Goal: Task Accomplishment & Management: Contribute content

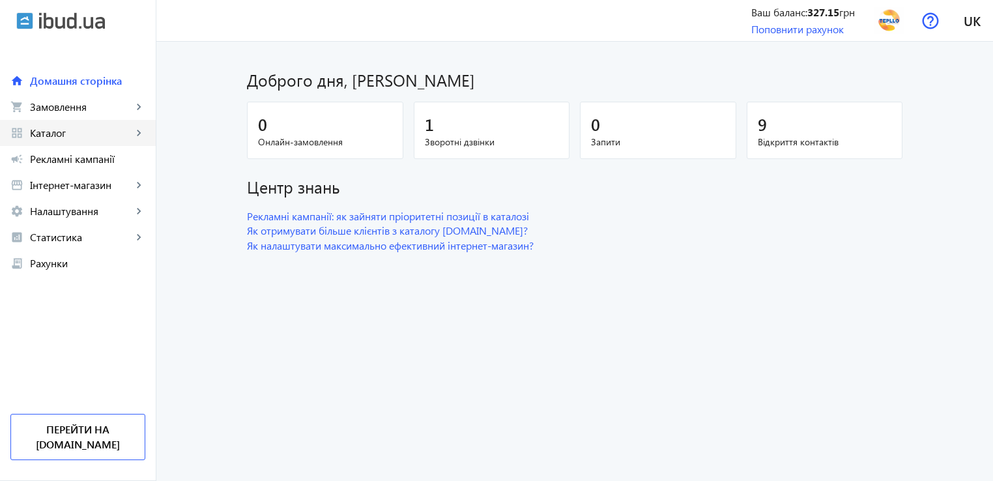
click at [65, 134] on span "Каталог" at bounding box center [81, 132] width 102 height 13
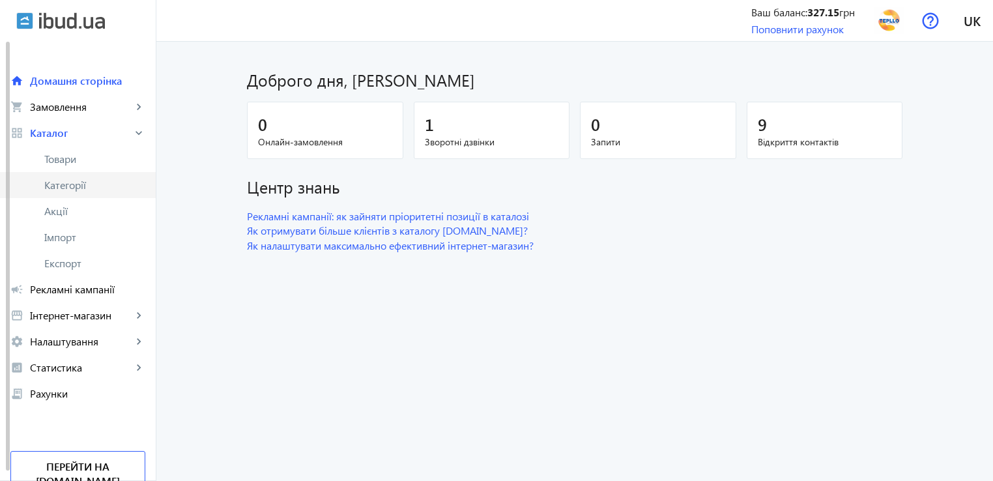
click at [69, 187] on span "Категорії" at bounding box center [94, 185] width 101 height 13
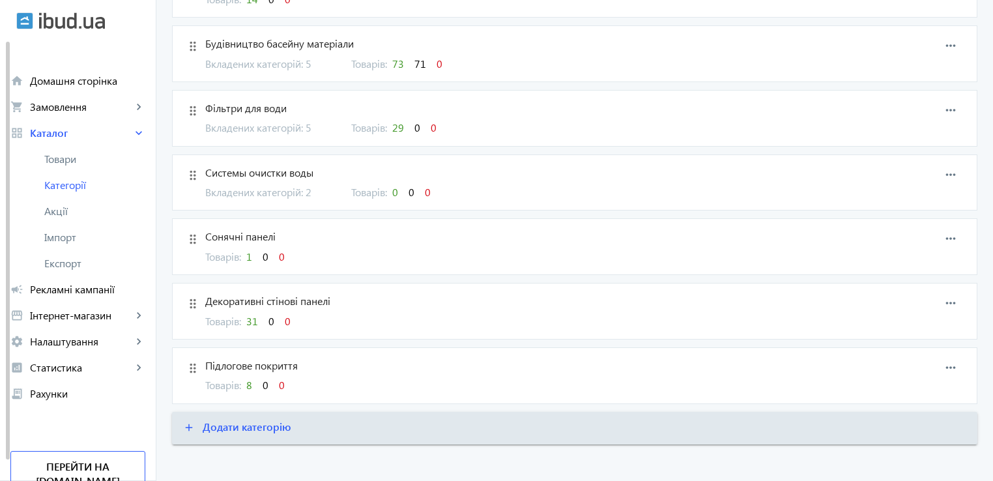
scroll to position [1629, 0]
click at [248, 313] on span "31" at bounding box center [252, 320] width 12 height 14
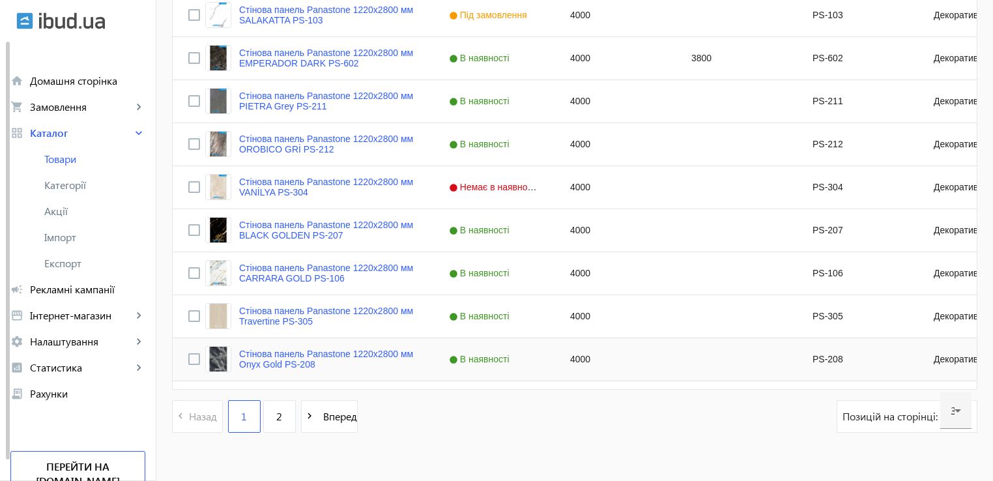
scroll to position [1307, 0]
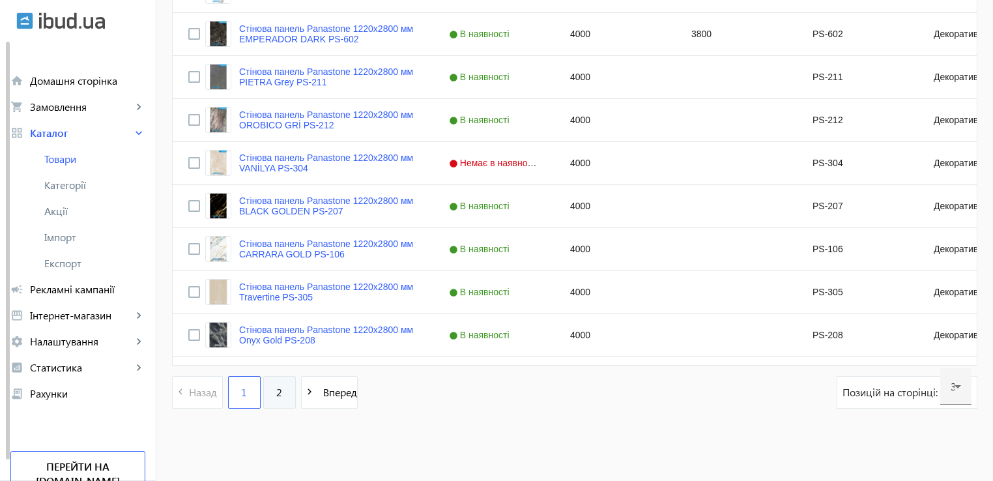
click at [274, 394] on link "2" at bounding box center [279, 392] width 33 height 33
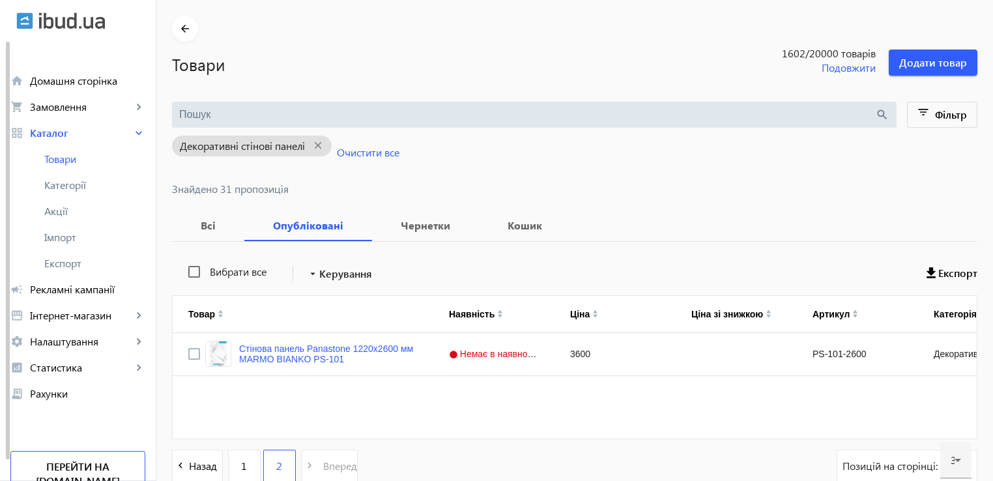
scroll to position [65, 0]
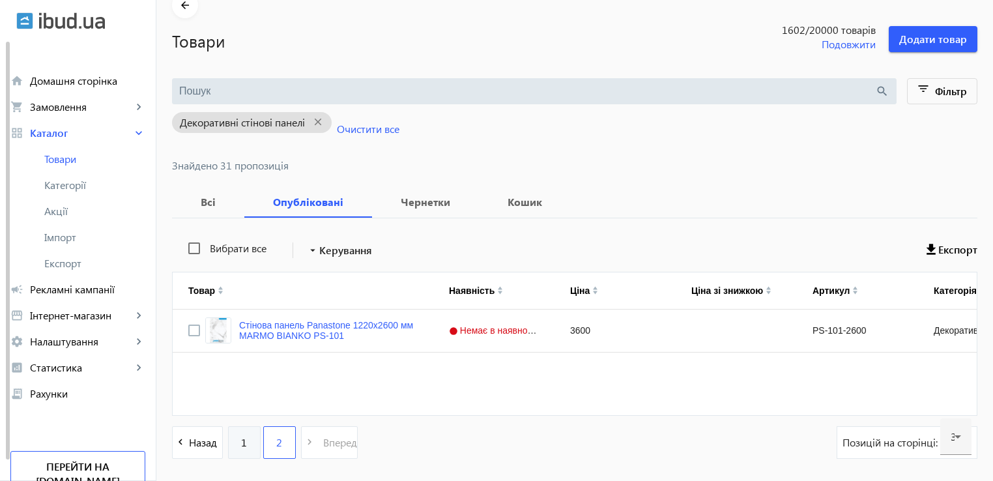
click at [235, 451] on link "1" at bounding box center [244, 442] width 33 height 33
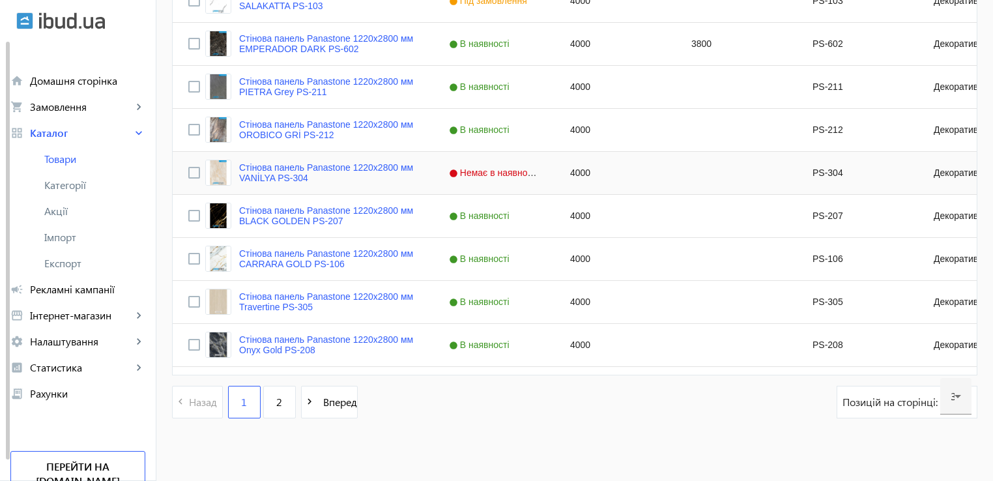
scroll to position [1307, 0]
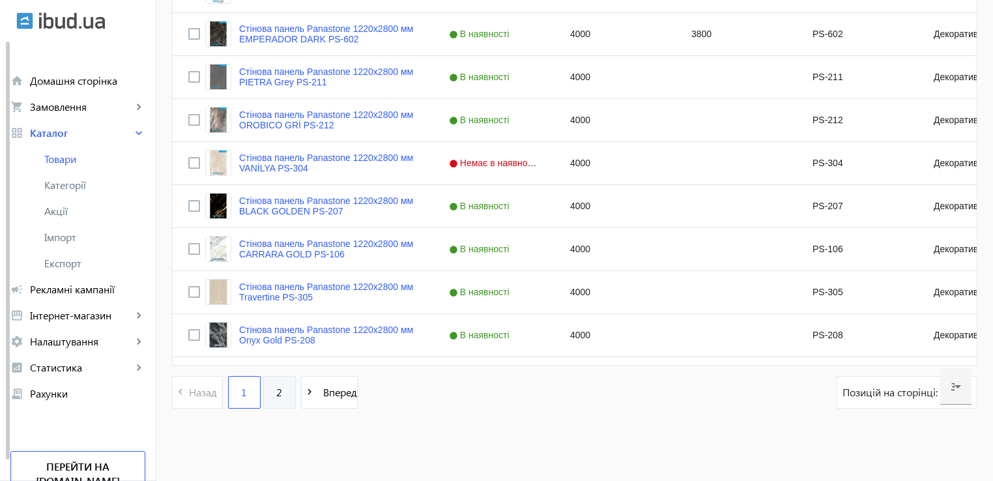
click at [276, 394] on span "2" at bounding box center [279, 392] width 6 height 14
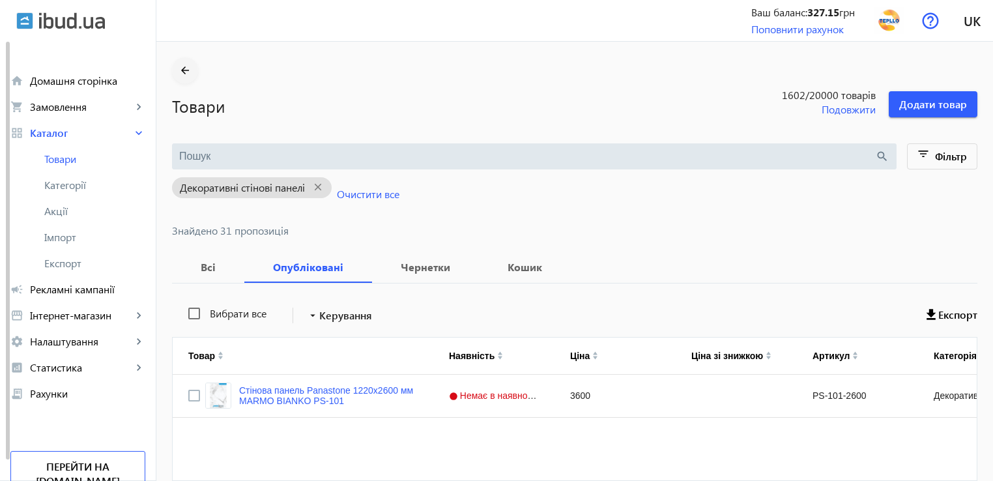
click at [184, 70] on mat-icon "arrow_back" at bounding box center [185, 71] width 16 height 16
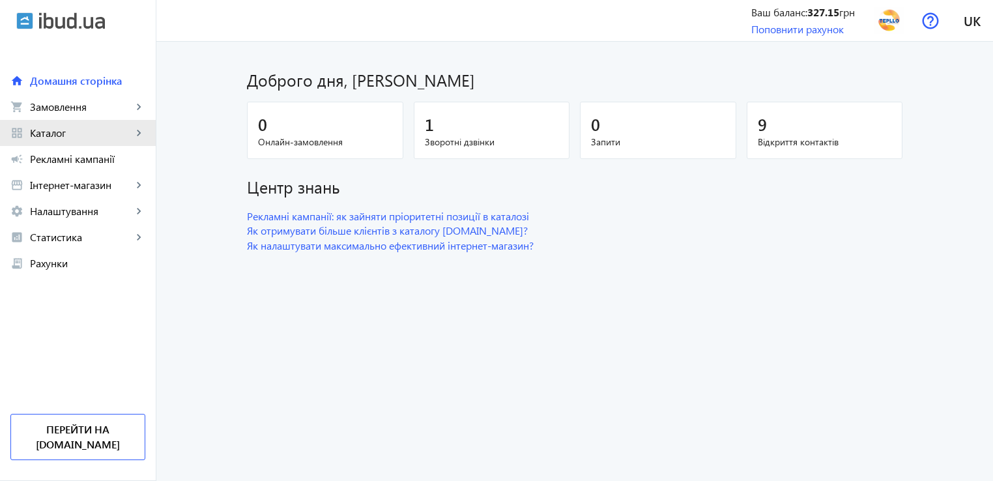
click at [53, 131] on span "Каталог" at bounding box center [81, 132] width 102 height 13
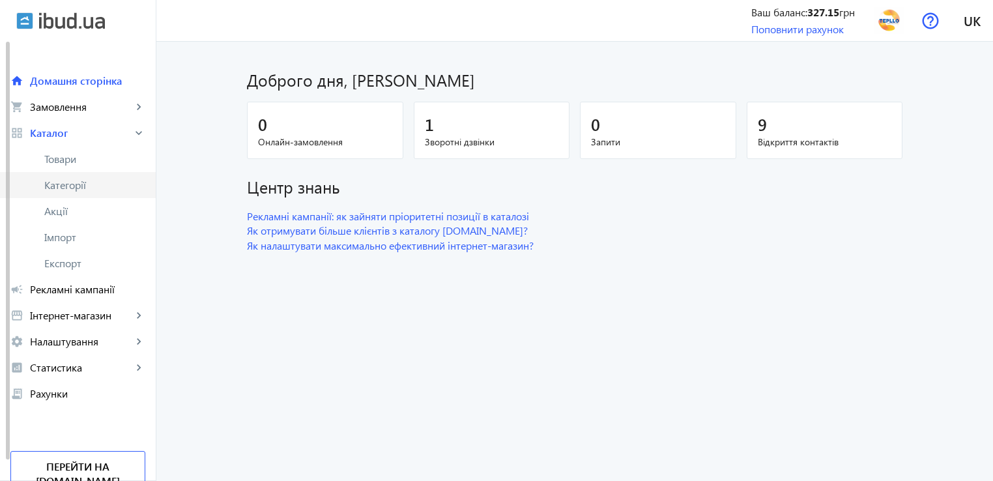
click at [71, 185] on span "Категорії" at bounding box center [94, 185] width 101 height 13
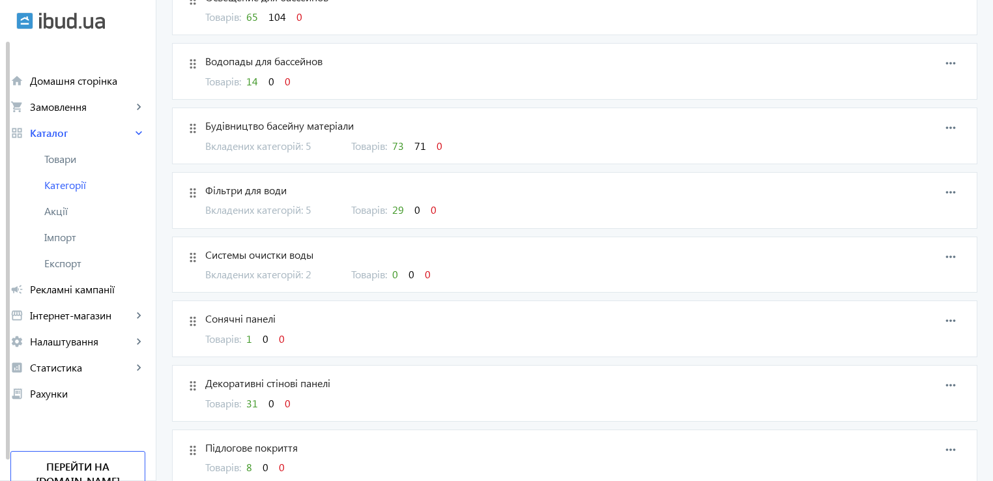
scroll to position [1629, 0]
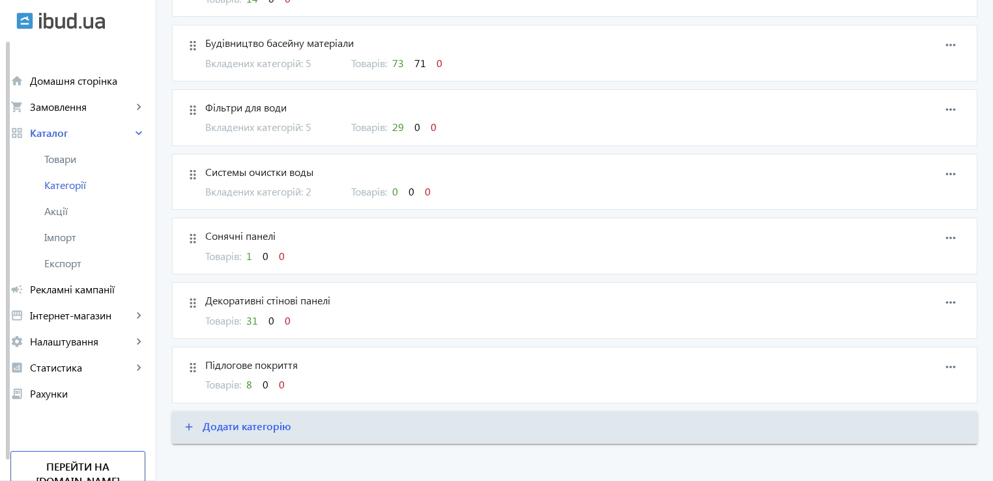
click at [246, 380] on span "8" at bounding box center [249, 384] width 6 height 14
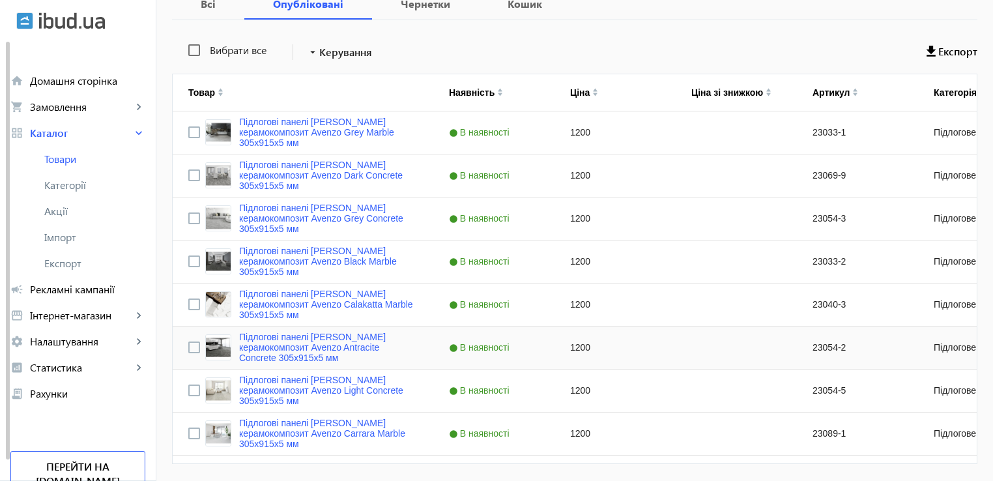
scroll to position [306, 0]
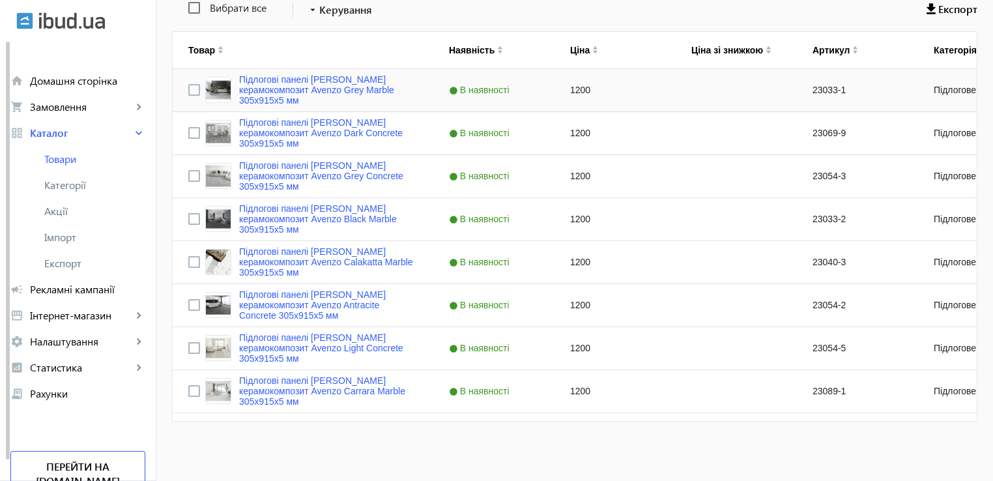
click at [498, 91] on span "В наявності" at bounding box center [481, 90] width 64 height 10
click at [536, 86] on span "Press SPACE to select this row." at bounding box center [542, 90] width 12 height 12
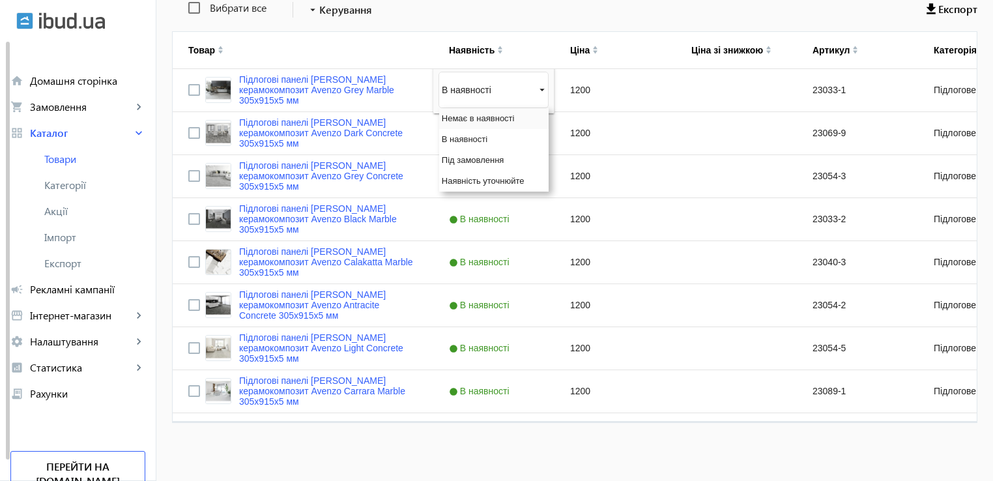
click at [474, 115] on span "Немає в наявності" at bounding box center [478, 118] width 73 height 10
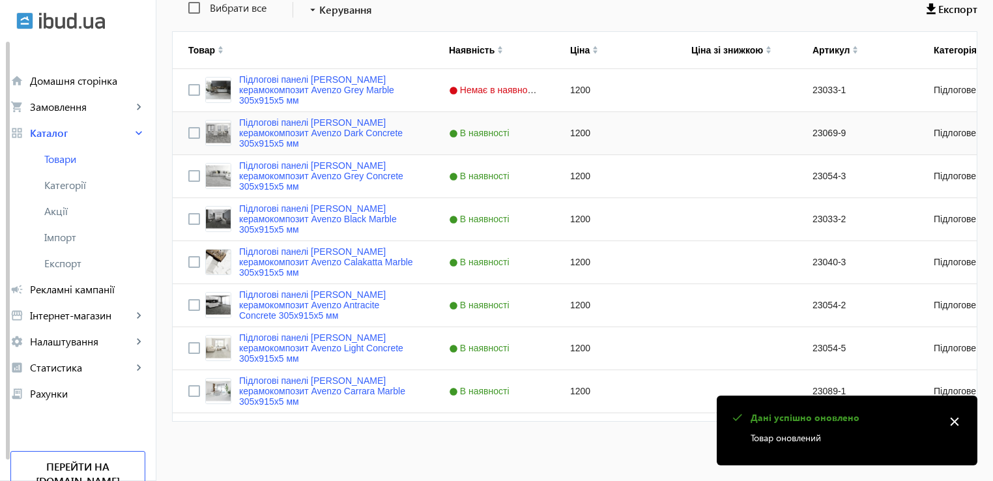
click at [484, 130] on span "В наявності" at bounding box center [481, 133] width 64 height 10
click at [536, 129] on span "Press SPACE to select this row." at bounding box center [542, 133] width 12 height 12
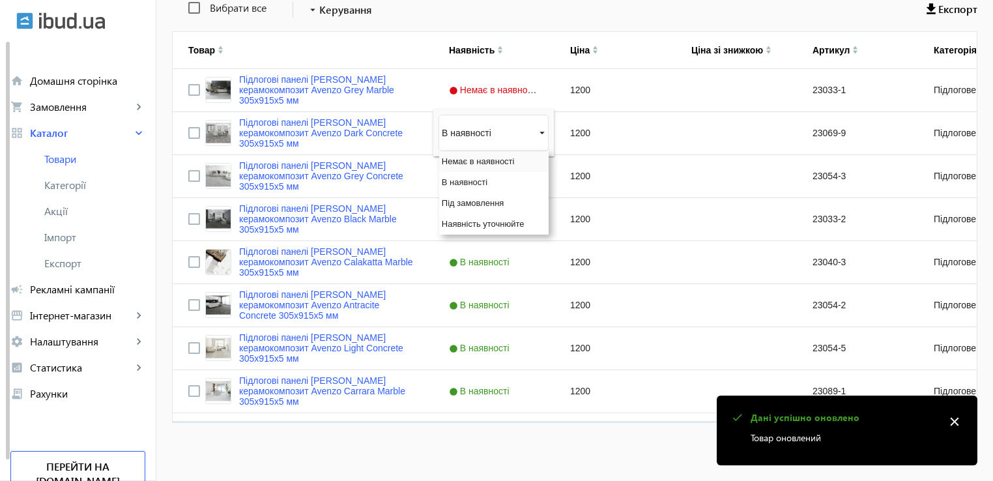
click at [489, 167] on div "Немає в наявності" at bounding box center [493, 161] width 109 height 21
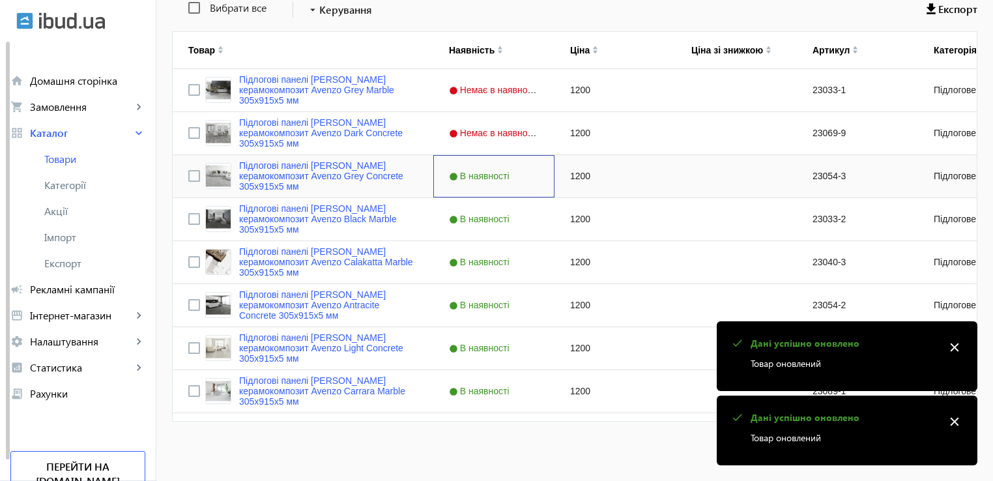
click at [492, 181] on div "В наявності" at bounding box center [493, 176] width 121 height 42
click at [492, 181] on div "В наявності" at bounding box center [493, 176] width 110 height 36
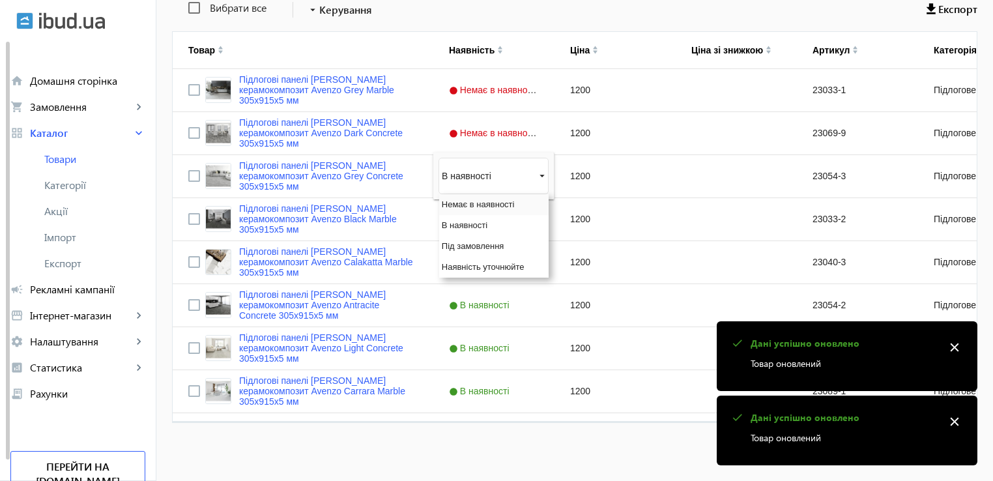
click at [485, 205] on span "Немає в наявності" at bounding box center [478, 204] width 73 height 10
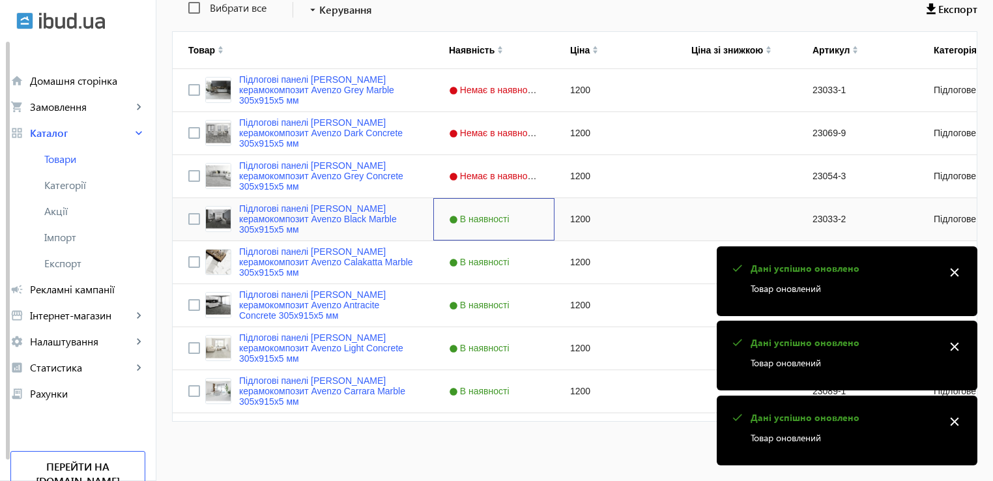
click at [489, 201] on div "В наявності" at bounding box center [493, 219] width 121 height 42
click at [486, 218] on span "В наявності" at bounding box center [481, 219] width 64 height 10
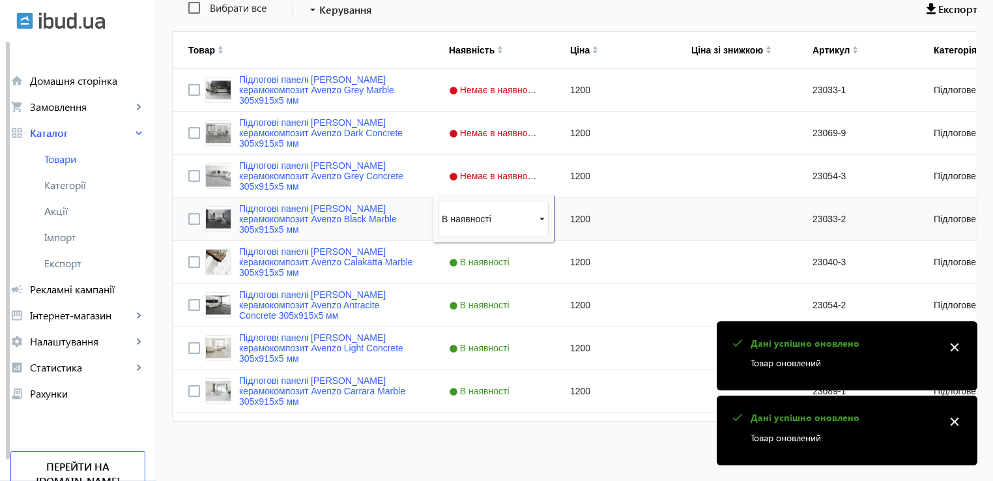
click at [486, 218] on div "В наявності" at bounding box center [488, 219] width 92 height 10
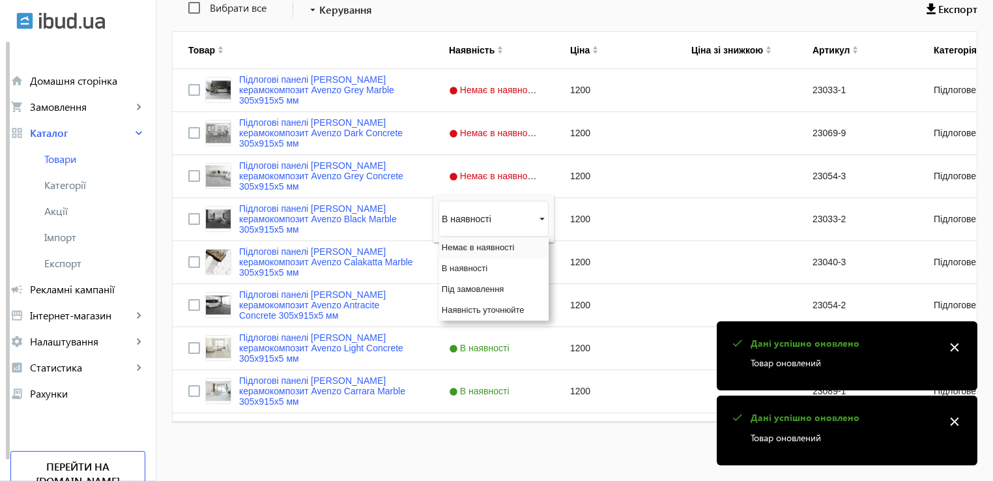
click at [493, 252] on div "Немає в наявності" at bounding box center [493, 247] width 109 height 21
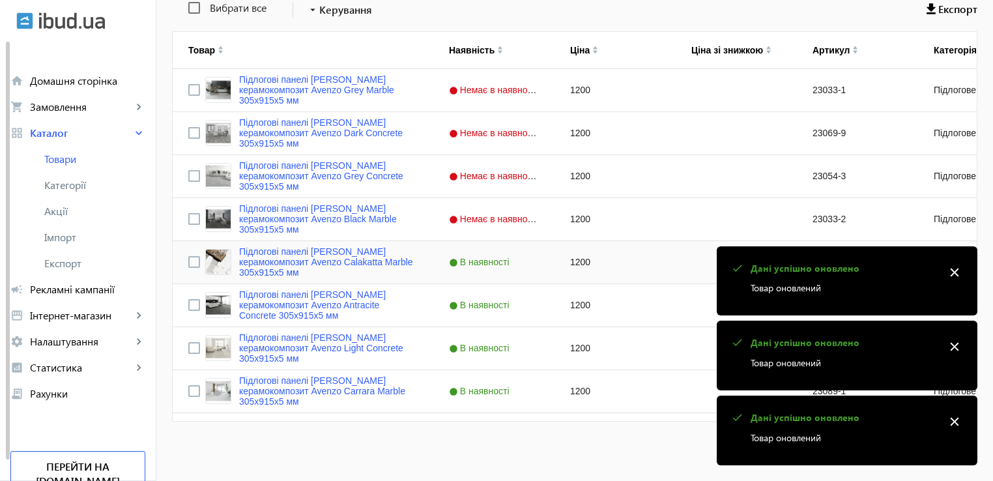
click at [485, 263] on span "В наявності" at bounding box center [481, 262] width 64 height 10
click at [486, 264] on span "В наявності" at bounding box center [481, 262] width 64 height 10
click at [487, 264] on div "В наявності" at bounding box center [488, 262] width 92 height 10
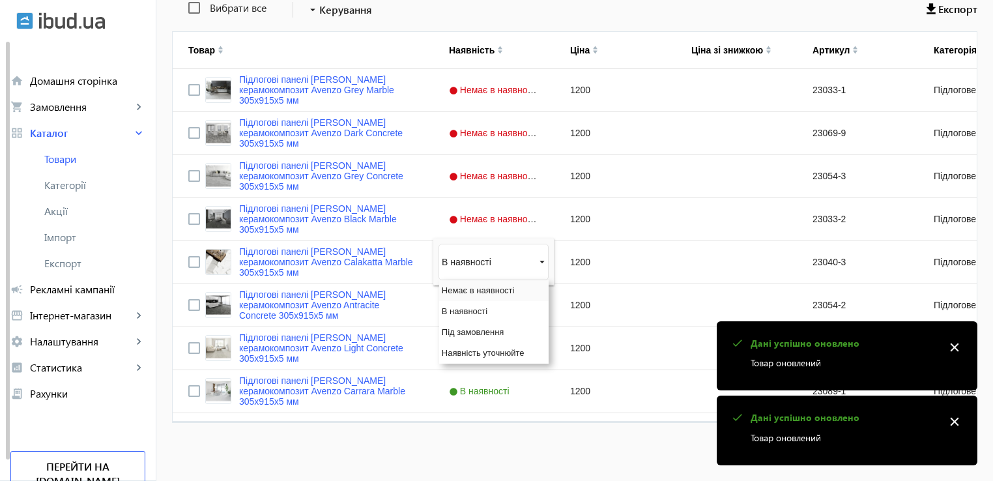
click at [482, 291] on span "Немає в наявності" at bounding box center [478, 290] width 73 height 10
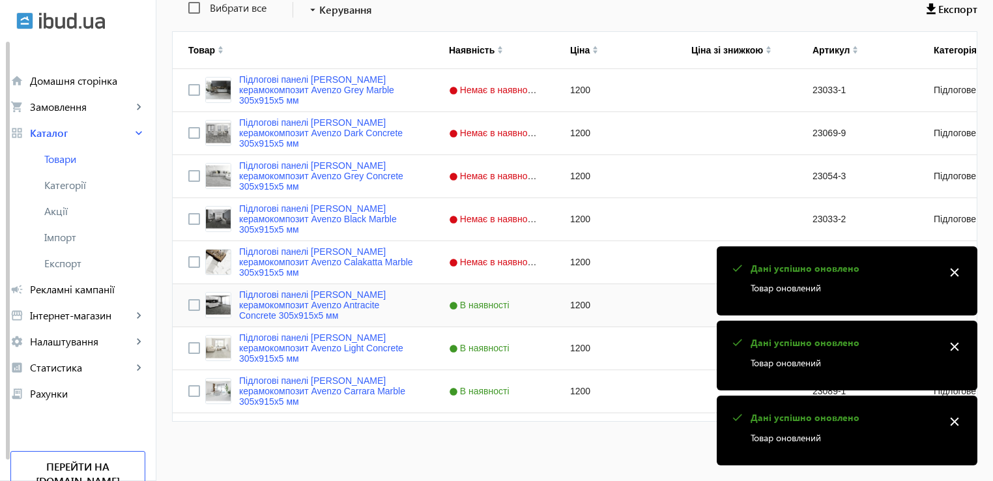
click at [482, 311] on div "В наявності" at bounding box center [493, 305] width 121 height 42
click at [483, 311] on div "В наявності" at bounding box center [493, 305] width 121 height 42
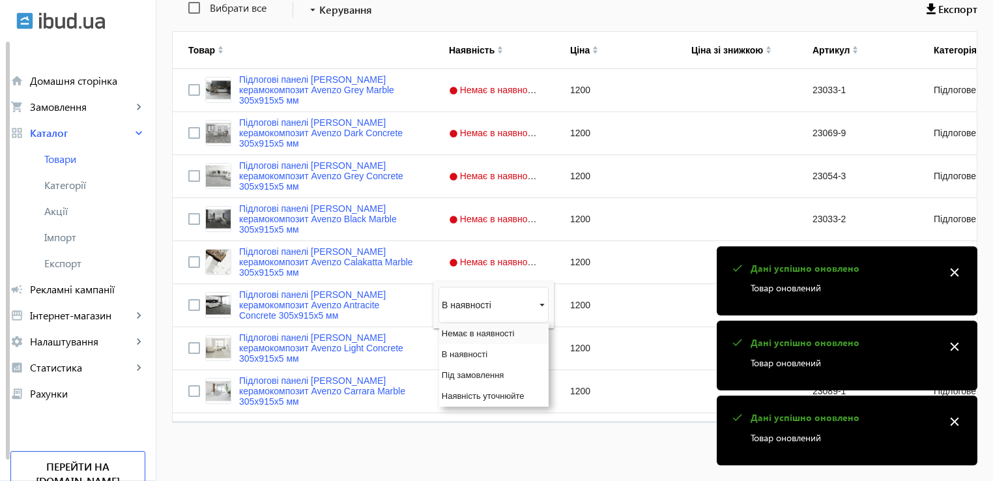
click at [485, 339] on div "Немає в наявності" at bounding box center [493, 333] width 109 height 21
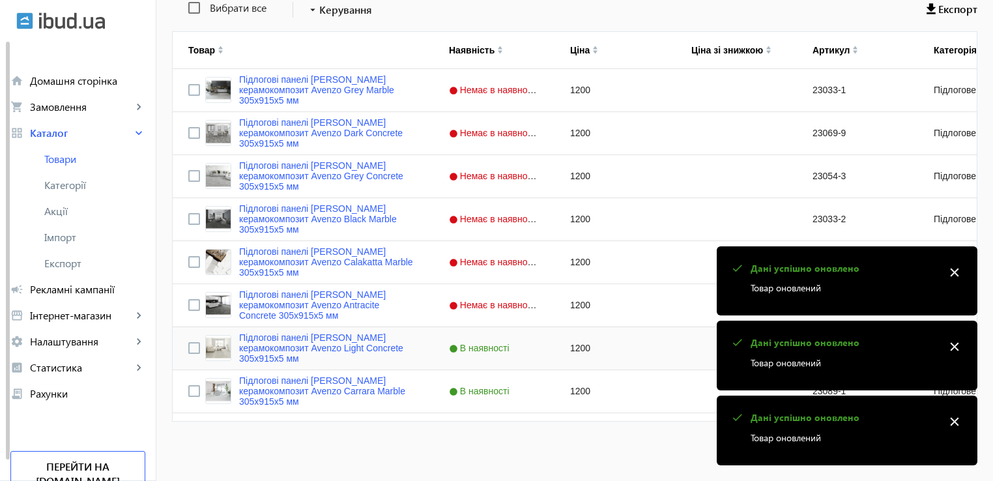
click at [498, 348] on span "В наявності" at bounding box center [481, 348] width 64 height 10
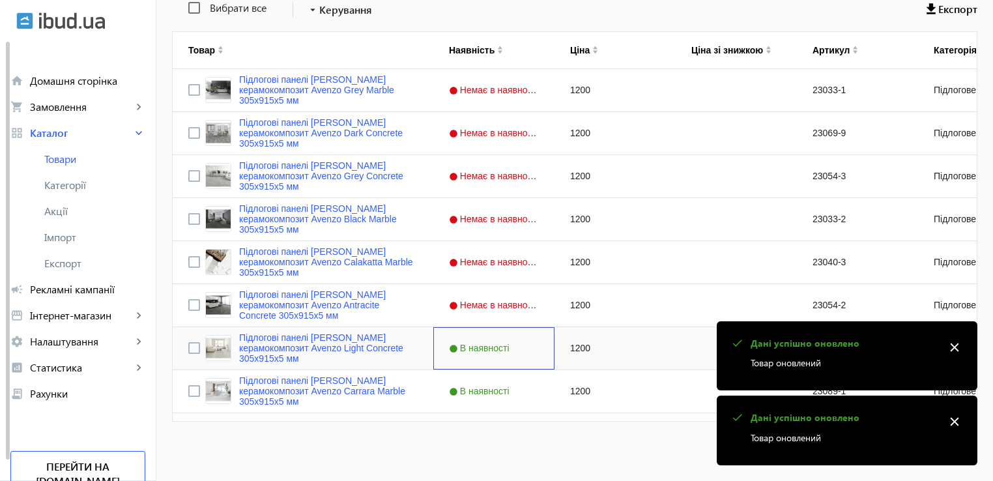
click at [498, 348] on span "В наявності" at bounding box center [481, 348] width 64 height 10
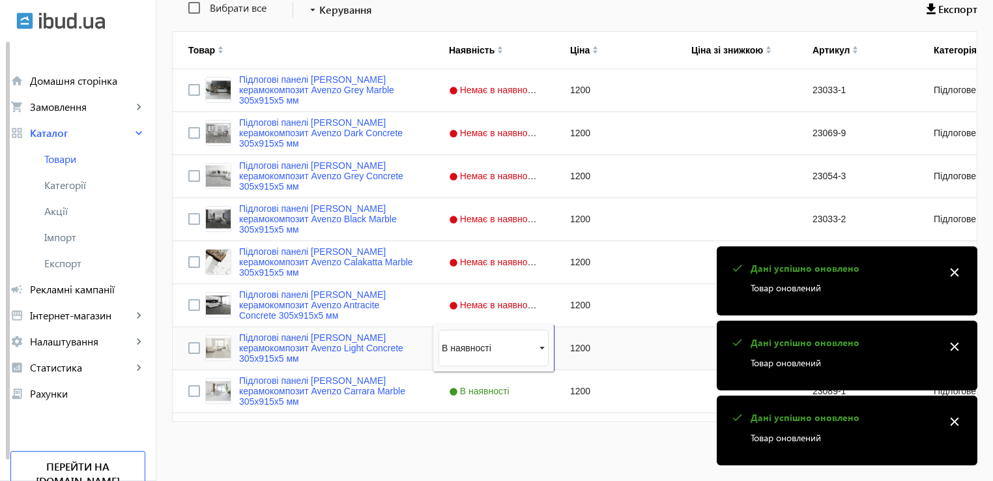
click at [498, 348] on div "В наявності" at bounding box center [488, 348] width 92 height 10
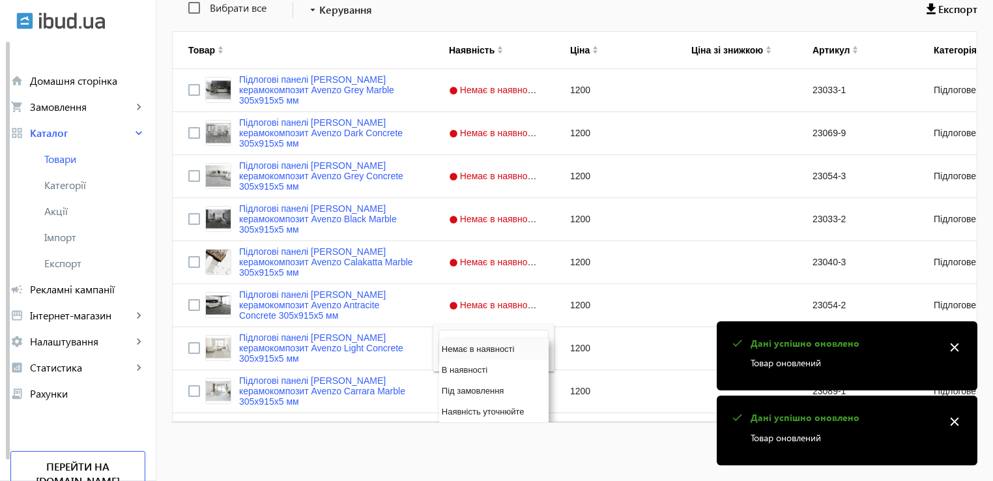
click at [493, 347] on span "Немає в наявності" at bounding box center [478, 349] width 73 height 10
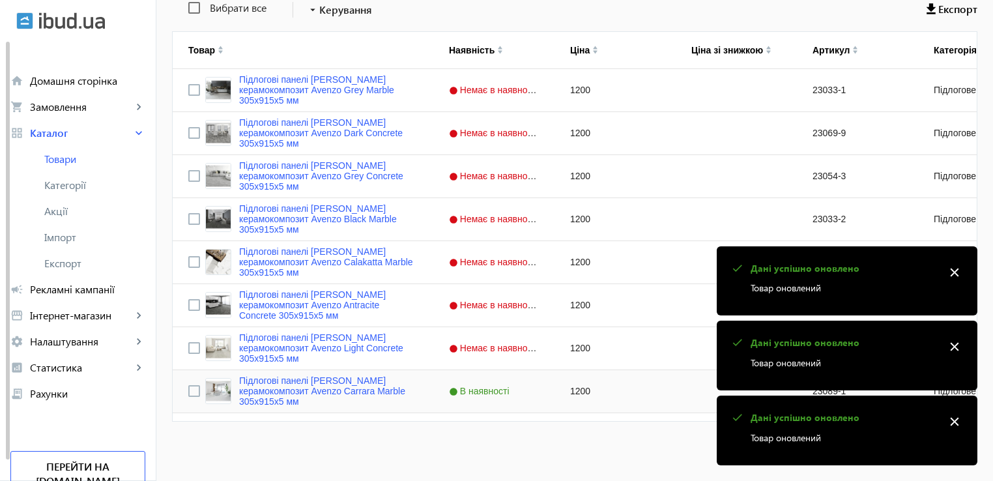
click at [492, 392] on span "В наявності" at bounding box center [481, 391] width 64 height 10
click at [492, 393] on span "В наявності" at bounding box center [481, 391] width 64 height 10
click at [492, 393] on div "В наявності" at bounding box center [488, 389] width 92 height 10
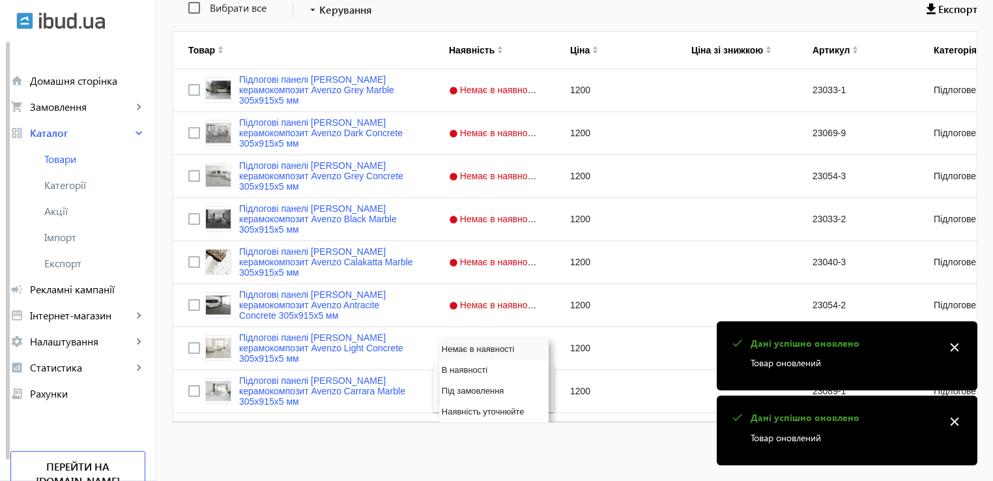
click at [485, 349] on span "Немає в наявності" at bounding box center [478, 349] width 73 height 10
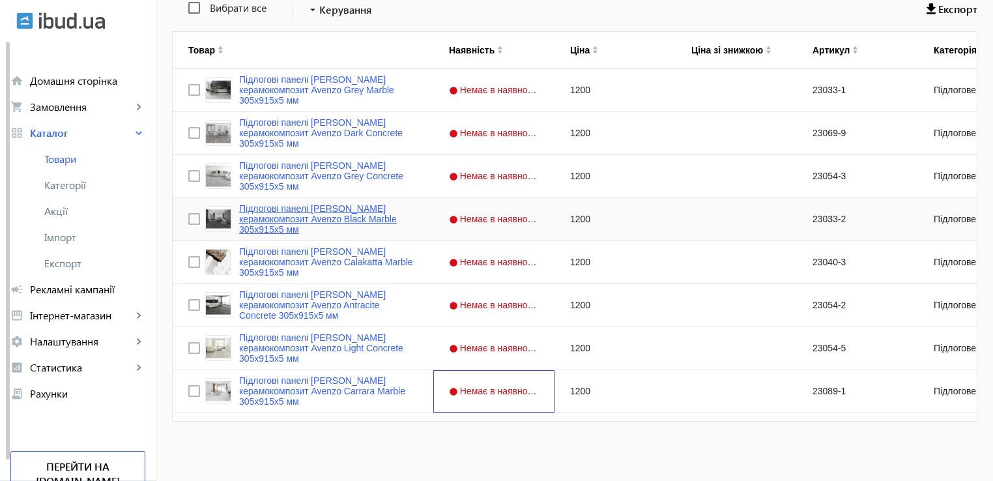
scroll to position [45, 0]
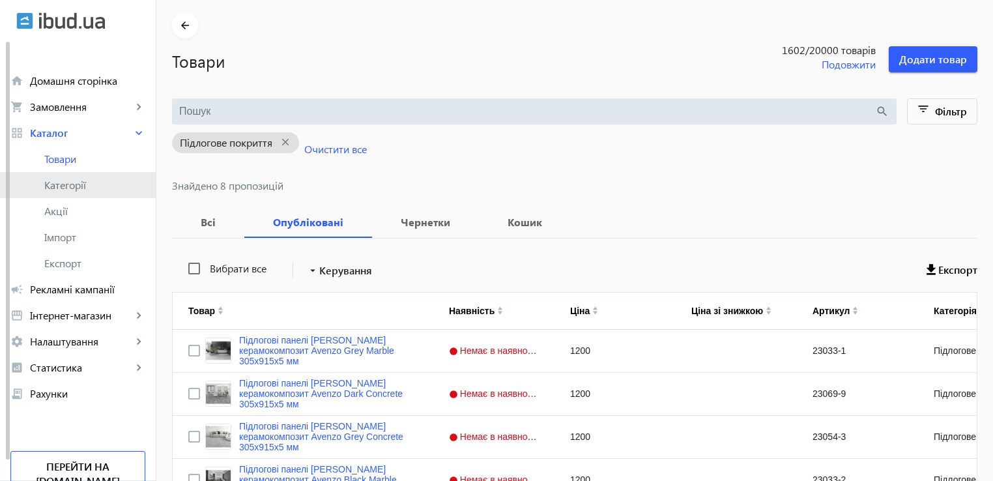
click at [76, 186] on span "Категорії" at bounding box center [94, 185] width 101 height 13
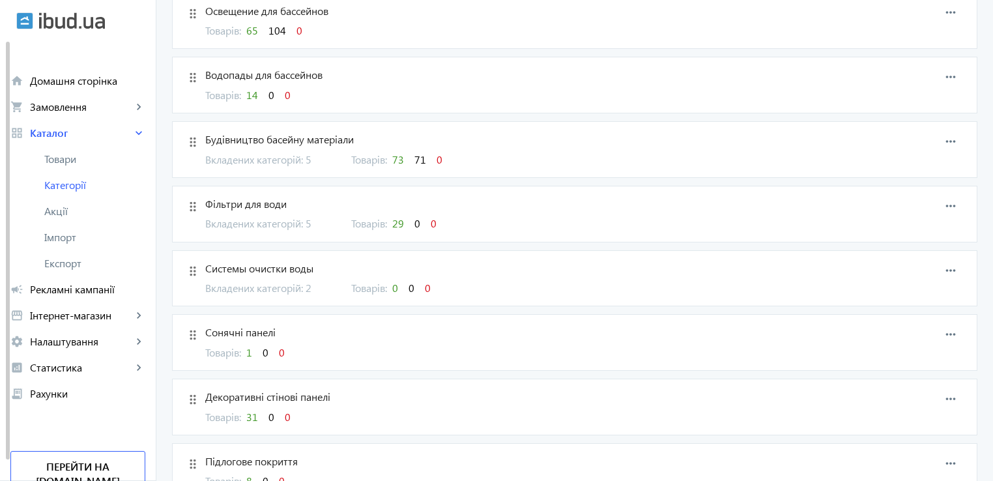
scroll to position [1629, 0]
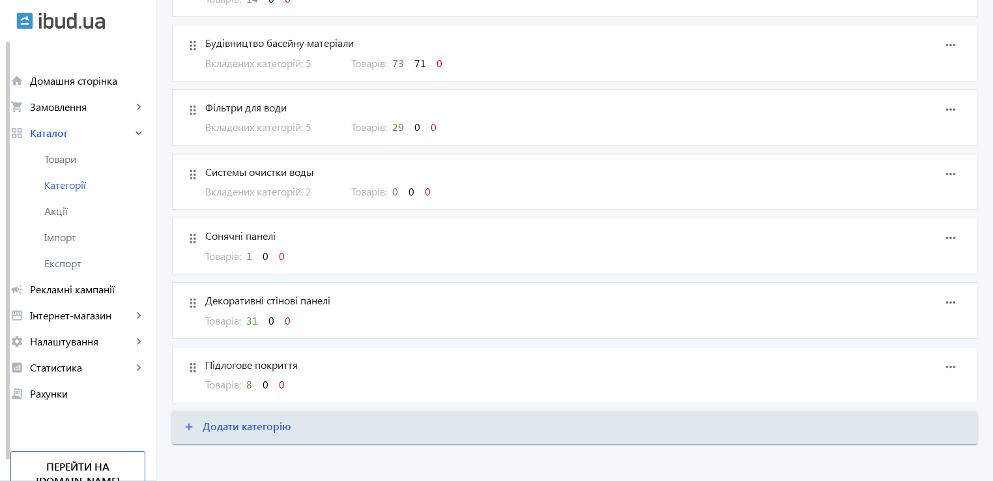
click at [248, 316] on span "31" at bounding box center [252, 320] width 12 height 14
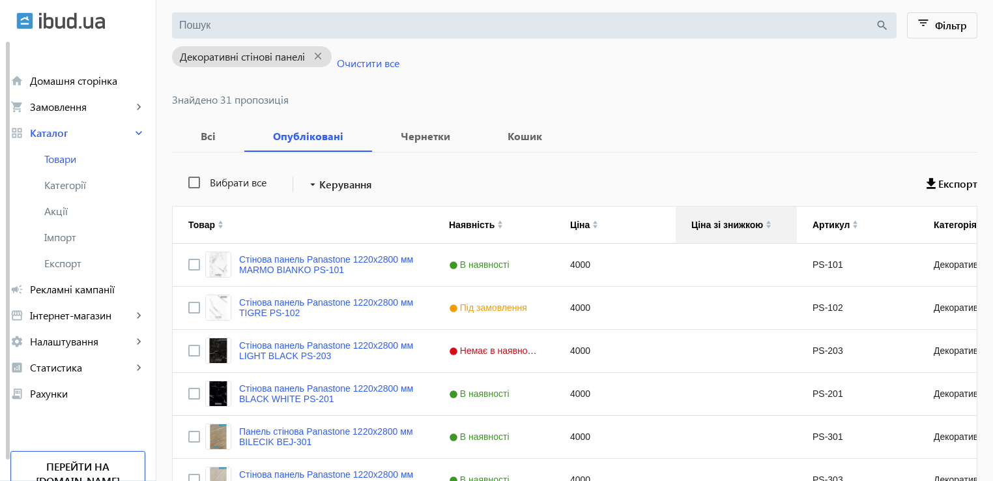
scroll to position [65, 0]
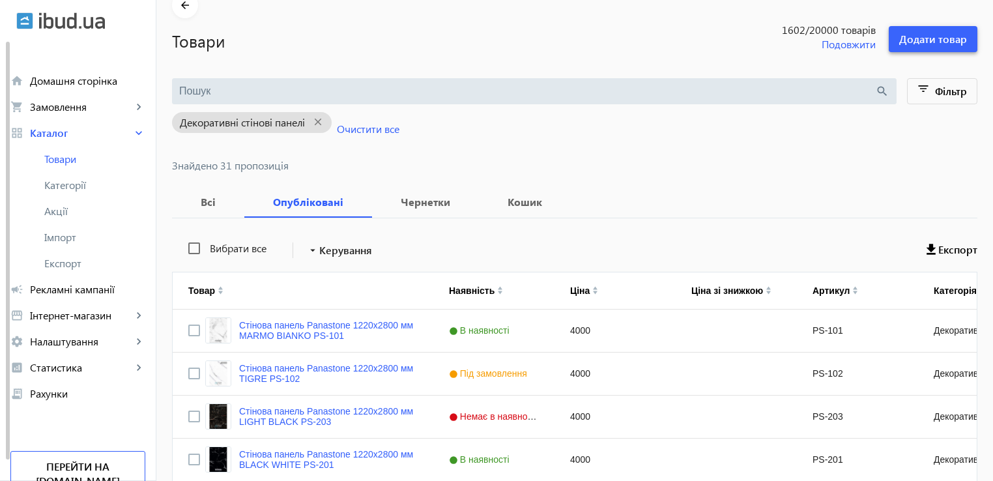
click at [943, 35] on span "Додати товар" at bounding box center [933, 39] width 68 height 14
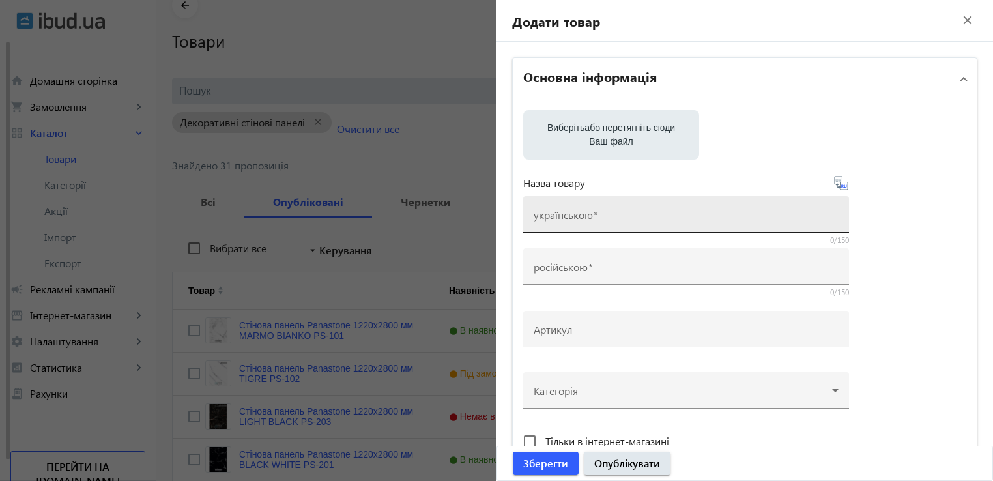
click at [573, 217] on mat-label "українською" at bounding box center [563, 215] width 59 height 14
click at [573, 217] on input "українською" at bounding box center [686, 219] width 305 height 14
paste input "Водостійка матова SPC панель для стін та підлоги PanaSPC Concrete Light SPC-101…"
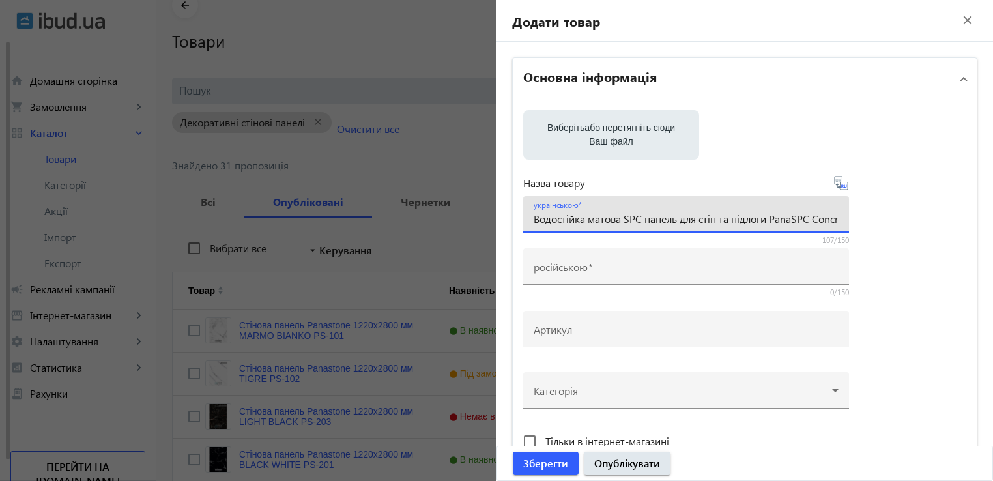
scroll to position [0, 229]
type input "Водостійка матова SPC панель для стін та підлоги PanaSPC Concrete Light SPC-101…"
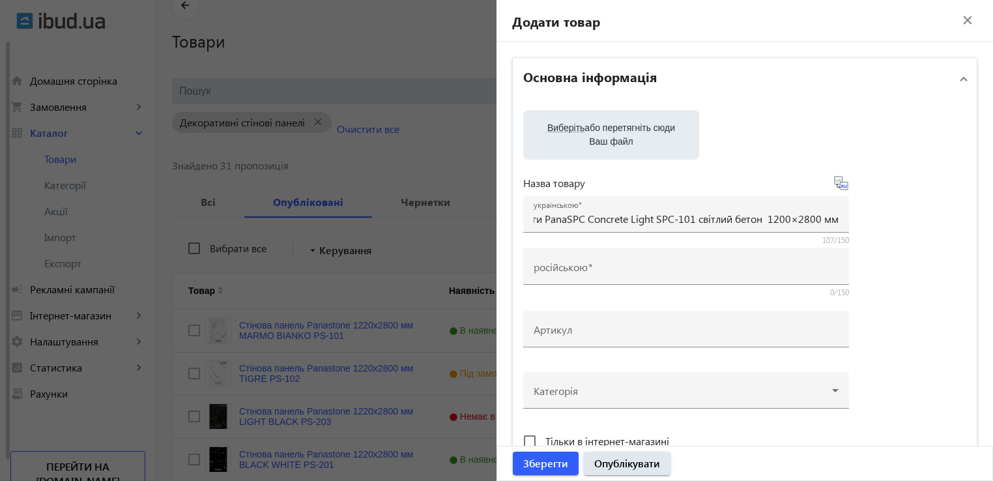
scroll to position [0, 0]
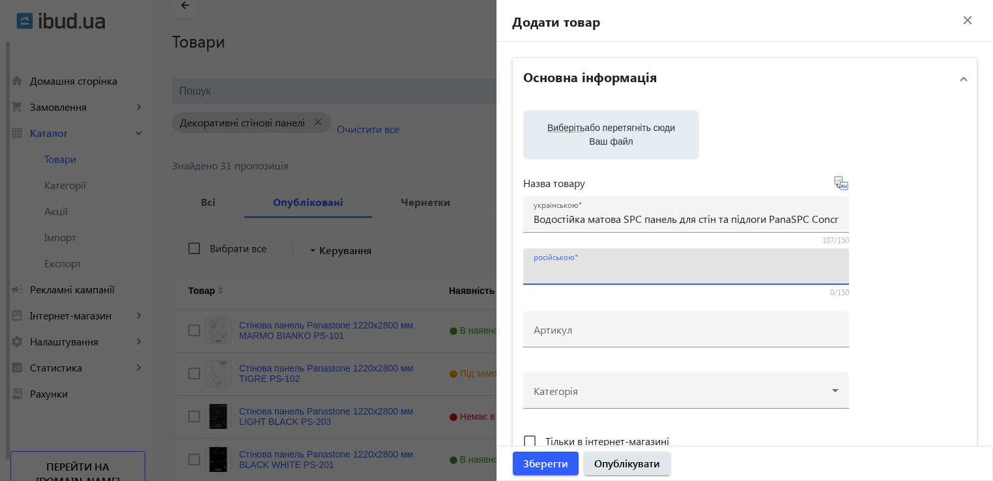
click at [592, 274] on input "російською" at bounding box center [686, 271] width 305 height 14
paste input "Водостойкая матовая SPC панель для стен и полов PanaSPC Concrete Light SPC-101 …"
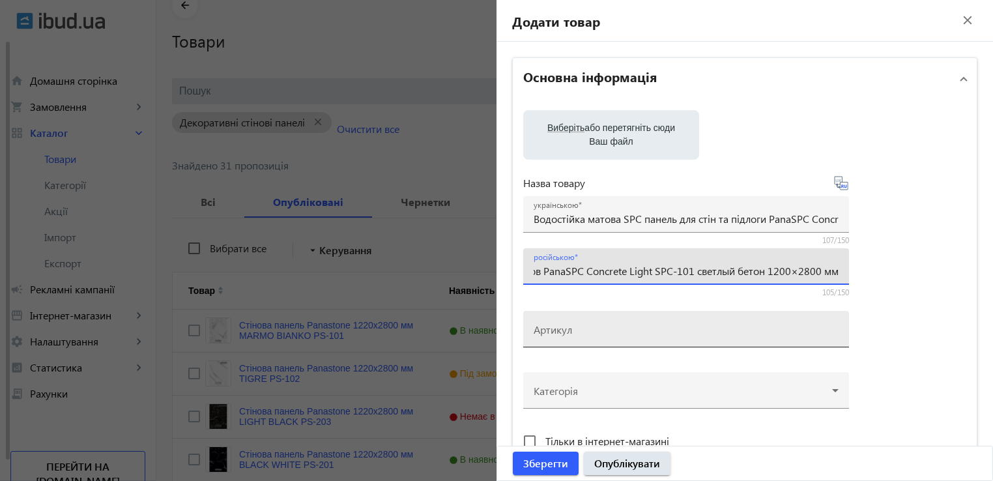
type input "Водостойкая матовая SPC панель для стен и полов PanaSPC Concrete Light SPC-101 …"
click at [581, 332] on input "Артикул" at bounding box center [686, 333] width 305 height 14
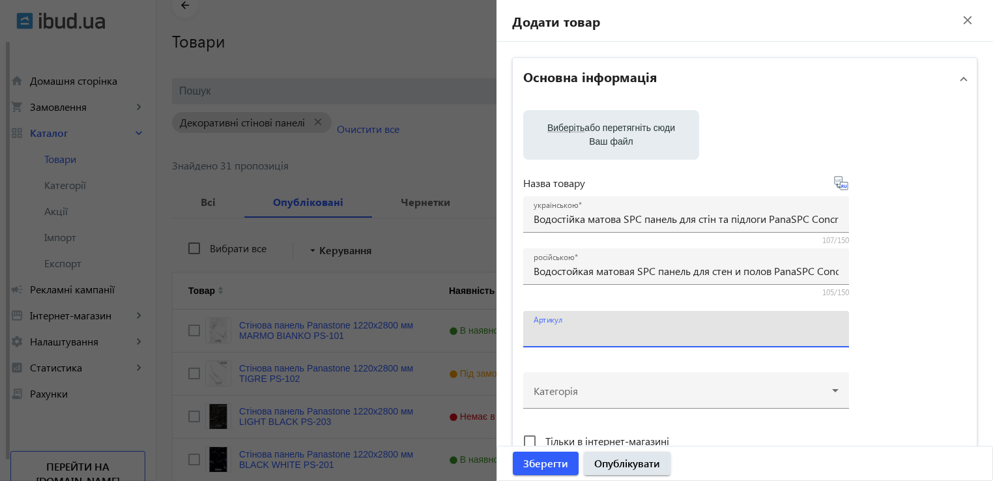
click at [581, 332] on input "Артикул" at bounding box center [686, 333] width 305 height 14
click at [537, 334] on input "PS-102" at bounding box center [686, 333] width 305 height 14
type input "SPC-102"
click at [894, 313] on div "Виберіть або перетягніть сюди Ваш файл Назва товару українською Водостійка мато…" at bounding box center [744, 296] width 443 height 373
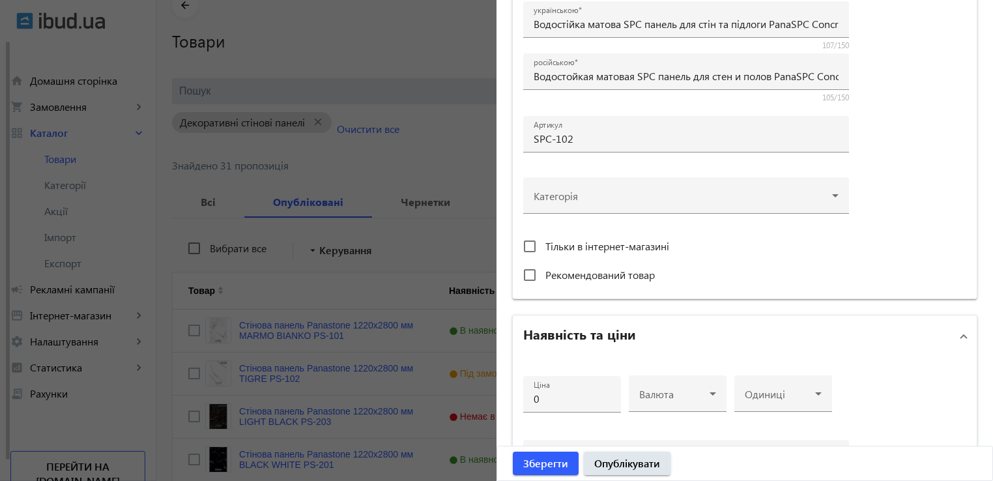
scroll to position [195, 0]
click at [829, 193] on div at bounding box center [686, 189] width 305 height 47
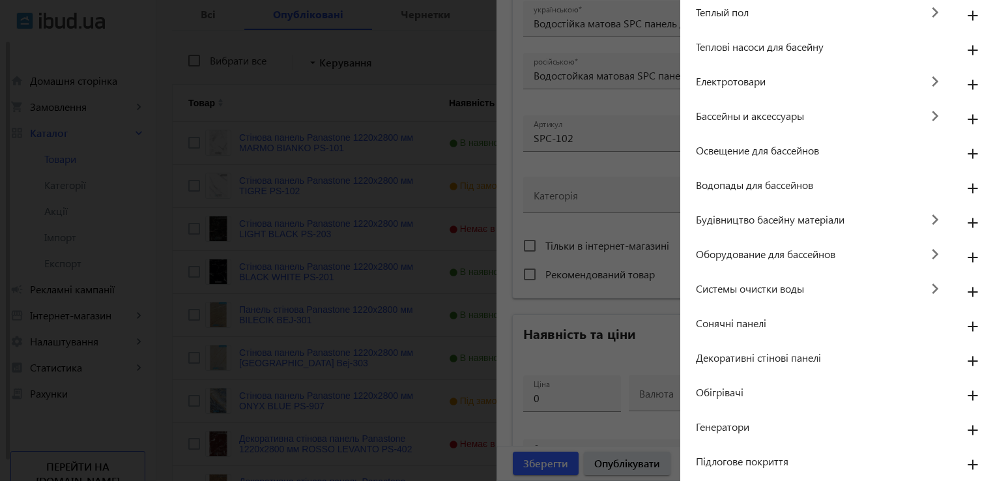
scroll to position [261, 0]
click at [961, 357] on mat-icon "add" at bounding box center [972, 361] width 31 height 23
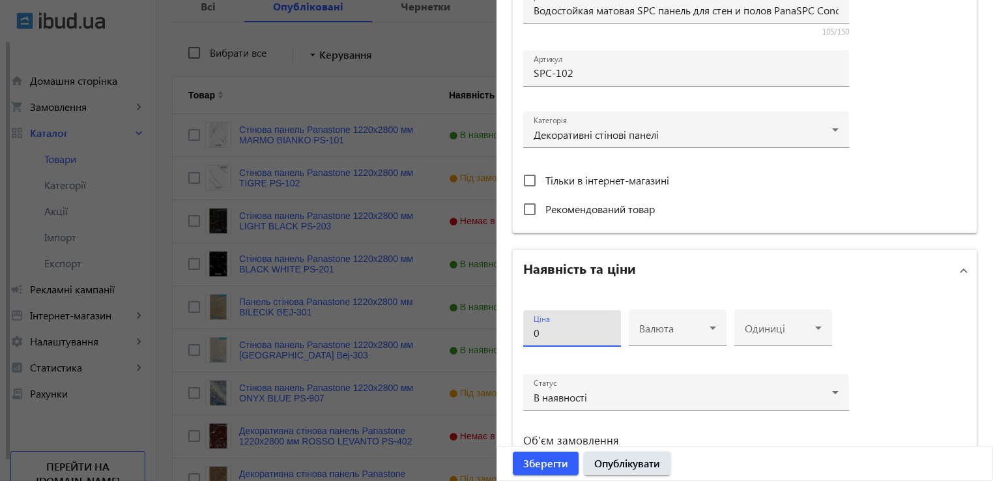
click at [557, 329] on input "0" at bounding box center [572, 333] width 77 height 14
type input "03500"
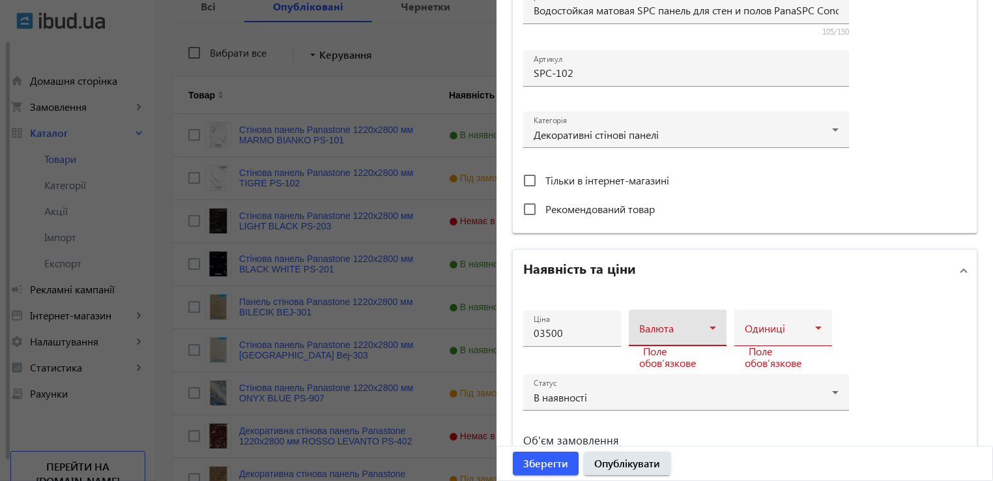
click at [706, 329] on icon at bounding box center [713, 328] width 16 height 16
click at [653, 367] on mat-option "грн" at bounding box center [674, 365] width 98 height 31
click at [804, 321] on div "Одиниці" at bounding box center [783, 327] width 77 height 36
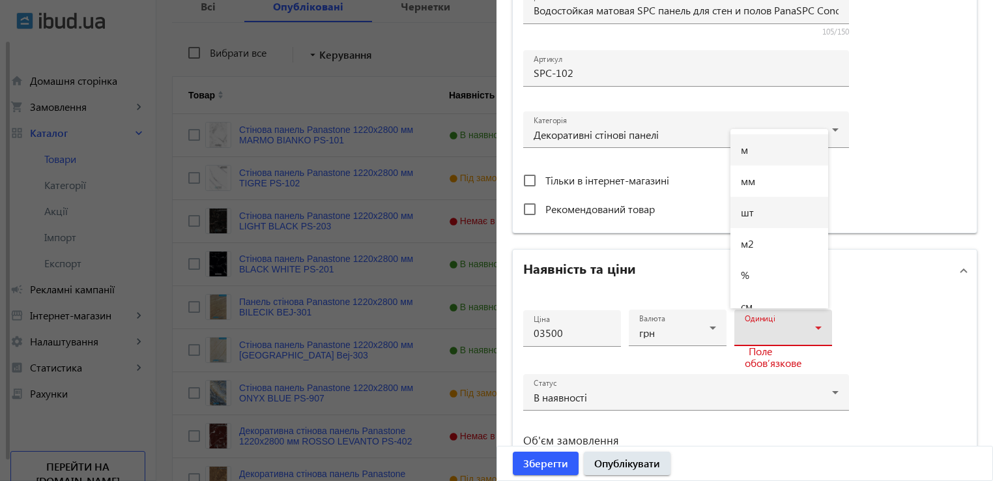
click at [773, 209] on mat-option "шт" at bounding box center [779, 212] width 98 height 31
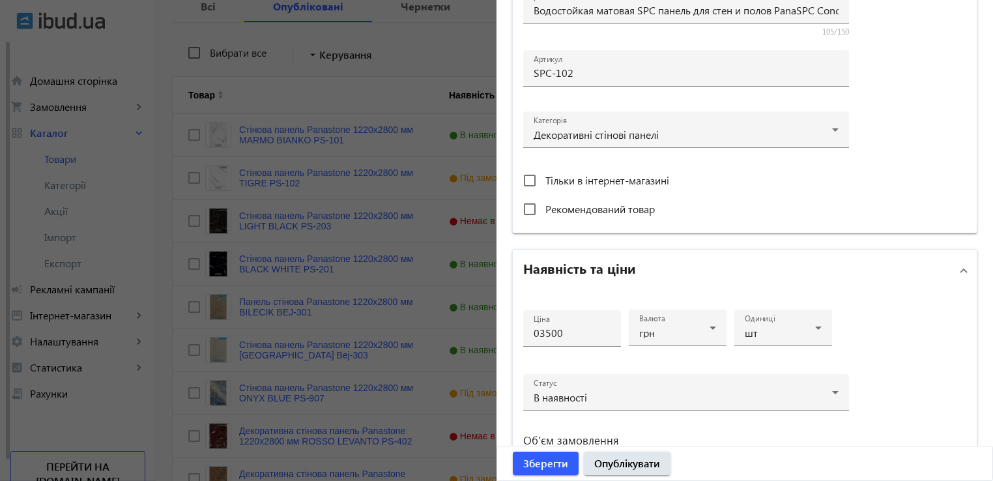
click at [900, 334] on div "Ціна 03500 Валюта грн Одиниці шт Статус В наявності Об'єм замовлення від до" at bounding box center [745, 408] width 464 height 234
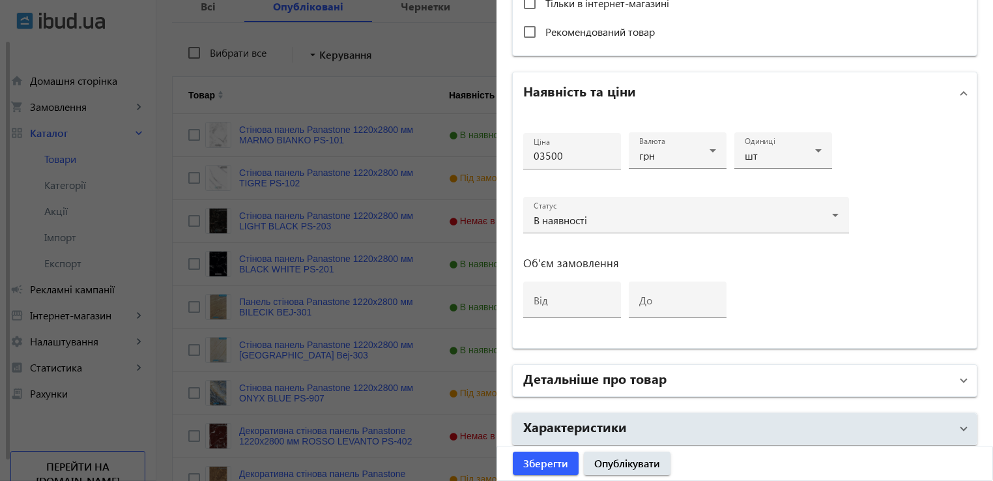
scroll to position [456, 0]
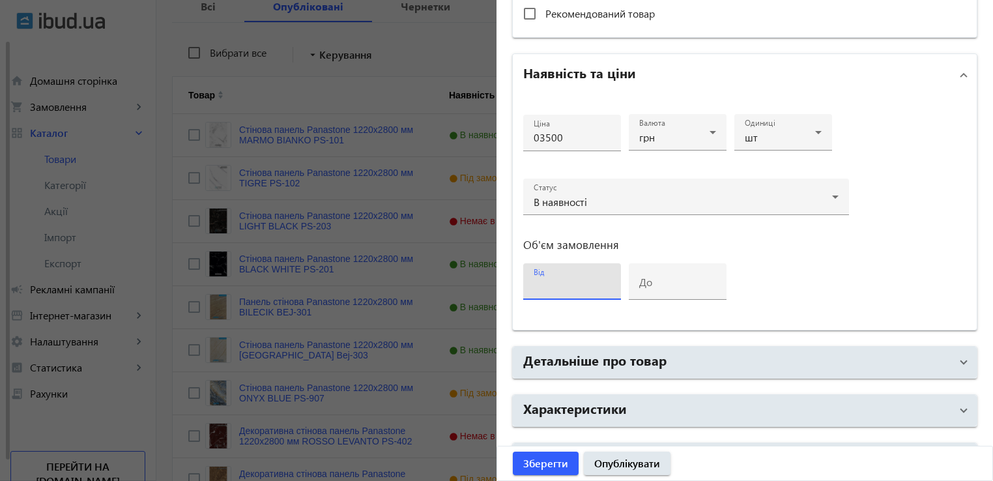
click at [554, 287] on input "від" at bounding box center [572, 286] width 77 height 14
type input "1"
click at [881, 246] on div "Ціна 03500 Валюта грн Одиниці шт Статус В наявності Об'єм замовлення від 1 до" at bounding box center [745, 213] width 464 height 234
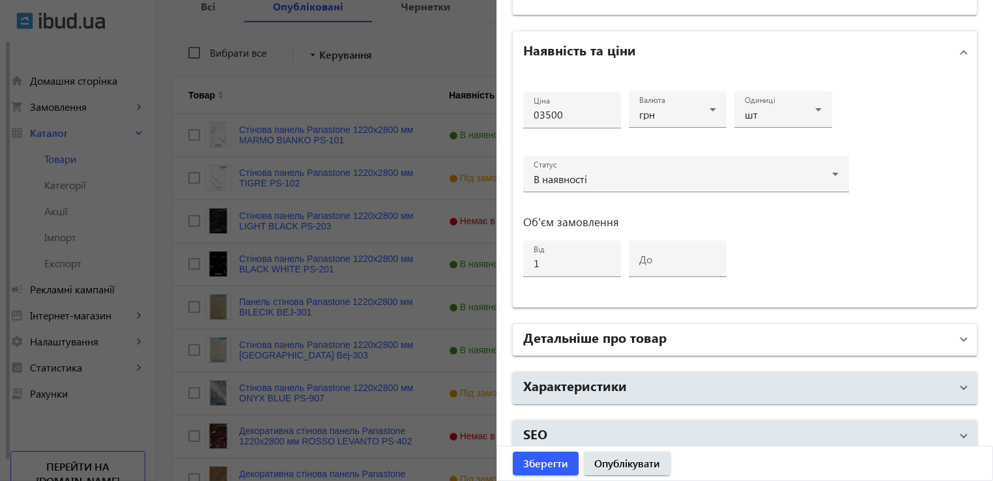
scroll to position [489, 0]
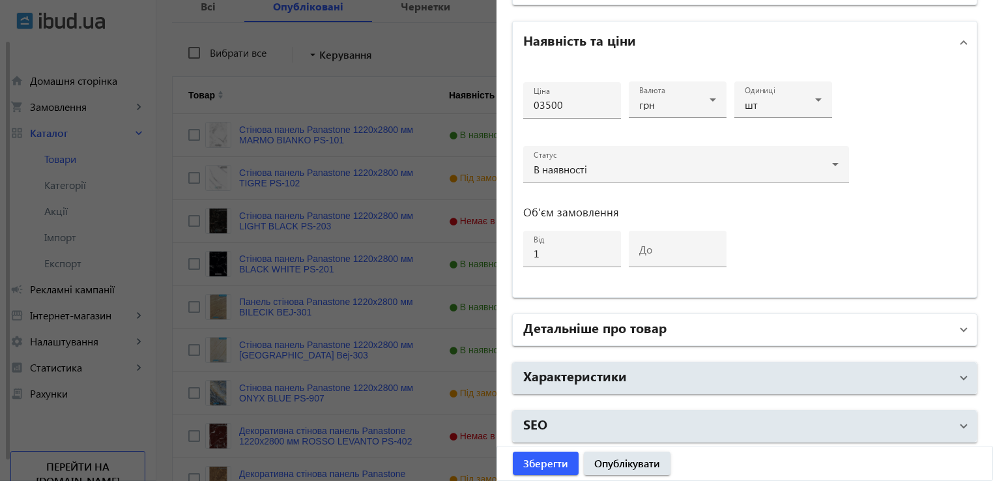
click at [673, 324] on mat-panel-title "Детальніше про товар" at bounding box center [736, 329] width 427 height 23
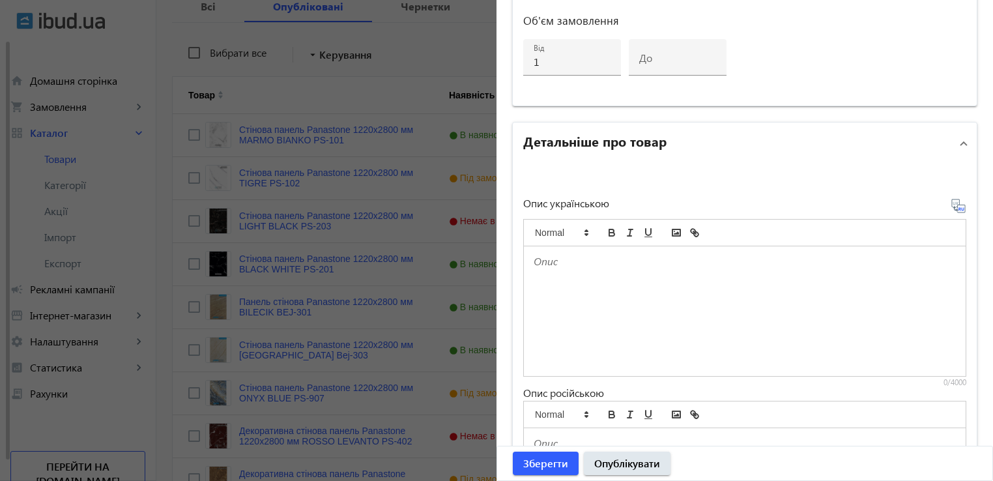
scroll to position [749, 0]
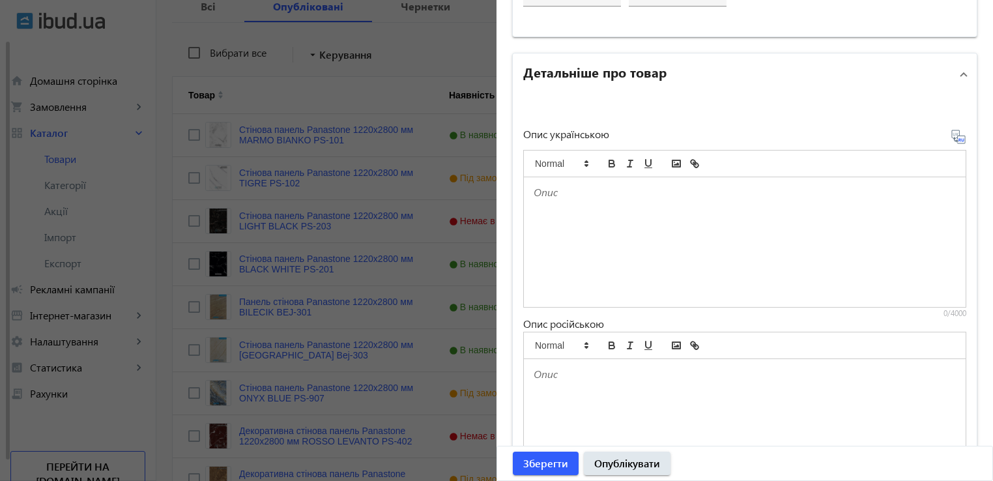
click at [607, 215] on div at bounding box center [745, 242] width 442 height 130
click at [579, 205] on div at bounding box center [745, 242] width 442 height 130
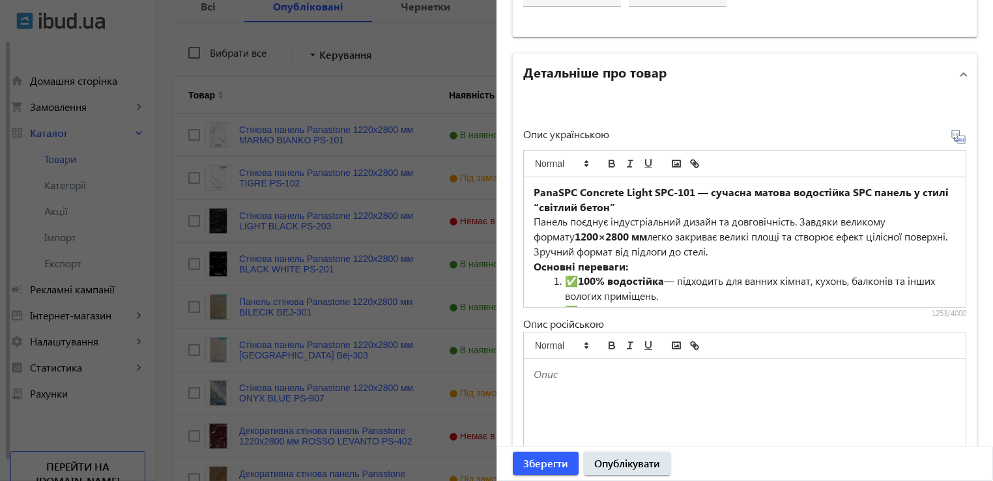
scroll to position [380, 0]
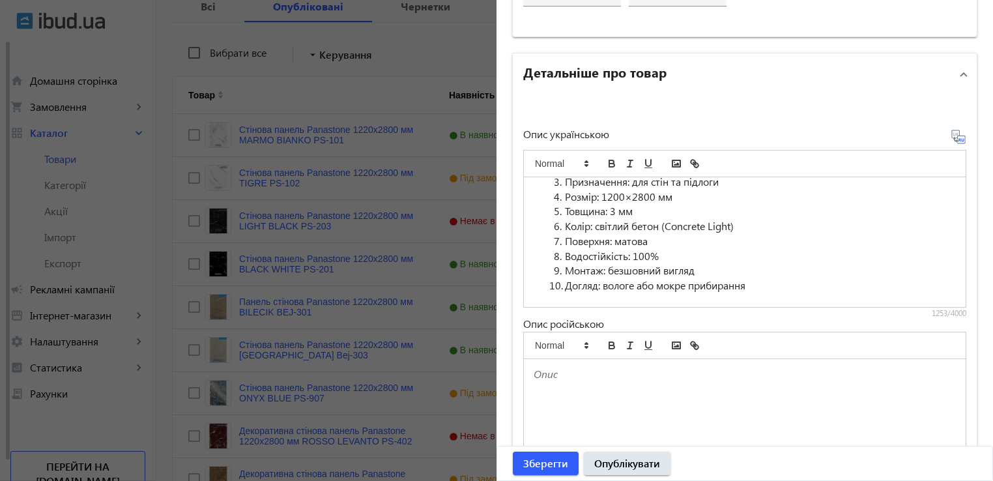
click at [589, 386] on div at bounding box center [745, 424] width 442 height 130
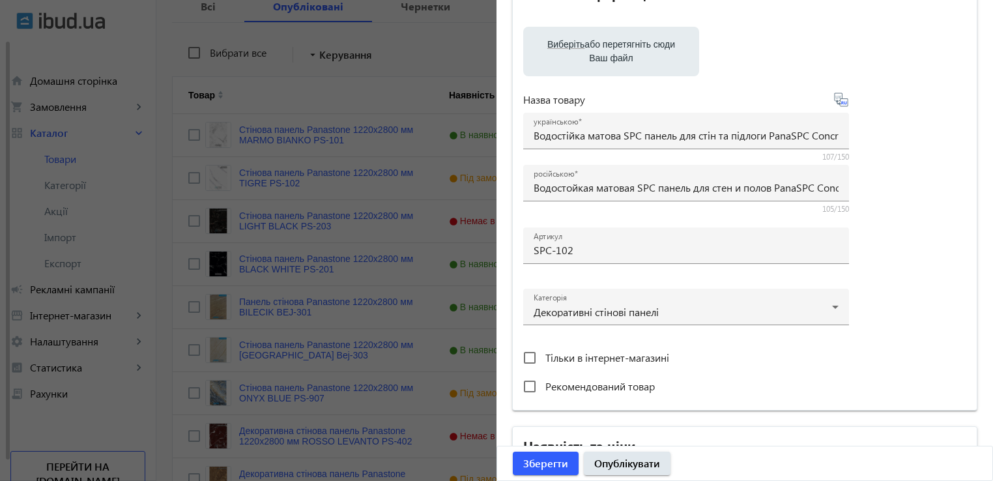
scroll to position [75, 0]
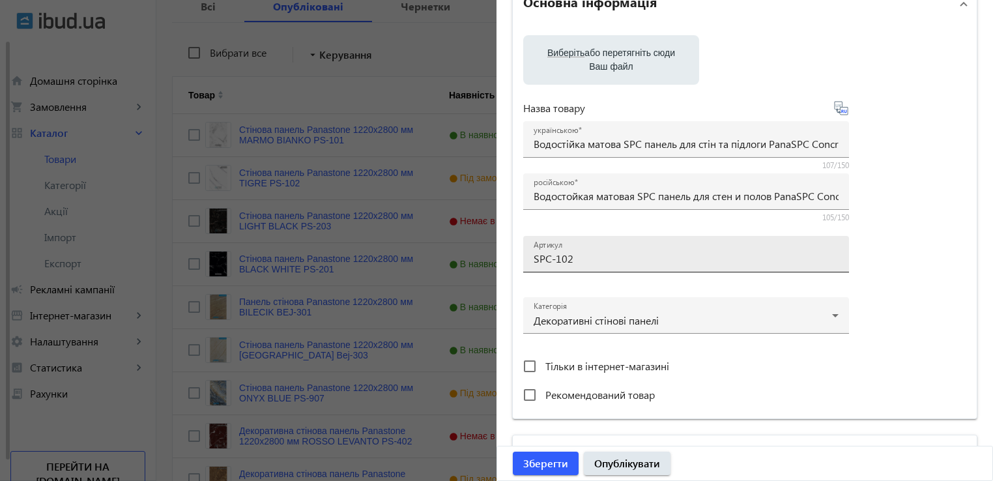
click at [581, 257] on input "SPC-102" at bounding box center [686, 258] width 305 height 14
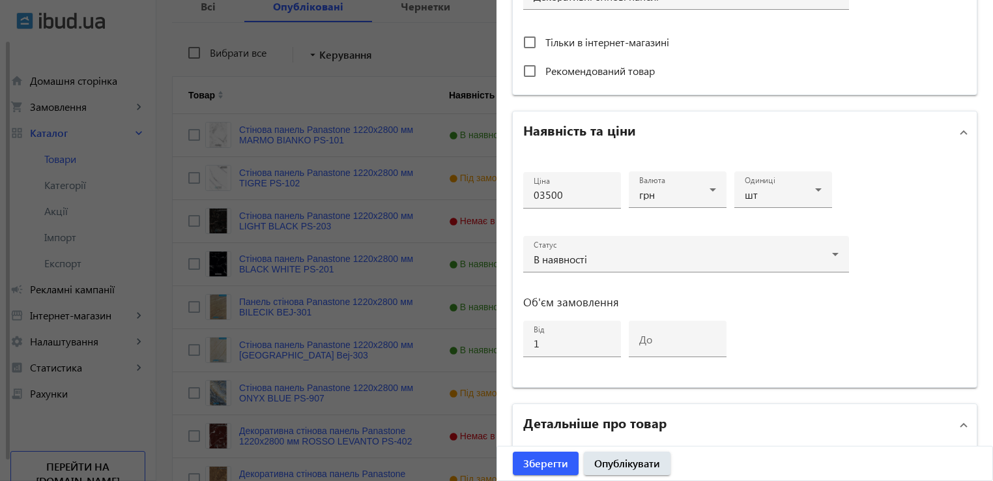
scroll to position [401, 0]
type input "SPC-101"
drag, startPoint x: 566, startPoint y: 190, endPoint x: 462, endPoint y: 193, distance: 104.3
type input "1"
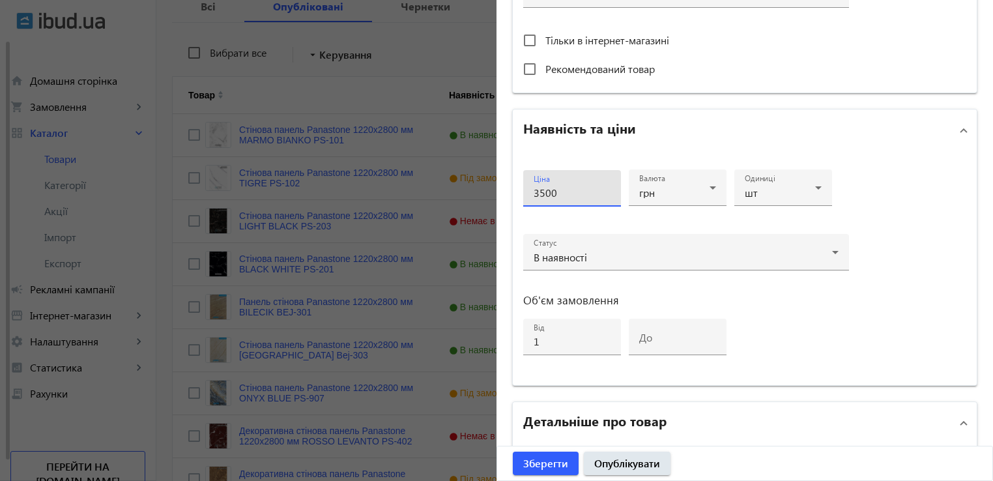
type input "3500"
click at [907, 307] on div "Ціна 3500 Валюта грн Одиниці шт Статус В наявності Об'єм замовлення від 1 до" at bounding box center [745, 268] width 464 height 234
click at [820, 190] on icon at bounding box center [818, 188] width 16 height 16
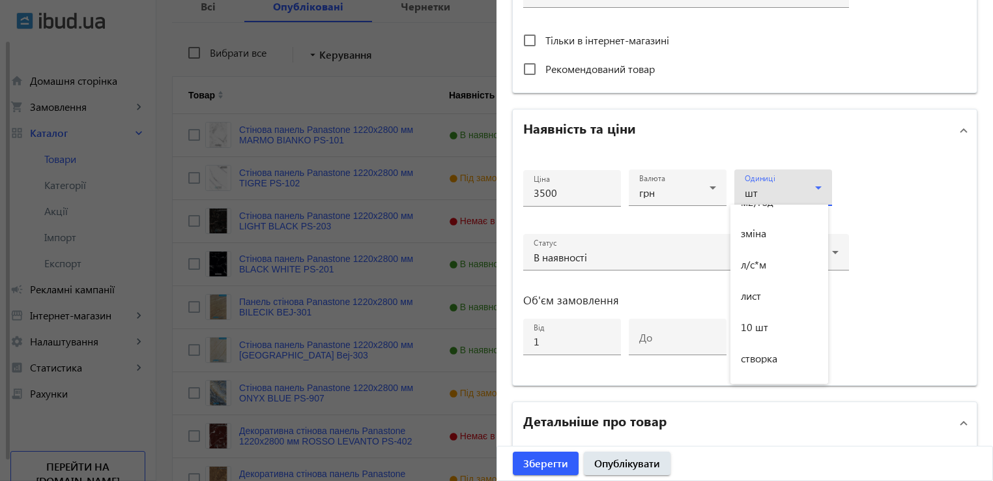
scroll to position [1107, 0]
click at [784, 270] on mat-option "лист" at bounding box center [779, 274] width 98 height 31
click at [913, 197] on div "Ціна 3500 Валюта грн Одиниці лист Статус В наявності Об'єм замовлення від 1 до" at bounding box center [745, 268] width 464 height 234
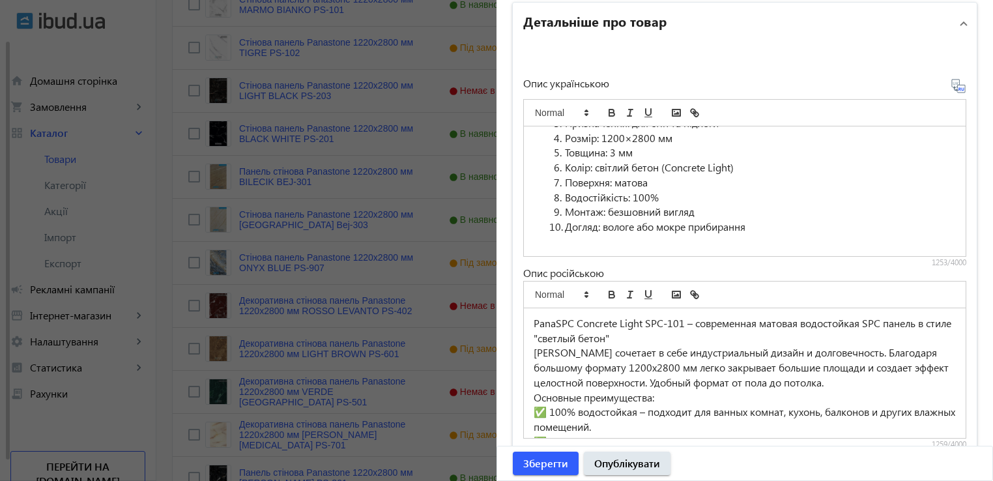
scroll to position [857, 0]
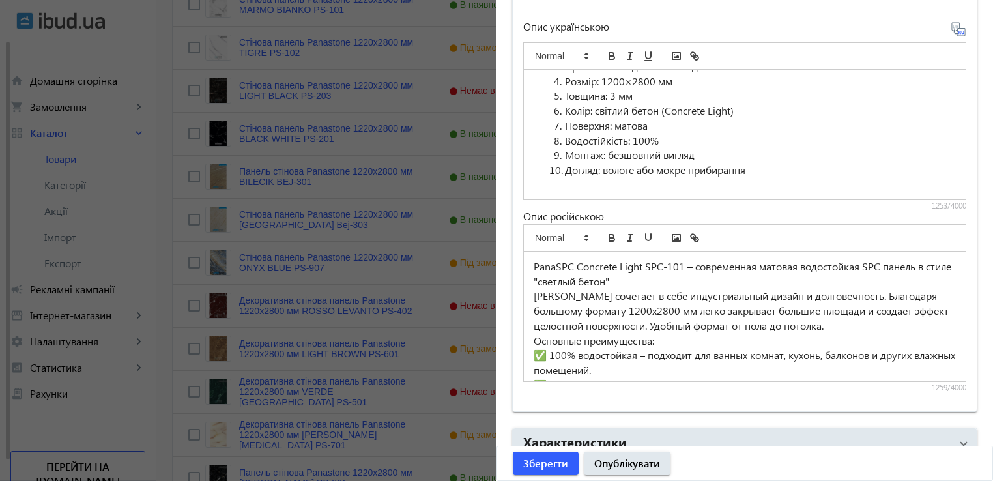
click at [802, 167] on li "Догляд: вологе або мокре прибирання" at bounding box center [752, 170] width 407 height 15
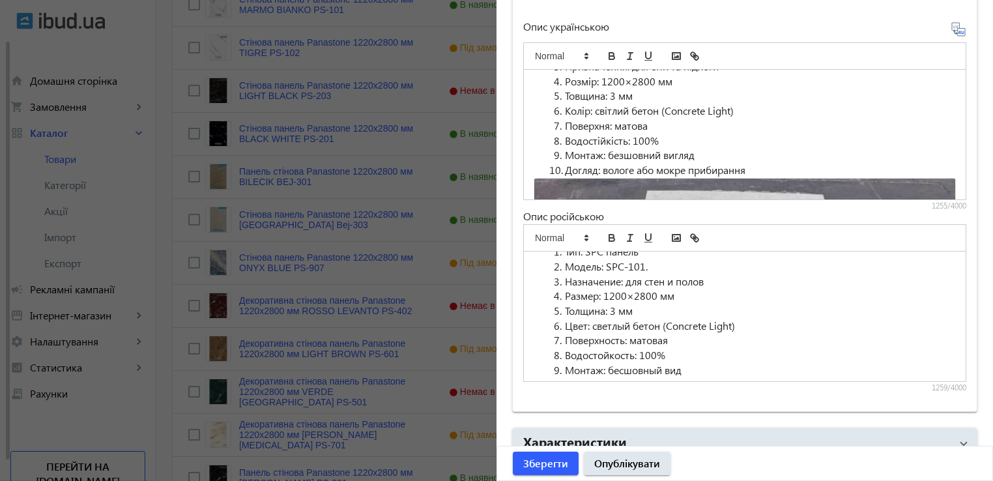
scroll to position [360, 0]
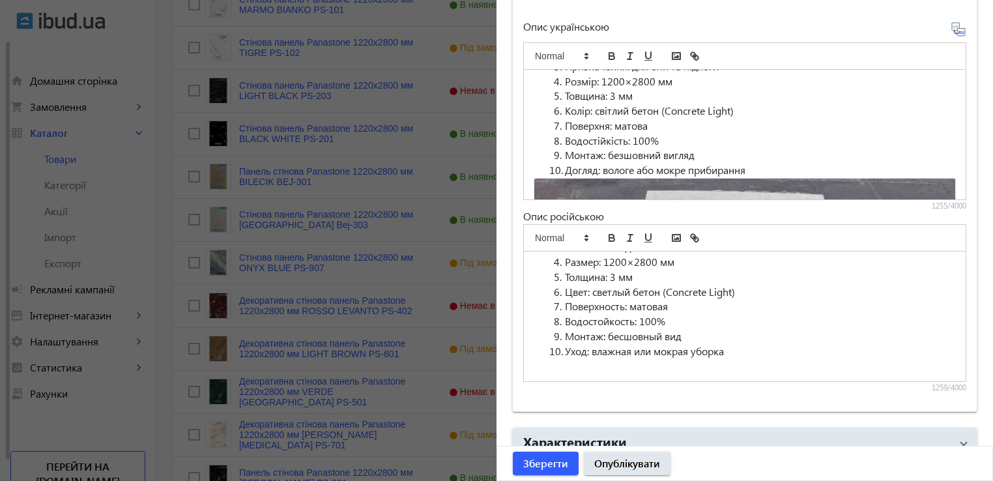
click at [653, 362] on p at bounding box center [745, 365] width 422 height 15
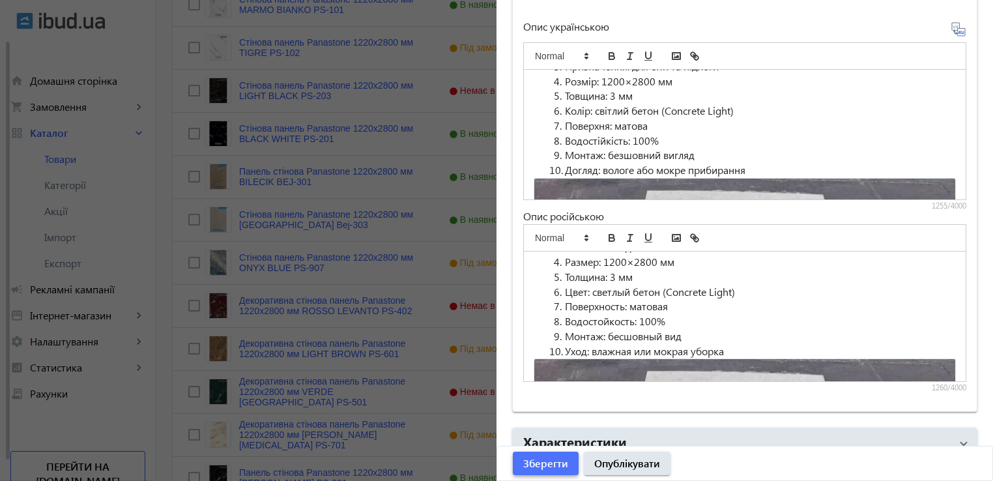
click at [549, 464] on span "Зберегти" at bounding box center [545, 463] width 45 height 14
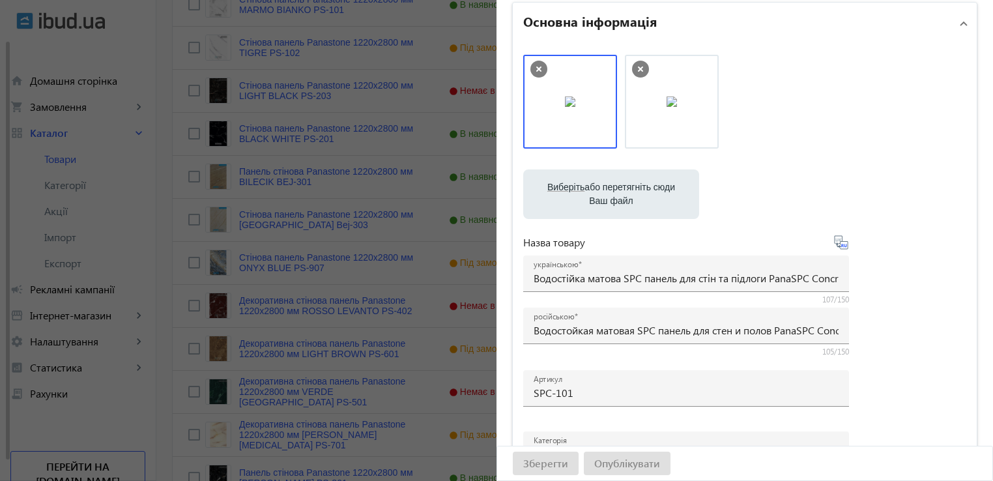
scroll to position [0, 0]
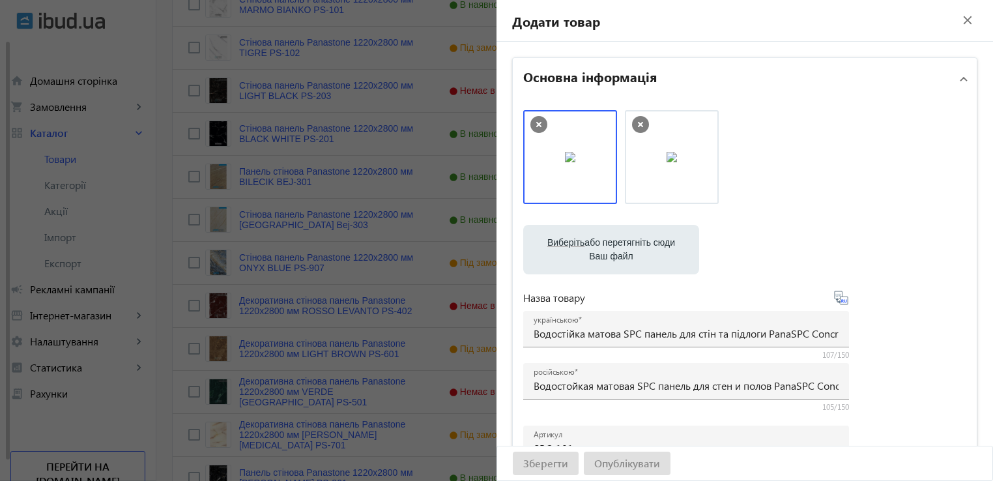
click at [635, 121] on icon at bounding box center [640, 124] width 17 height 17
click at [614, 253] on label "Виберіть або перетягніть сюди Ваш файл" at bounding box center [611, 249] width 155 height 36
click at [614, 253] on input "Виберіть або перетягніть сюди Ваш файл" at bounding box center [611, 251] width 155 height 16
type input "C:\fakepath\101.jpg"
drag, startPoint x: 668, startPoint y: 150, endPoint x: 543, endPoint y: 146, distance: 125.1
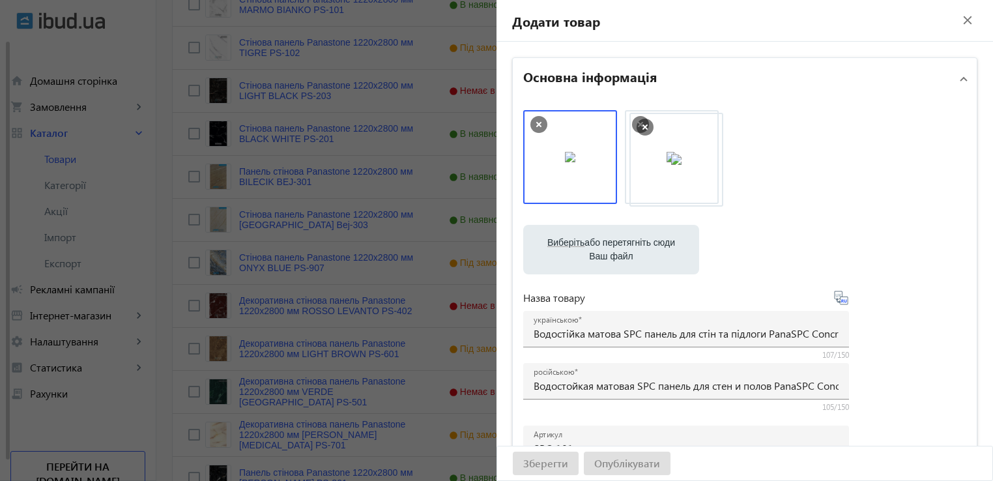
drag, startPoint x: 565, startPoint y: 175, endPoint x: 676, endPoint y: 177, distance: 110.1
drag, startPoint x: 537, startPoint y: 160, endPoint x: 708, endPoint y: 160, distance: 171.3
click at [527, 464] on div "Зберегти Опублікувати" at bounding box center [744, 463] width 495 height 34
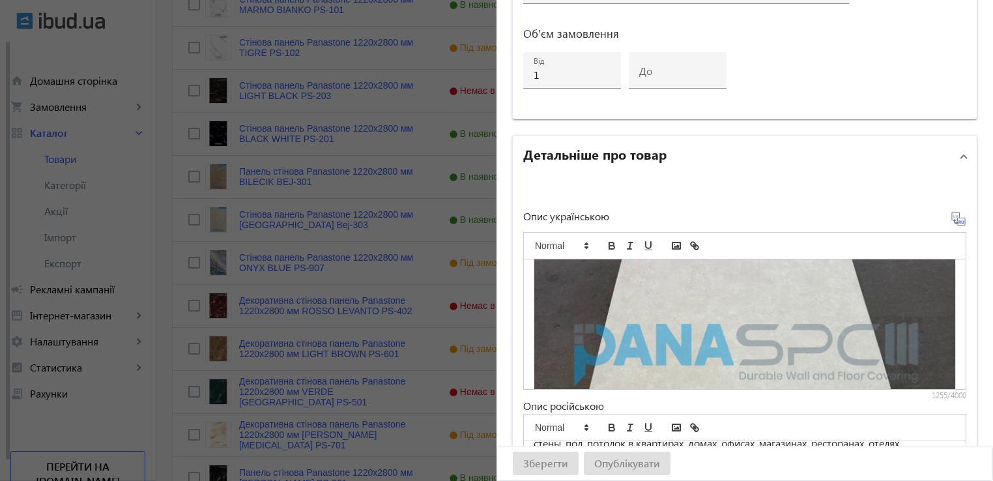
scroll to position [415, 0]
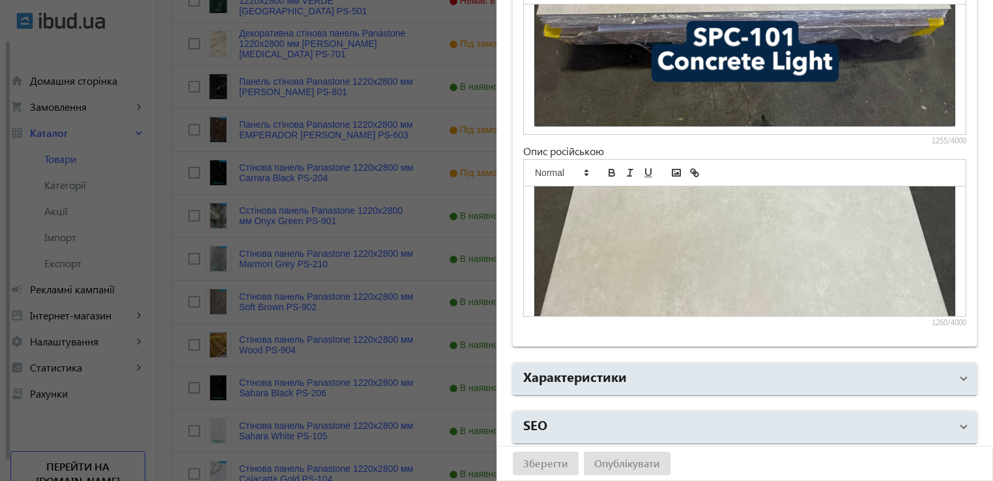
scroll to position [881, 0]
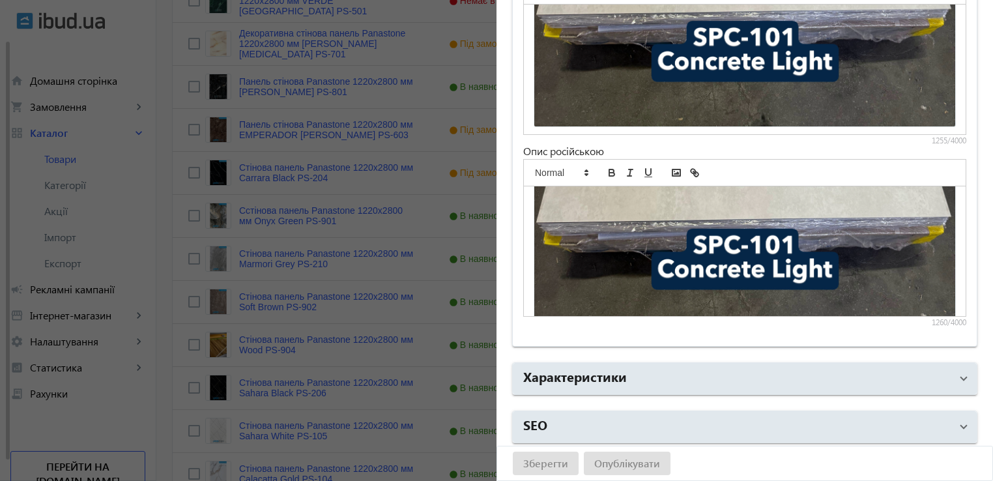
click at [732, 208] on img at bounding box center [745, 53] width 422 height 563
click at [946, 236] on div "PanaSPC Concrete Light SPC-101 – современная матовая водостойкая SPC панель в с…" at bounding box center [745, 251] width 442 height 130
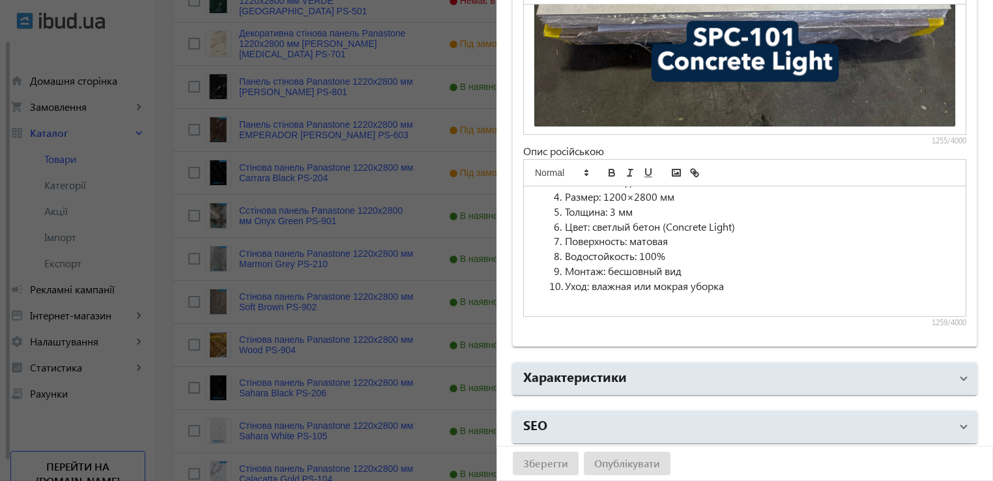
scroll to position [360, 0]
click at [550, 462] on div "Зберегти Опублікувати" at bounding box center [744, 463] width 495 height 34
click at [631, 461] on div "Зберегти Опублікувати" at bounding box center [744, 463] width 495 height 34
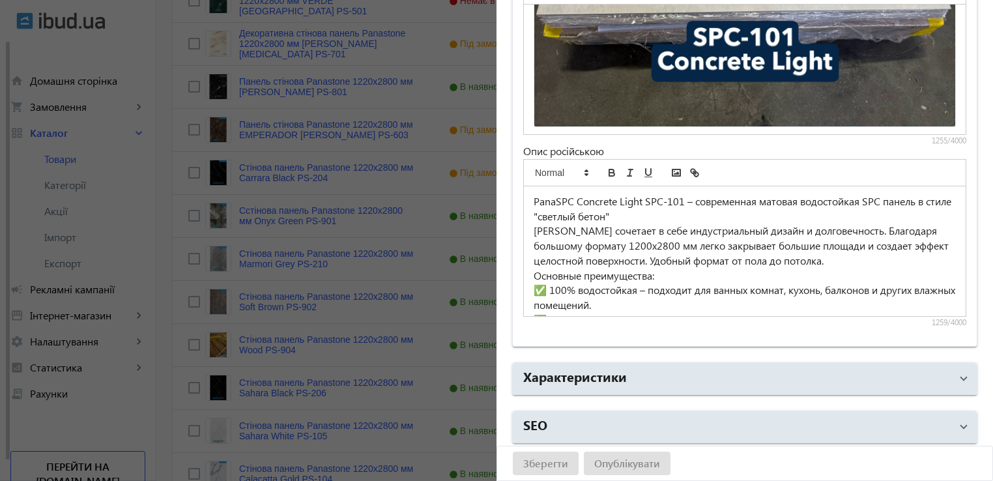
scroll to position [806, 0]
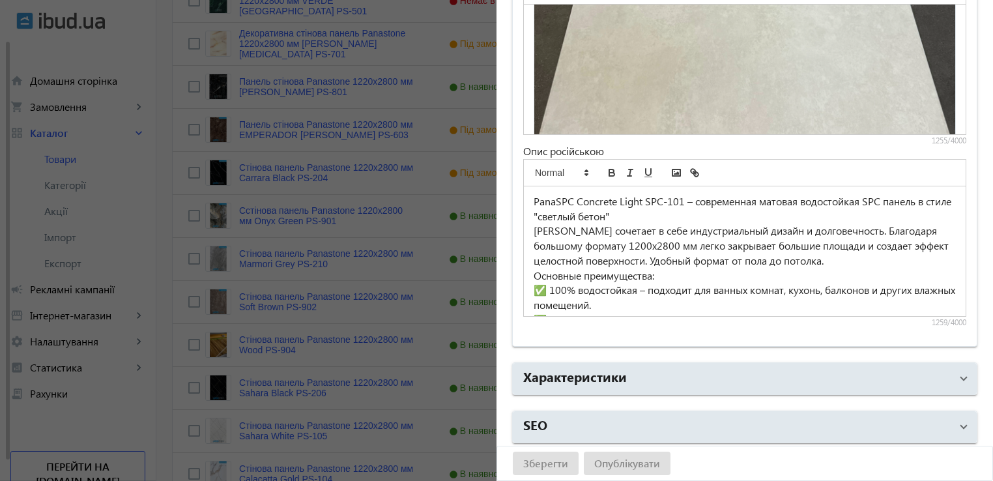
click at [946, 76] on div "PanaSPC Concrete Light SPC-101 — сучасна матова водостійка SPC панель у стилі “…" at bounding box center [745, 70] width 442 height 130
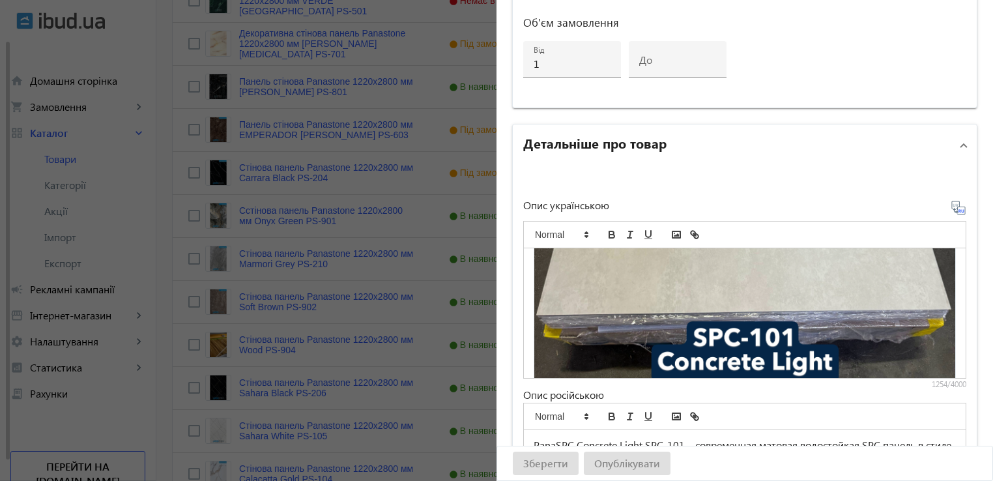
scroll to position [922, 0]
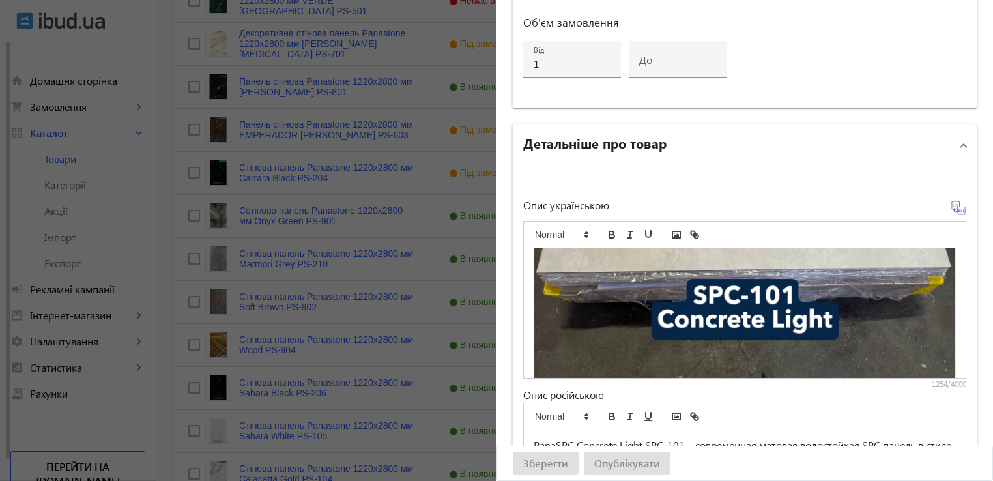
click at [943, 300] on div "PanaSPC Concrete Light SPC-101 — сучасна матова водостійка SPC панель у стилі “…" at bounding box center [745, 313] width 442 height 130
click at [935, 296] on img at bounding box center [745, 104] width 422 height 563
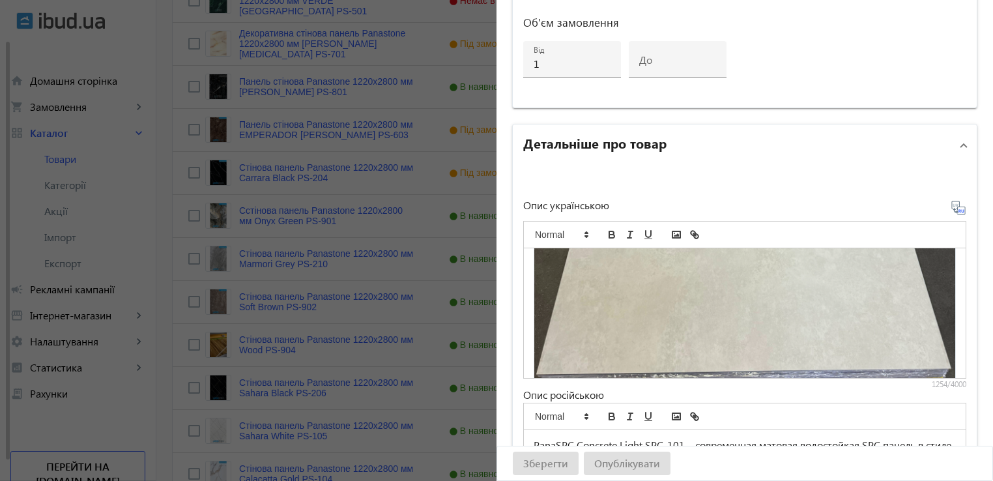
scroll to position [808, 0]
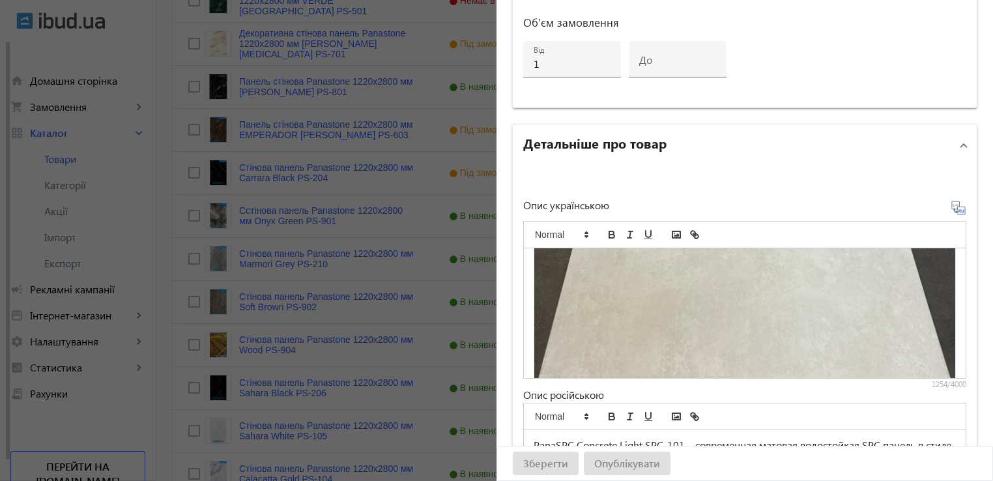
click at [941, 309] on div "PanaSPC Concrete Light SPC-101 — сучасна матова водостійка SPC панель у стилі “…" at bounding box center [745, 313] width 442 height 130
click at [946, 309] on div "PanaSPC Concrete Light SPC-101 — сучасна матова водостійка SPC панель у стилі “…" at bounding box center [745, 313] width 442 height 130
click at [942, 371] on div "PanaSPC Concrete Light SPC-101 — сучасна матова водостійка SPC панель у стилі “…" at bounding box center [745, 313] width 442 height 130
click at [942, 369] on div "PanaSPC Concrete Light SPC-101 — сучасна матова водостійка SPC панель у стилі “…" at bounding box center [745, 313] width 442 height 130
click at [943, 369] on div "PanaSPC Concrete Light SPC-101 — сучасна матова водостійка SPC панель у стилі “…" at bounding box center [745, 313] width 442 height 130
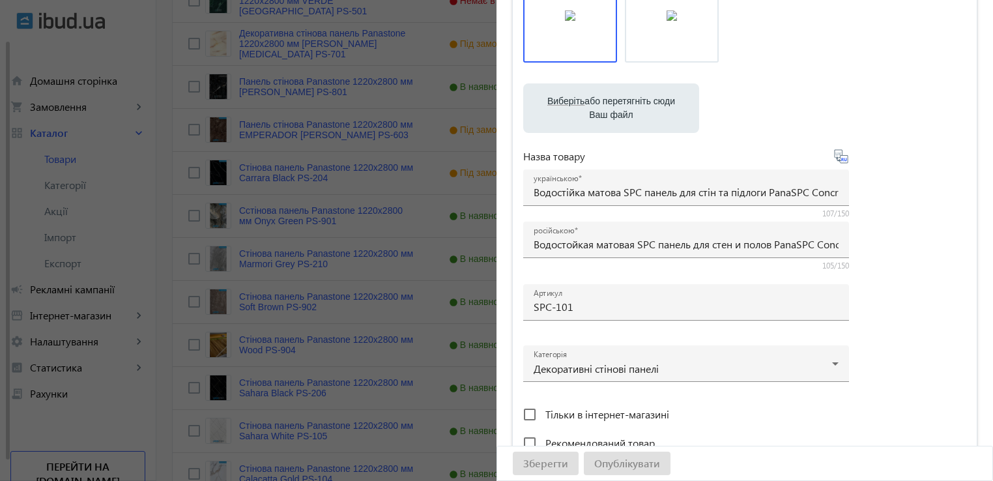
scroll to position [0, 0]
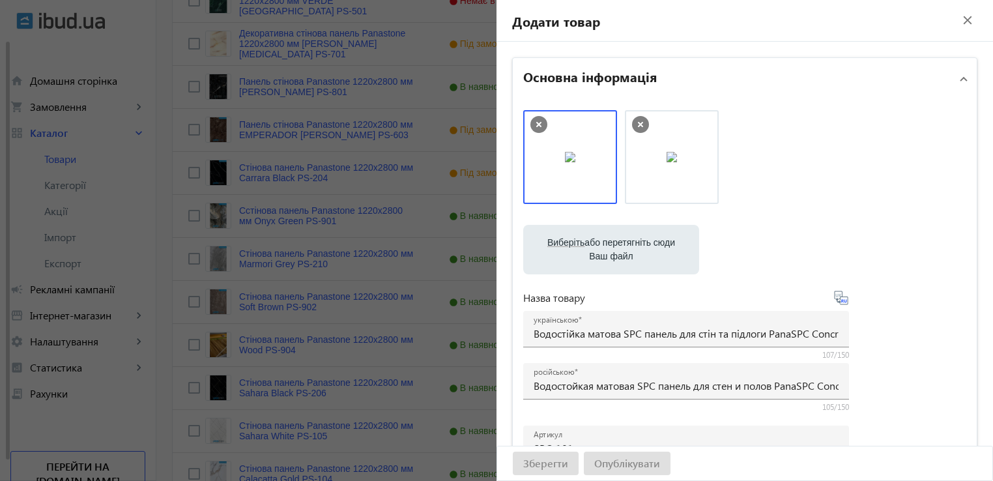
click at [638, 124] on icon at bounding box center [640, 124] width 5 height 5
drag, startPoint x: 827, startPoint y: 165, endPoint x: 782, endPoint y: 220, distance: 70.8
click at [826, 165] on div at bounding box center [744, 163] width 443 height 107
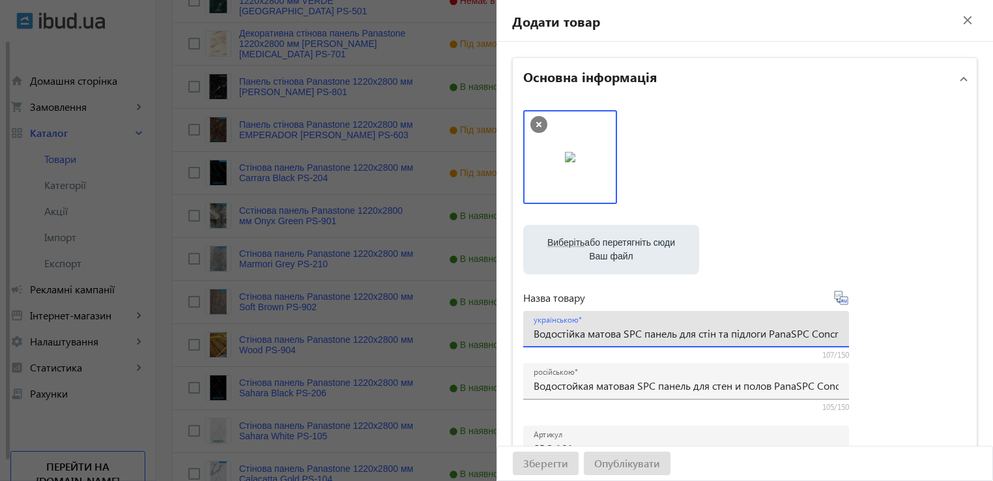
click at [675, 329] on input "Водостійка матова SPC панель для стін та підлоги PanaSPC Concrete Light SPC-101…" at bounding box center [686, 333] width 305 height 14
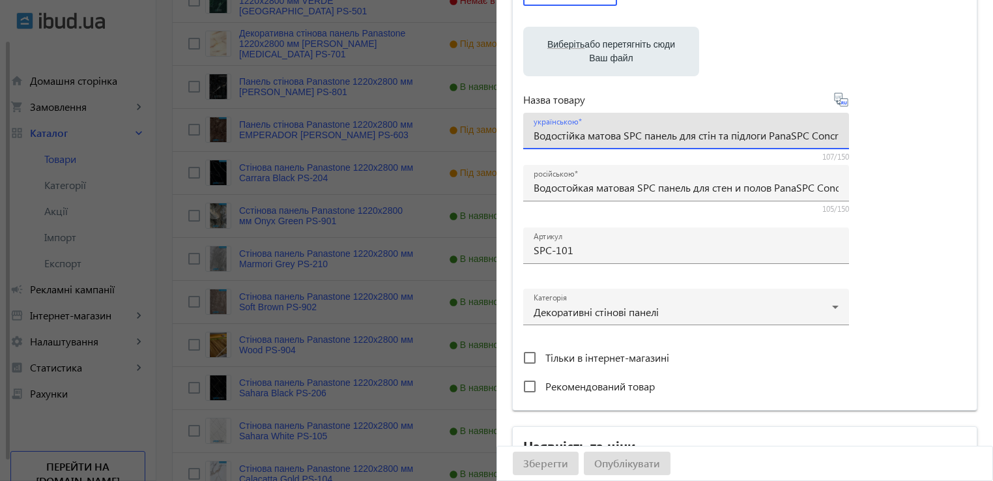
scroll to position [326, 0]
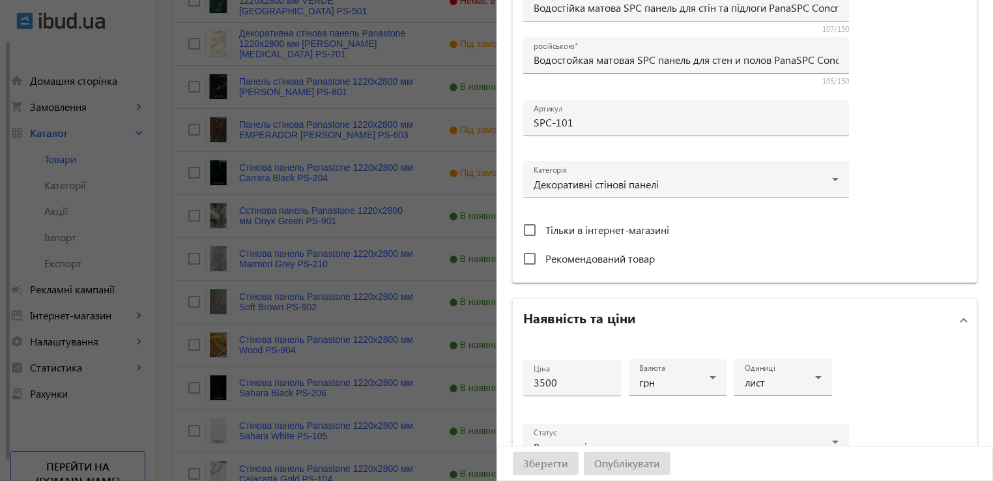
click at [539, 466] on div "Зберегти Опублікувати" at bounding box center [744, 463] width 495 height 34
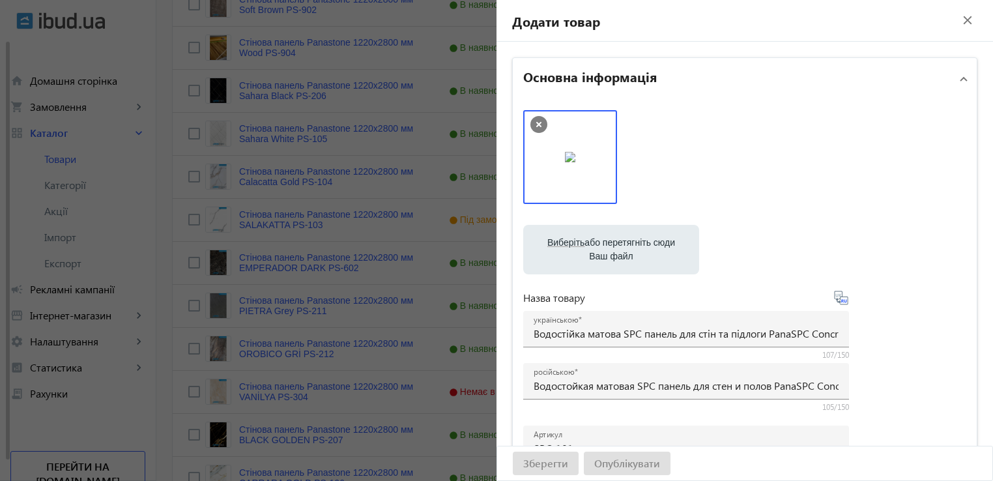
scroll to position [917, 0]
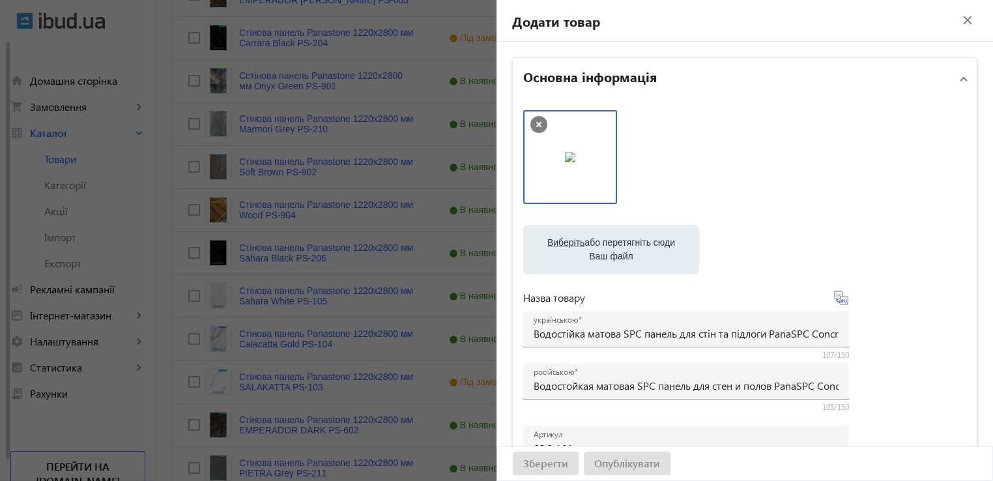
click at [961, 18] on mat-icon "close" at bounding box center [968, 20] width 20 height 20
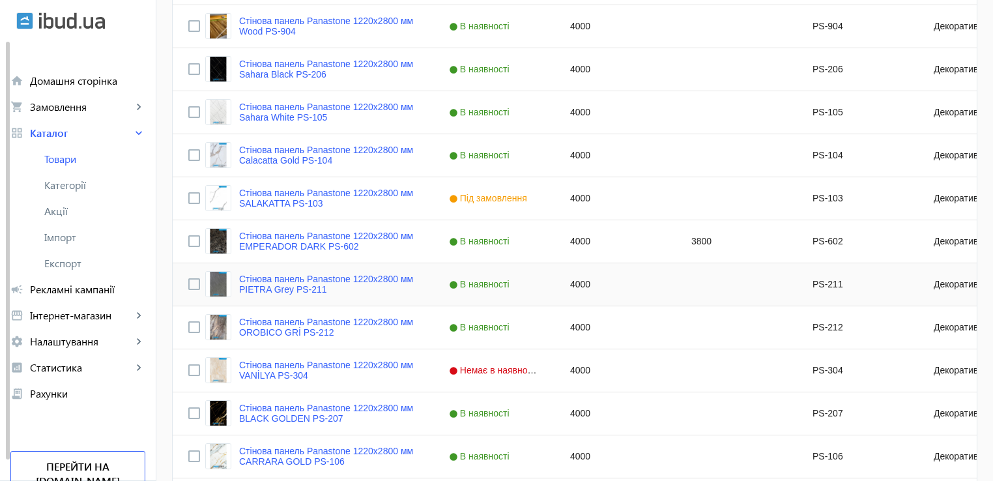
scroll to position [1307, 0]
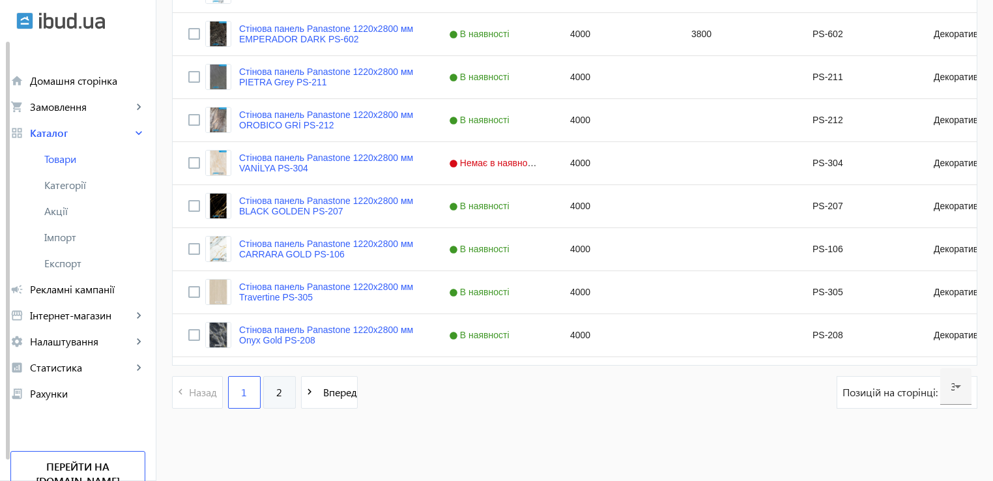
click at [275, 394] on link "2" at bounding box center [279, 392] width 33 height 33
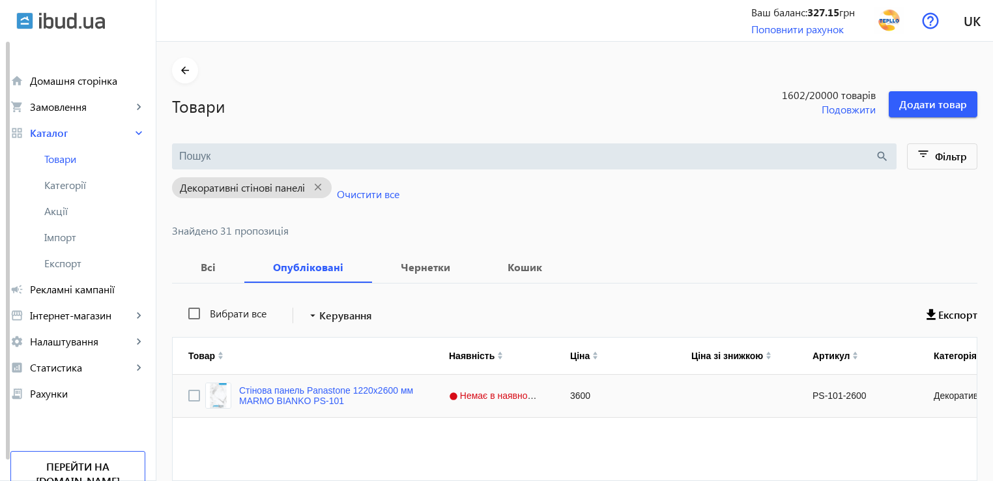
scroll to position [115, 0]
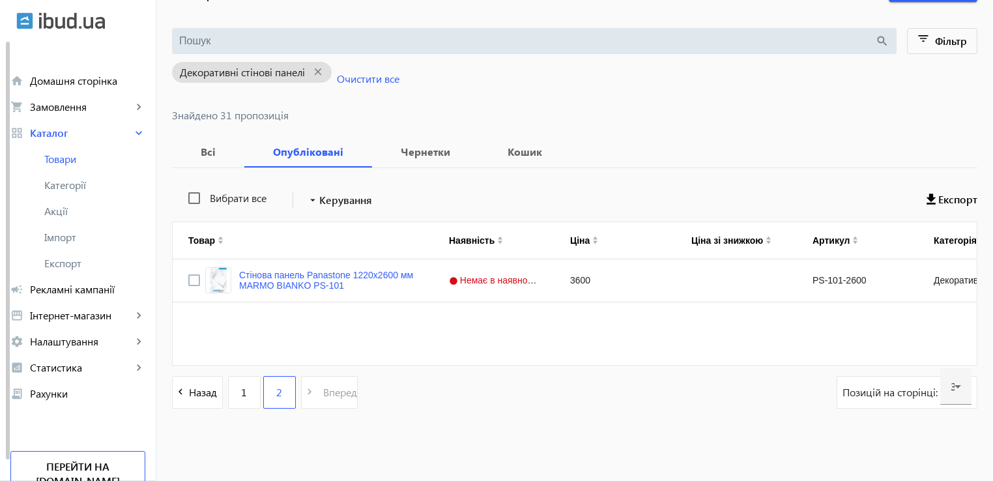
click at [219, 395] on pagination-template "navigate_before Назад 1 2 navigate_next Вперед" at bounding box center [265, 392] width 186 height 33
click at [241, 390] on span "1" at bounding box center [244, 392] width 6 height 14
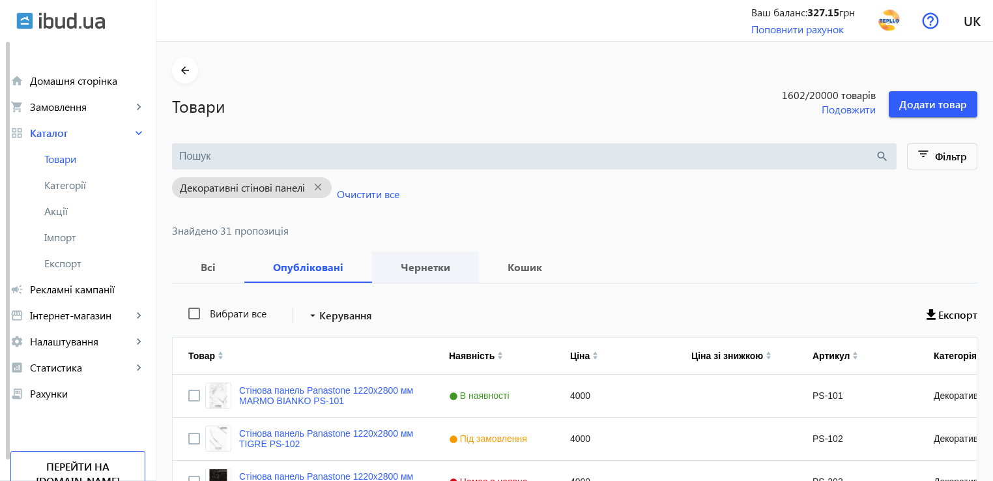
click at [414, 270] on b "Чернетки" at bounding box center [426, 267] width 76 height 10
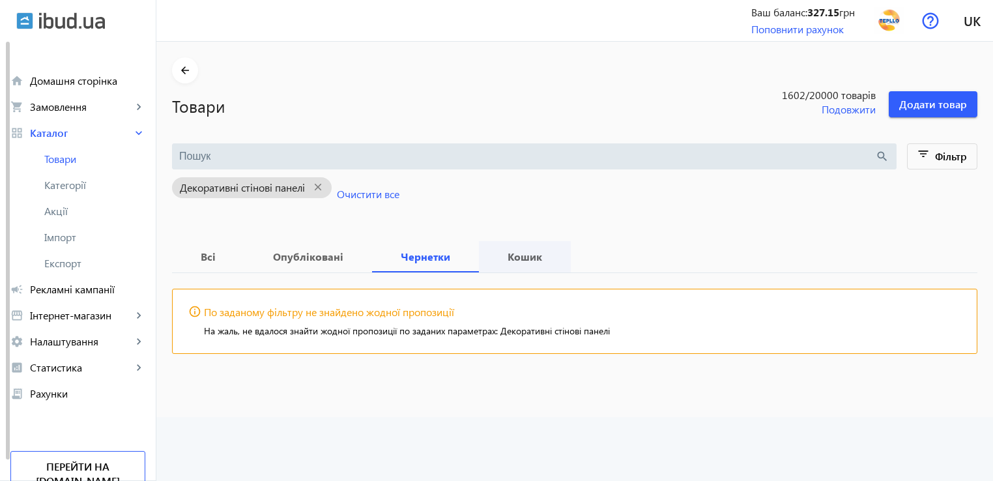
click at [524, 260] on b "Кошик" at bounding box center [524, 256] width 61 height 10
click at [409, 264] on span "Чернетки" at bounding box center [426, 256] width 76 height 31
click at [212, 253] on b "Всі" at bounding box center [208, 256] width 41 height 10
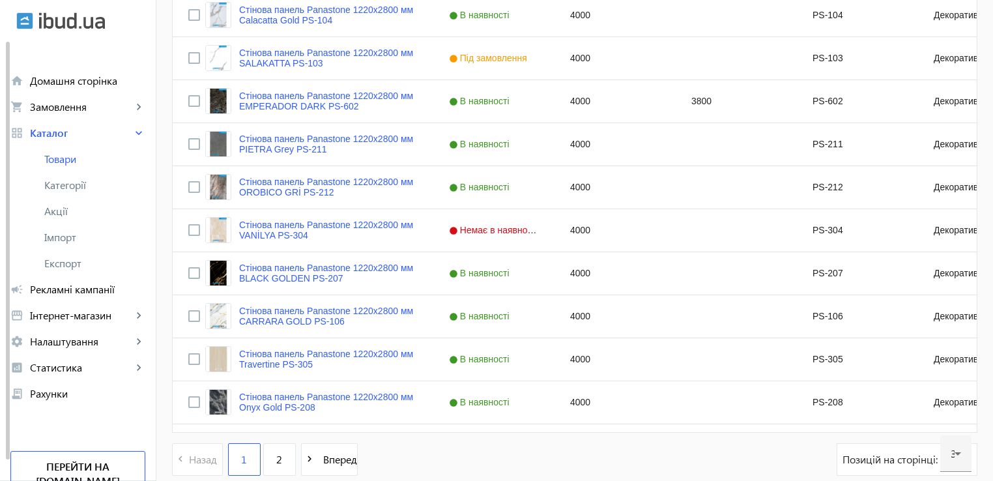
scroll to position [1307, 0]
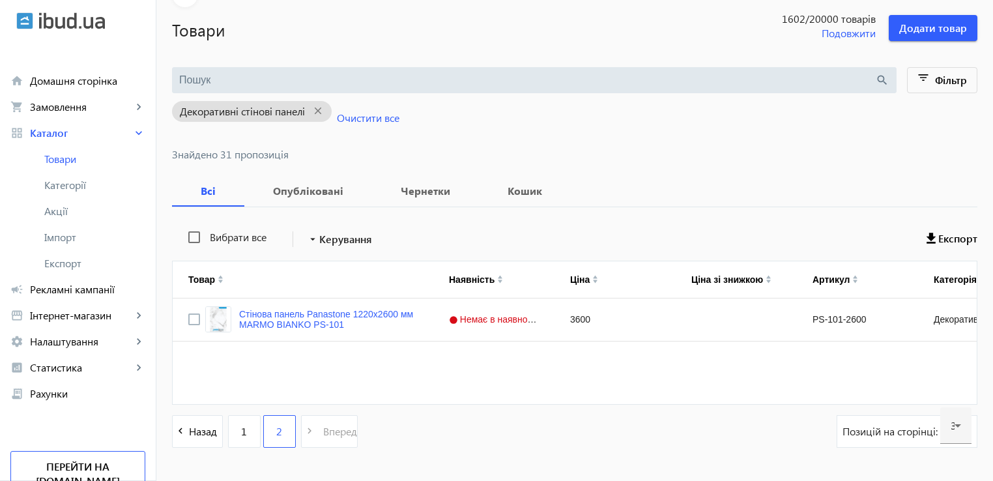
scroll to position [115, 0]
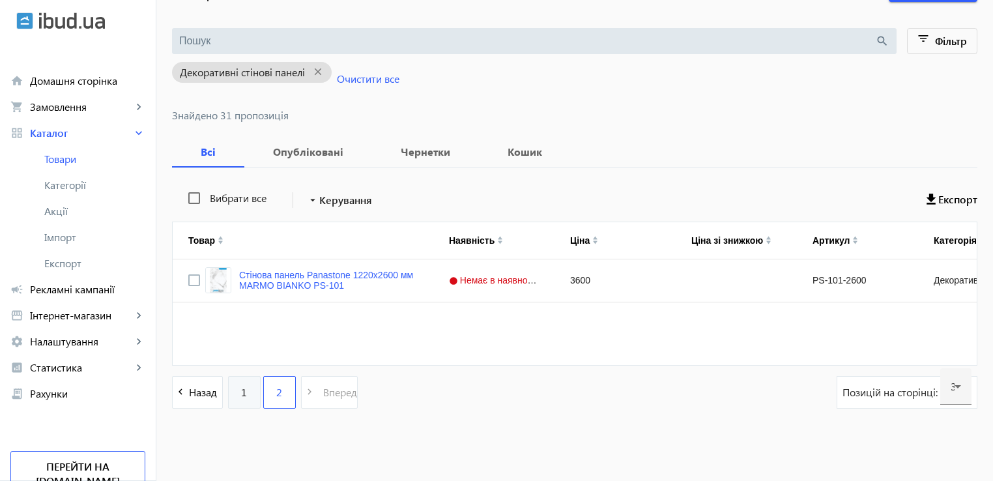
click at [232, 399] on link "1" at bounding box center [244, 392] width 33 height 33
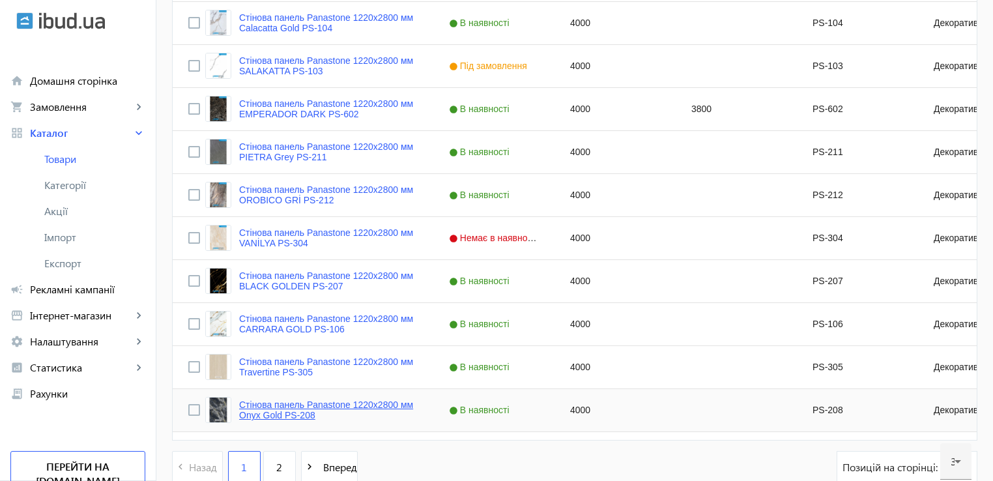
scroll to position [1307, 0]
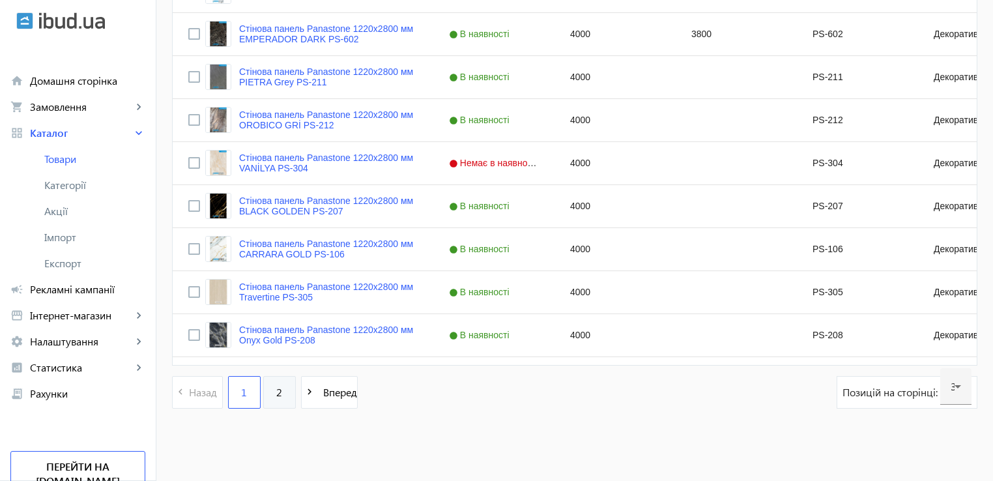
click at [265, 395] on link "2" at bounding box center [279, 392] width 33 height 33
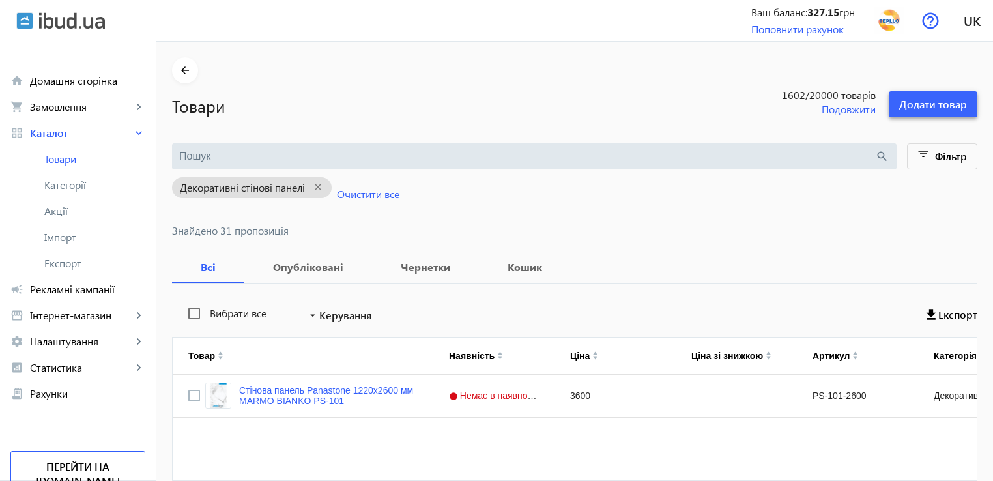
click at [923, 103] on span "Додати товар" at bounding box center [933, 104] width 68 height 14
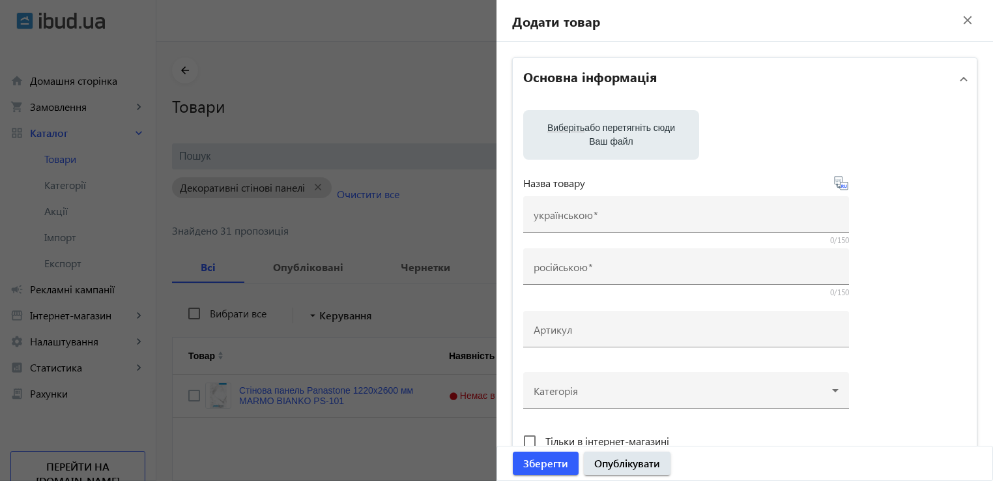
click at [614, 133] on label "Виберіть або перетягніть сюди Ваш файл" at bounding box center [611, 135] width 155 height 36
click at [614, 133] on input "Виберіть або перетягніть сюди Ваш файл" at bounding box center [611, 136] width 155 height 16
type input "C:\fakepath\101.jpg"
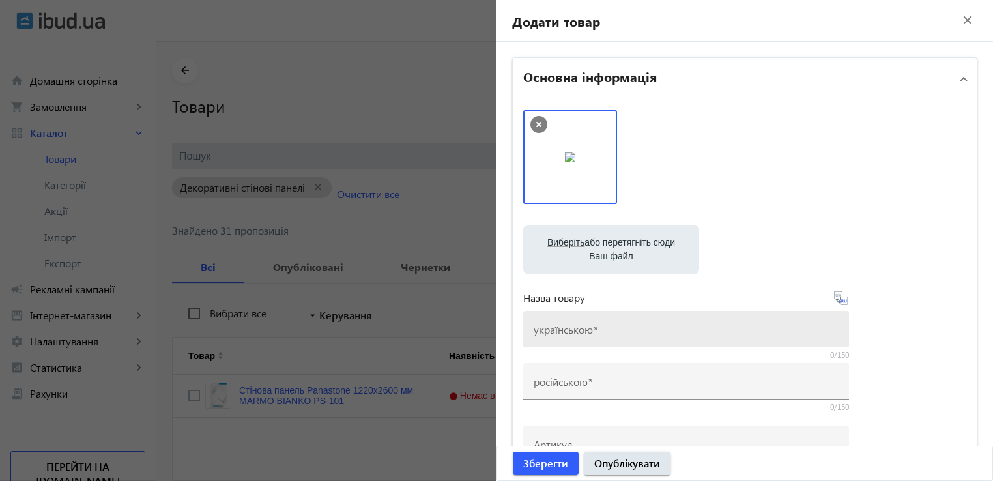
click at [587, 330] on mat-label "українською" at bounding box center [563, 329] width 59 height 14
click at [587, 330] on input "українською" at bounding box center [686, 333] width 305 height 14
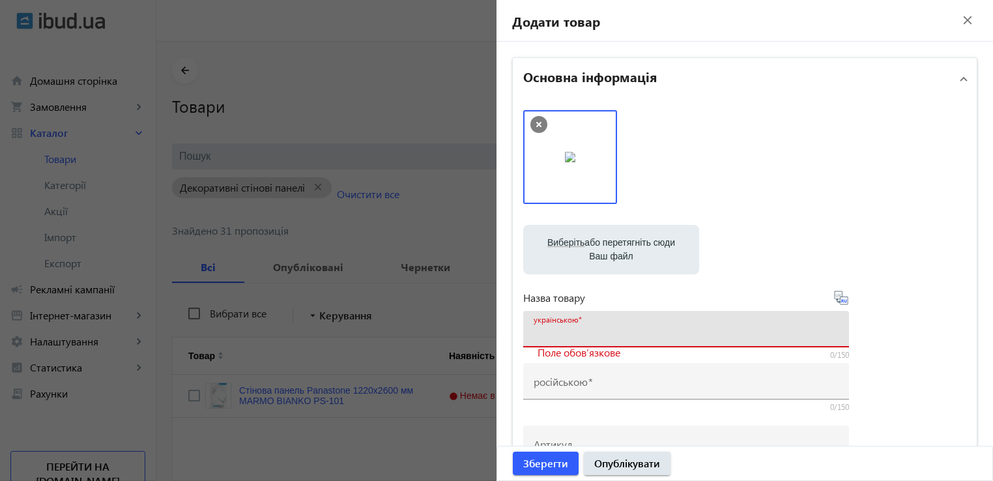
click at [555, 339] on input "українською" at bounding box center [686, 333] width 305 height 14
paste input "Водостійка матова SPC панель для стін та підлоги PanaSPC Concrete Light SPC-101…"
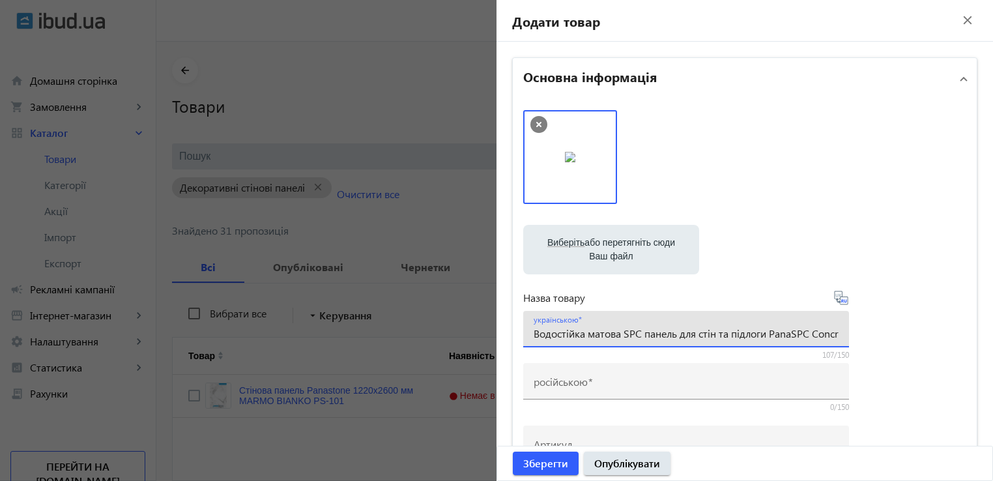
scroll to position [0, 229]
click at [614, 328] on input "Водостійка матова SPC панель для стін та підлоги PanaSPC Concrete Light SPC-101…" at bounding box center [686, 333] width 305 height 14
click at [625, 331] on input "Водостійка матова SPC панель для стін та підлоги PanaSPC Concrete Light SPC-101…" at bounding box center [686, 333] width 305 height 14
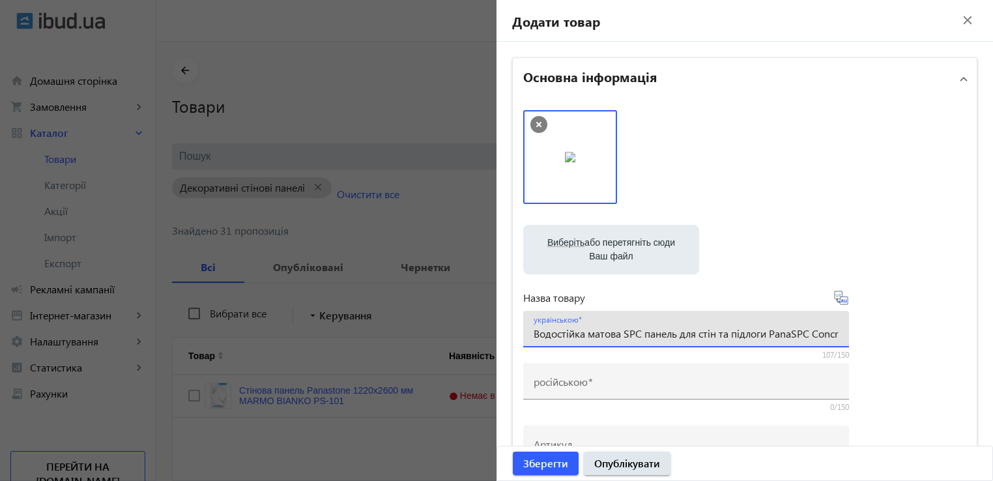
type input "Водостійка матова SPC панель для стін та підлоги PanaSPC Concrete Light SPC-101…"
click at [573, 382] on mat-label "російською" at bounding box center [561, 382] width 54 height 14
click at [573, 382] on input "російською" at bounding box center [686, 386] width 305 height 14
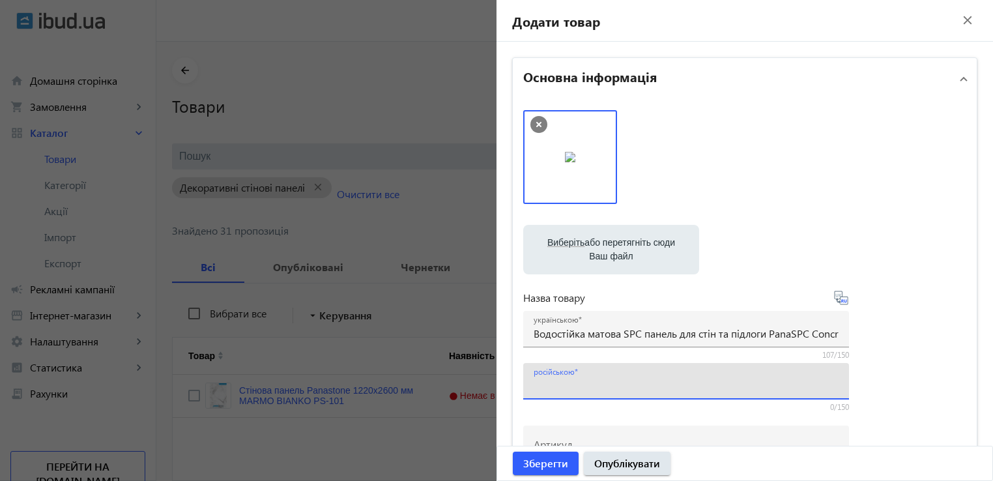
paste input "Водостойкая матовая SPC панель для стен и полов PanaSPC Concrete Light SPC-101 …"
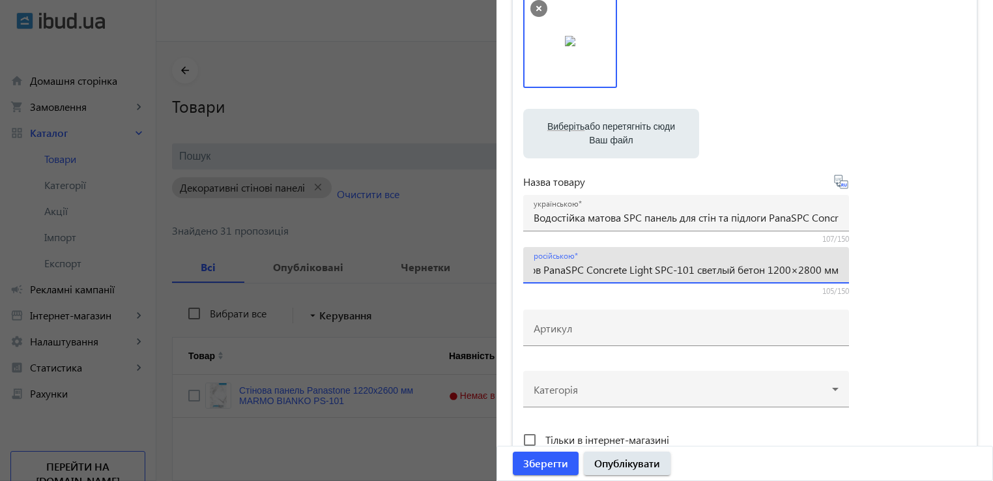
scroll to position [195, 0]
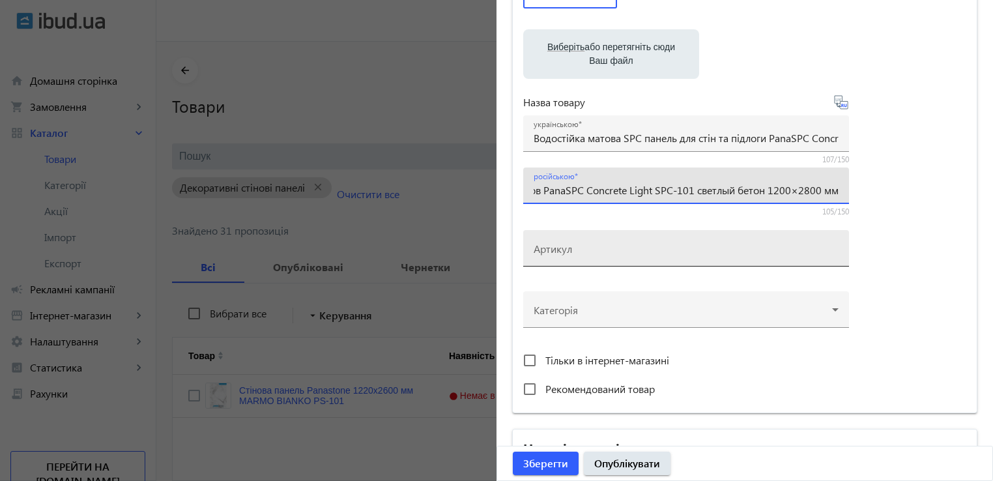
type input "Водостойкая матовая SPC панель для стен и полов PanaSPC Concrete Light SPC-101 …"
click at [595, 240] on div "Артикул" at bounding box center [686, 248] width 305 height 36
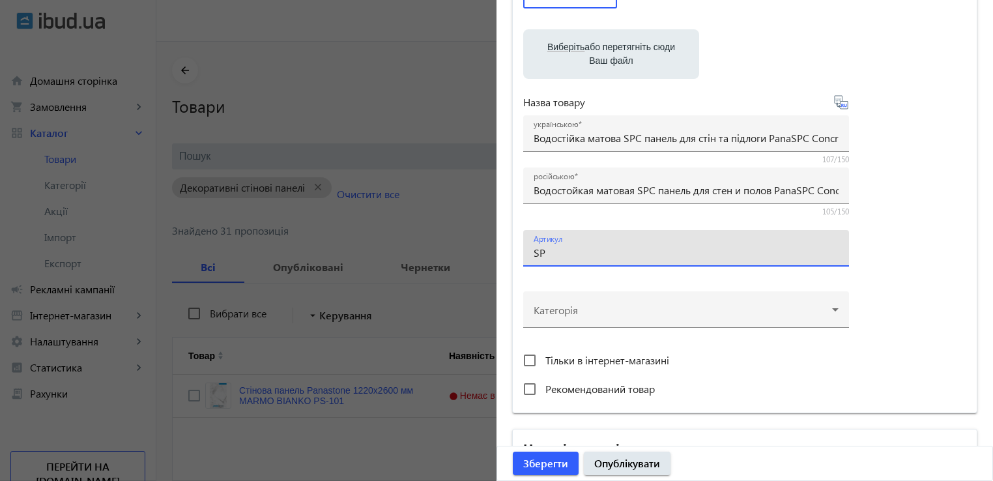
type input "SPC-101"
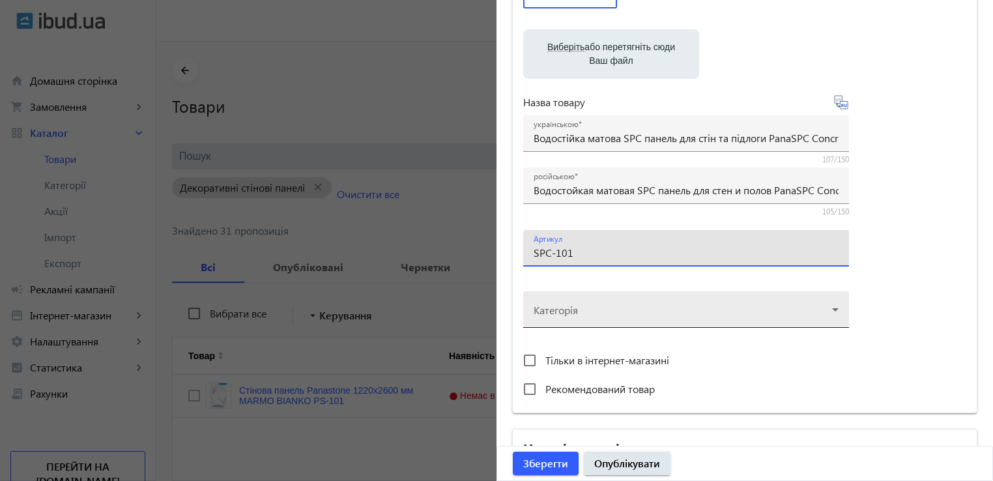
click at [588, 308] on div at bounding box center [686, 304] width 305 height 47
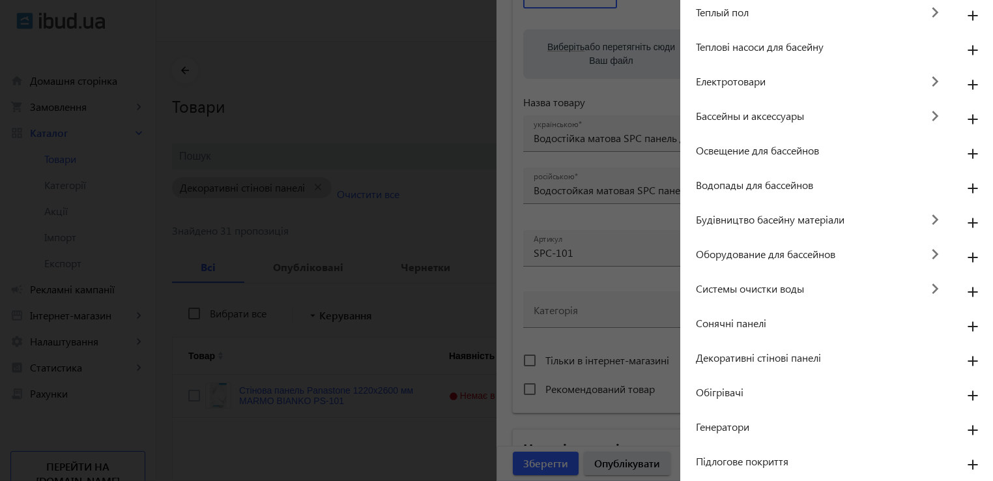
scroll to position [115, 0]
click at [964, 358] on mat-icon "add" at bounding box center [972, 361] width 31 height 23
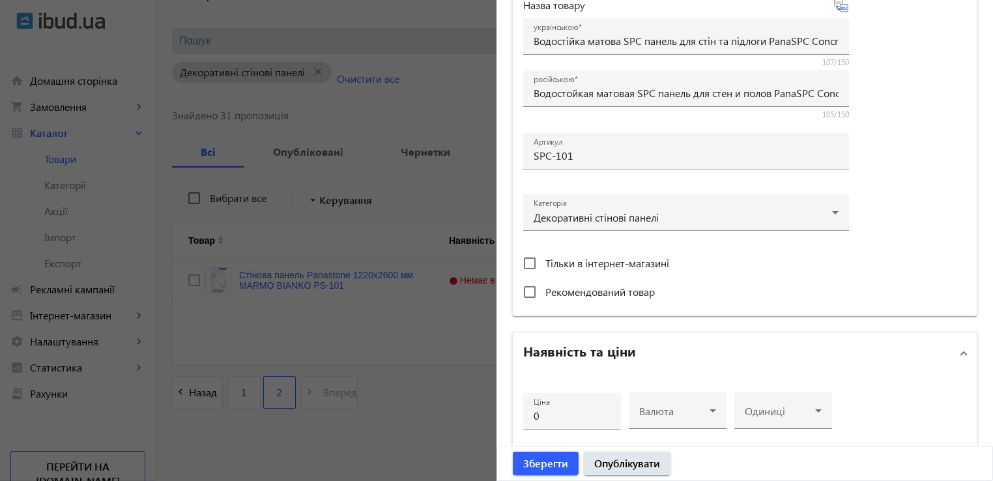
scroll to position [391, 0]
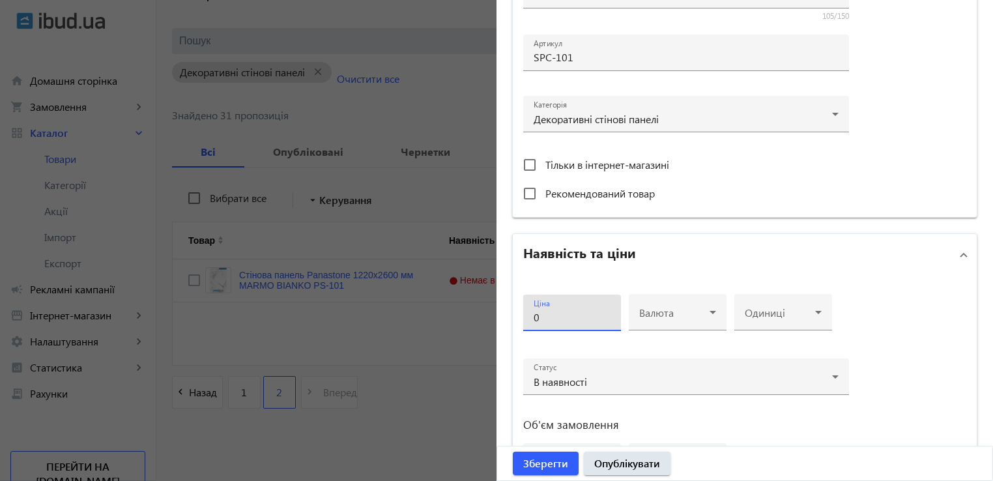
click at [560, 321] on input "0" at bounding box center [572, 317] width 77 height 14
type input "03500"
click at [664, 320] on span at bounding box center [674, 317] width 70 height 10
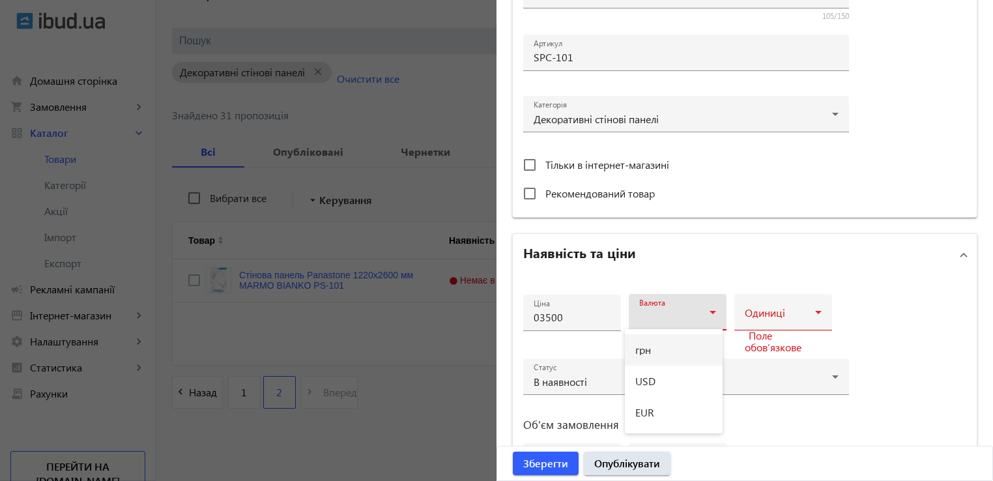
click at [653, 355] on mat-option "грн" at bounding box center [674, 349] width 98 height 31
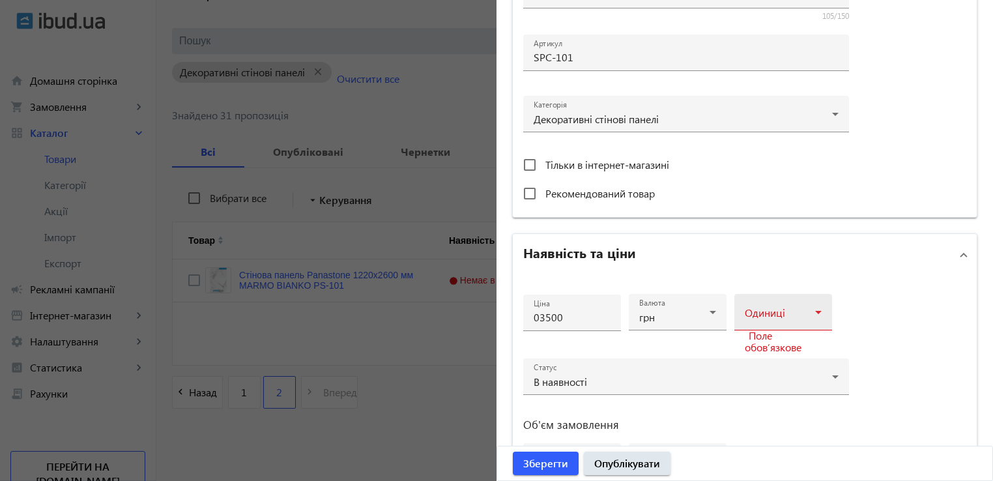
click at [795, 306] on div "Одиниці" at bounding box center [783, 312] width 77 height 36
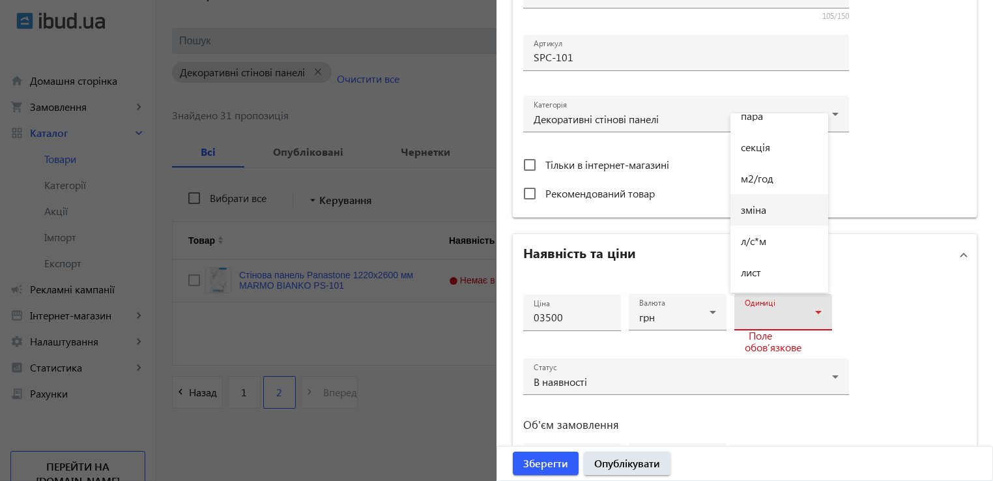
scroll to position [1042, 0]
click at [782, 251] on mat-option "лист" at bounding box center [779, 248] width 98 height 31
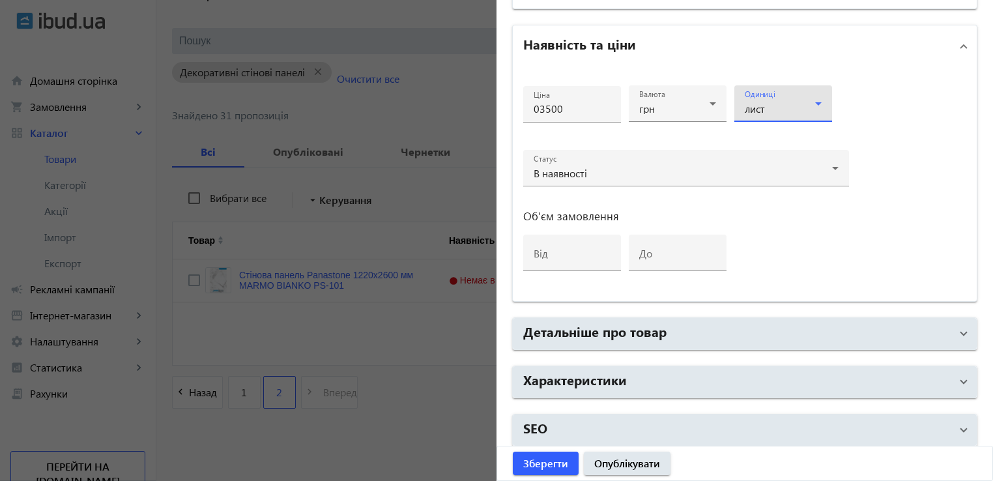
scroll to position [603, 0]
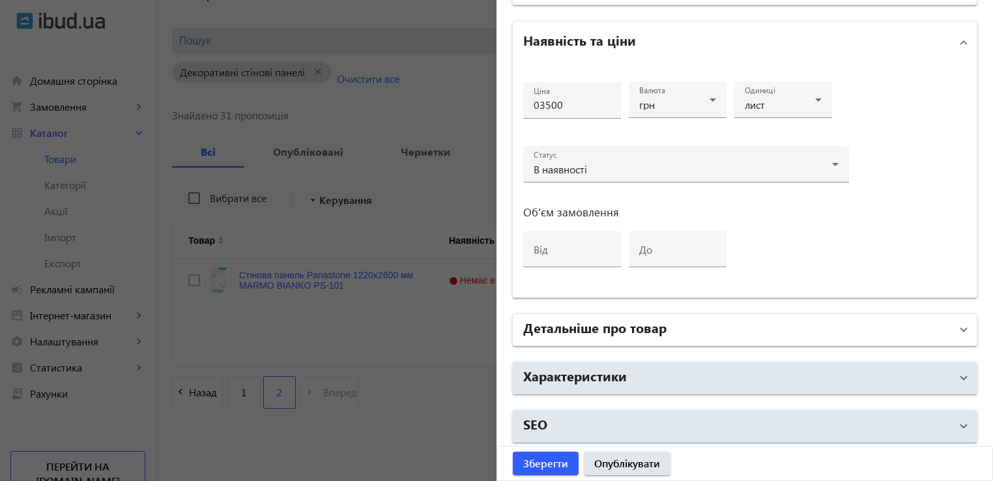
click at [607, 319] on h2 "Детальніше про товар" at bounding box center [594, 327] width 143 height 18
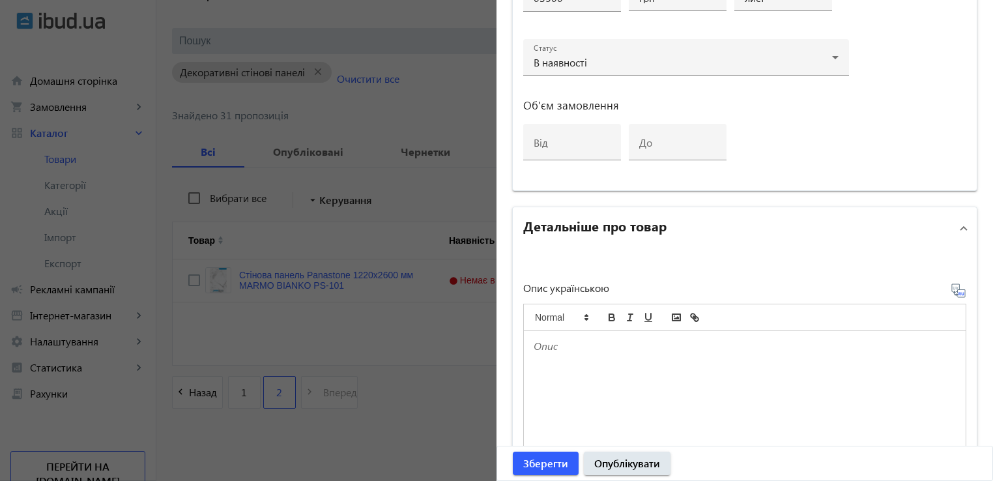
scroll to position [799, 0]
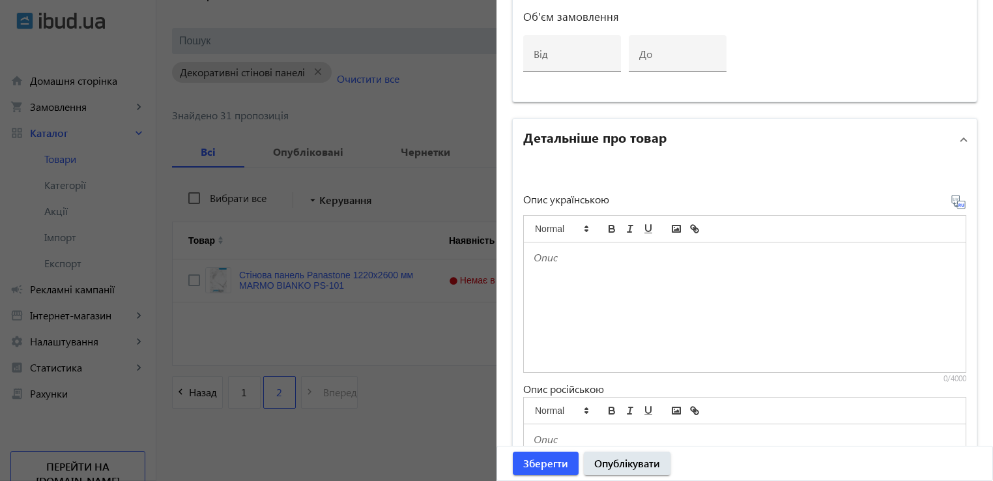
click at [612, 276] on div at bounding box center [745, 307] width 442 height 130
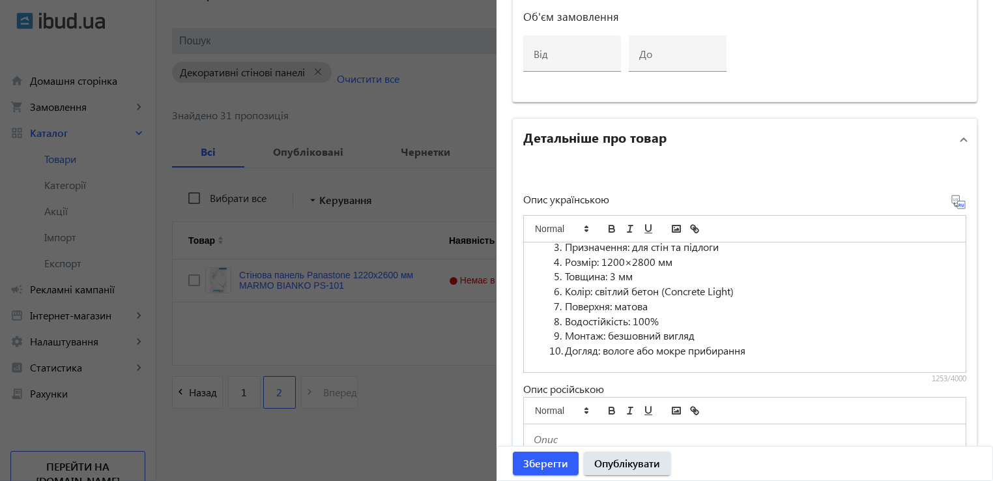
scroll to position [929, 0]
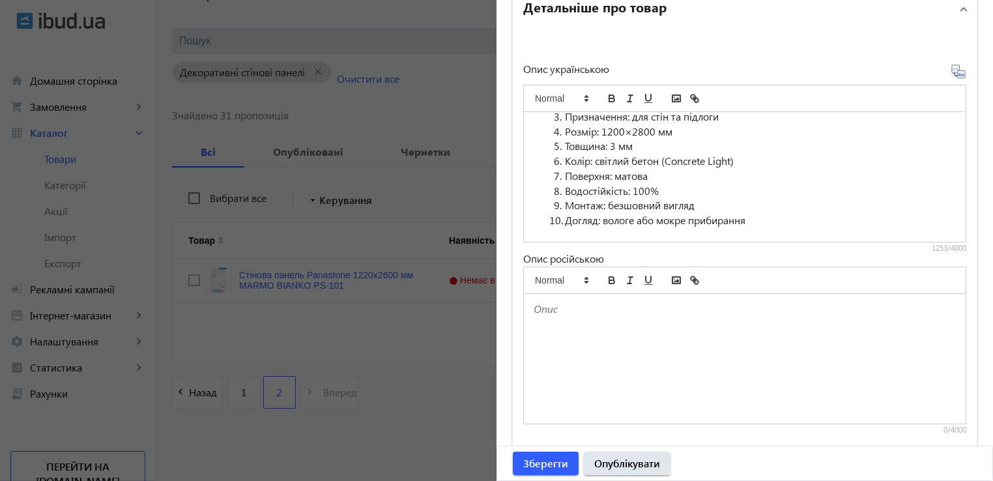
click at [585, 344] on div at bounding box center [745, 359] width 442 height 130
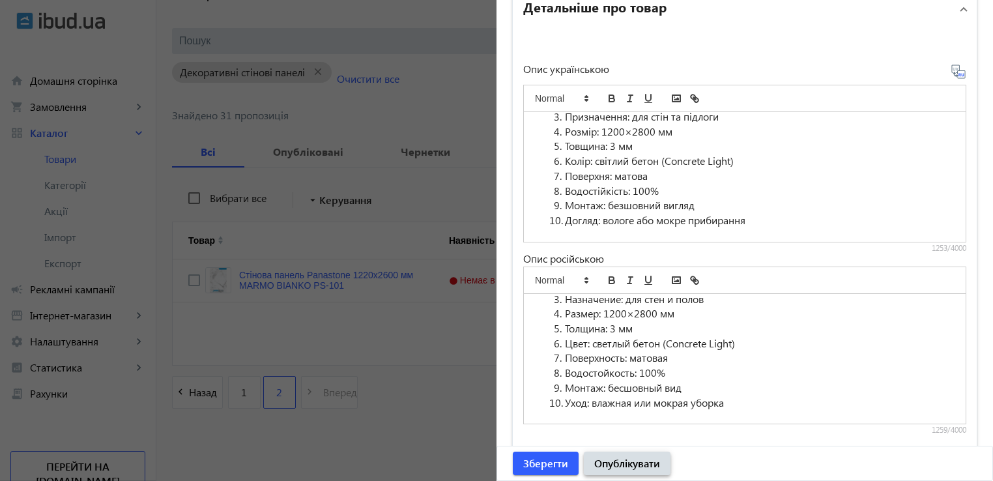
click at [608, 466] on span "Опублікувати" at bounding box center [627, 463] width 66 height 14
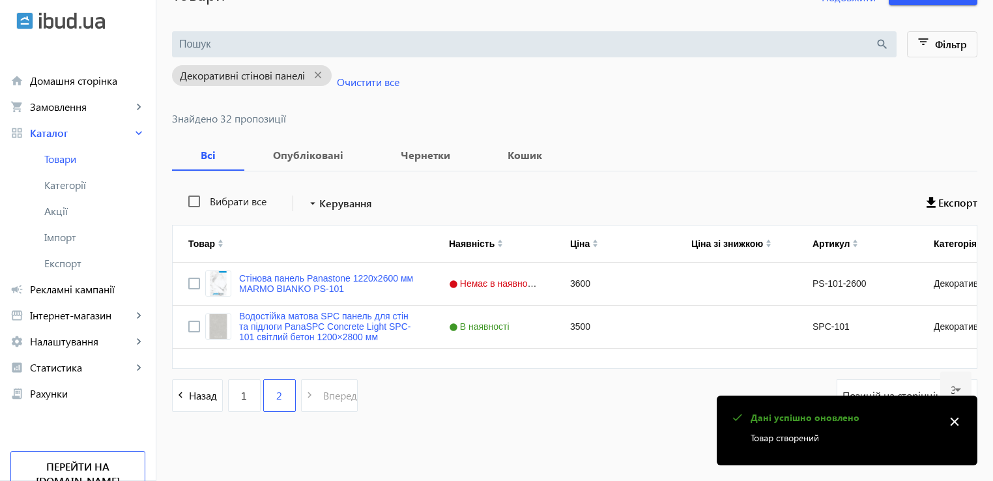
scroll to position [115, 0]
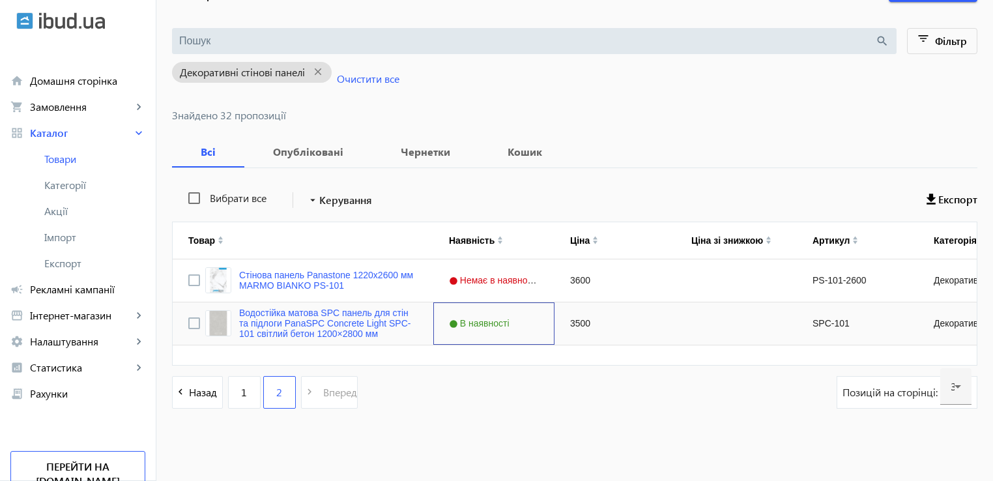
click at [490, 319] on span "В наявності" at bounding box center [481, 323] width 64 height 10
click at [491, 319] on span "В наявності" at bounding box center [481, 323] width 64 height 10
click at [491, 318] on div "В наявності" at bounding box center [488, 321] width 92 height 10
click at [493, 335] on div "Під замовлення" at bounding box center [493, 334] width 109 height 21
click at [491, 417] on div "navigate_before Назад 1 2 navigate_next Вперед Позицій на сторінці: 30" at bounding box center [574, 399] width 805 height 46
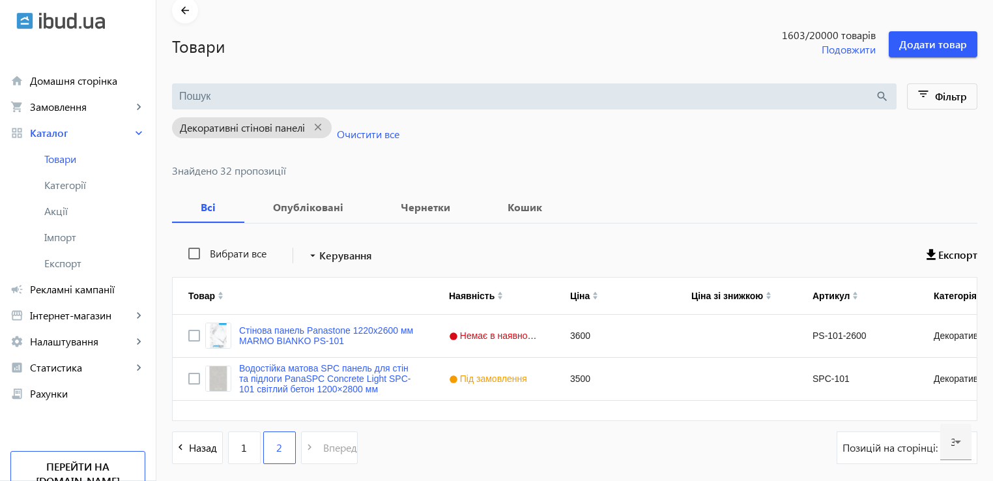
scroll to position [0, 0]
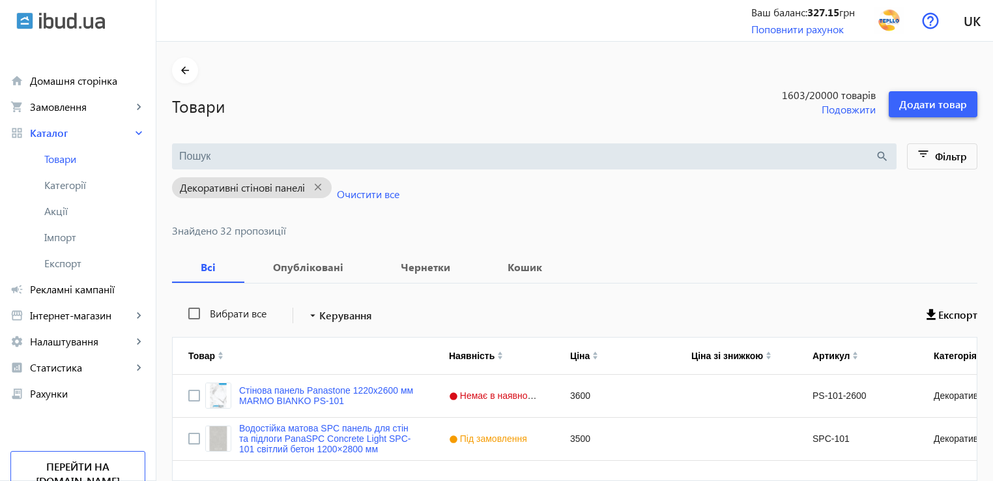
click at [928, 102] on span "Додати товар" at bounding box center [933, 104] width 68 height 14
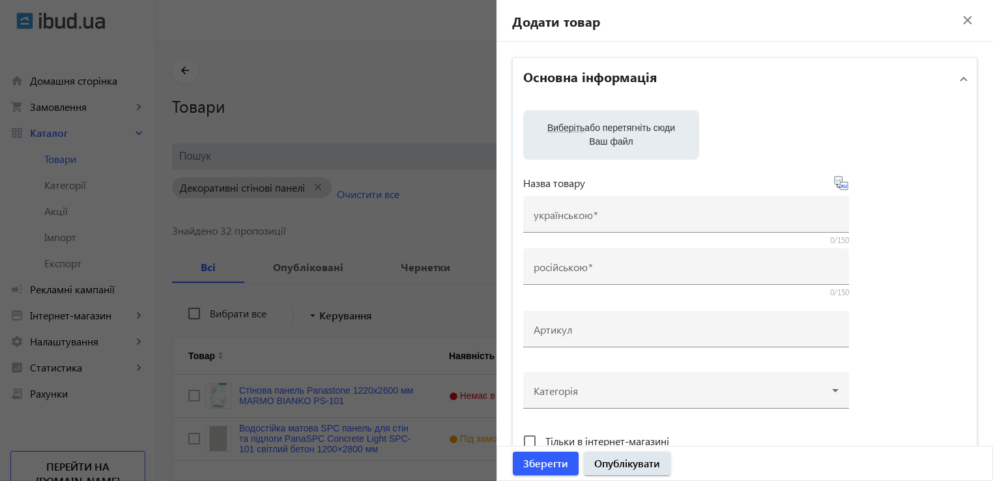
click at [618, 142] on label "Виберіть або перетягніть сюди Ваш файл" at bounding box center [611, 135] width 155 height 36
click at [618, 142] on input "Виберіть або перетягніть сюди Ваш файл" at bounding box center [611, 136] width 155 height 16
type input "C:\fakepath\spc-102.jpg"
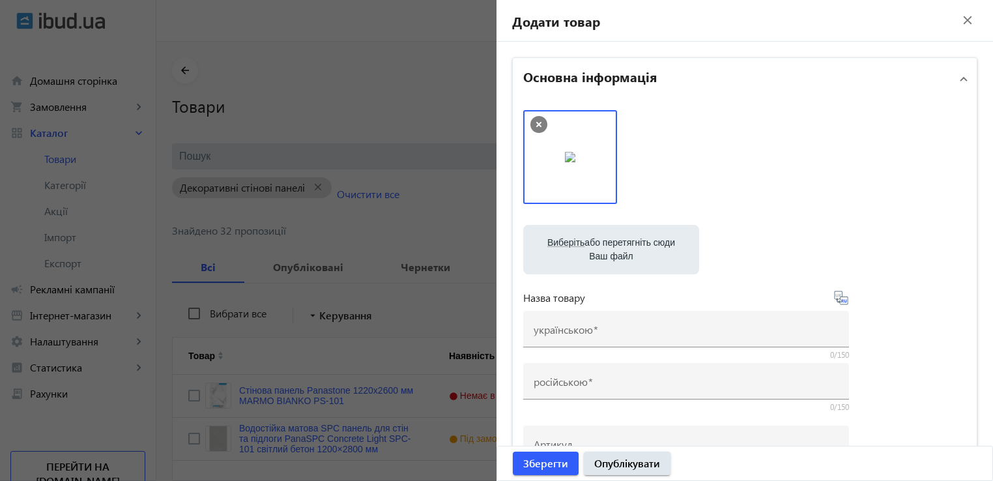
click at [621, 244] on label "Виберіть або перетягніть сюди Ваш файл" at bounding box center [611, 249] width 155 height 36
click at [621, 244] on input "Виберіть або перетягніть сюди Ваш файл" at bounding box center [611, 251] width 155 height 16
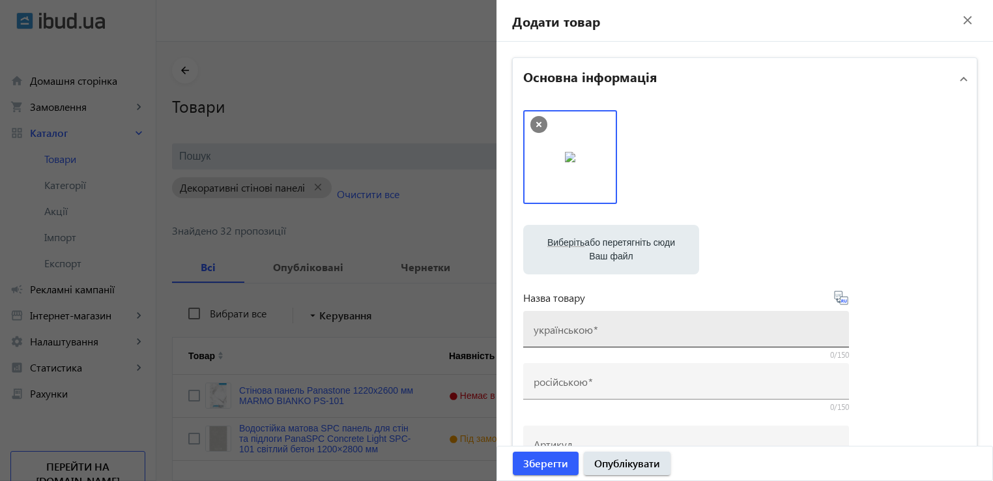
click at [617, 334] on input "українською" at bounding box center [686, 333] width 305 height 14
paste input "Водостійка матова SPC панель для стін та підлоги PanaSPC Concrete Grey SPC-102 …"
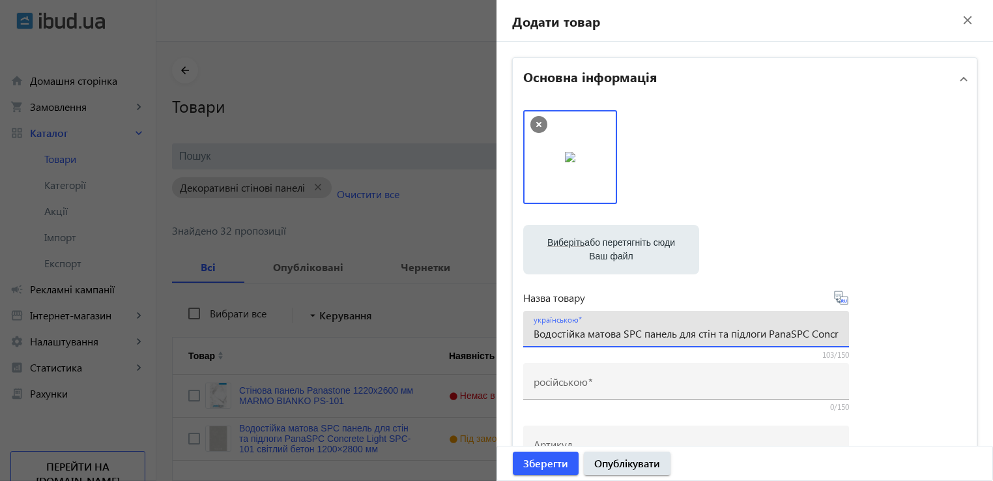
scroll to position [0, 216]
type input "Водостійка матова SPC панель для стін та підлоги PanaSPC Concrete Grey SPC-102 …"
click at [661, 380] on input "російською" at bounding box center [686, 386] width 305 height 14
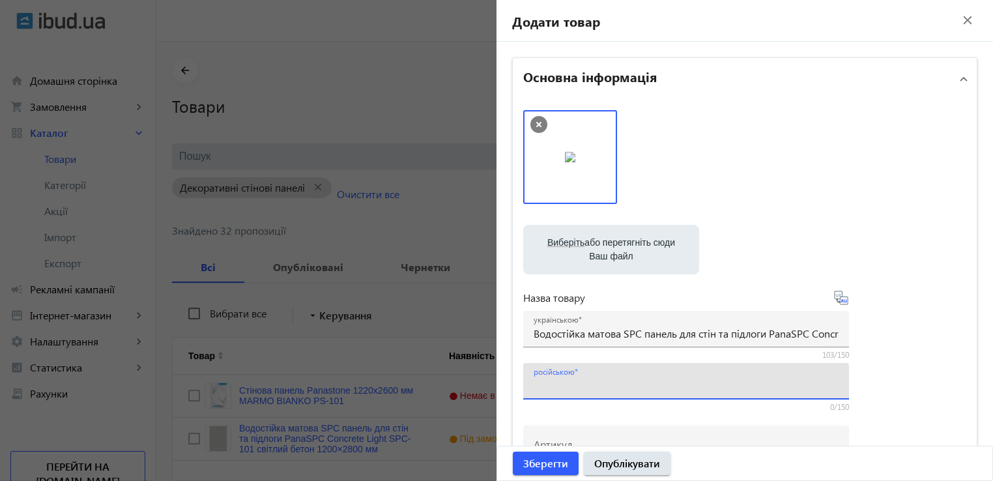
paste input "Водостойкая матовая SPC панель для стен и полов PanaSPC Concrete Grey SPC-102 с…"
type input "Водостойкая матовая SPC панель для стен и полов PanaSPC Concrete Grey SPC-102 с…"
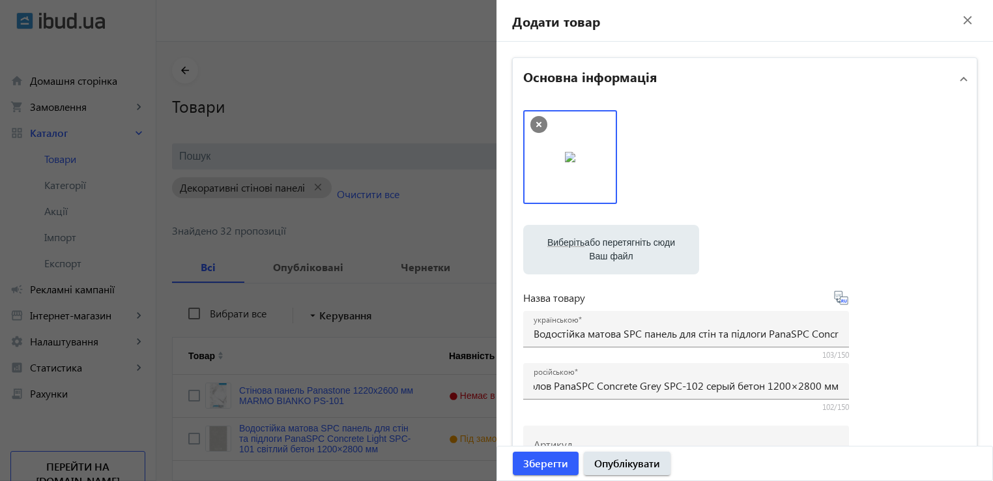
scroll to position [0, 0]
click at [887, 230] on file-loader "Виберіть або перетягніть сюди Ваш файл spc-102.jpg spc-102.jpg 257 KB" at bounding box center [744, 250] width 443 height 50
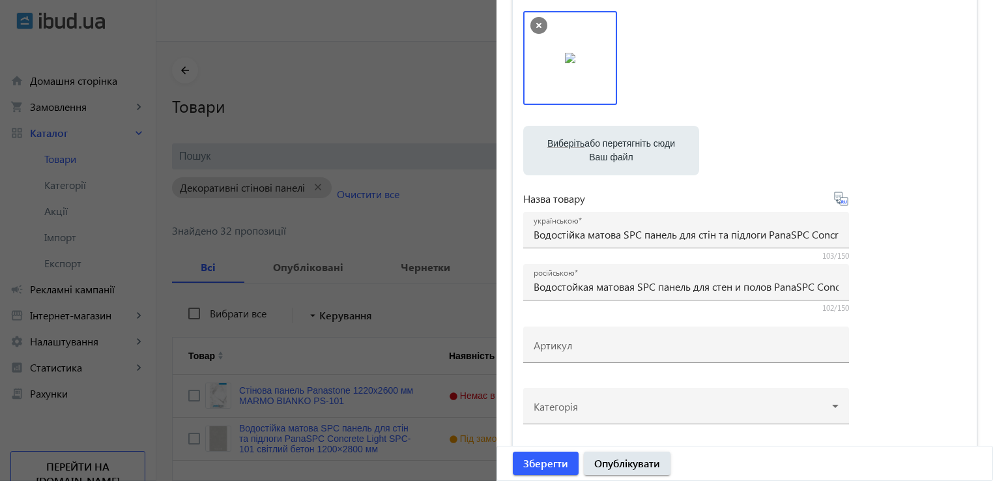
scroll to position [195, 0]
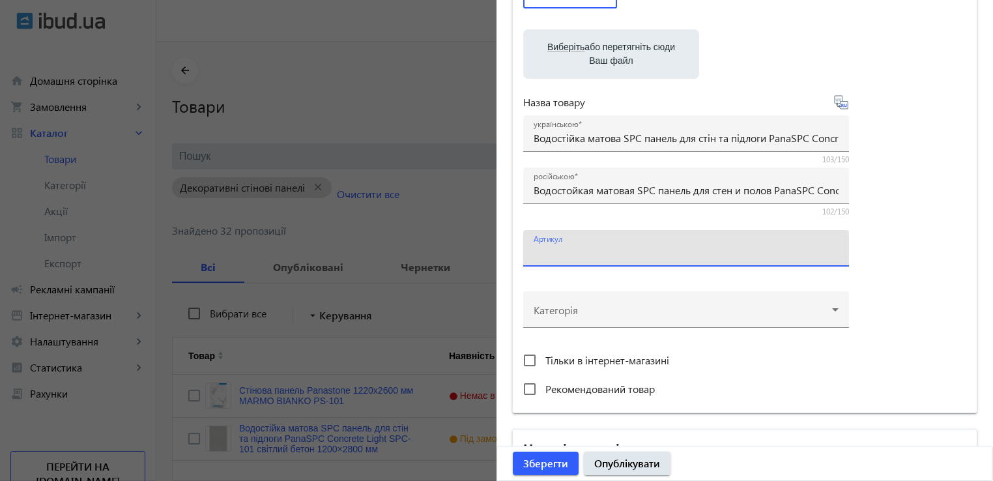
click at [571, 255] on input "Артикул" at bounding box center [686, 253] width 305 height 14
type input "SPC-102"
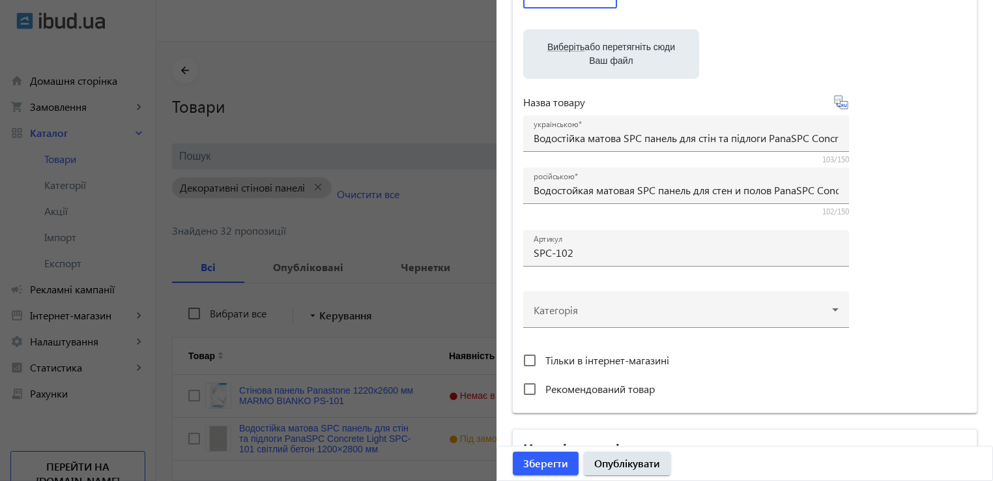
drag, startPoint x: 876, startPoint y: 217, endPoint x: 886, endPoint y: 229, distance: 15.7
click at [876, 217] on div "Виберіть або перетягніть сюди Ваш файл spc-102.jpg spc-102.jpg 257 KB Назва тов…" at bounding box center [744, 158] width 443 height 487
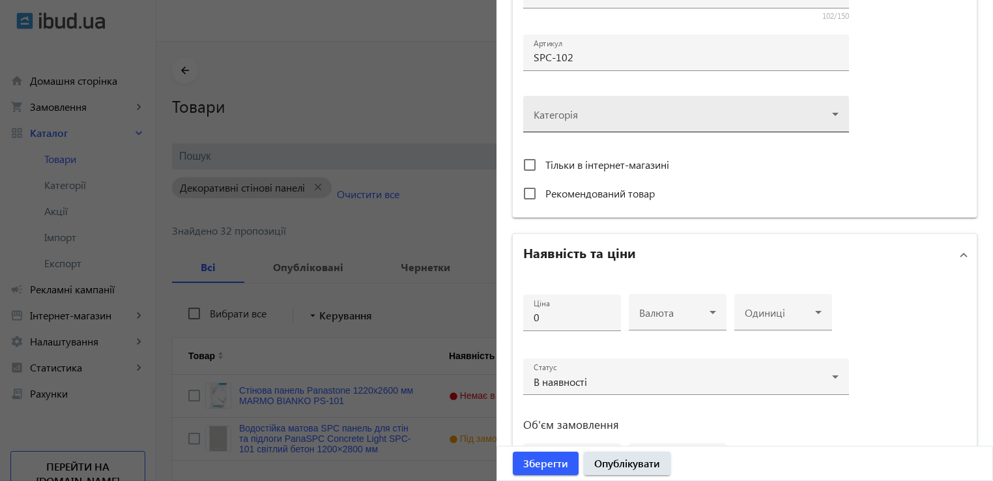
click at [649, 115] on div at bounding box center [686, 108] width 305 height 47
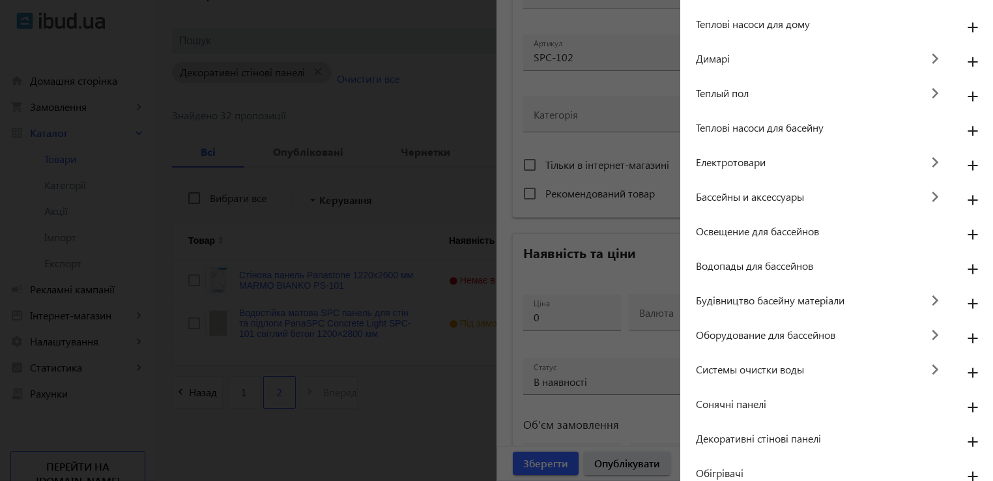
scroll to position [563, 0]
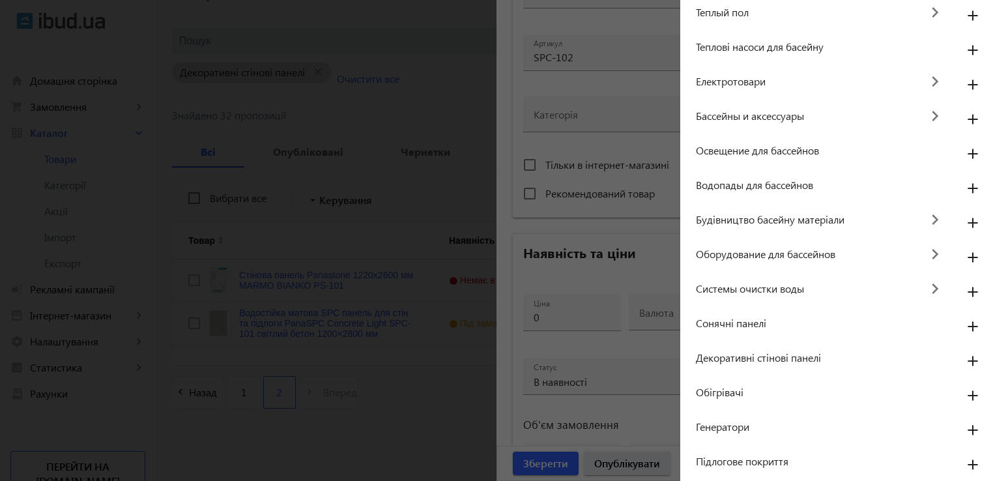
click at [964, 356] on mat-icon "add" at bounding box center [972, 361] width 31 height 23
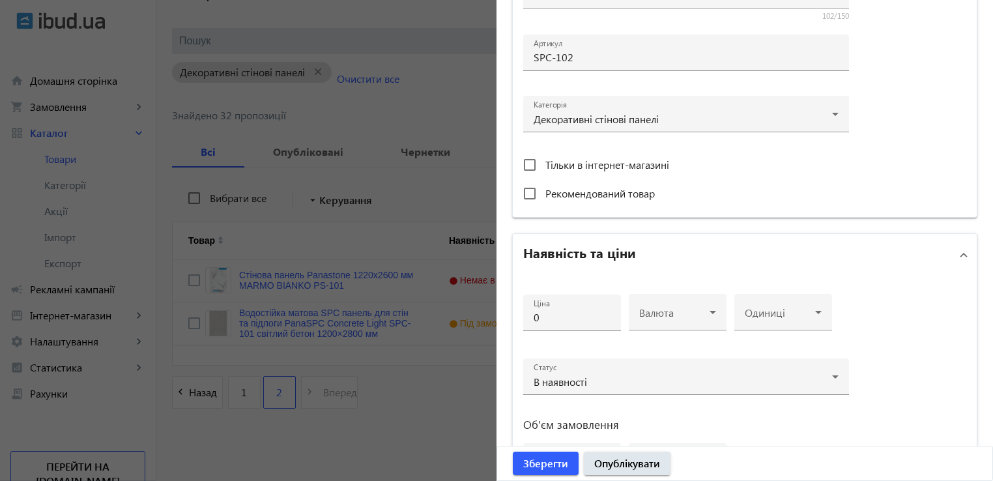
click at [565, 331] on div at bounding box center [572, 337] width 98 height 12
click at [553, 315] on input "0" at bounding box center [572, 317] width 77 height 14
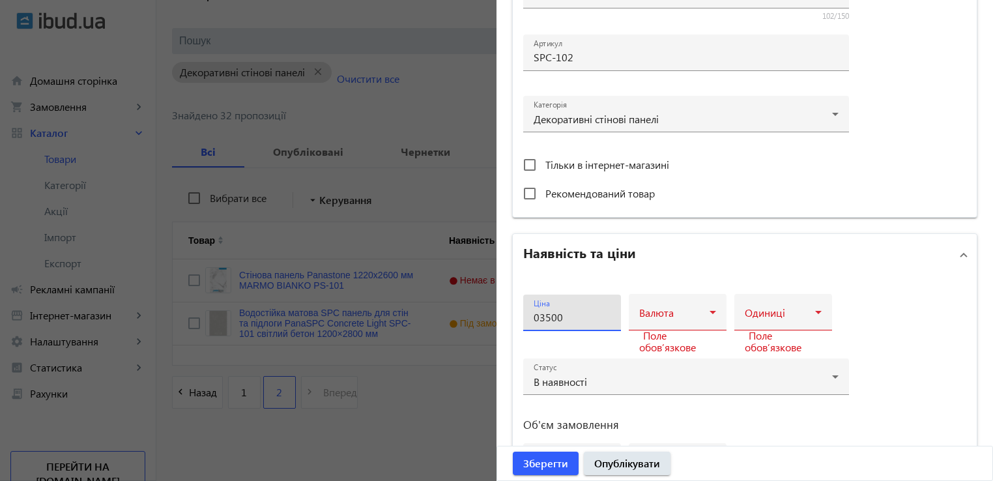
drag, startPoint x: 563, startPoint y: 316, endPoint x: 477, endPoint y: 317, distance: 86.0
click at [476, 317] on mat-sidenav-container "arrow_back Товари 1603 /20000 товарів Подовжити Додати товар search filter_list…" at bounding box center [574, 203] width 836 height 555
type input "3500"
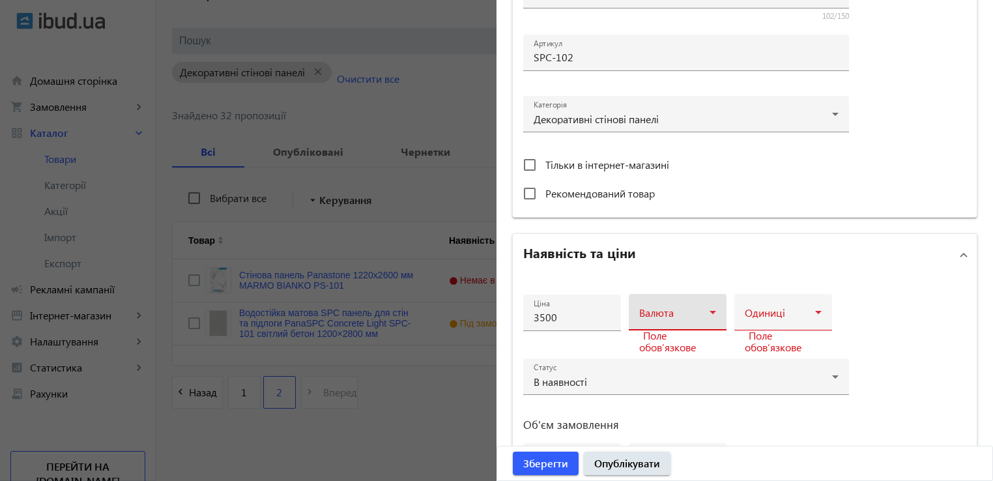
click at [683, 321] on span at bounding box center [674, 317] width 70 height 10
click at [670, 350] on mat-option "грн" at bounding box center [674, 349] width 98 height 31
click at [762, 317] on span at bounding box center [780, 317] width 70 height 10
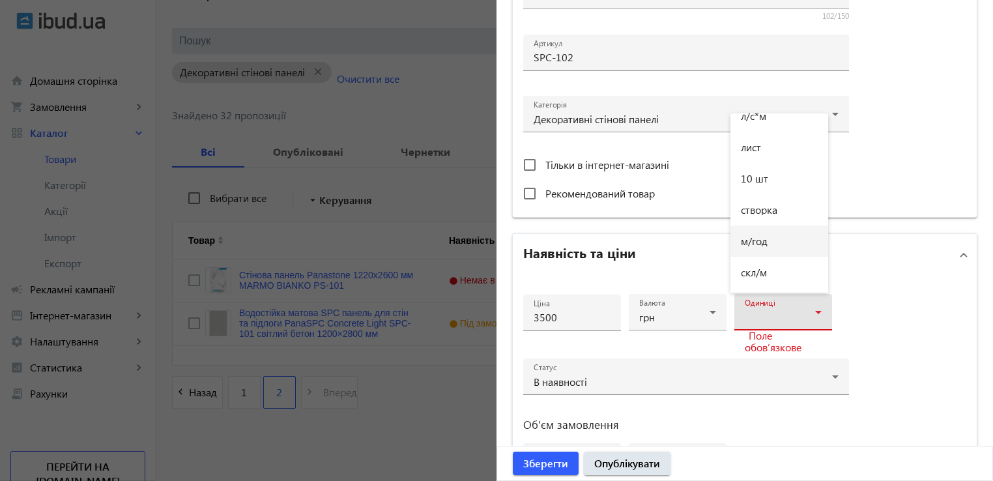
scroll to position [1079, 0]
click at [769, 211] on mat-option "лист" at bounding box center [779, 212] width 98 height 31
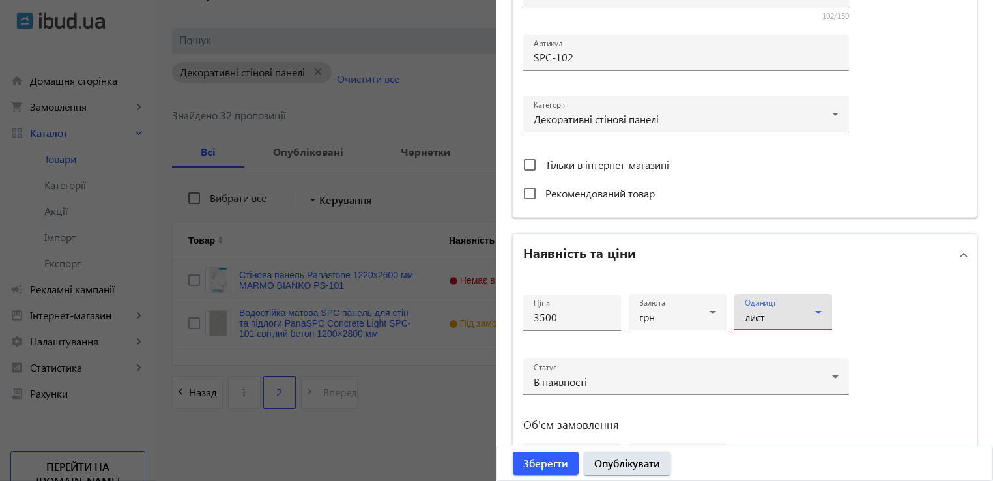
click at [901, 350] on div "Ціна 3500 Валюта грн Одиниці лист Статус В наявності Об'єм замовлення від до" at bounding box center [745, 393] width 464 height 234
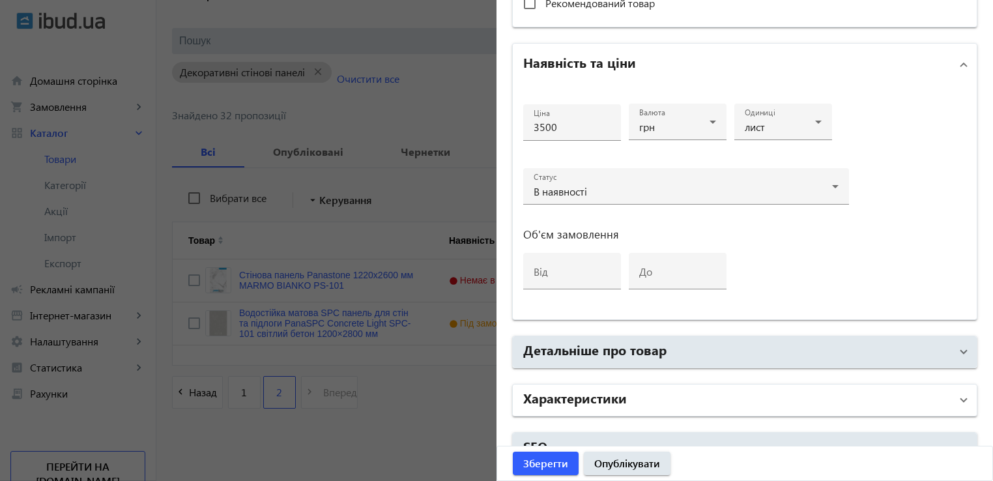
scroll to position [586, 0]
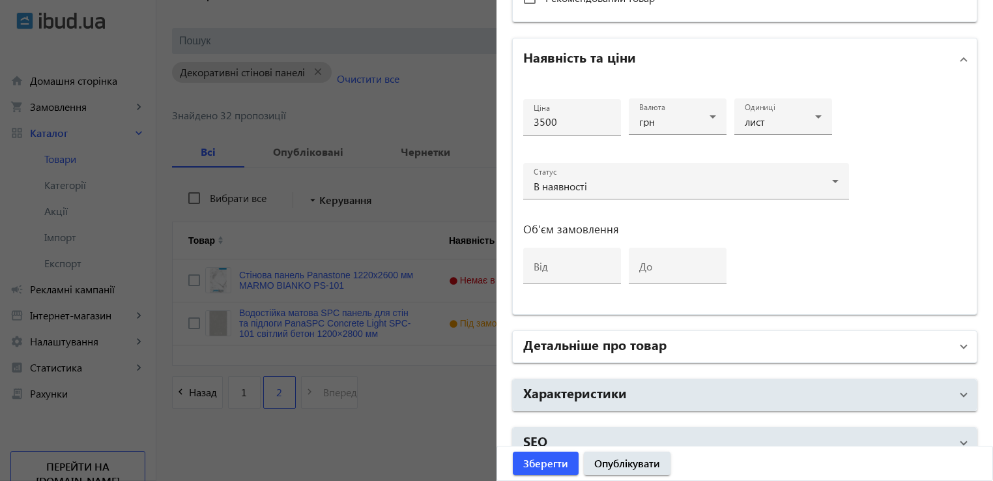
click at [575, 333] on mat-expansion-panel-header "Детальніше про товар" at bounding box center [745, 346] width 464 height 31
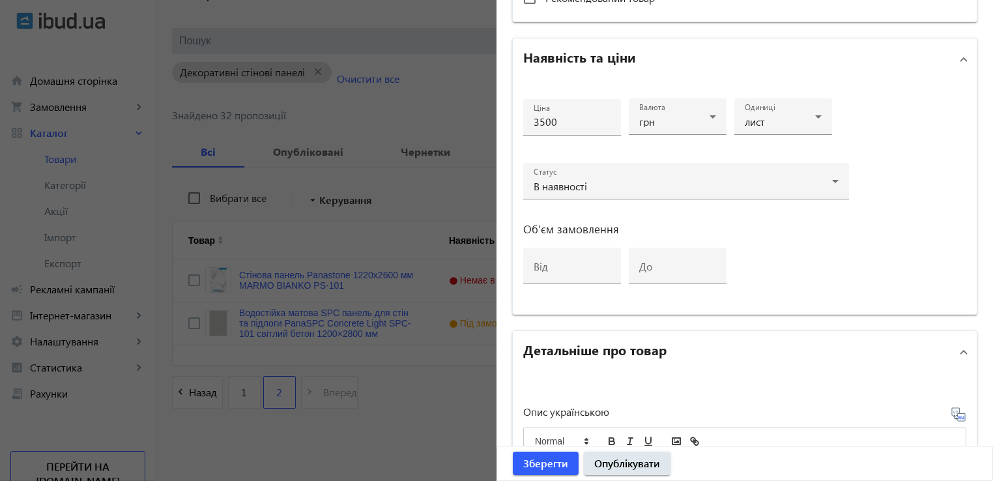
scroll to position [782, 0]
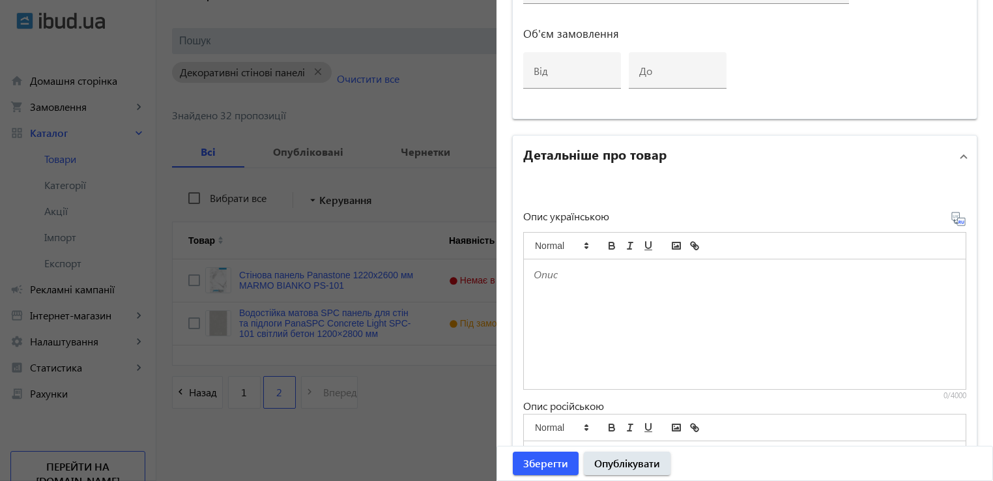
click at [623, 298] on div at bounding box center [745, 324] width 442 height 130
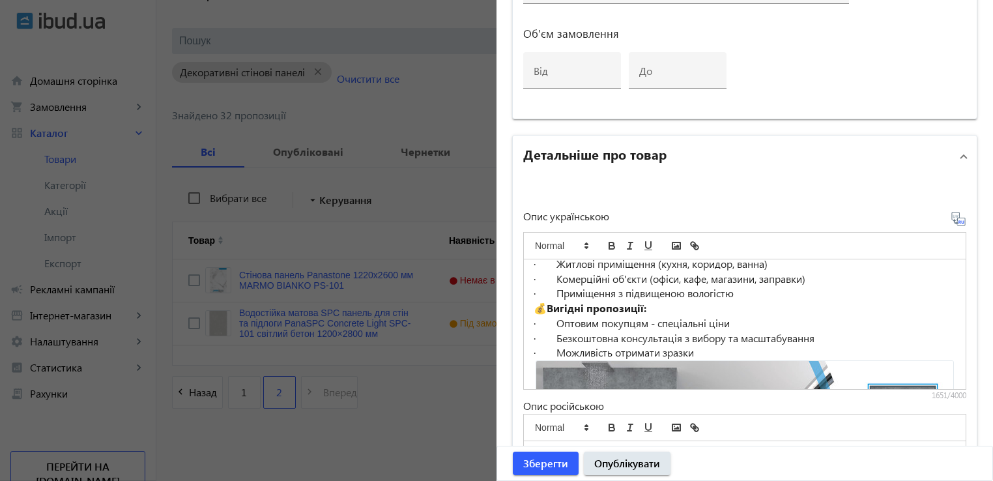
click at [951, 216] on icon at bounding box center [958, 219] width 14 height 14
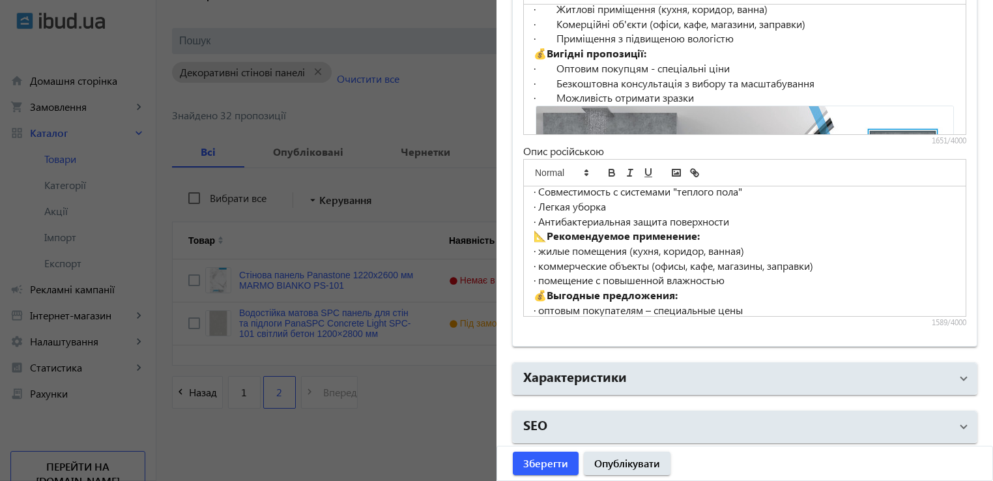
scroll to position [326, 0]
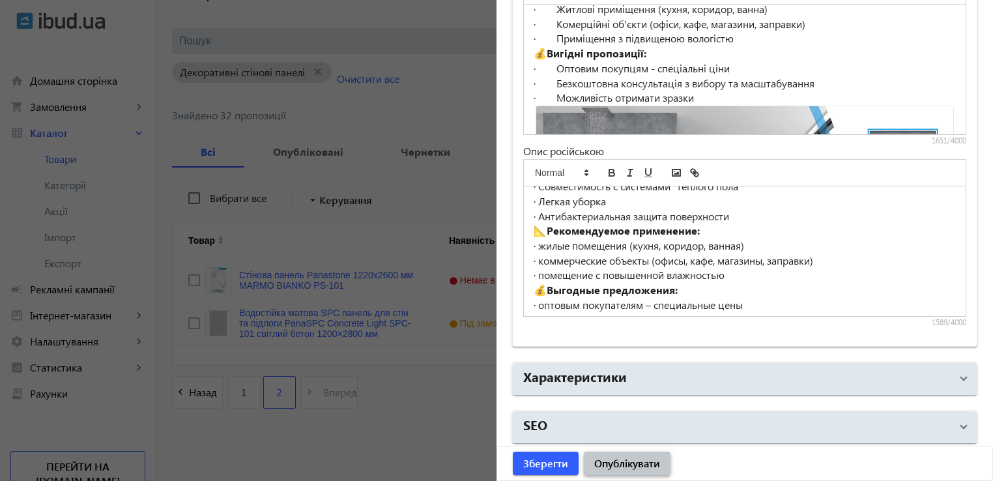
click at [634, 457] on span "Опублікувати" at bounding box center [627, 463] width 66 height 14
click at [618, 466] on span "Опублікувати" at bounding box center [627, 463] width 66 height 14
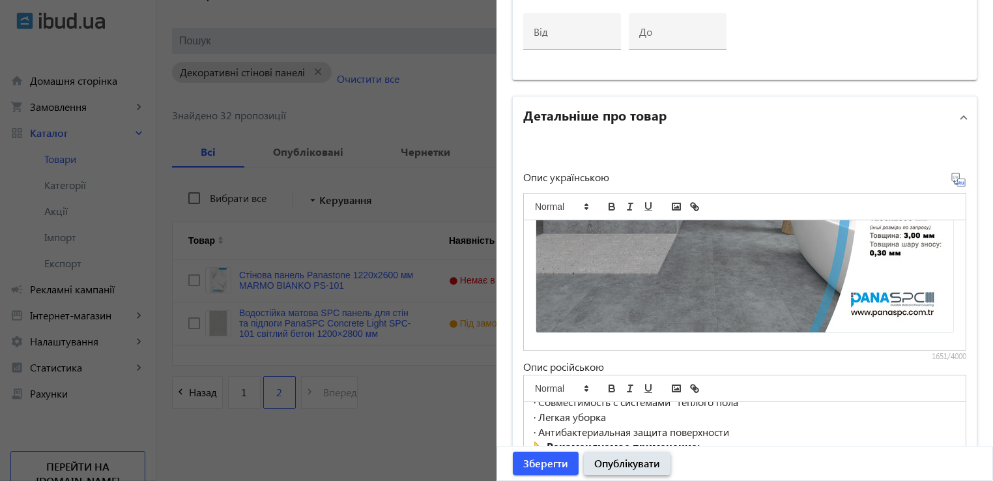
scroll to position [1036, 0]
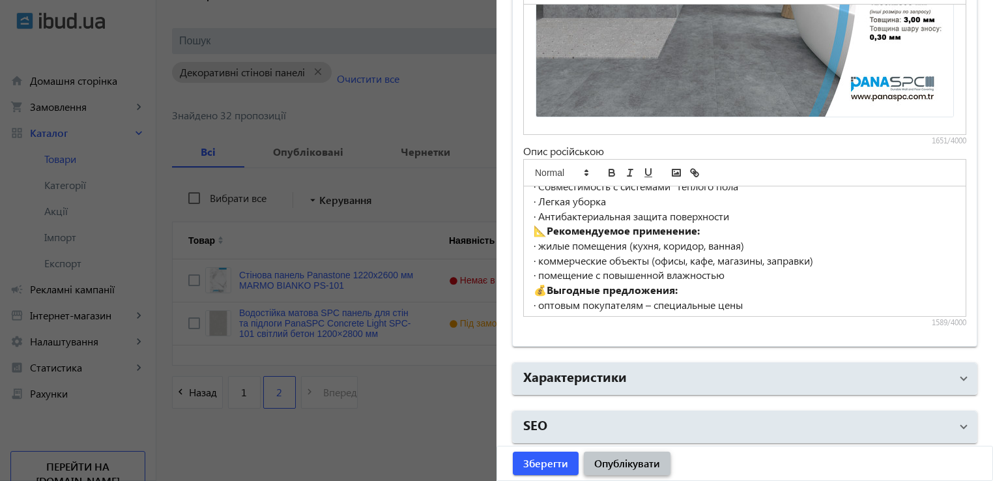
click at [616, 464] on span "Опублікувати" at bounding box center [627, 463] width 66 height 14
click at [615, 464] on span "Опублікувати" at bounding box center [627, 463] width 66 height 14
click at [949, 93] on body "arrow_back home Домашня сторінка shopping_cart Замовлення keyboard_arrow_right …" at bounding box center [496, 183] width 993 height 597
click at [941, 44] on div "PanaSPC – це матовий композитний матеріал для підлоги та стін, виготовлений за …" at bounding box center [745, 70] width 442 height 130
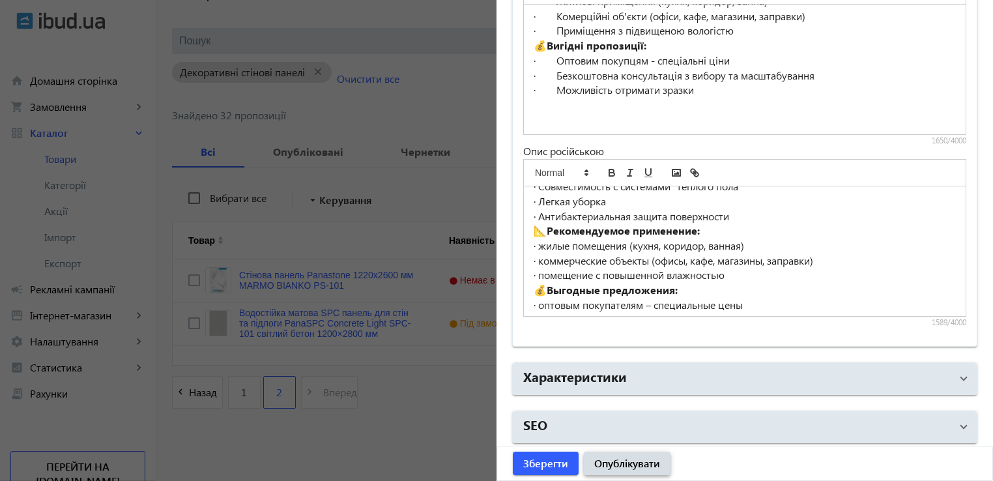
click at [606, 457] on span "Опублікувати" at bounding box center [627, 463] width 66 height 14
click at [608, 460] on span "Опублікувати" at bounding box center [627, 463] width 66 height 14
drag, startPoint x: 608, startPoint y: 460, endPoint x: 580, endPoint y: 470, distance: 30.3
click at [608, 461] on span "Опублікувати" at bounding box center [627, 463] width 66 height 14
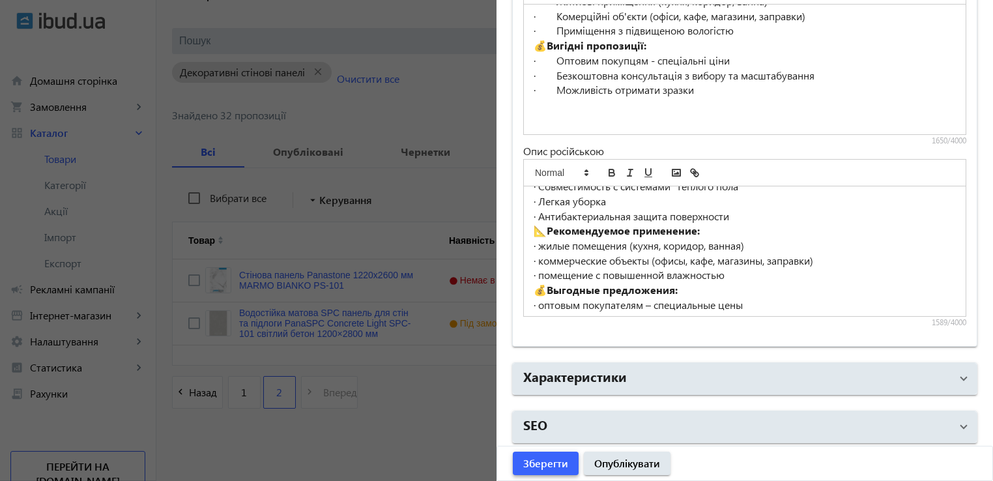
click at [552, 463] on span "Зберегти" at bounding box center [545, 463] width 45 height 14
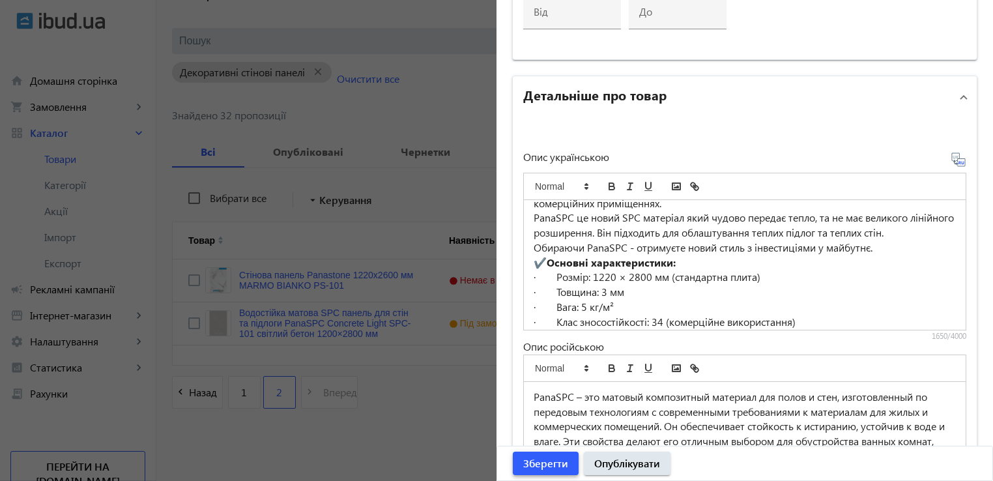
scroll to position [261, 0]
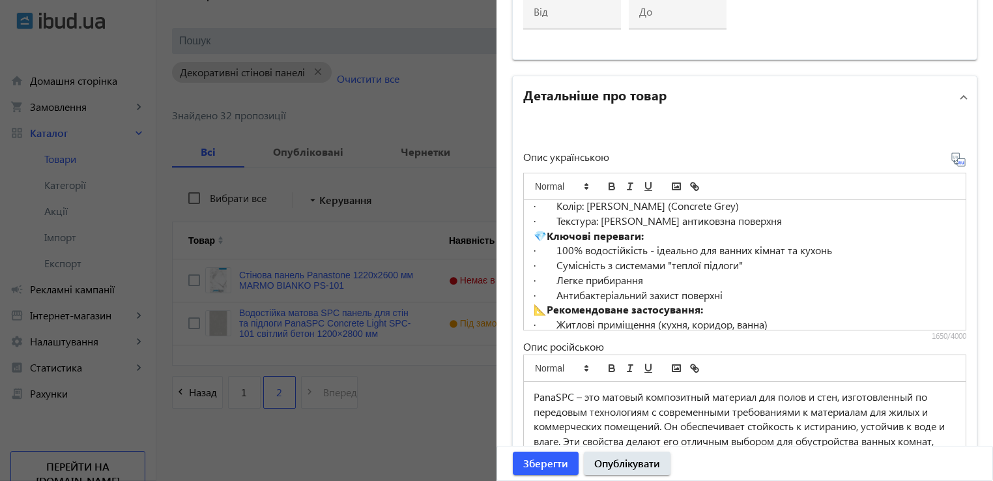
click at [542, 231] on p "💎 Ключові переваги:" at bounding box center [745, 236] width 422 height 15
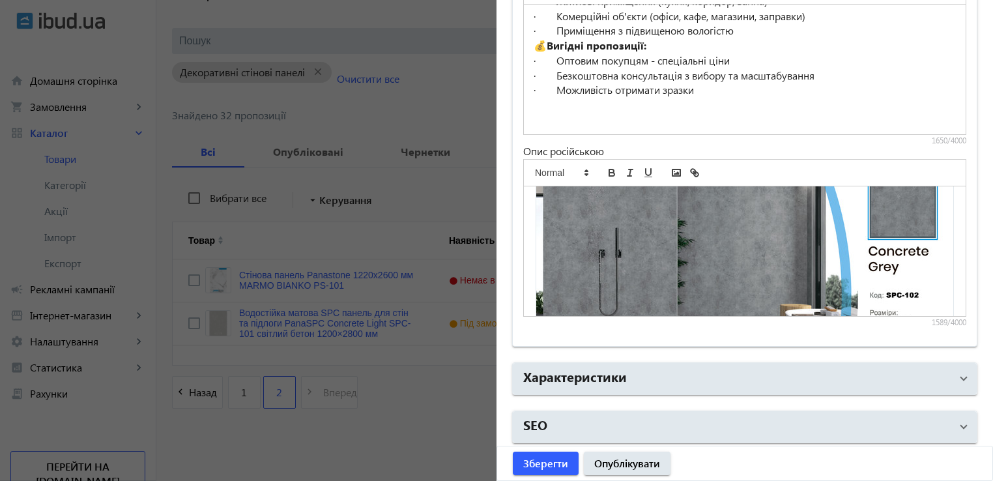
scroll to position [682, 0]
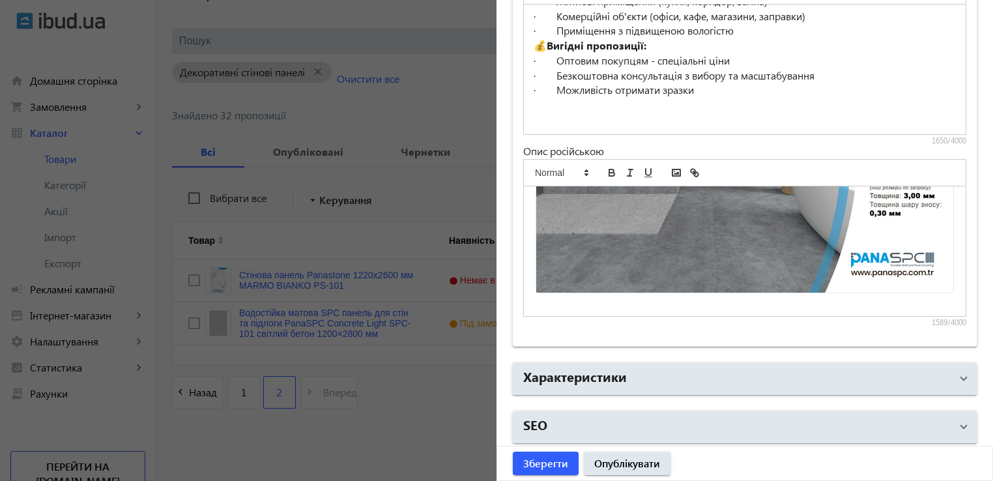
click at [943, 268] on div "PanaSPC – это матовый композитный материал для полов и стен, изготовленный по п…" at bounding box center [745, 251] width 442 height 130
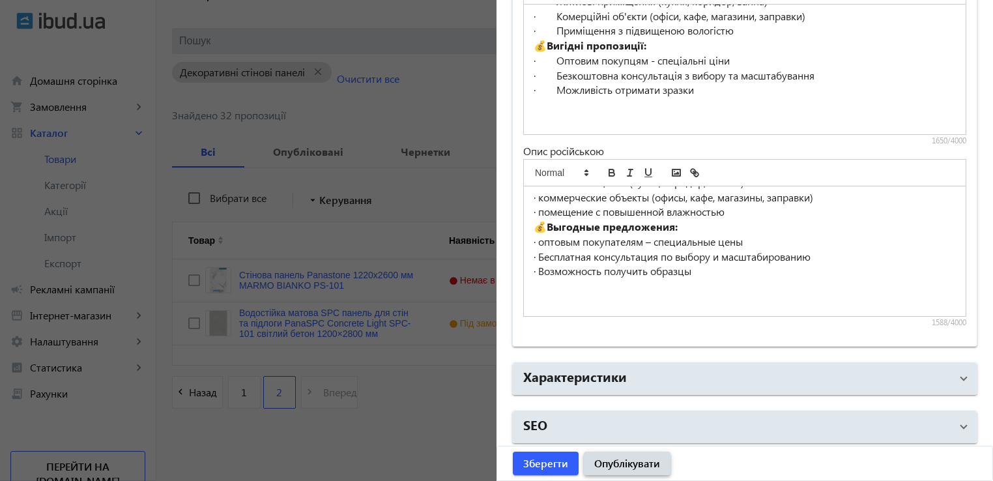
click at [638, 460] on span "Опублікувати" at bounding box center [627, 463] width 66 height 14
click at [538, 461] on span "Зберегти" at bounding box center [545, 463] width 45 height 14
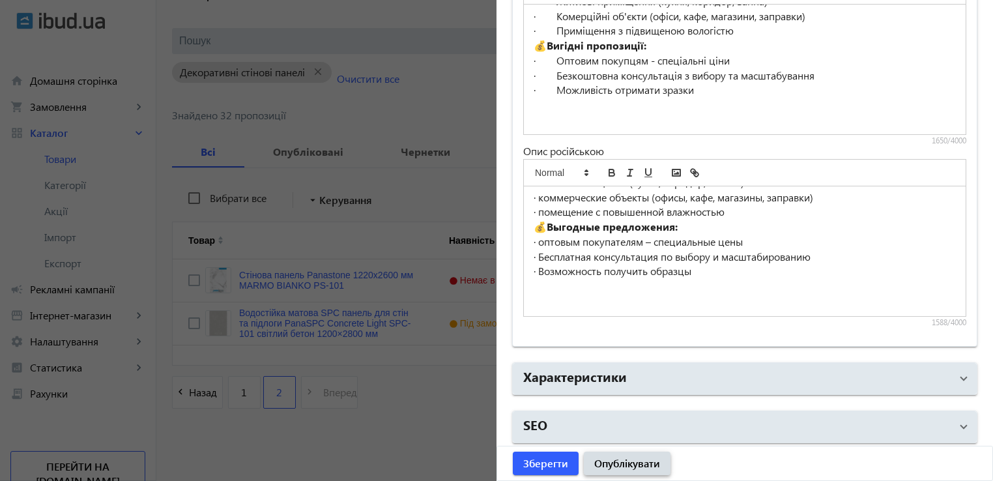
click at [619, 459] on span "Опублікувати" at bounding box center [627, 463] width 66 height 14
click at [706, 281] on p at bounding box center [745, 286] width 422 height 15
click at [724, 270] on p "· Возможность получить образцы" at bounding box center [745, 271] width 422 height 15
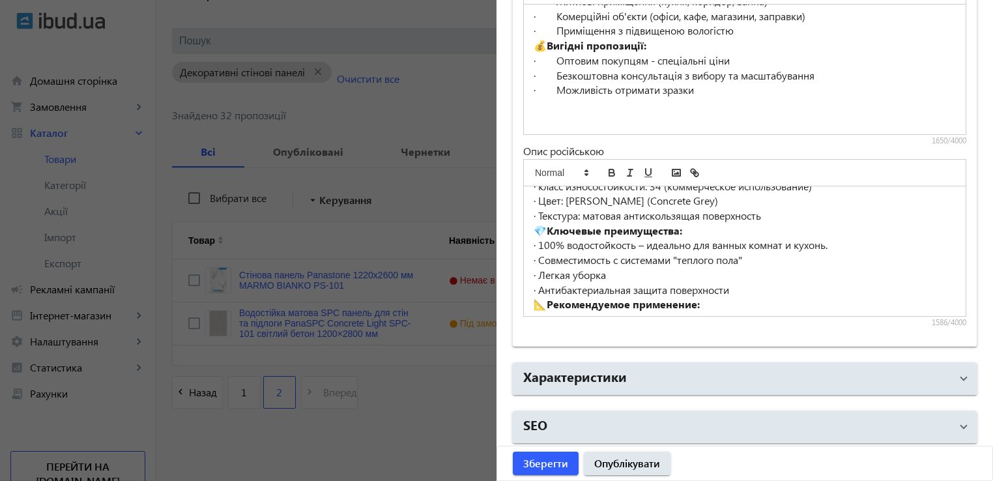
scroll to position [244, 0]
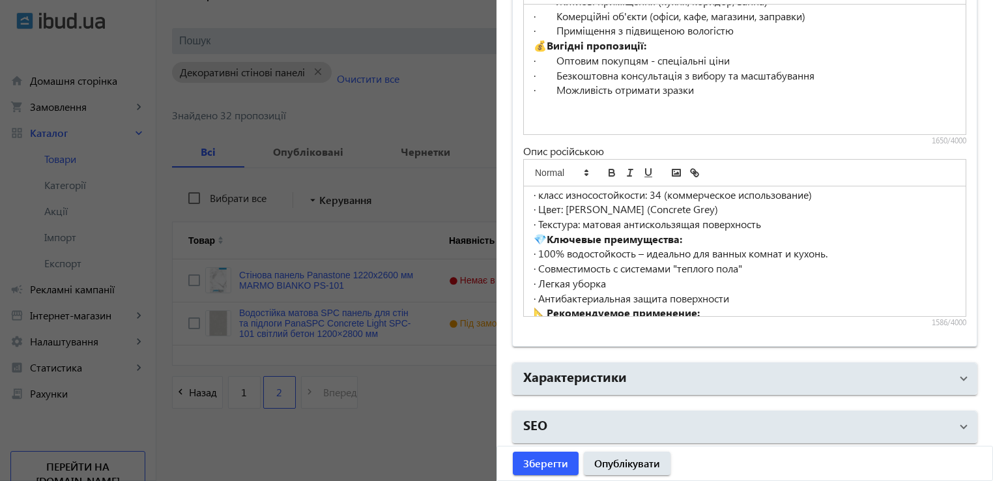
click at [734, 83] on p "· Можливість отримати зразки" at bounding box center [745, 90] width 422 height 15
click at [730, 89] on p "· Можливість отримати зразки" at bounding box center [745, 90] width 422 height 15
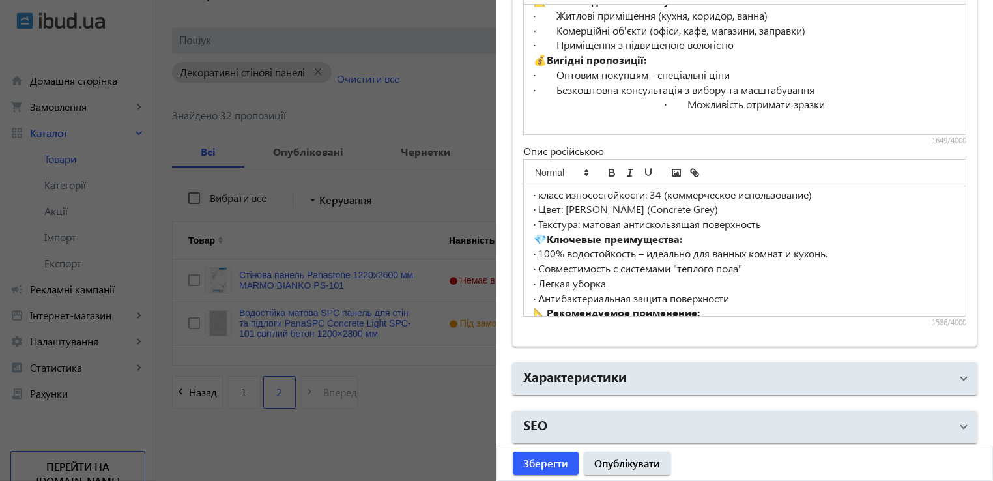
scroll to position [360, 0]
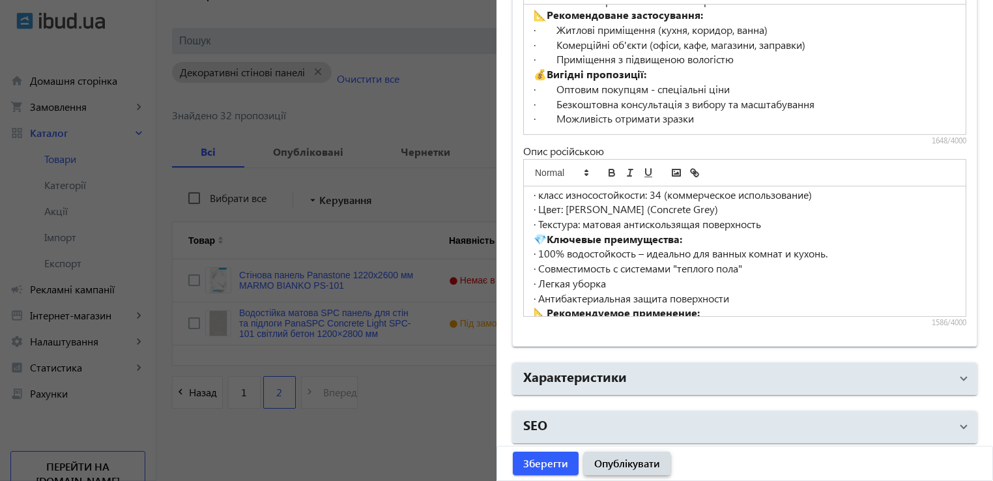
click at [622, 461] on span "Опублікувати" at bounding box center [627, 463] width 66 height 14
click at [623, 462] on span "Опублікувати" at bounding box center [627, 463] width 66 height 14
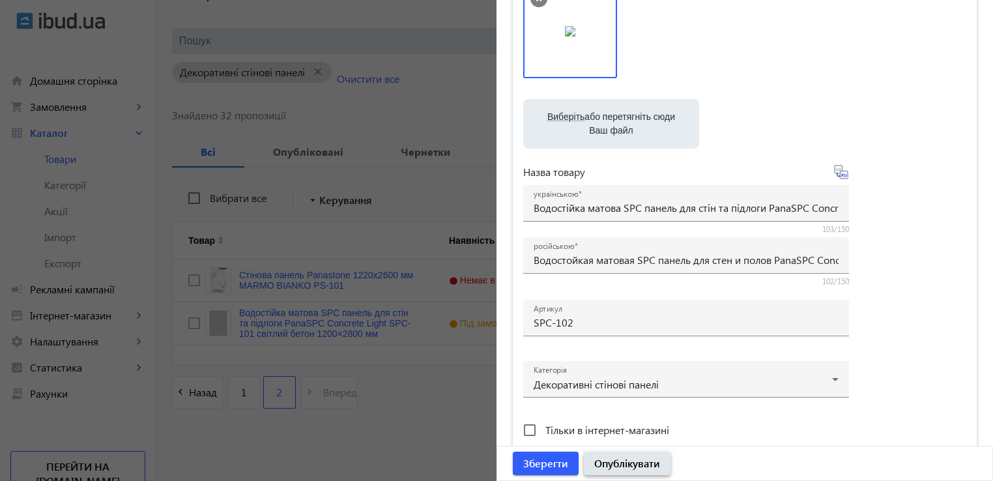
scroll to position [124, 0]
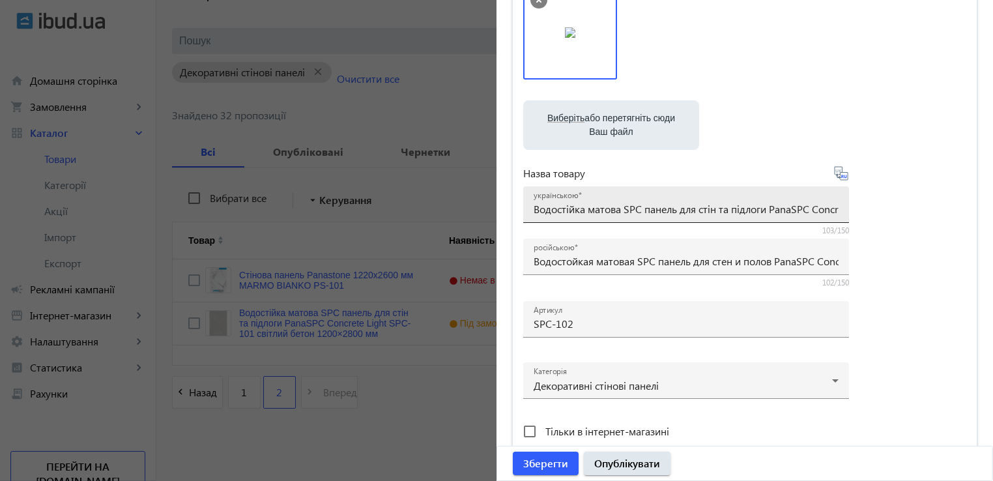
click at [647, 204] on input "Водостійка матова SPC панель для стін та підлоги PanaSPC Concrete Grey SPC-102 …" at bounding box center [686, 209] width 305 height 14
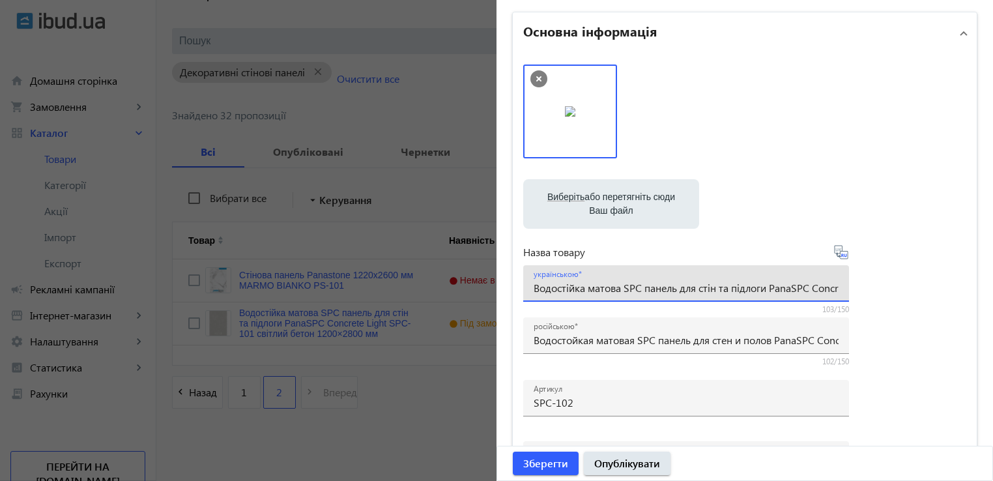
scroll to position [0, 0]
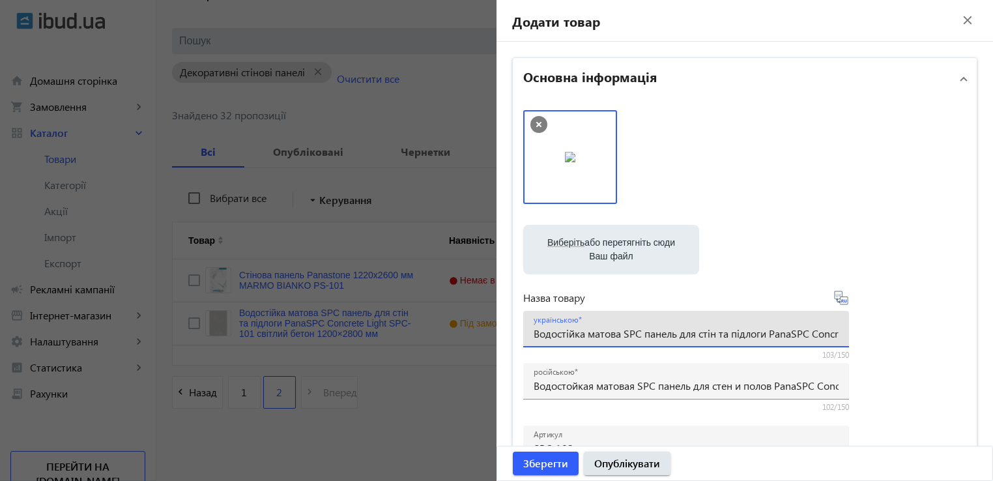
click at [725, 160] on div at bounding box center [744, 163] width 443 height 107
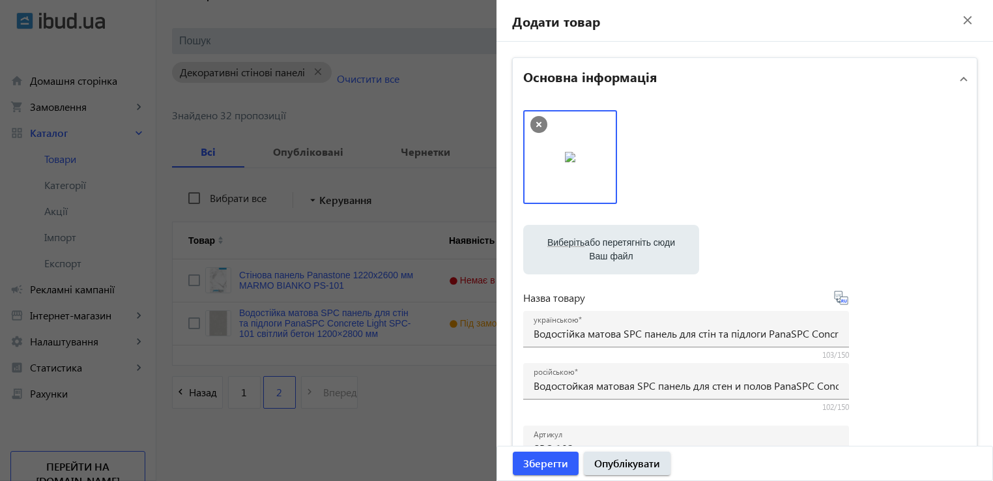
click at [750, 164] on div at bounding box center [744, 163] width 443 height 107
click at [601, 468] on span "Опублікувати" at bounding box center [627, 463] width 66 height 14
click at [548, 474] on span "submit" at bounding box center [546, 463] width 66 height 31
click at [546, 464] on span "Зберегти" at bounding box center [545, 463] width 45 height 14
click at [964, 22] on mat-icon "close" at bounding box center [968, 20] width 20 height 20
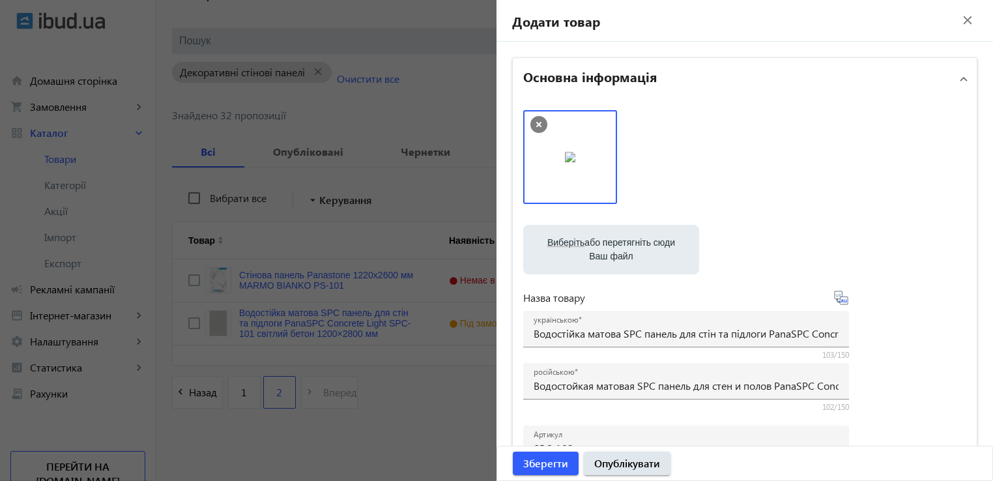
scroll to position [91, 0]
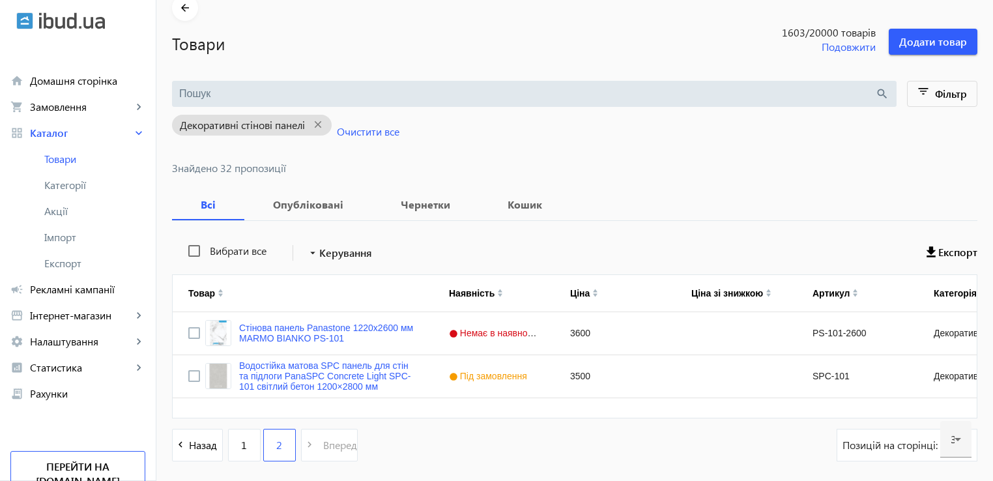
scroll to position [115, 0]
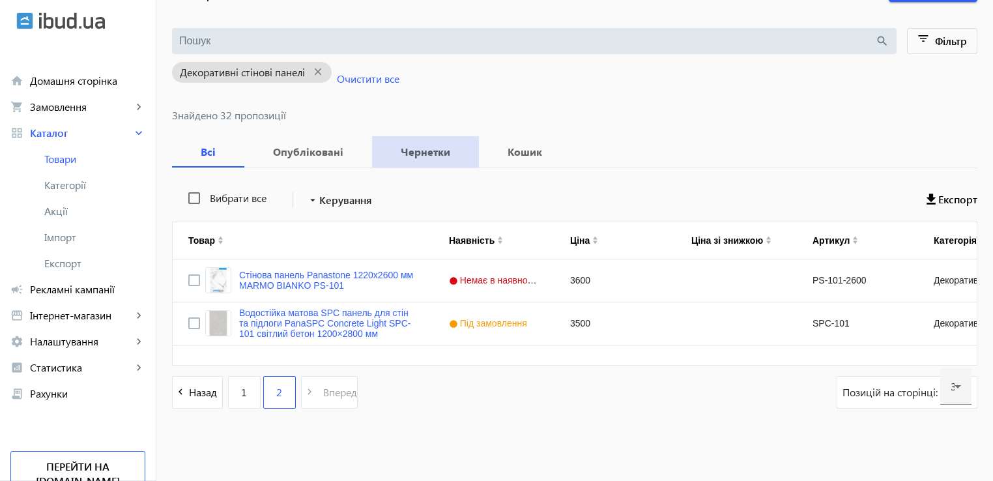
click at [433, 160] on span "Чернетки" at bounding box center [426, 151] width 76 height 31
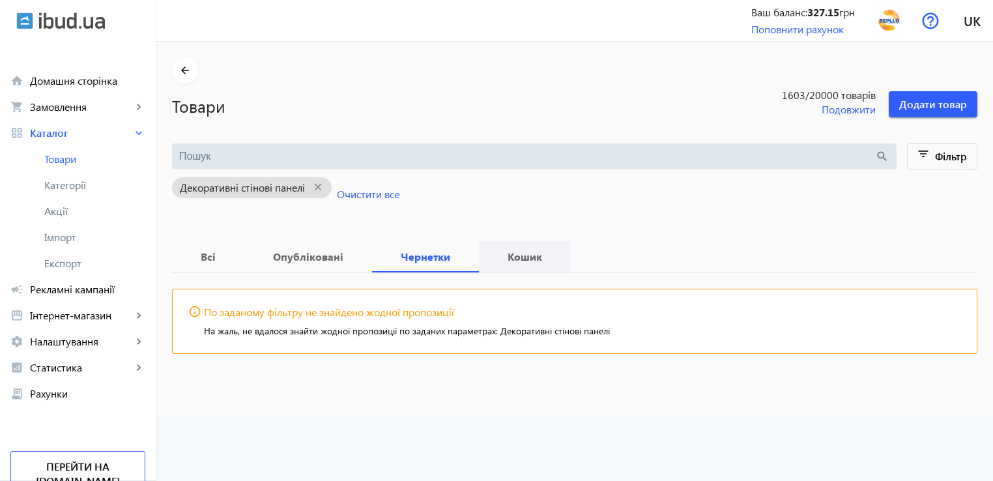
click at [511, 252] on b "Кошик" at bounding box center [524, 256] width 61 height 10
click at [308, 259] on b "Опубліковані" at bounding box center [308, 256] width 96 height 10
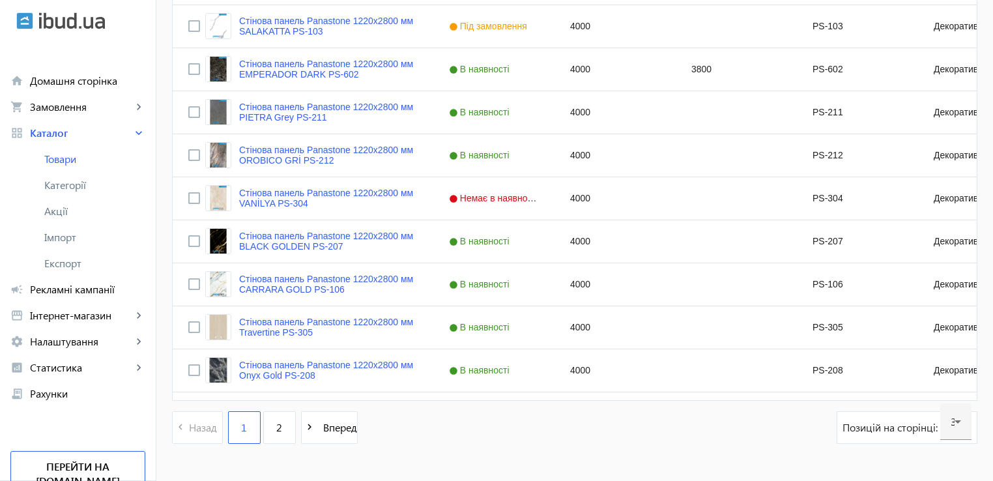
scroll to position [1307, 0]
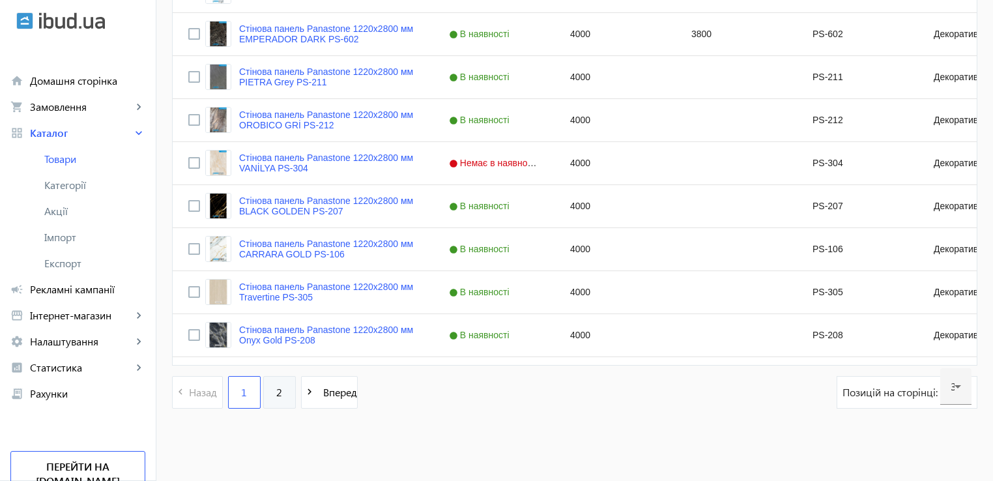
click at [276, 395] on span "2" at bounding box center [279, 392] width 6 height 14
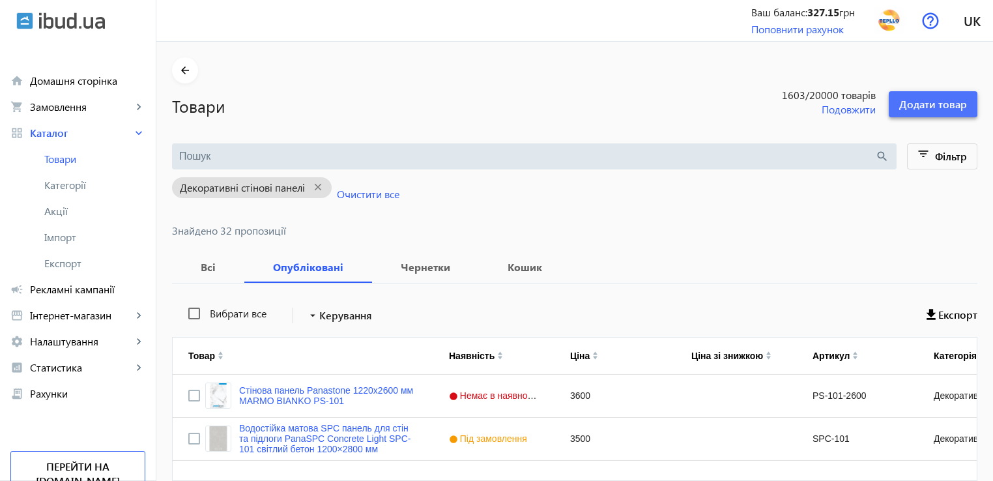
click at [917, 105] on span "Додати товар" at bounding box center [933, 104] width 68 height 14
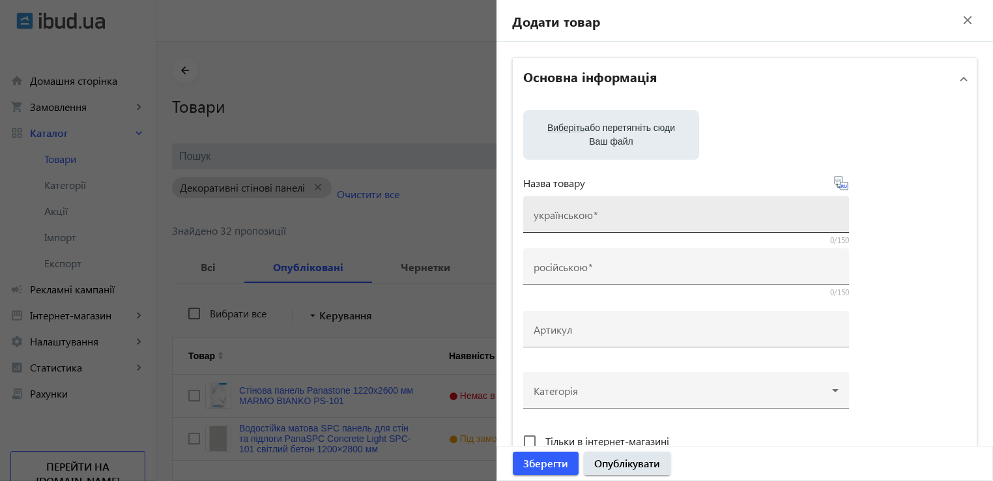
click at [589, 218] on mat-label "українською" at bounding box center [563, 215] width 59 height 14
click at [589, 218] on input "українською" at bounding box center [686, 219] width 305 height 14
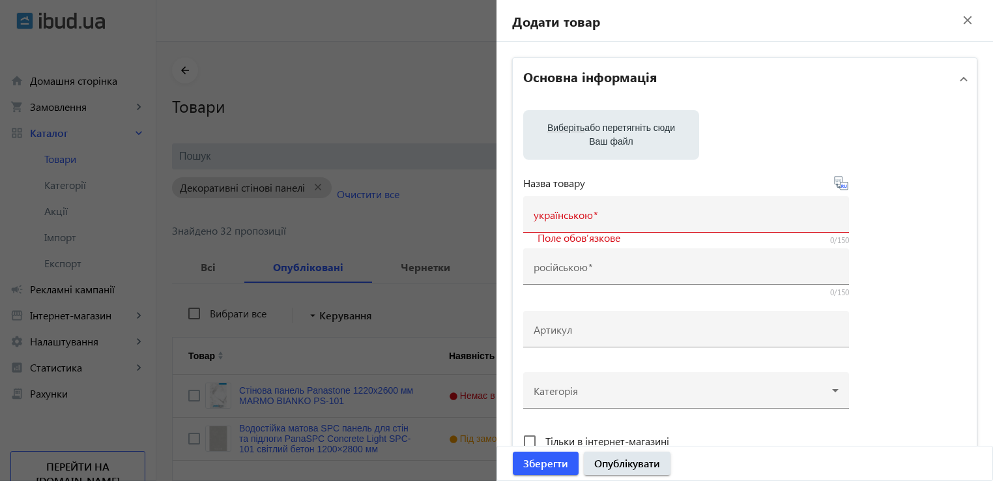
click at [589, 121] on label "Виберіть або перетягніть сюди Ваш файл" at bounding box center [611, 135] width 155 height 36
click at [589, 128] on input "Виберіть або перетягніть сюди Ваш файл" at bounding box center [611, 136] width 155 height 16
type input "C:\fakepath\spc-102.jpg"
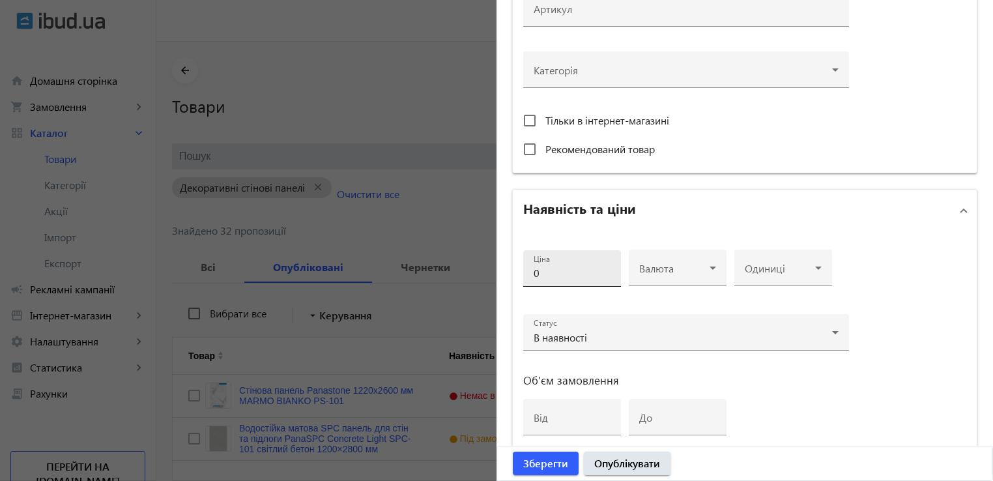
scroll to position [521, 0]
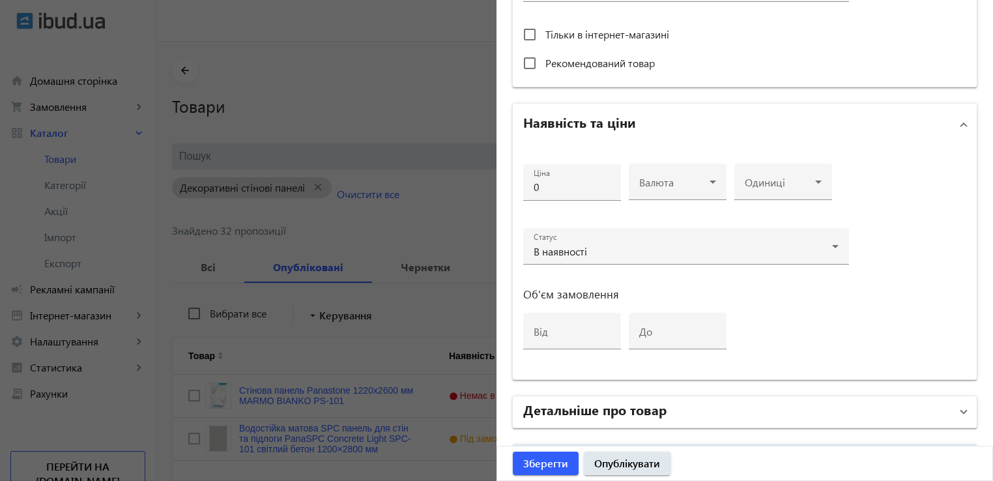
click at [599, 411] on h2 "Детальніше про товар" at bounding box center [594, 409] width 143 height 18
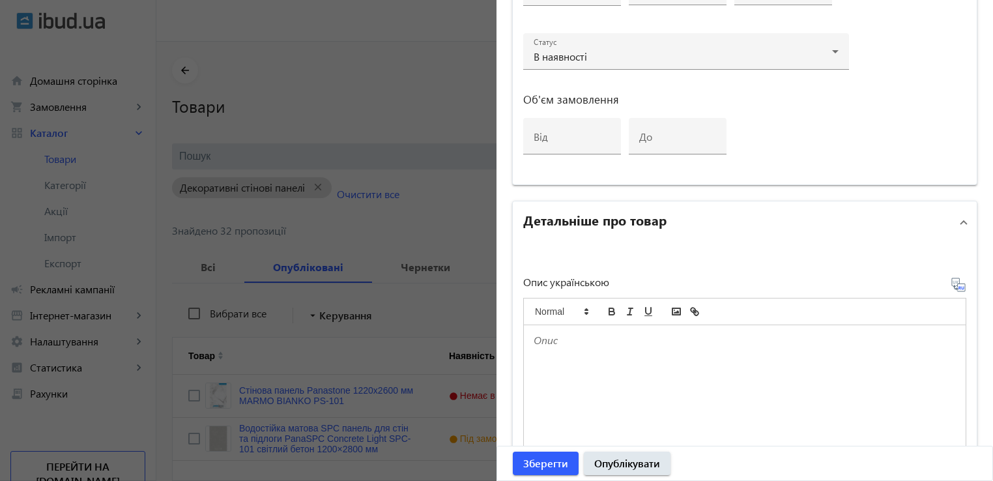
scroll to position [717, 0]
click at [597, 355] on div at bounding box center [745, 389] width 442 height 130
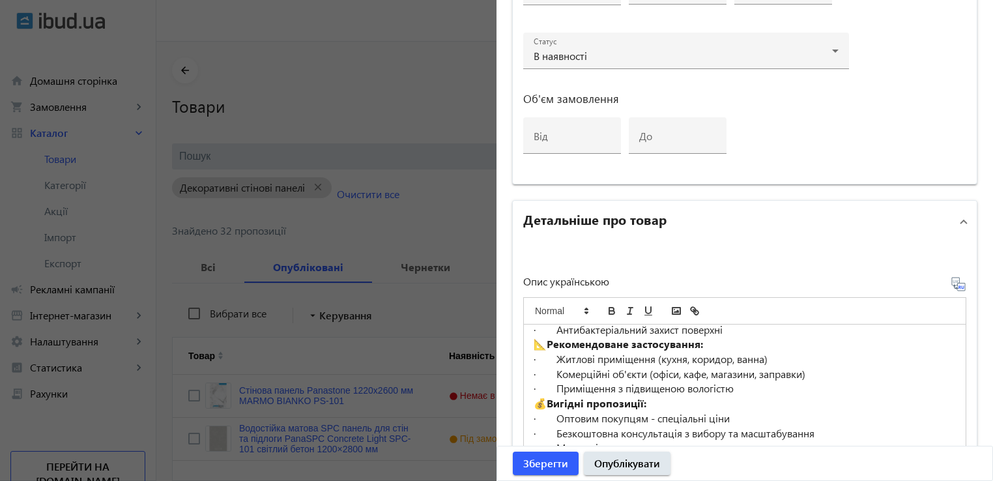
click at [953, 284] on icon at bounding box center [958, 284] width 16 height 16
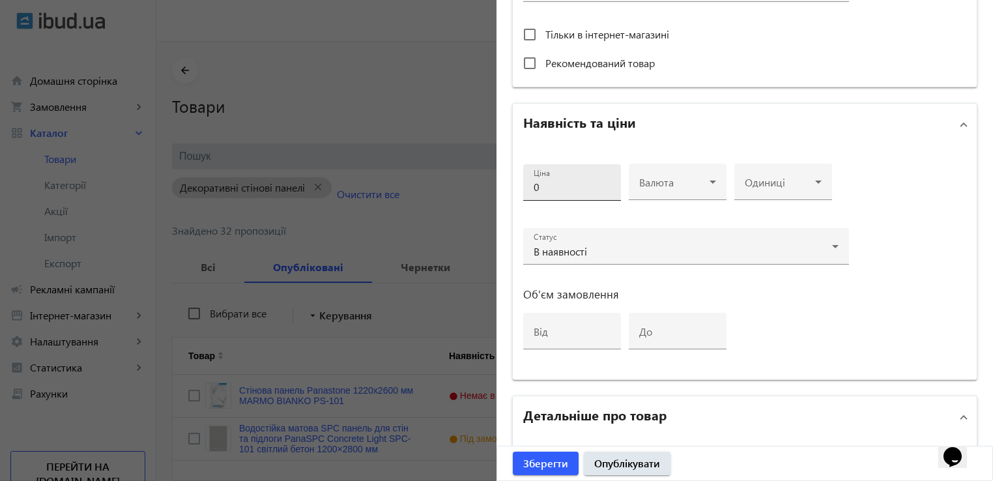
scroll to position [0, 0]
click at [551, 187] on input "0" at bounding box center [572, 187] width 77 height 14
drag, startPoint x: 584, startPoint y: 180, endPoint x: 451, endPoint y: 184, distance: 133.0
click at [446, 186] on mat-sidenav-container "arrow_back Товари 1603 /20000 товарів Подовжити Додати товар search filter_list…" at bounding box center [574, 319] width 836 height 555
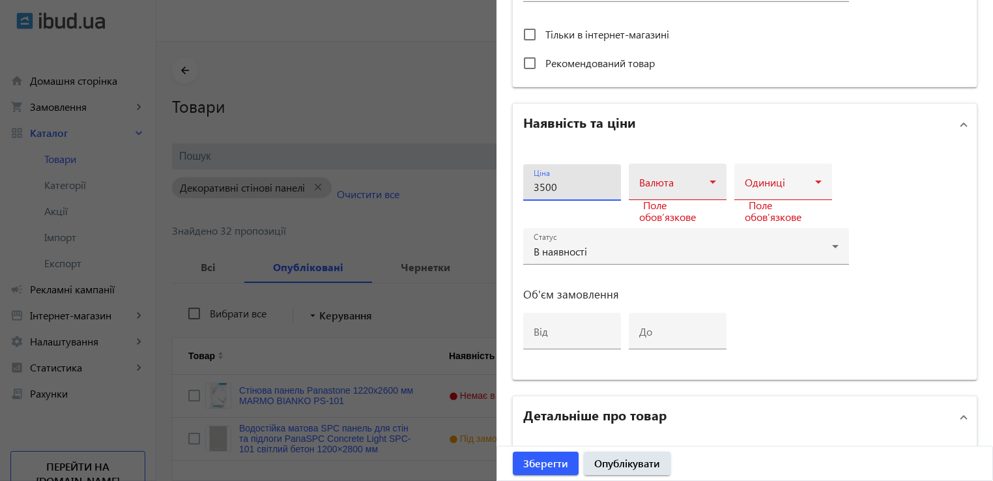
type input "3500"
click at [704, 188] on span at bounding box center [674, 187] width 70 height 10
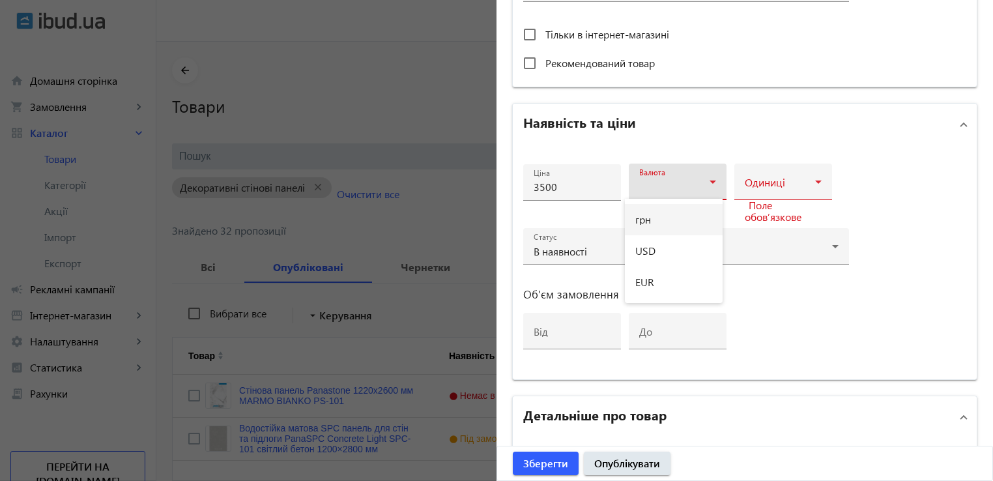
click at [663, 217] on mat-option "грн" at bounding box center [674, 219] width 98 height 31
click at [782, 175] on div "Одиниці" at bounding box center [783, 182] width 77 height 36
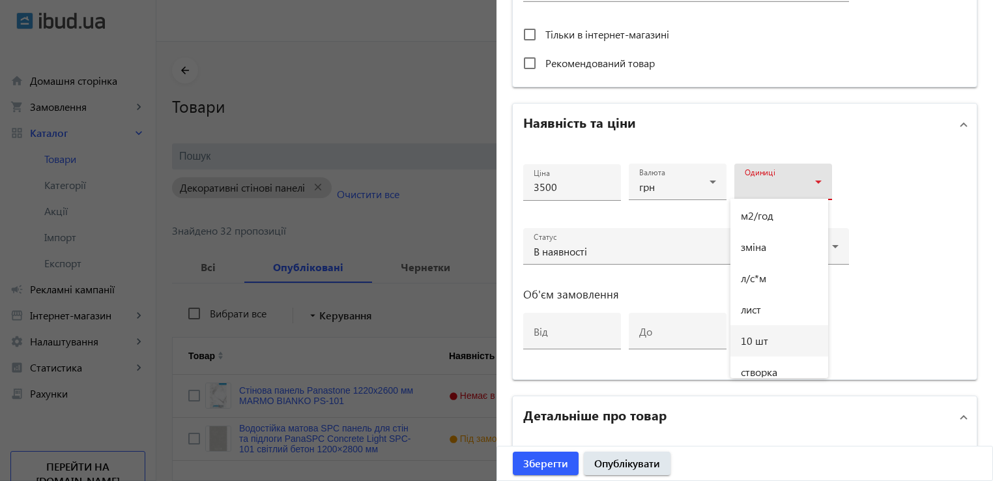
scroll to position [1071, 0]
click at [758, 300] on span "лист" at bounding box center [751, 305] width 20 height 10
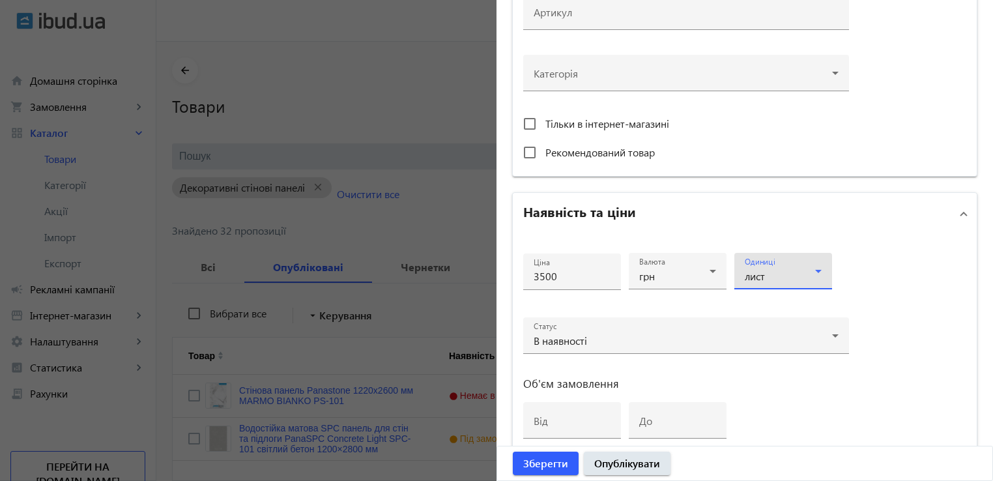
scroll to position [261, 0]
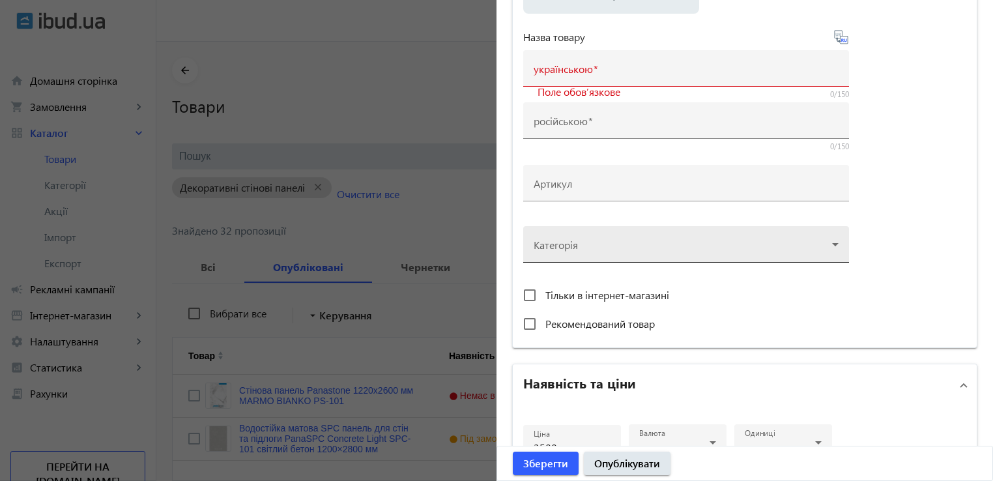
click at [590, 240] on div at bounding box center [686, 239] width 305 height 47
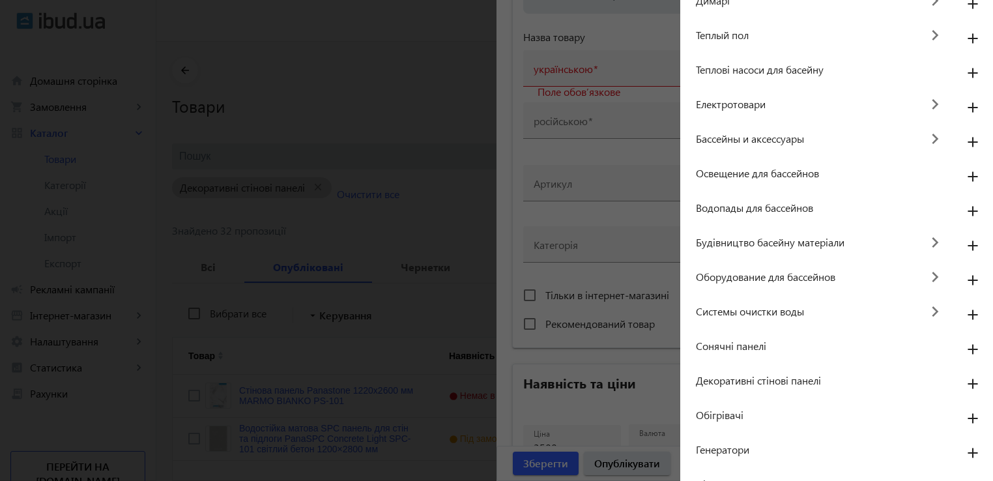
scroll to position [563, 0]
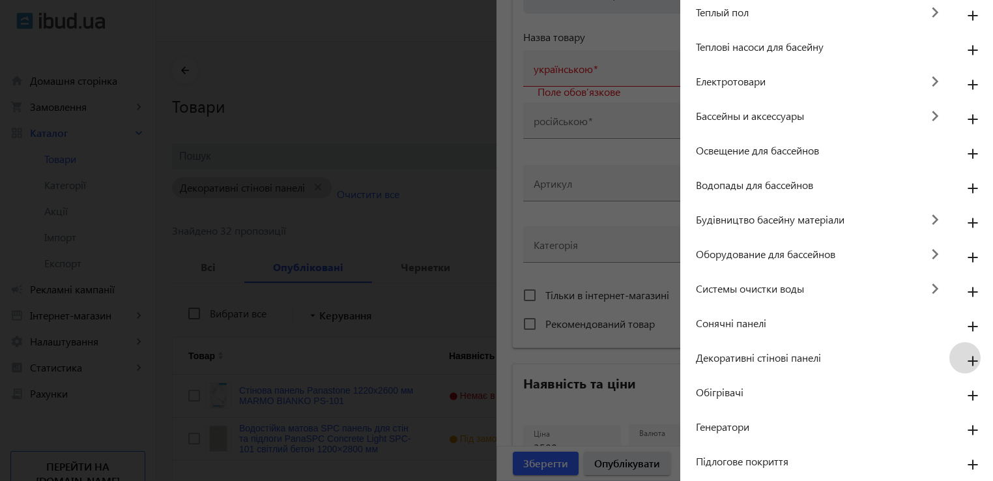
click at [972, 360] on mat-icon "add" at bounding box center [972, 361] width 31 height 23
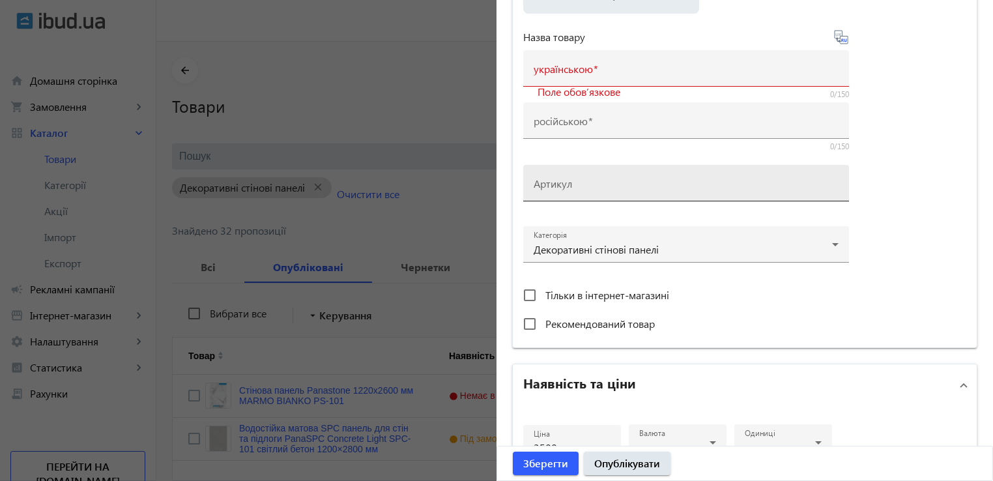
click at [584, 186] on input "Артикул" at bounding box center [686, 187] width 305 height 14
type input "SPC-102"
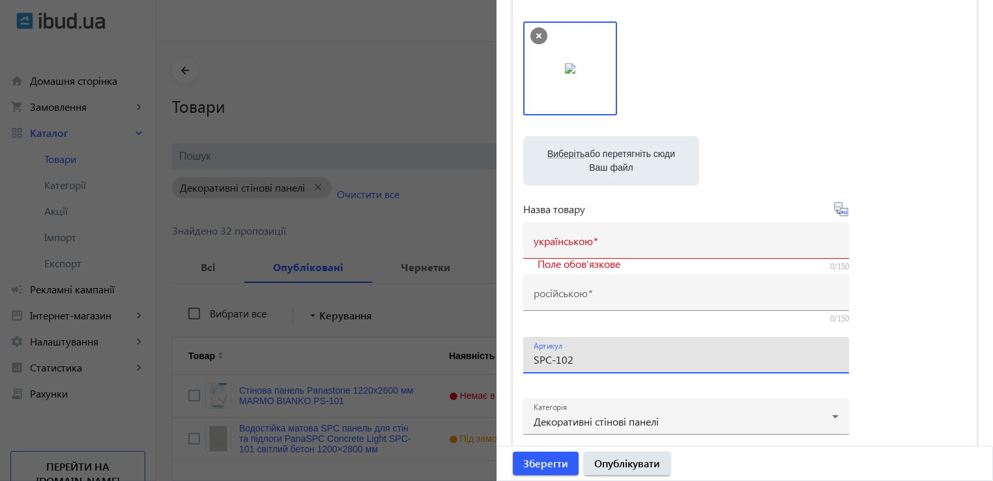
scroll to position [130, 0]
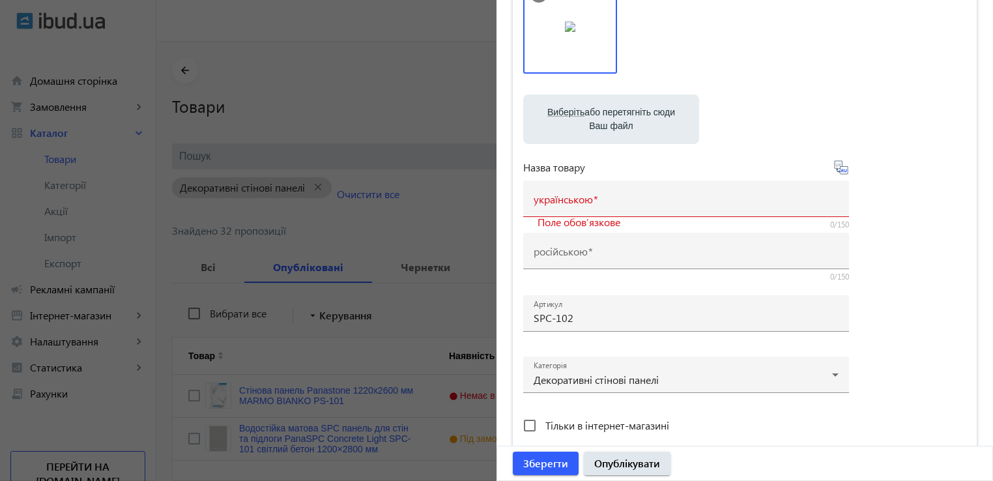
click at [912, 192] on div "Виберіть або перетягніть сюди Ваш файл spc-102.jpg spc-102.jpg 257 KB Назва тов…" at bounding box center [744, 223] width 443 height 487
click at [575, 201] on mat-label "українською" at bounding box center [563, 199] width 59 height 14
click at [575, 201] on input "українською" at bounding box center [686, 203] width 305 height 14
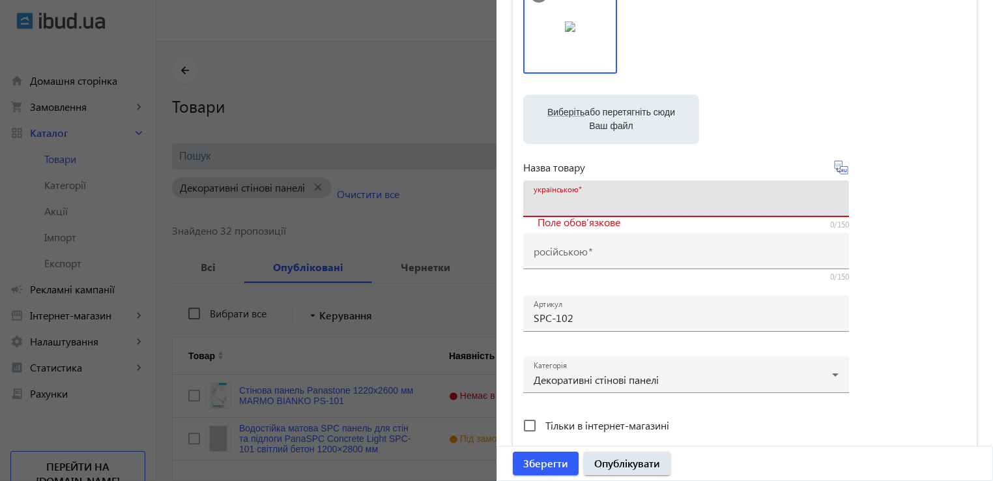
paste input "Водостійка матова SPC панель для стін та підлоги PanaSPC Concrete Grey SPC-102 …"
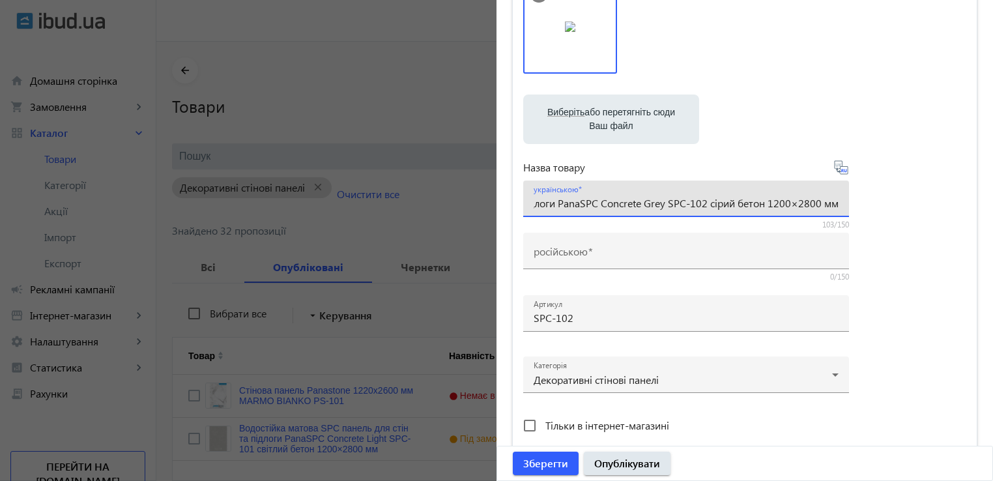
type input "Водостійка матова SPC панель для стін та підлоги PanaSPC Concrete Grey SPC-102 …"
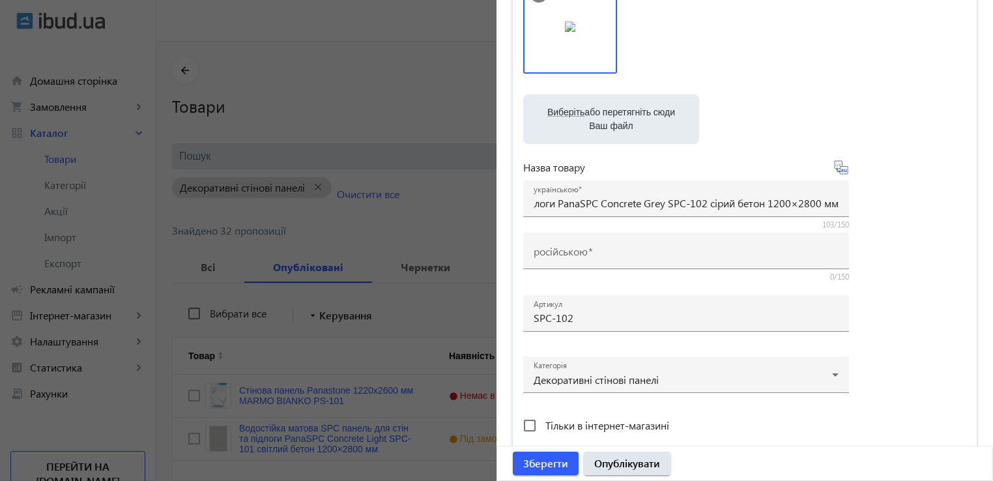
scroll to position [0, 0]
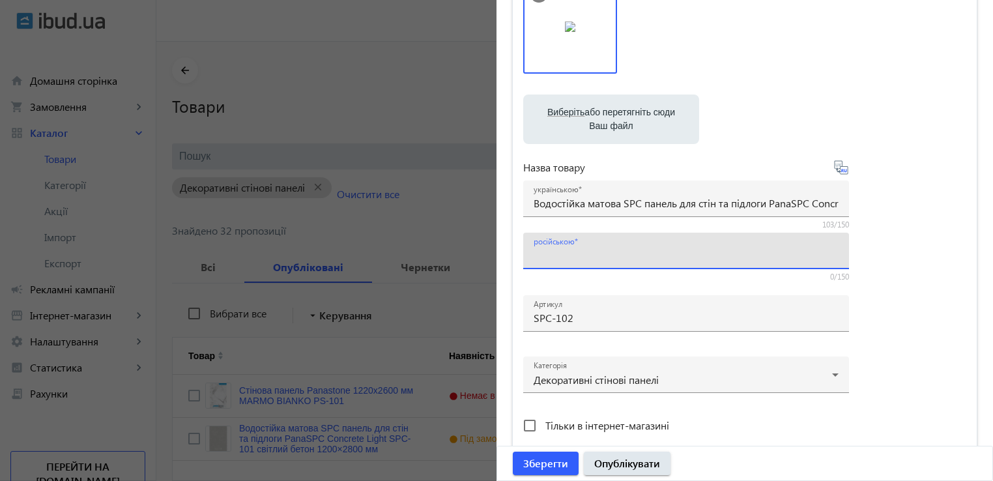
click at [597, 248] on input "російською" at bounding box center [686, 255] width 305 height 14
paste input "Водостойкая матовая SPC панель для стен и полов PanaSPC Concrete Grey SPC-102 с…"
type input "Водостойкая матовая SPC панель для стен и полов PanaSPC Concrete Grey SPC-102 с…"
click at [932, 186] on div "Виберіть або перетягніть сюди Ваш файл spc-102.jpg spc-102.jpg 257 KB Назва тов…" at bounding box center [744, 223] width 443 height 487
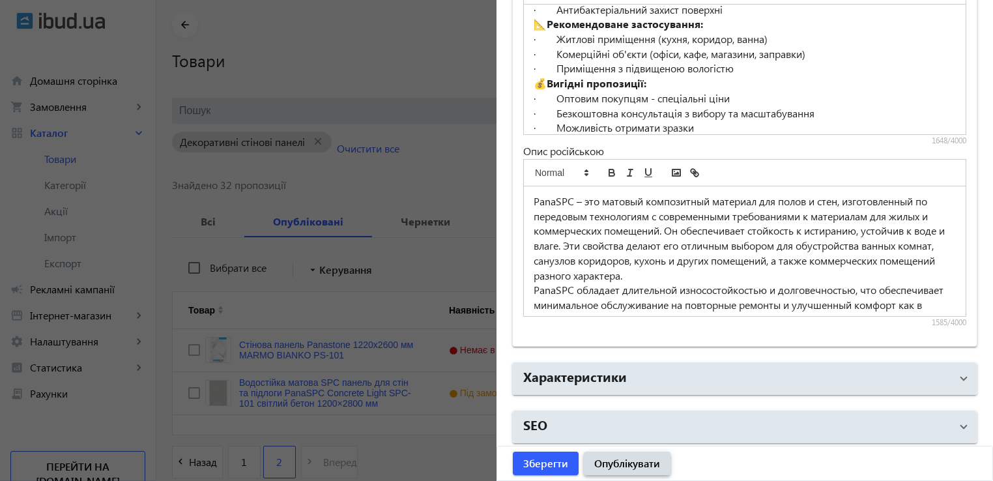
scroll to position [65, 0]
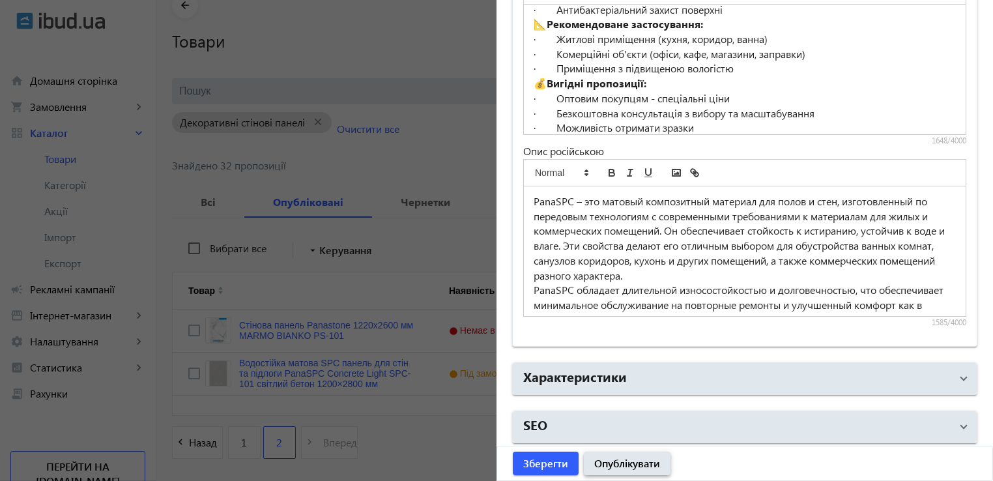
click at [610, 459] on span "Опублікувати" at bounding box center [627, 463] width 66 height 14
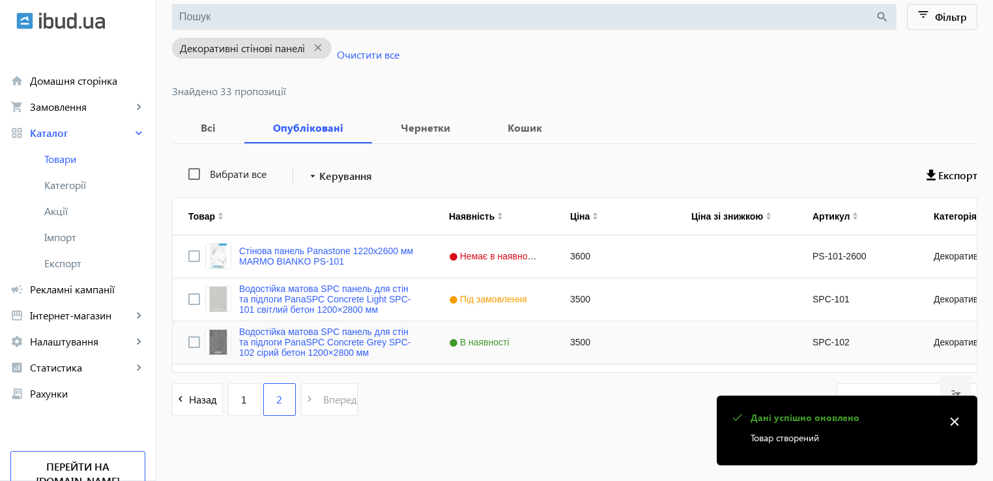
scroll to position [147, 0]
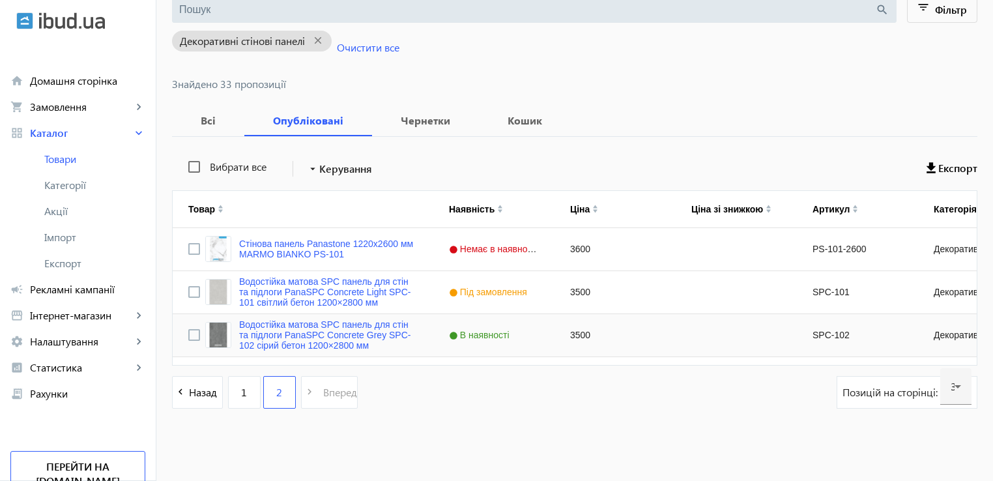
click at [523, 334] on div "В наявності" at bounding box center [493, 335] width 121 height 42
click at [385, 339] on link "Водостійка матова SPC панель для стін та підлоги PanaSPC Concrete Grey SPC-102 …" at bounding box center [328, 334] width 179 height 31
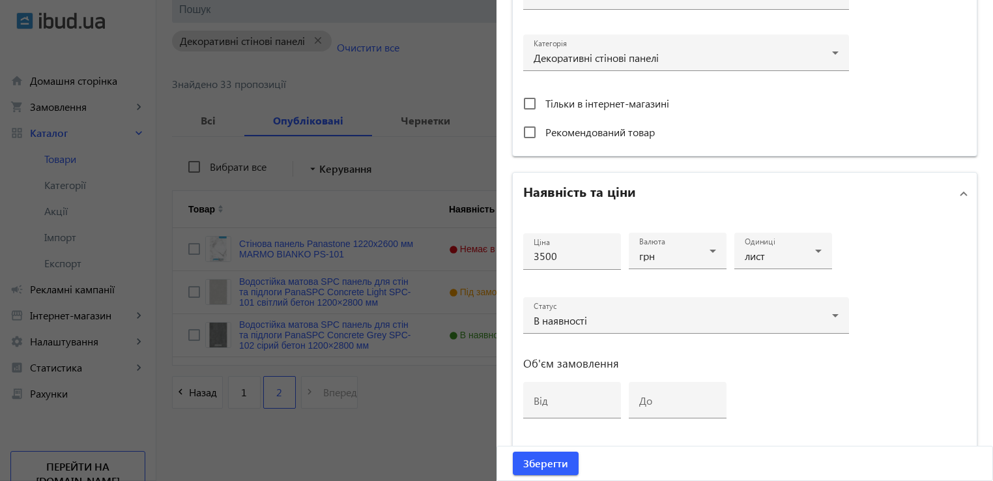
scroll to position [456, 0]
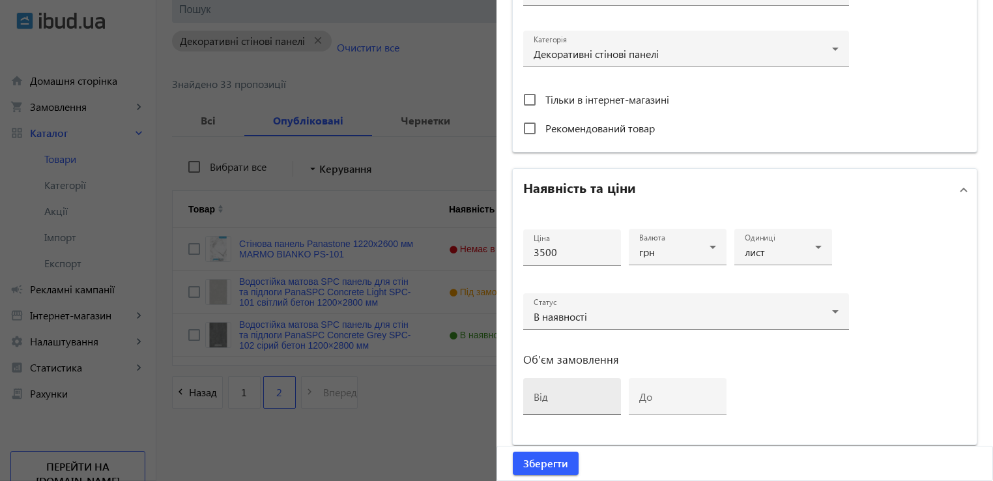
click at [554, 399] on input "від" at bounding box center [572, 400] width 77 height 14
type input "2"
click at [435, 430] on div at bounding box center [496, 240] width 993 height 481
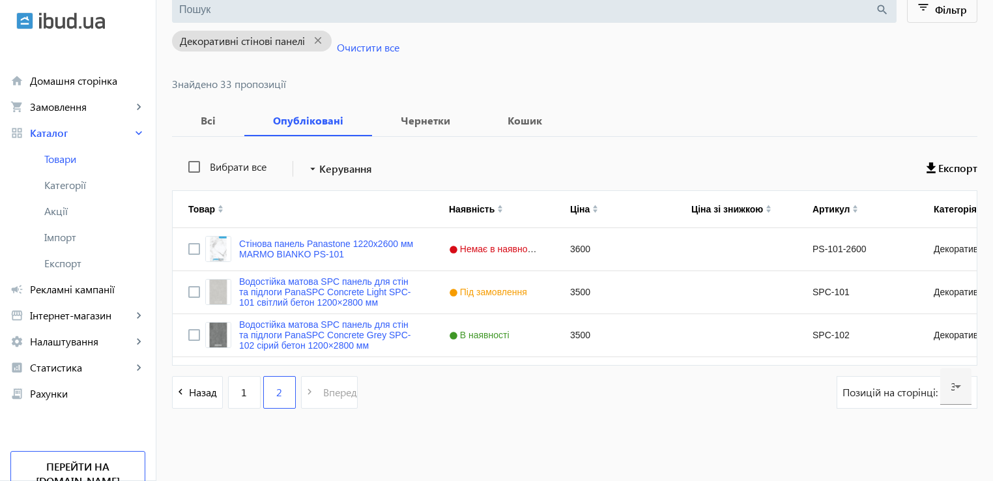
scroll to position [0, 0]
click at [414, 324] on div "Водостійка матова SPC панель для стін та підлоги PanaSPC Concrete Grey SPC-102 …" at bounding box center [303, 335] width 261 height 42
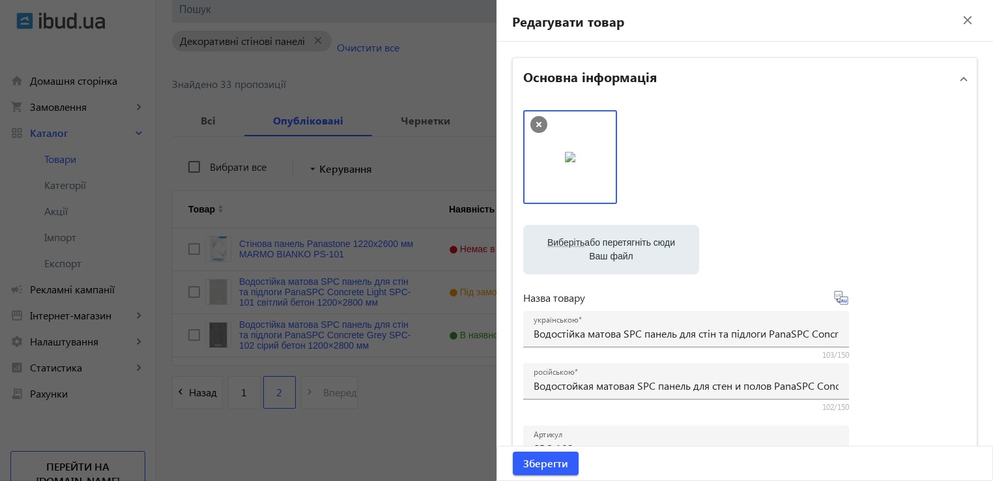
click at [414, 324] on div at bounding box center [496, 240] width 993 height 481
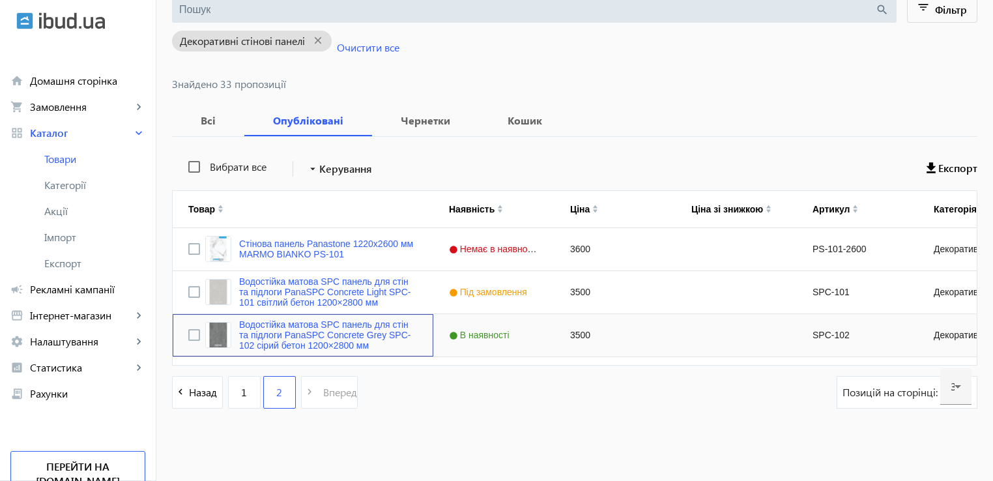
click at [416, 330] on div "Водостійка матова SPC панель для стін та підлоги PanaSPC Concrete Grey SPC-102 …" at bounding box center [303, 335] width 261 height 42
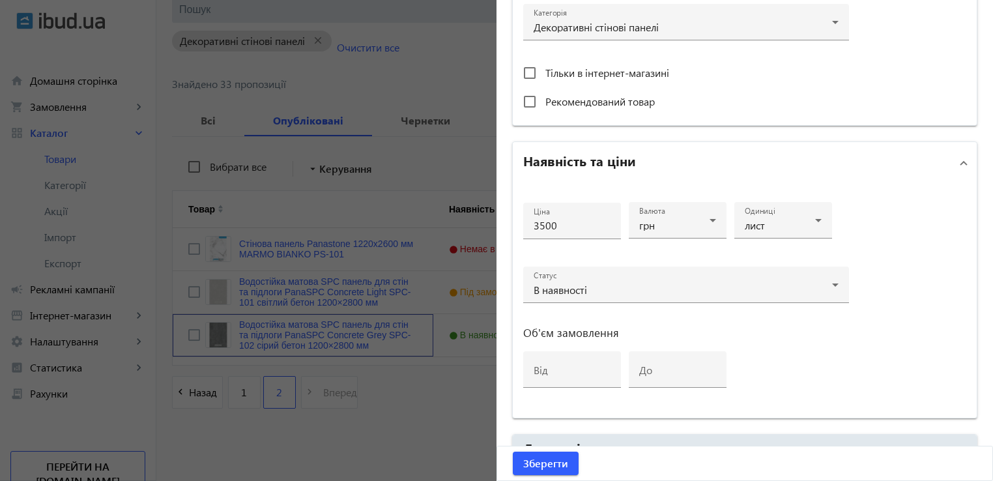
scroll to position [603, 0]
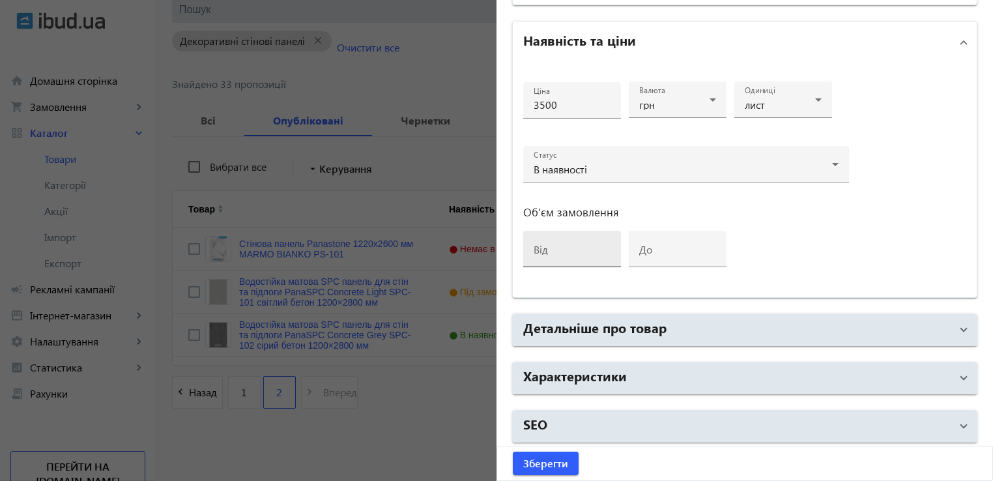
click at [563, 251] on input "від" at bounding box center [572, 253] width 77 height 14
type input "2"
click at [539, 462] on span "Зберегти" at bounding box center [545, 463] width 45 height 14
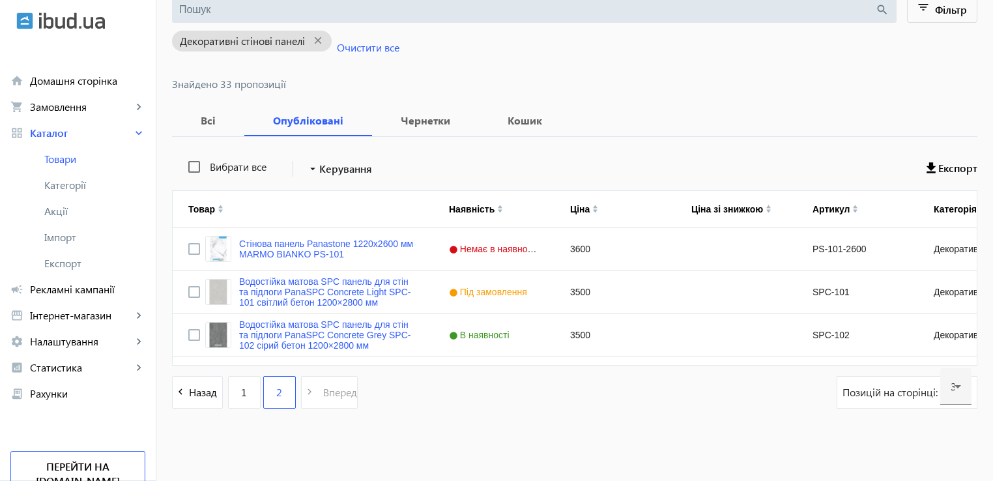
scroll to position [0, 0]
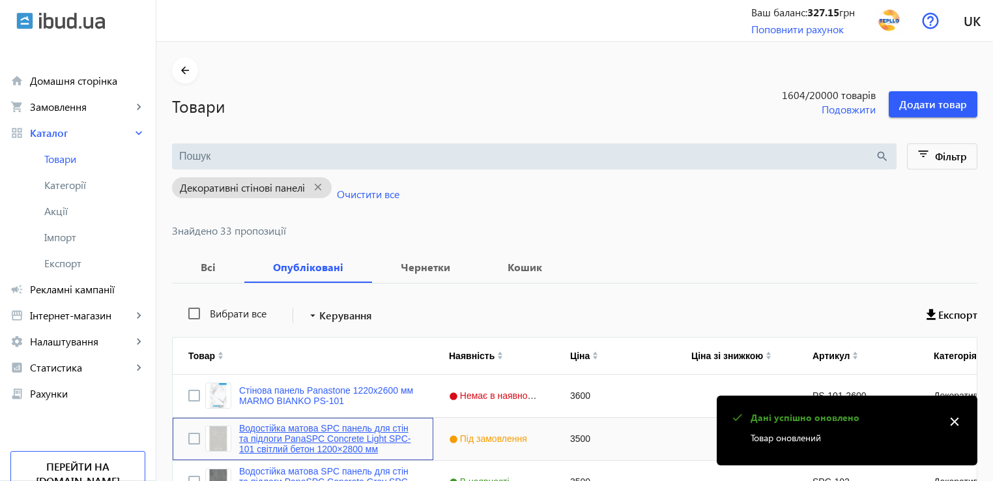
click at [305, 447] on link "Водостійка матова SPC панель для стін та підлоги PanaSPC Concrete Light SPC-101…" at bounding box center [328, 438] width 179 height 31
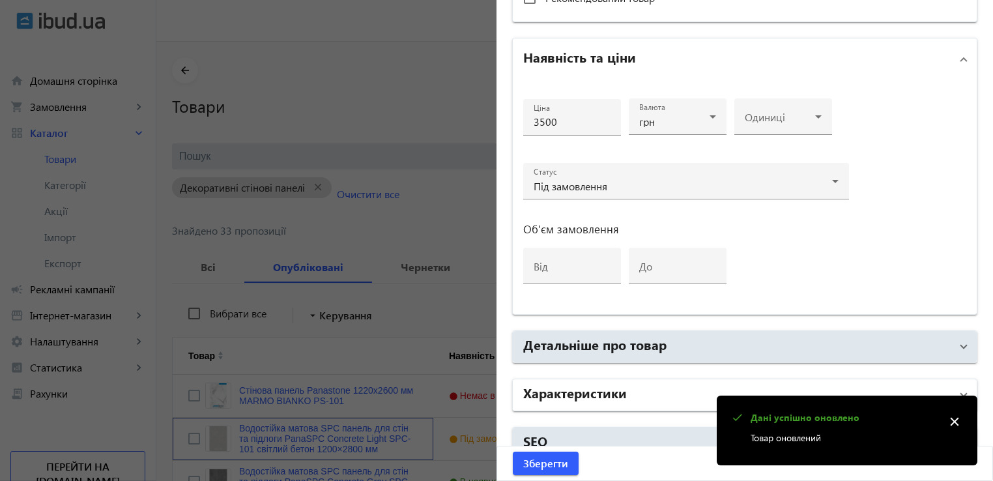
scroll to position [603, 0]
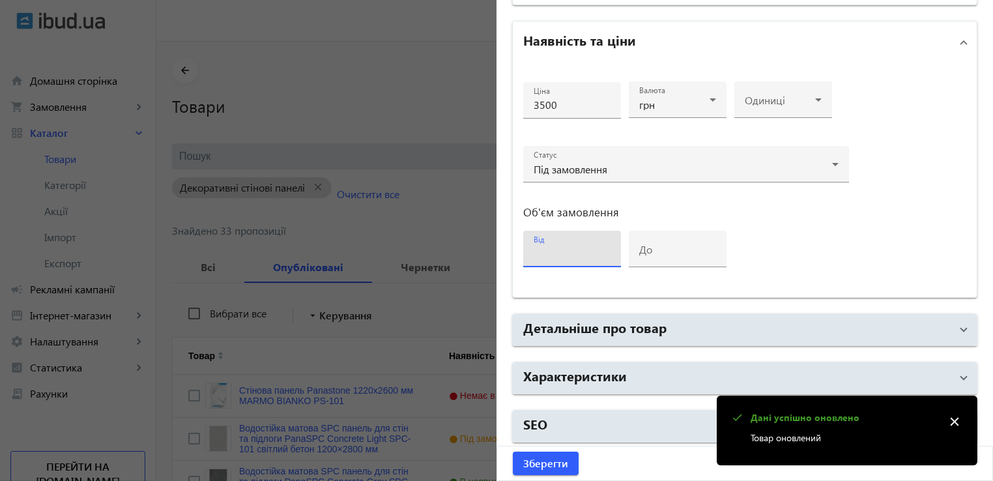
click at [566, 248] on input "від" at bounding box center [572, 253] width 77 height 14
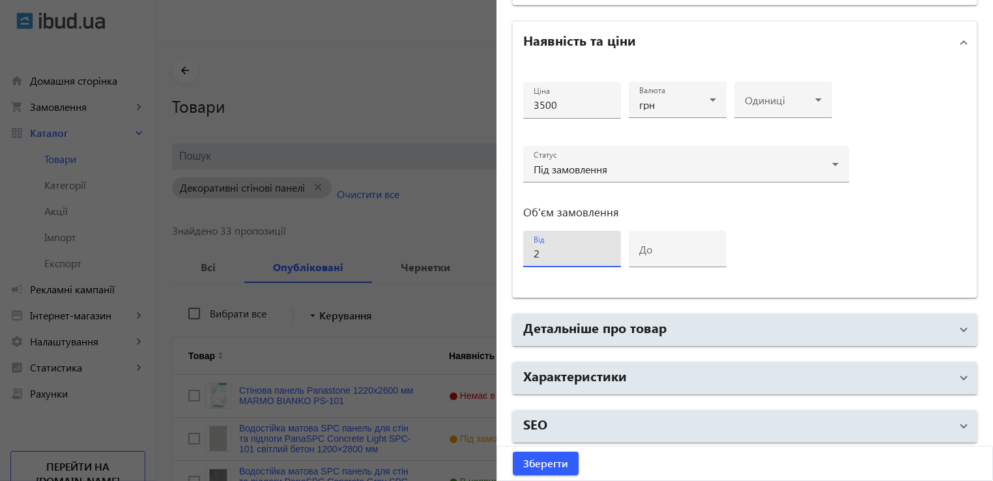
type input "2"
click at [545, 465] on span "Зберегти" at bounding box center [545, 463] width 45 height 14
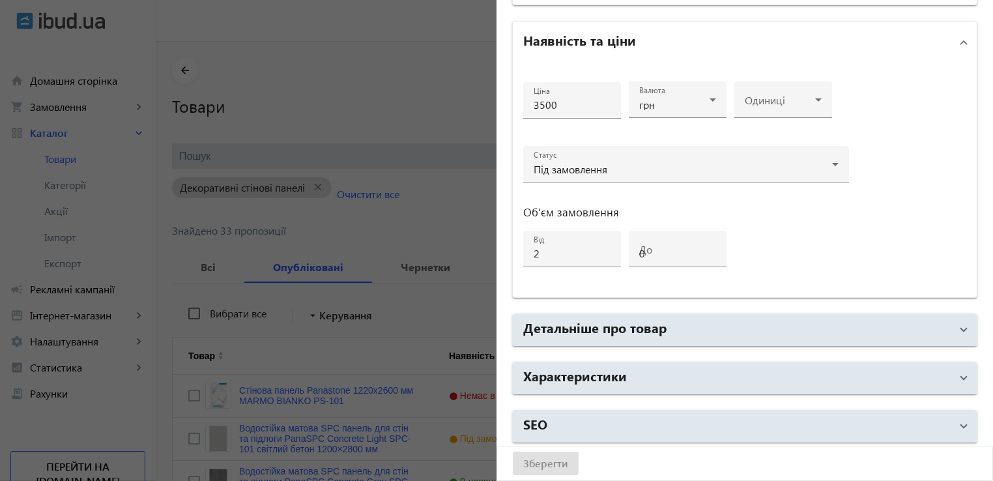
scroll to position [0, 0]
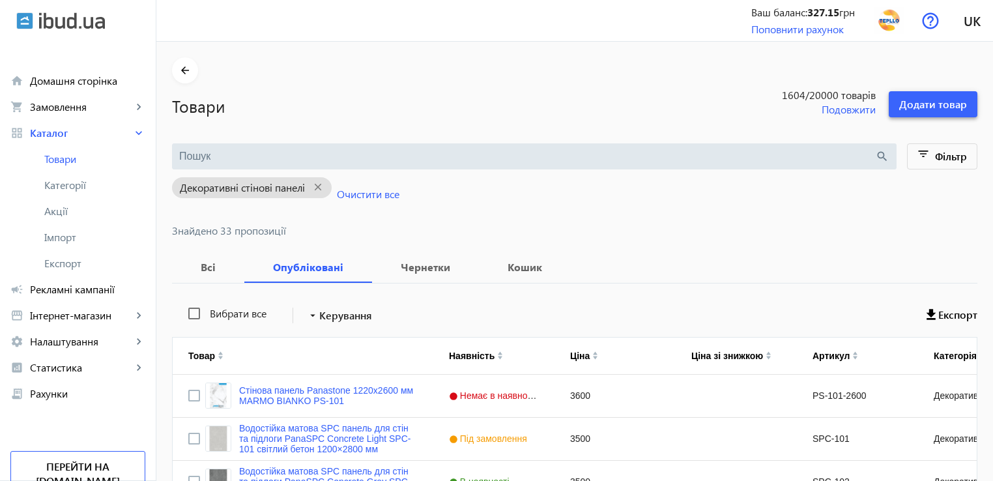
drag, startPoint x: 937, startPoint y: 104, endPoint x: 938, endPoint y: 115, distance: 10.4
click at [937, 105] on span "Додати товар" at bounding box center [933, 104] width 68 height 14
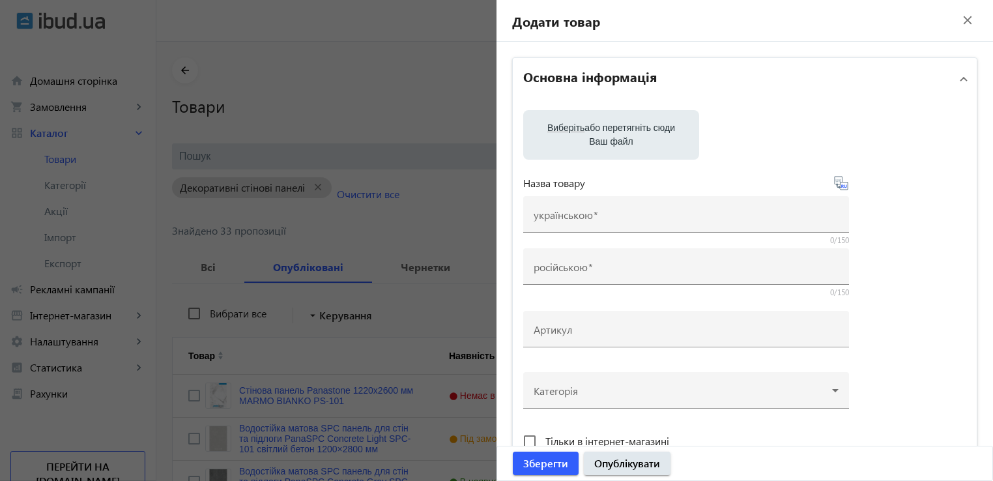
click at [598, 128] on label "Виберіть або перетягніть сюди Ваш файл" at bounding box center [611, 135] width 155 height 36
click at [598, 128] on input "Виберіть або перетягніть сюди Ваш файл" at bounding box center [611, 136] width 155 height 16
type input "C:\fakepath\spc-104.jpg"
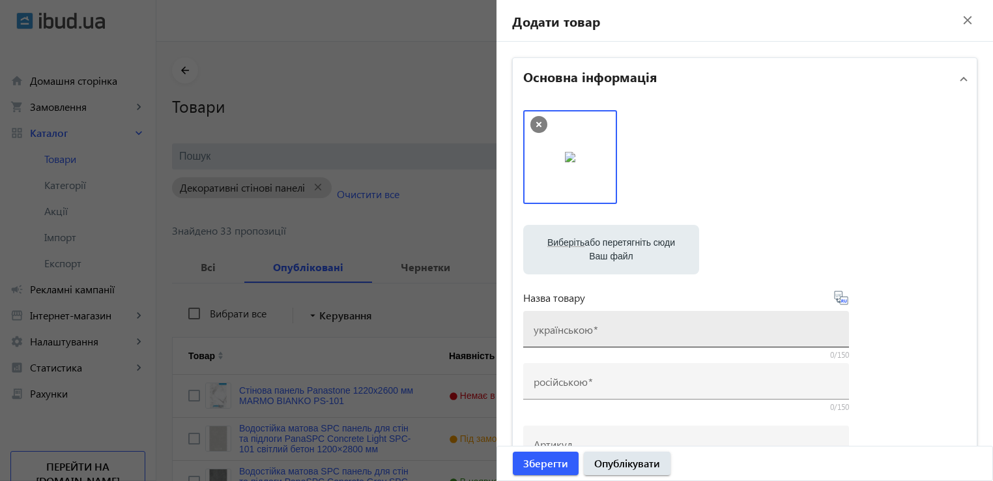
click at [571, 324] on mat-label "українською" at bounding box center [563, 329] width 59 height 14
click at [571, 326] on input "українською" at bounding box center [686, 333] width 305 height 14
paste input "Водостійка матова SPC панель для стін та підлоги PanaSPC Concrete Sandstone SPC…"
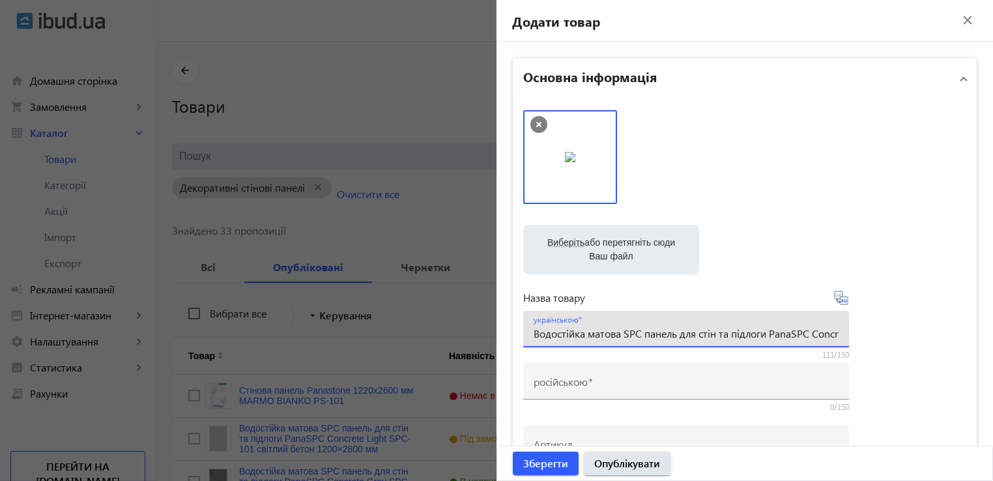
scroll to position [0, 261]
type input "Водостійка матова SPC панель для стін та підлоги PanaSPC Concrete Sandstone SPC…"
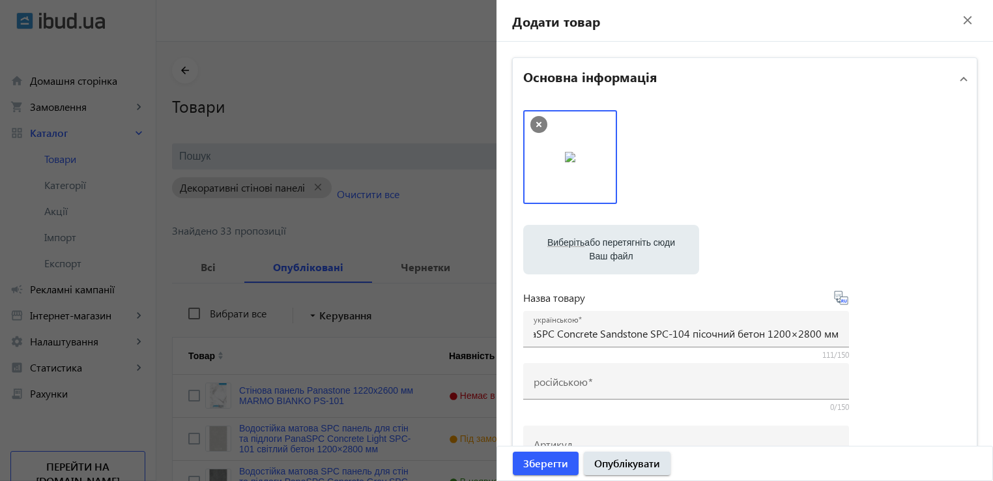
scroll to position [0, 0]
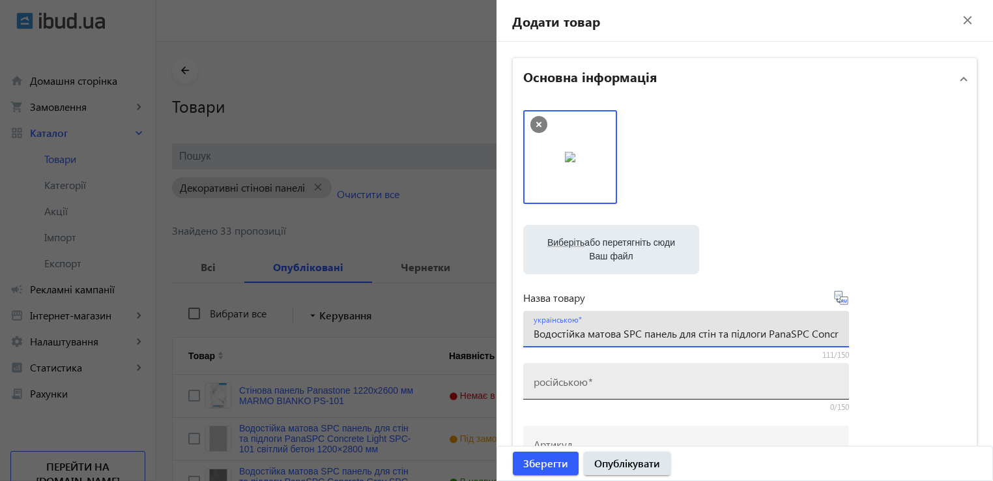
click at [581, 384] on mat-label "російською" at bounding box center [561, 382] width 54 height 14
click at [581, 384] on input "російською" at bounding box center [686, 386] width 305 height 14
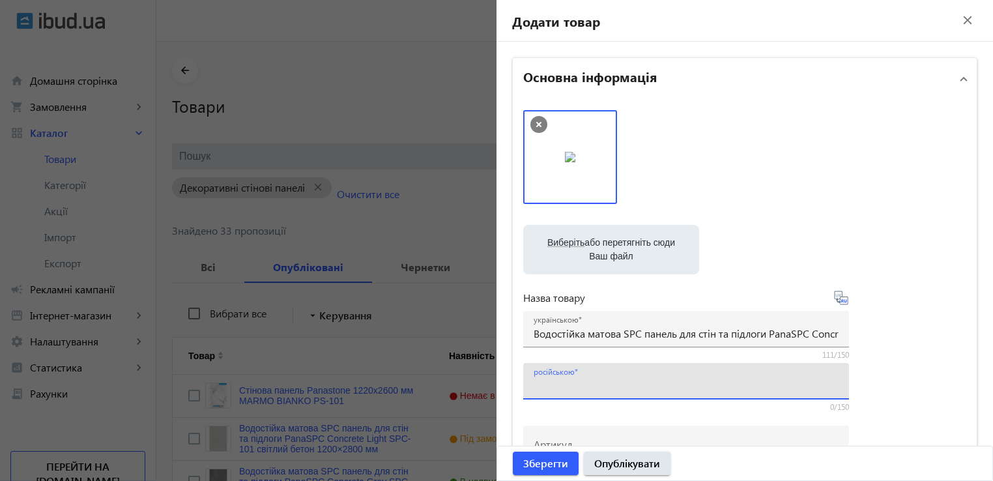
paste input "Водостойкая матовая SPC панель для стен и полов PanaSPC Concrete Sandstone SPC-…"
type input "Водостойкая матовая SPC панель для стен и полов PanaSPC Concrete Sandstone SPC-…"
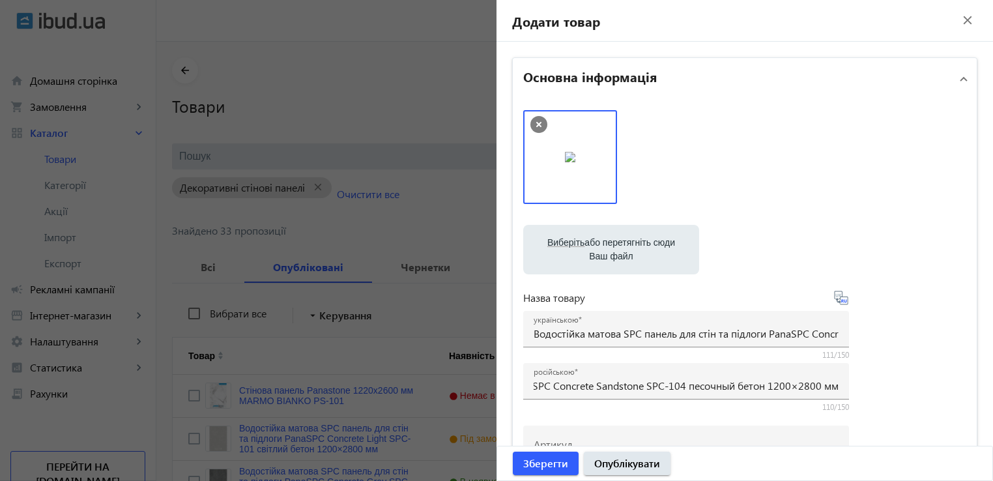
click at [886, 199] on div at bounding box center [744, 163] width 443 height 107
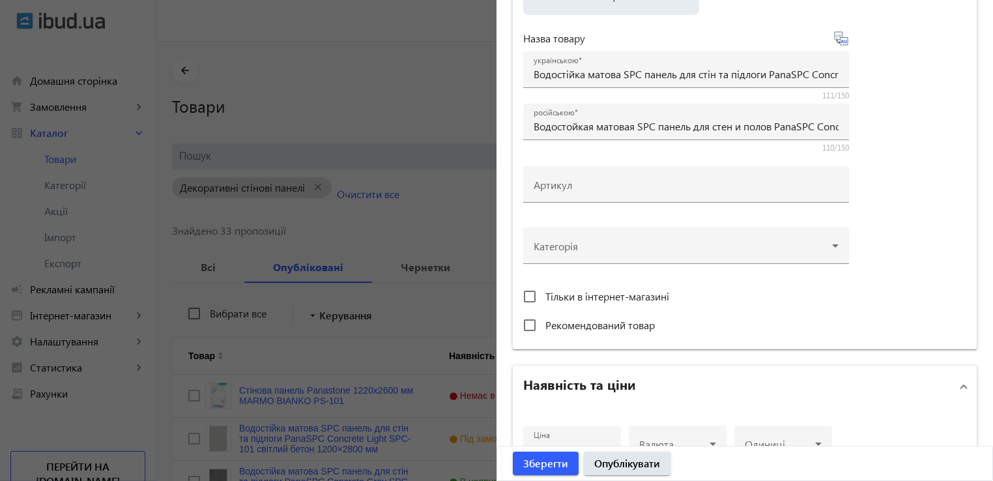
scroll to position [261, 0]
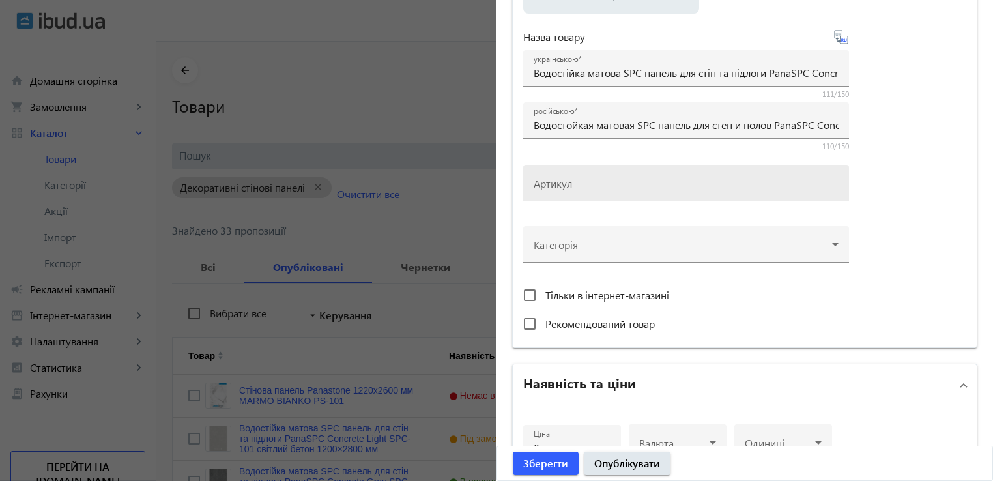
click at [570, 178] on div "Артикул" at bounding box center [686, 183] width 305 height 36
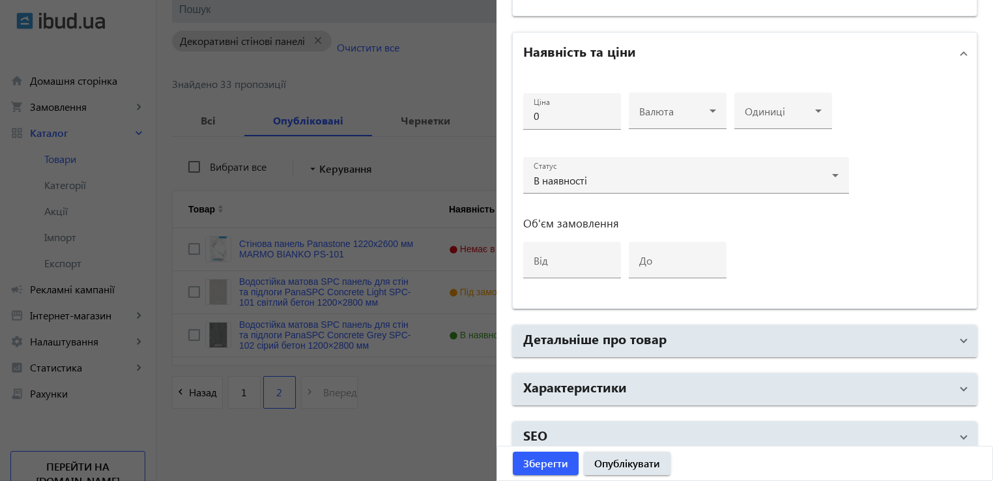
scroll to position [603, 0]
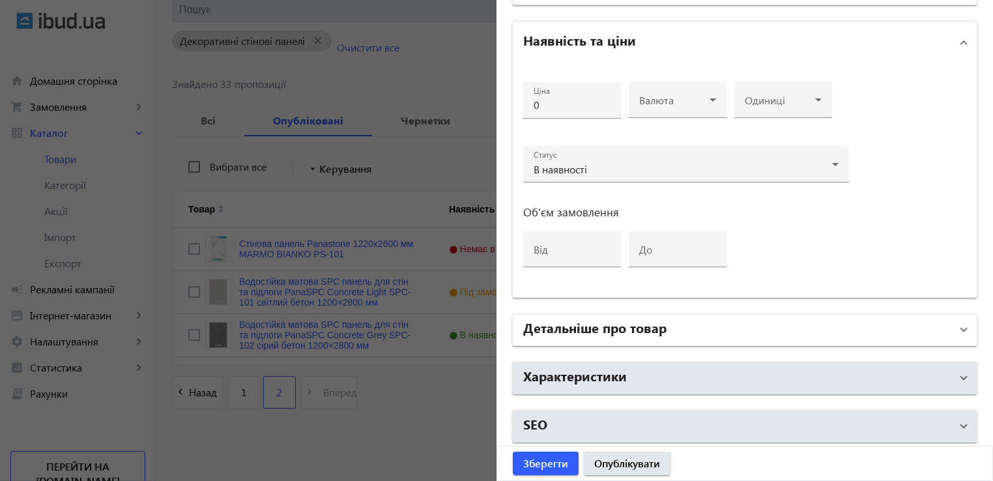
click at [609, 324] on h2 "Детальніше про товар" at bounding box center [594, 327] width 143 height 18
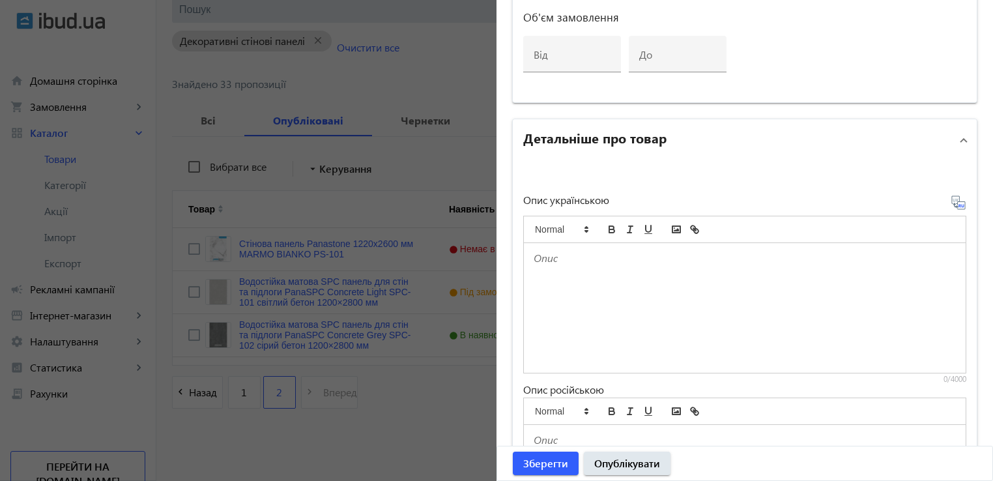
scroll to position [799, 0]
click at [595, 257] on p at bounding box center [745, 257] width 422 height 15
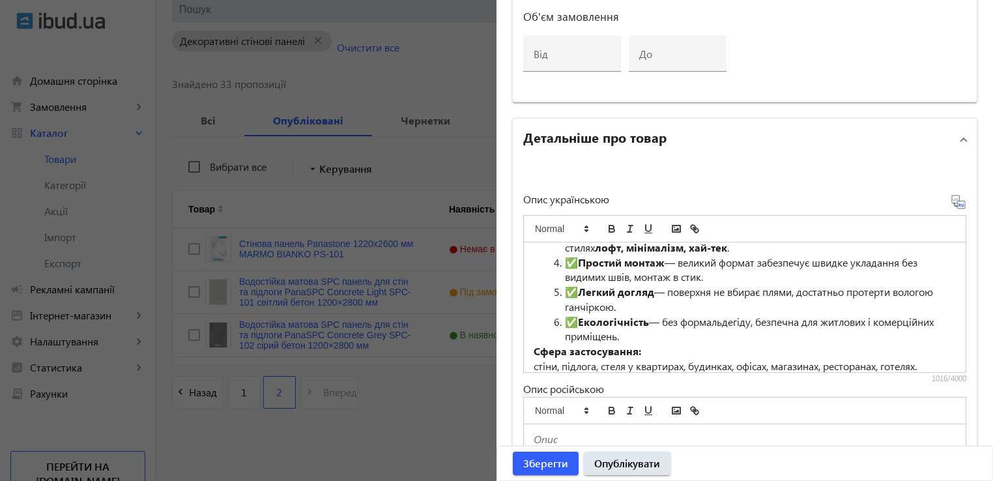
click at [956, 194] on icon at bounding box center [958, 202] width 16 height 16
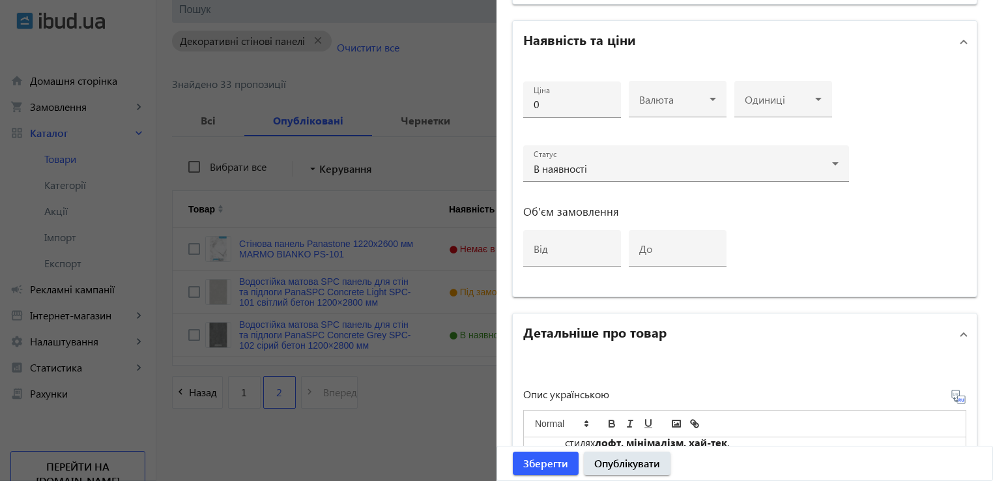
scroll to position [603, 0]
click at [548, 106] on input "0" at bounding box center [572, 105] width 77 height 14
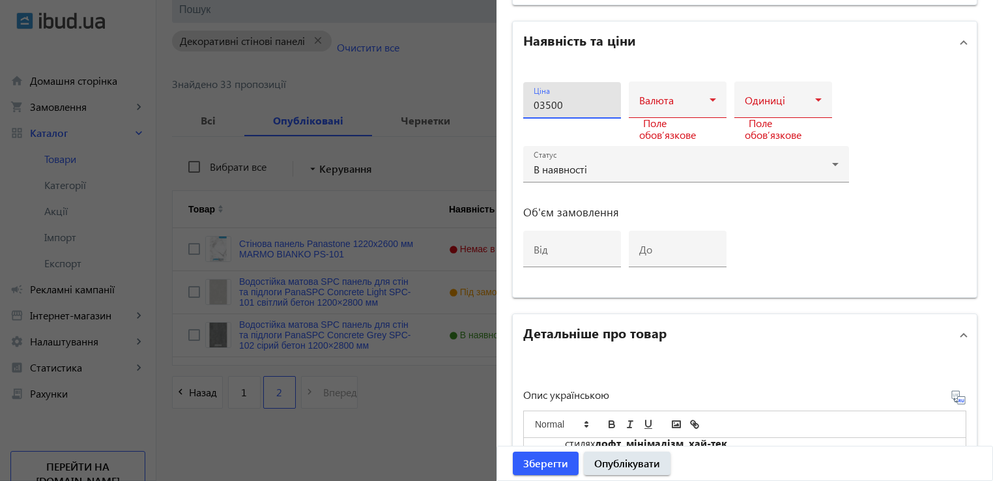
drag, startPoint x: 570, startPoint y: 102, endPoint x: 410, endPoint y: 95, distance: 159.8
click at [407, 96] on mat-sidenav-container "arrow_back Товари 1604 /20000 товарів Подовжити Додати товар search filter_list…" at bounding box center [574, 188] width 836 height 586
type input "3500"
click at [681, 103] on span at bounding box center [674, 105] width 70 height 10
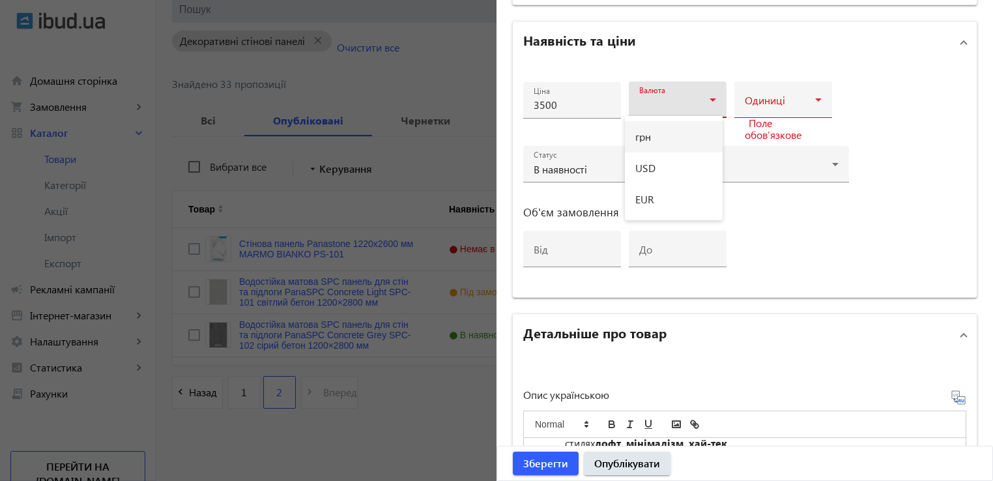
click at [672, 134] on mat-option "грн" at bounding box center [674, 136] width 98 height 31
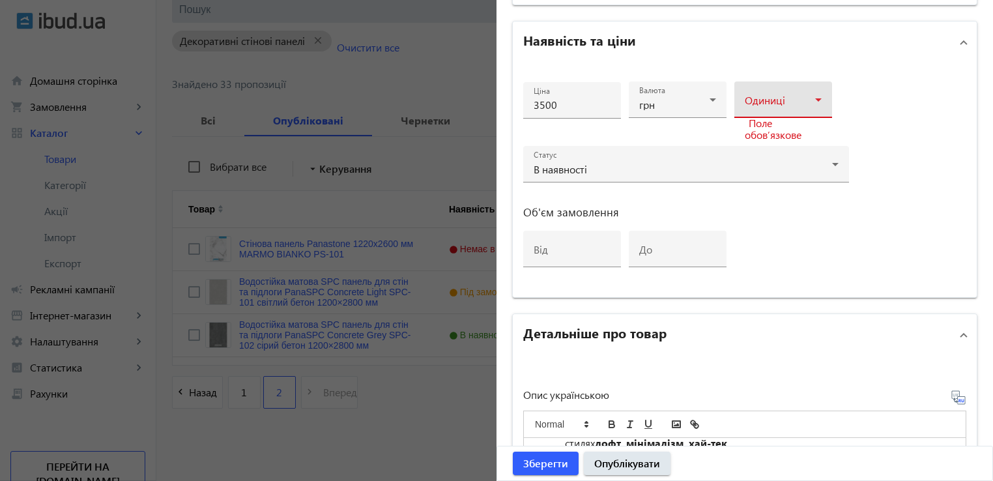
click at [788, 100] on span at bounding box center [780, 105] width 70 height 10
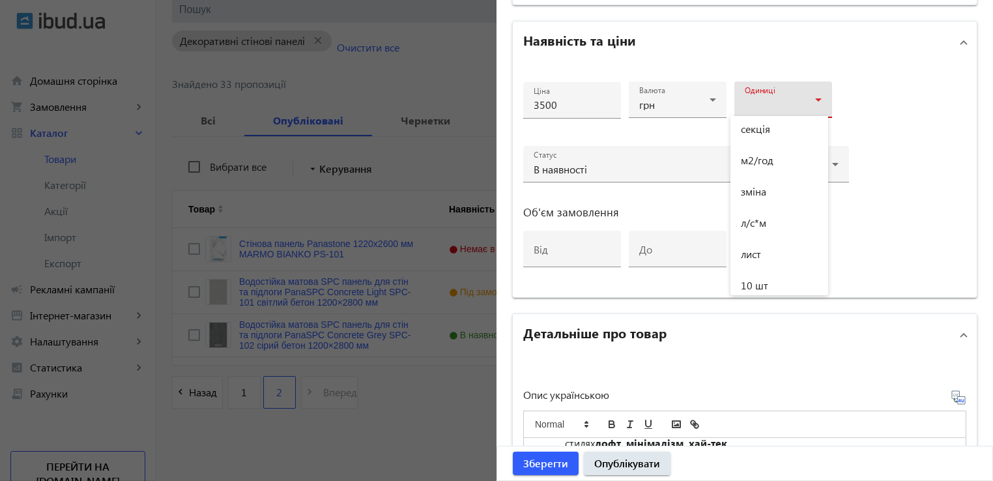
scroll to position [1040, 0]
click at [768, 247] on mat-option "лист" at bounding box center [779, 253] width 98 height 31
click at [777, 223] on div "Ціна 3500 Валюта грн Одиниці лист Статус В наявності Об'єм замовлення від до" at bounding box center [686, 180] width 326 height 213
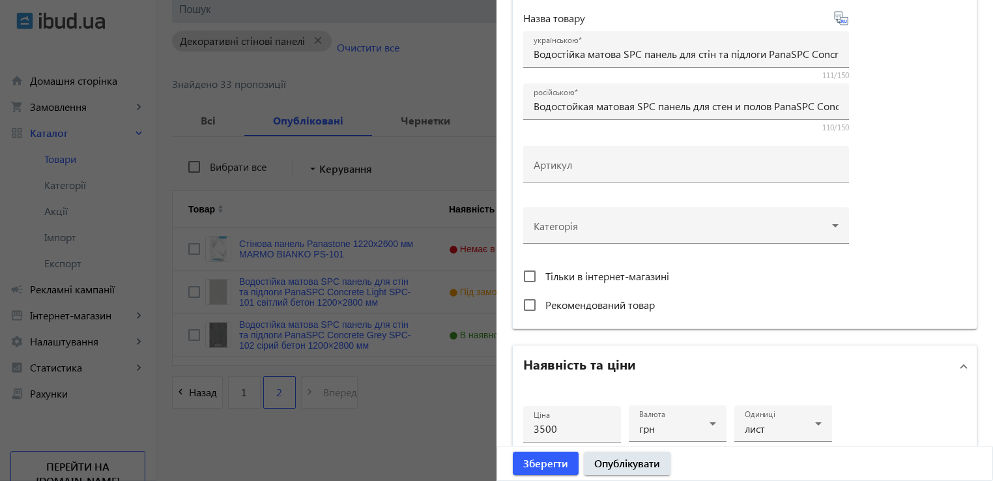
scroll to position [278, 0]
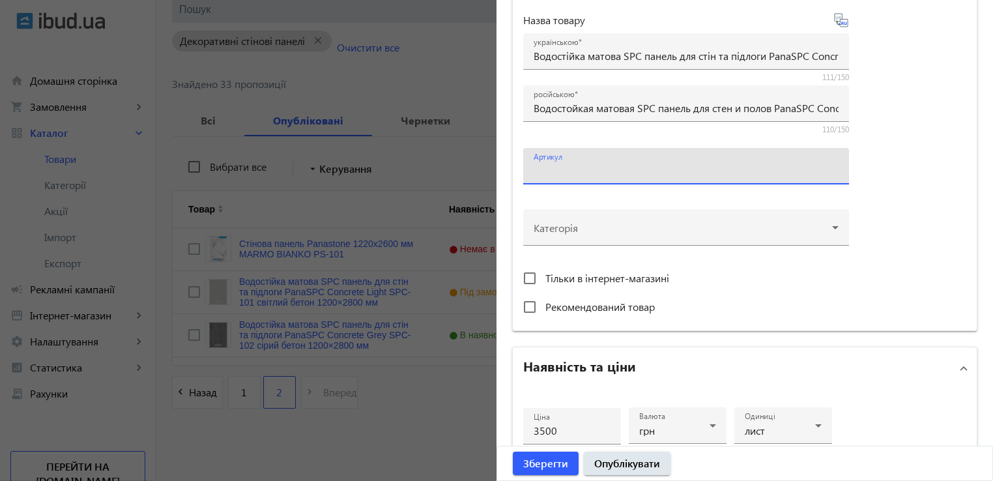
click at [580, 167] on input "Артикул" at bounding box center [686, 171] width 305 height 14
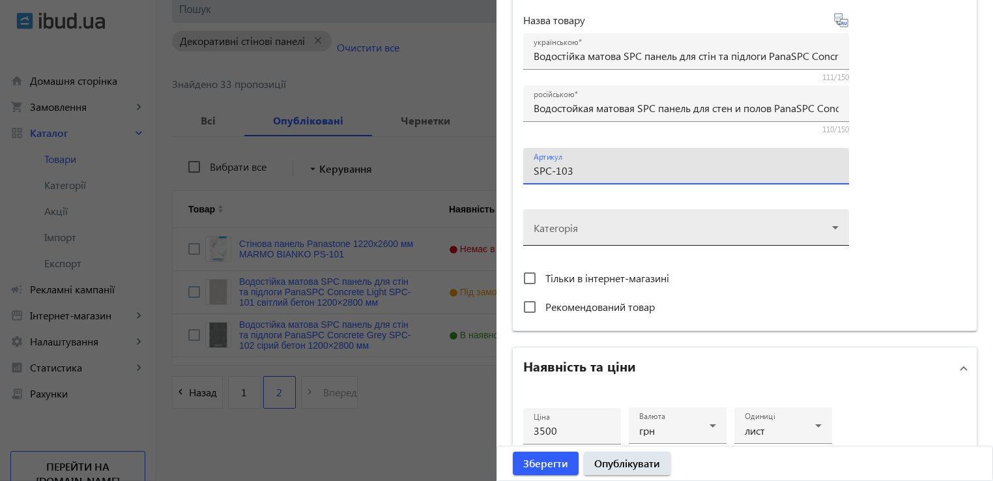
type input "SPC-103"
click at [688, 238] on div at bounding box center [686, 222] width 305 height 47
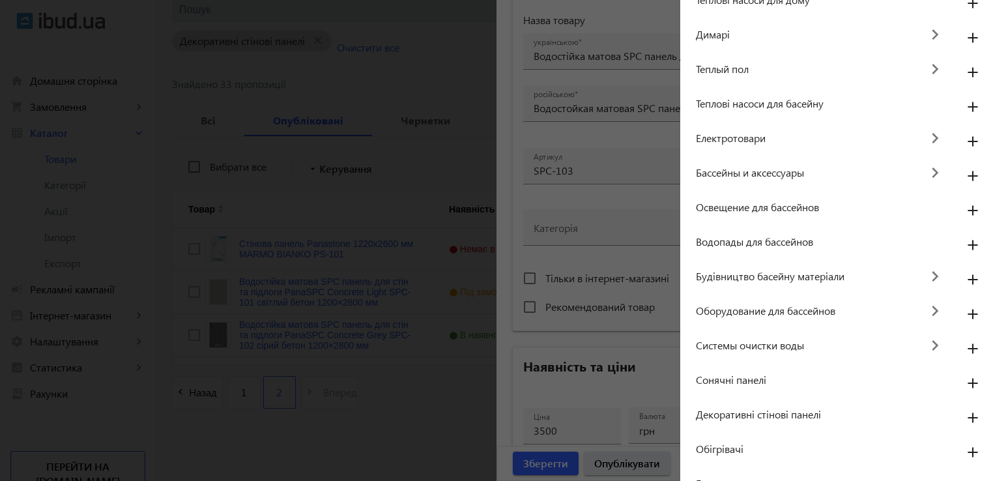
scroll to position [563, 0]
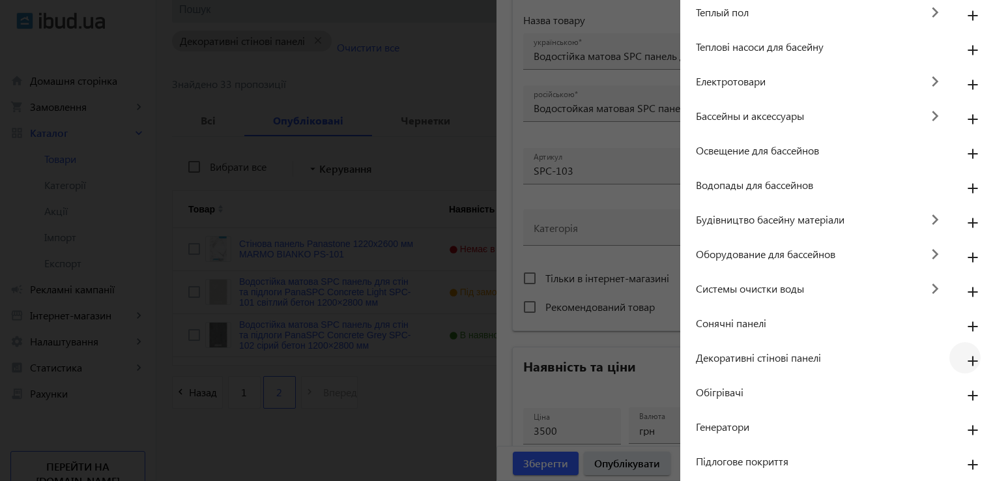
click at [962, 358] on mat-icon "add" at bounding box center [972, 361] width 31 height 23
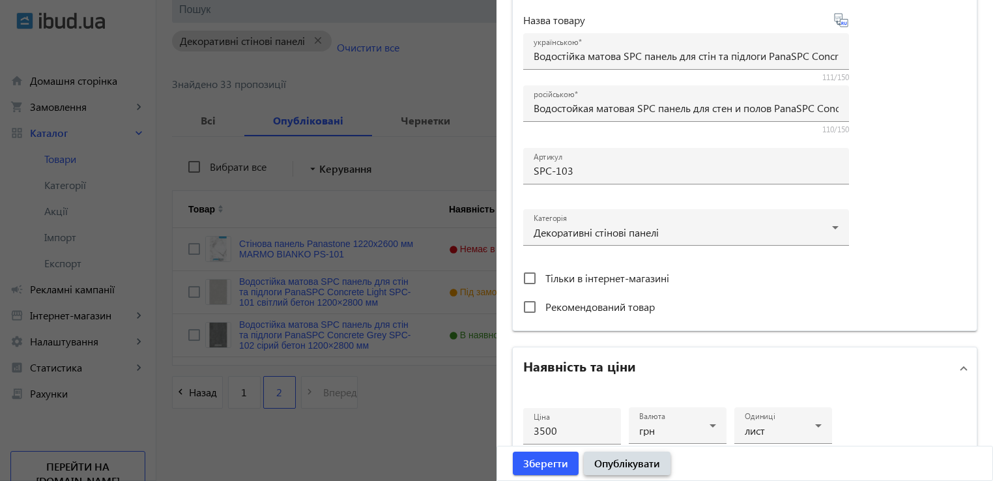
click at [625, 463] on span "Опублікувати" at bounding box center [627, 463] width 66 height 14
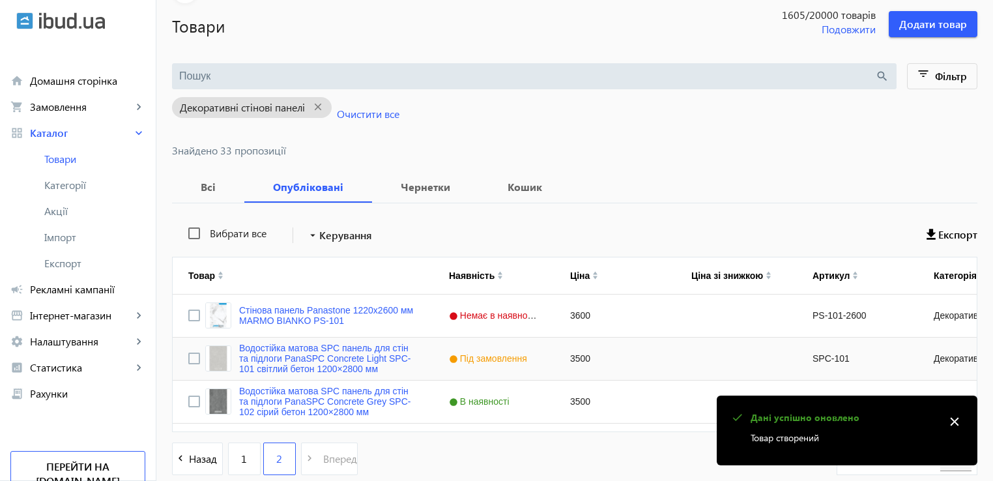
scroll to position [147, 0]
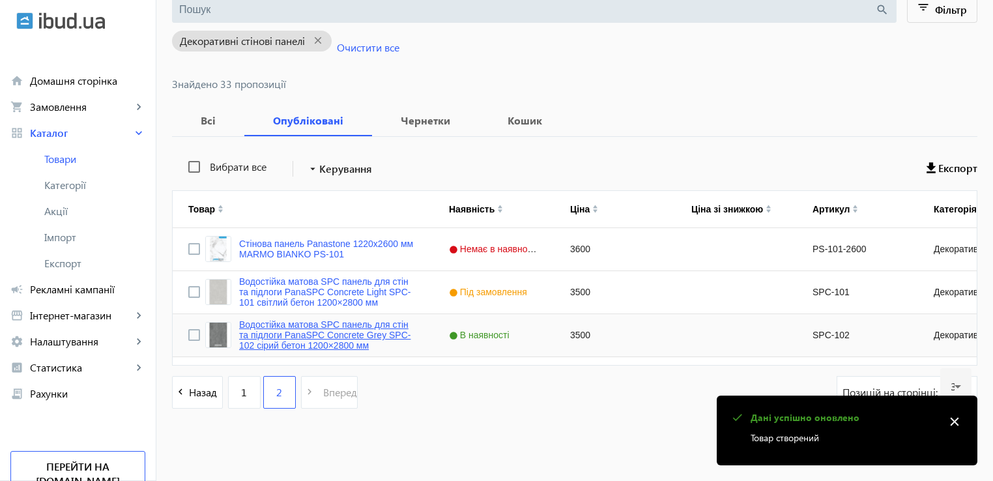
click at [305, 332] on link "Водостійка матова SPC панель для стін та підлоги PanaSPC Concrete Grey SPC-102 …" at bounding box center [328, 334] width 179 height 31
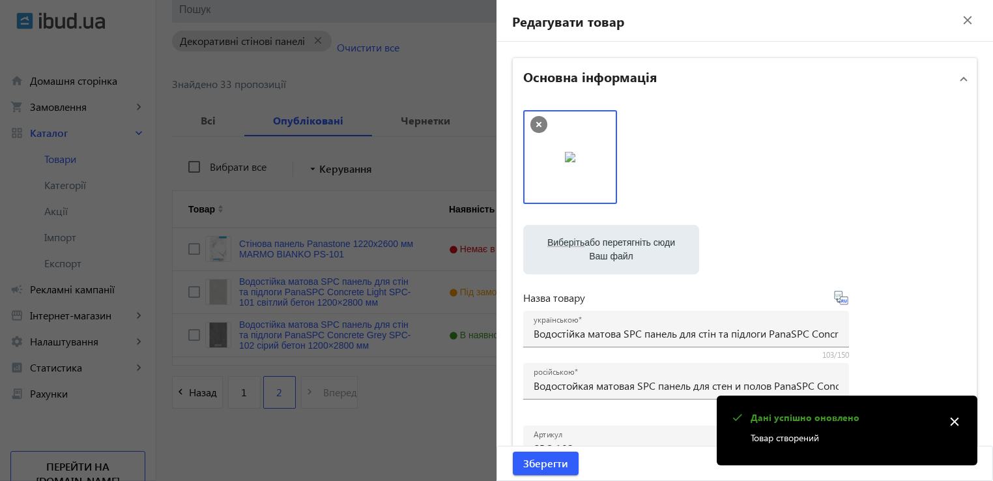
click at [792, 169] on div at bounding box center [744, 163] width 443 height 107
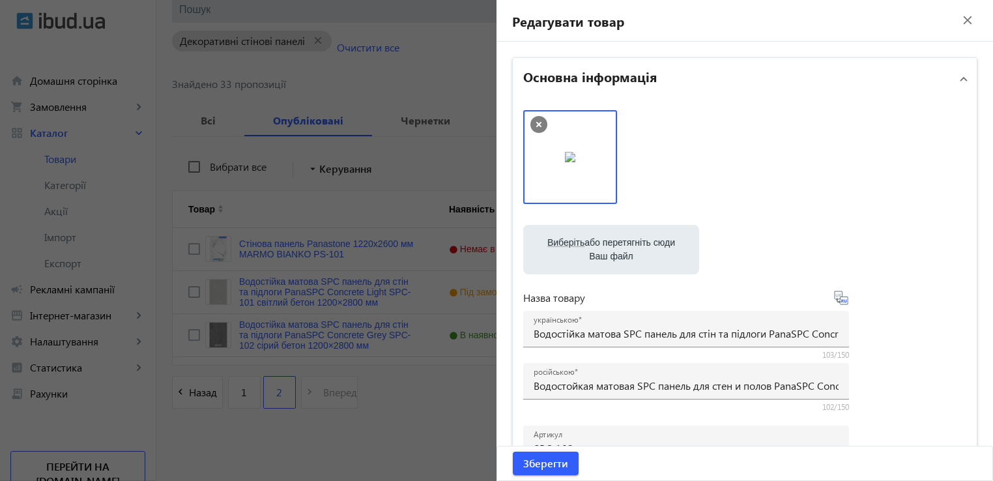
click at [427, 421] on div at bounding box center [496, 240] width 993 height 481
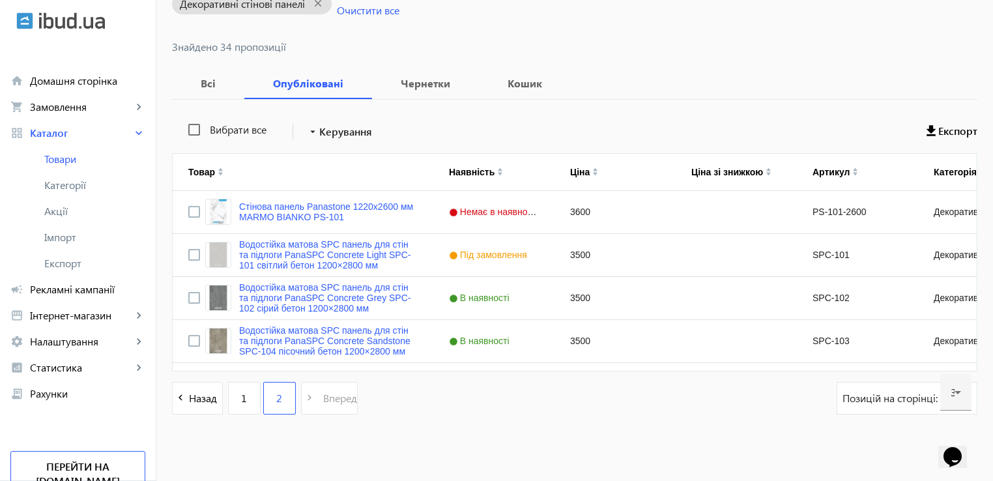
scroll to position [190, 0]
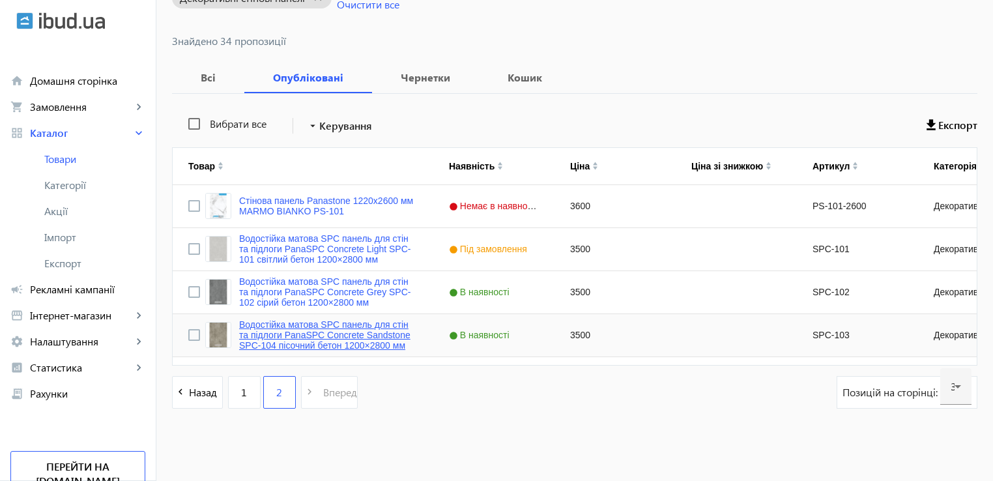
click at [300, 341] on link "Водостійка матова SPC панель для стін та підлоги PanaSPC Concrete Sandstone SPC…" at bounding box center [328, 334] width 179 height 31
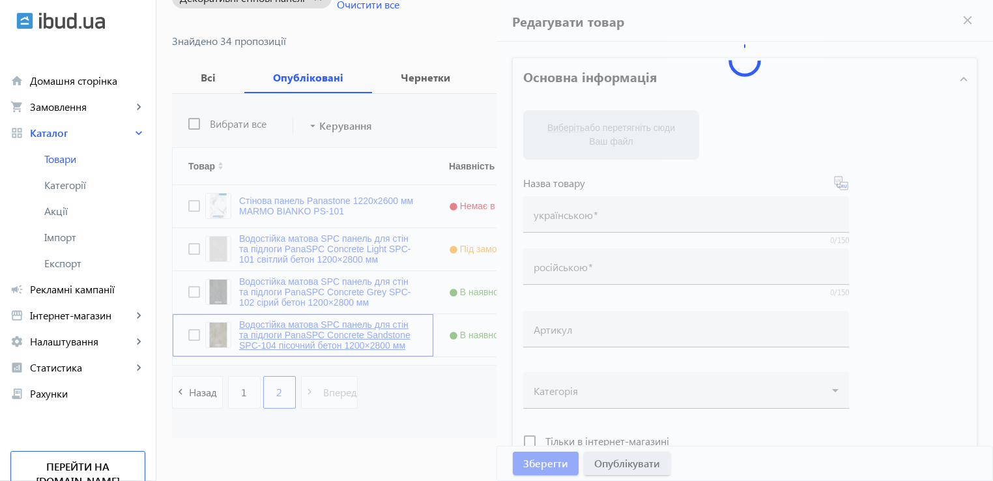
type input "Водостійка матова SPC панель для стін та підлоги PanaSPC Concrete Sandstone SPC…"
type input "Водостойкая матовая SPC панель для стен и полов PanaSPC Concrete Sandstone SPC-…"
type input "SPC-103"
type input "3500"
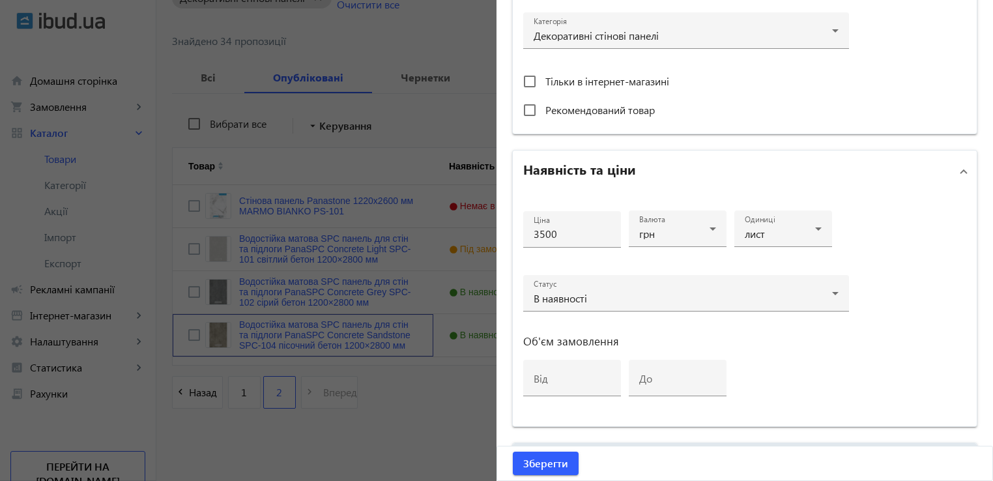
scroll to position [603, 0]
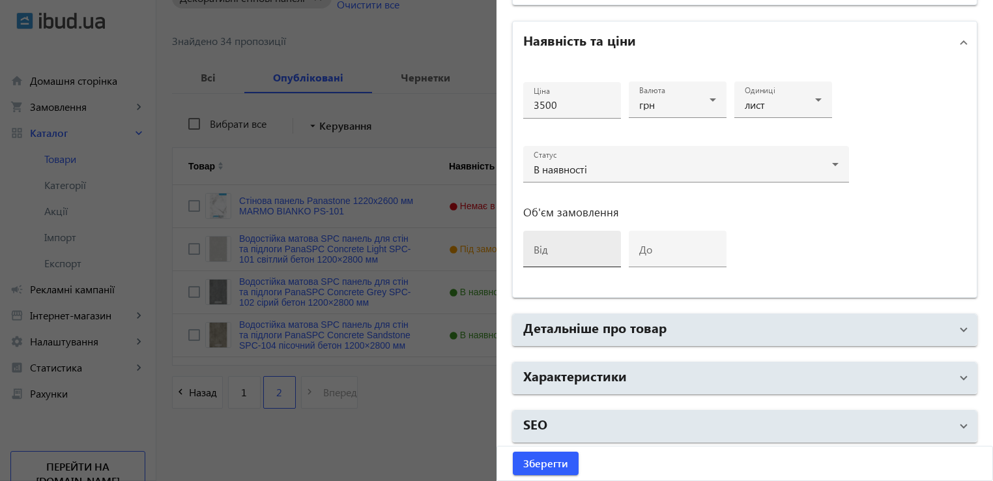
click at [561, 246] on input "від" at bounding box center [572, 253] width 77 height 14
type input "2"
click at [541, 456] on span "Зберегти" at bounding box center [545, 463] width 45 height 14
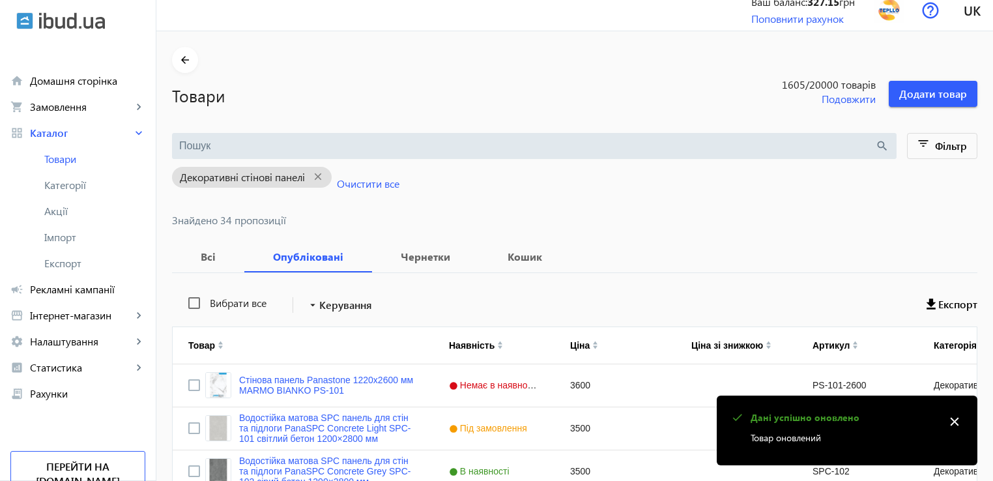
scroll to position [190, 0]
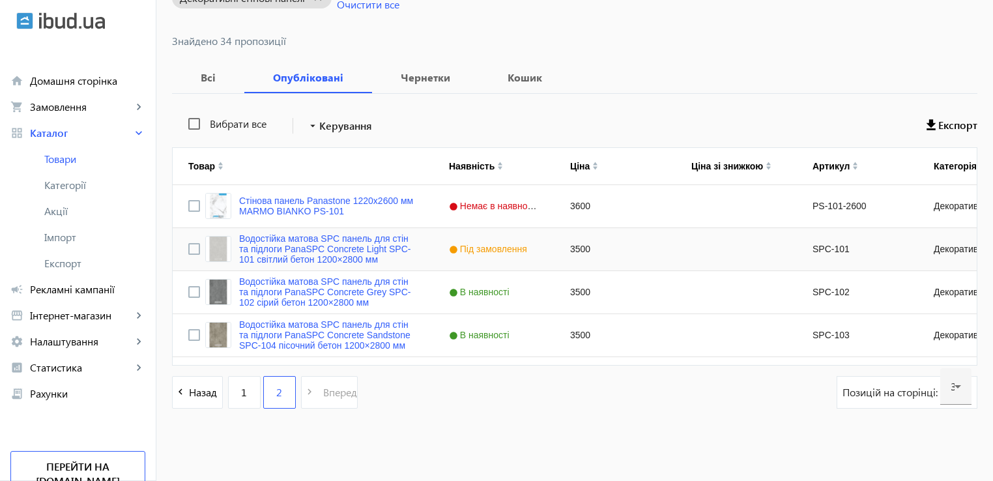
click at [481, 251] on span "Під замовлення" at bounding box center [489, 249] width 81 height 10
click at [537, 250] on div "Під замовлення" at bounding box center [493, 249] width 121 height 42
click at [534, 248] on div "Під замовлення" at bounding box center [493, 249] width 121 height 42
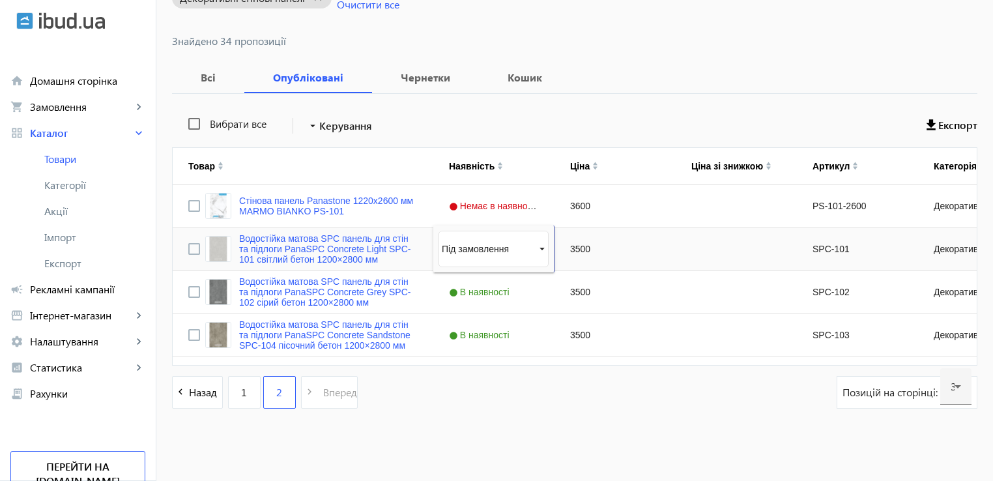
click at [536, 247] on span "Press SPACE to select this row." at bounding box center [542, 249] width 12 height 12
click at [466, 298] on span "В наявності" at bounding box center [465, 298] width 46 height 10
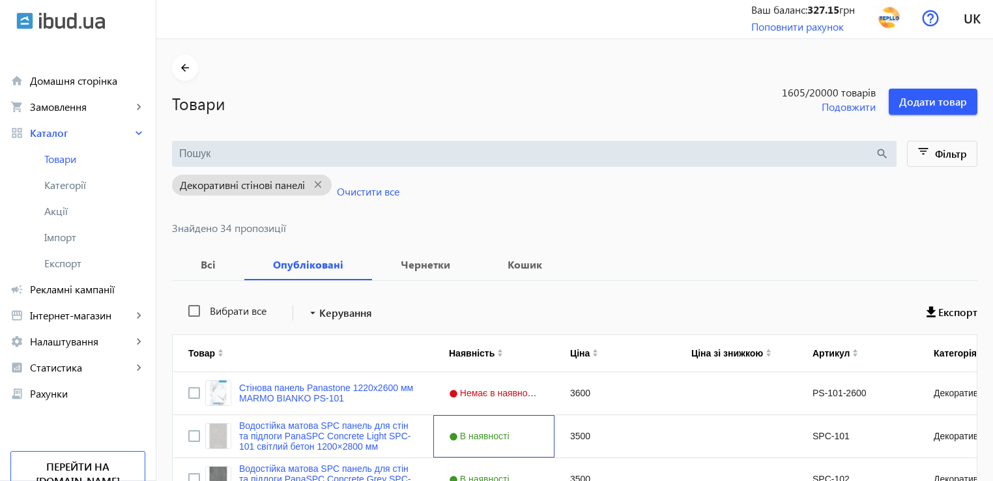
scroll to position [0, 0]
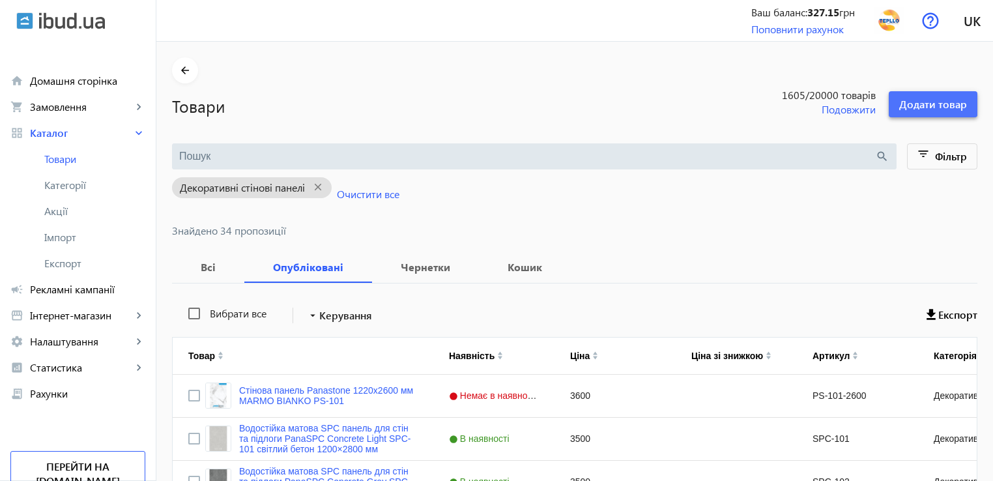
click at [933, 97] on span "Додати товар" at bounding box center [933, 104] width 68 height 14
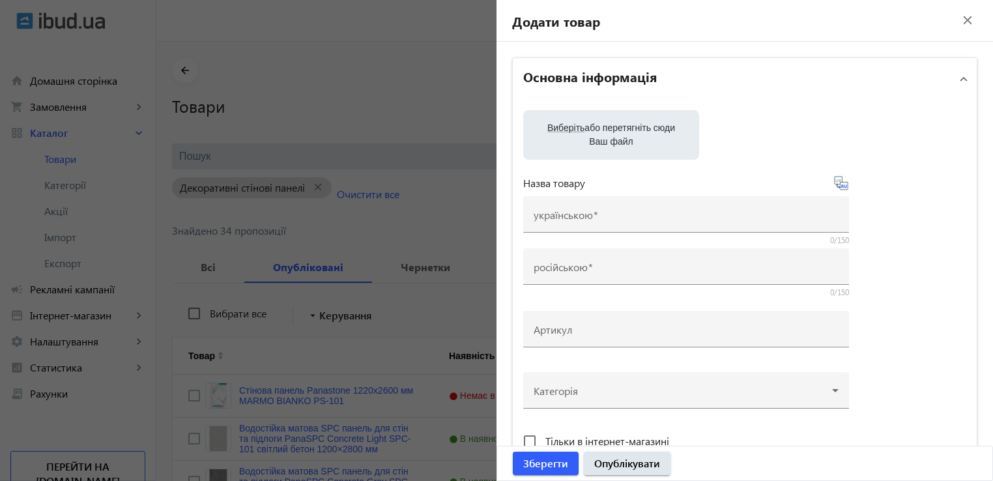
click at [599, 115] on div "Виберіть або перетягніть сюди Ваш файл" at bounding box center [611, 135] width 155 height 50
click at [605, 143] on label "Виберіть або перетягніть сюди Ваш файл" at bounding box center [611, 135] width 155 height 36
click at [605, 143] on input "Виберіть або перетягніть сюди Ваш файл" at bounding box center [611, 136] width 155 height 16
type input "C:\fakepath\spc-201.jpg"
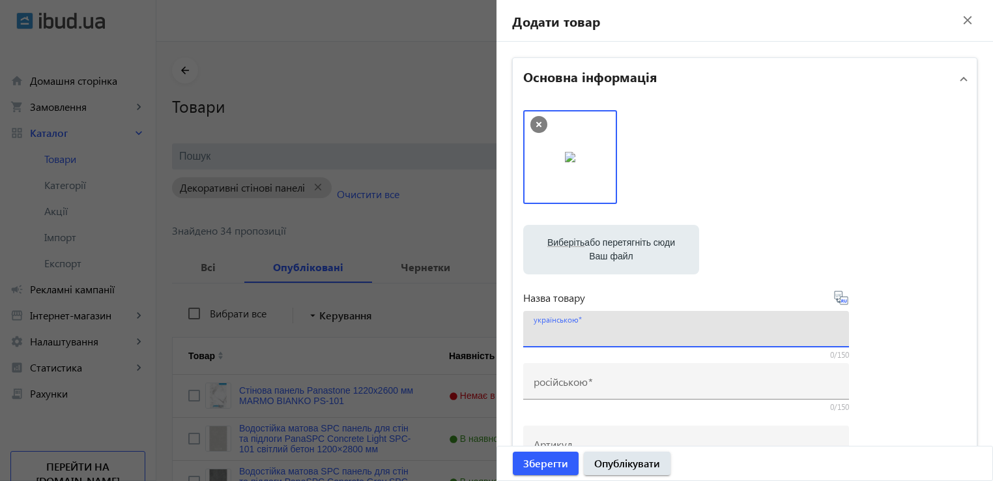
click at [594, 333] on input "українською" at bounding box center [686, 333] width 305 height 14
paste input "Водостійка матова SPC панель для стін та підлоги PanaSPC Carrara Marble SPC-201…"
type input "Водостійка матова SPC панель для стін та підлоги PanaSPC Carrara Marble SPC-201…"
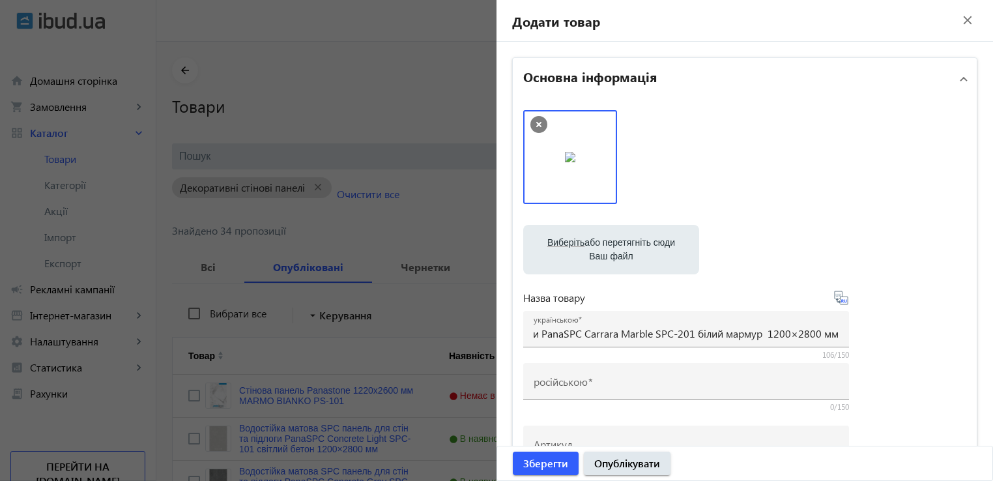
scroll to position [0, 0]
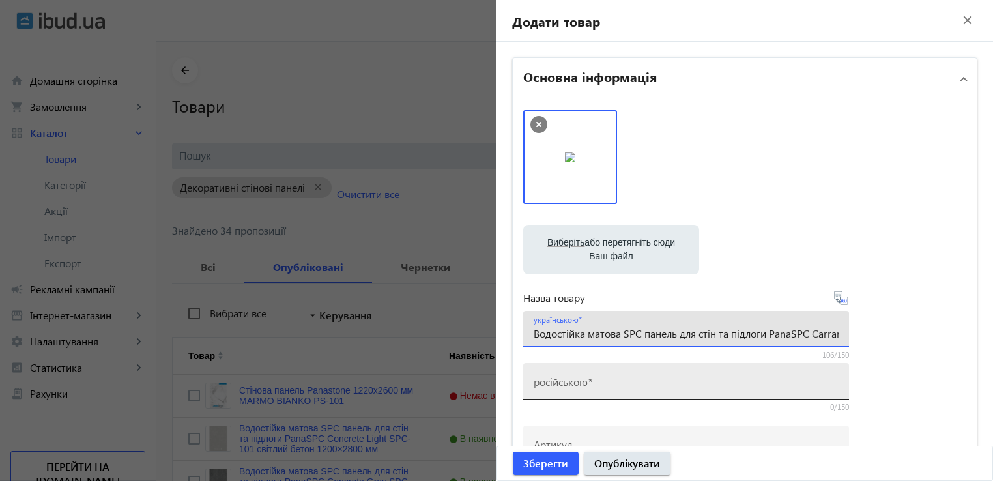
click at [572, 382] on mat-label "російською" at bounding box center [561, 382] width 54 height 14
click at [572, 382] on input "російською" at bounding box center [686, 386] width 305 height 14
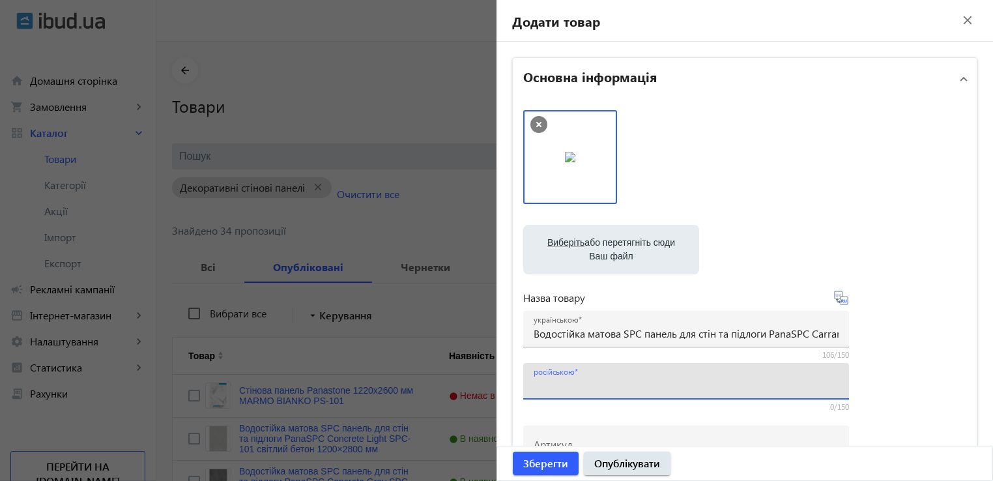
paste input "Водостойкая матовая SPC панель для стен и полов PanaSPC Carrara Marble SPC-201 …"
type input "Водостойкая матовая SPC панель для стен и полов PanaSPC Carrara Marble SPC-201 …"
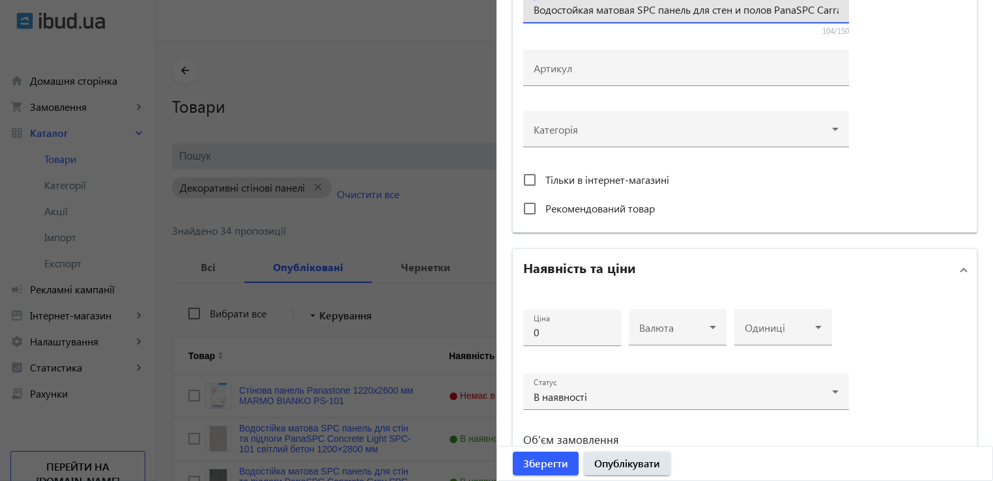
scroll to position [521, 0]
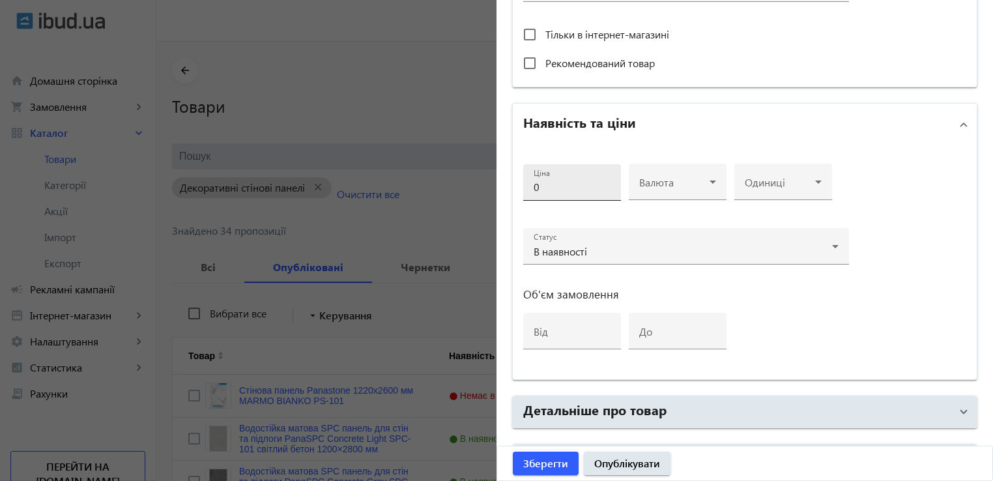
click at [534, 184] on input "0" at bounding box center [572, 187] width 77 height 14
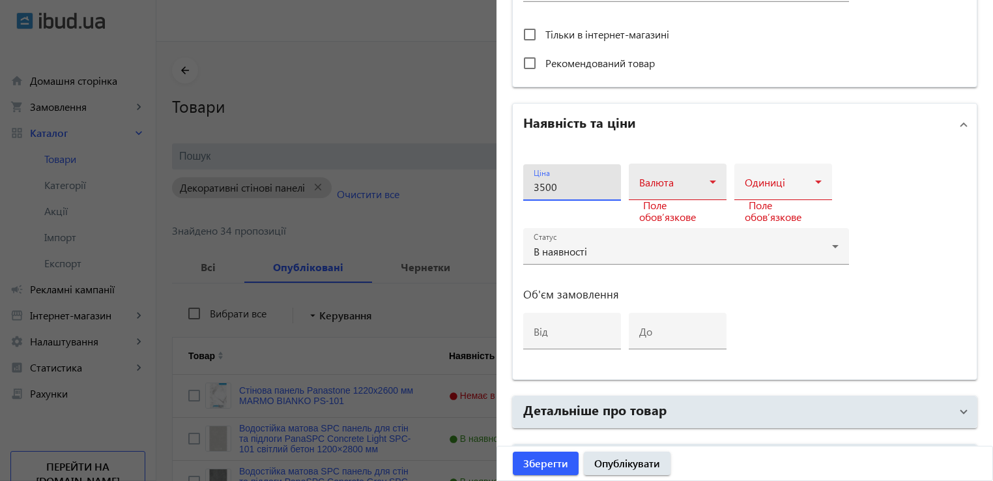
type input "3500"
click at [687, 190] on span at bounding box center [674, 187] width 70 height 10
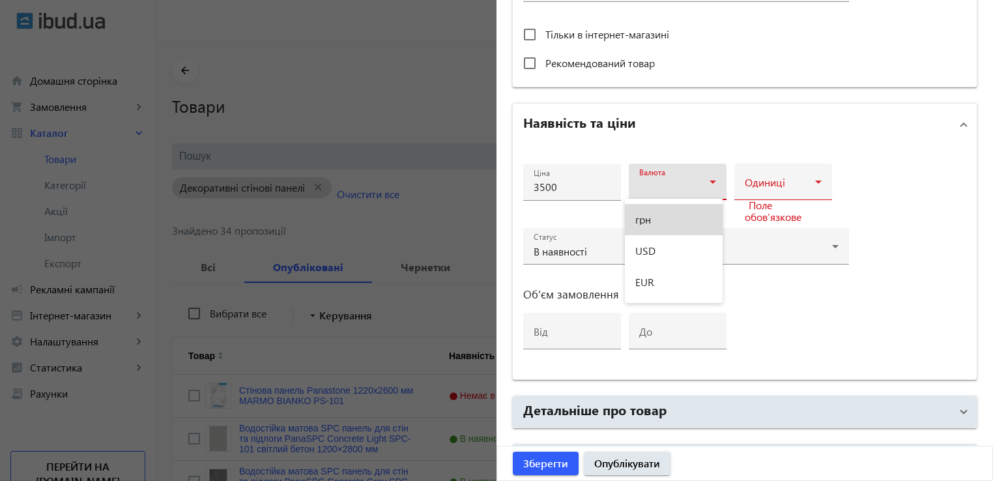
click at [674, 221] on mat-option "грн" at bounding box center [674, 219] width 98 height 31
click at [784, 182] on span at bounding box center [780, 187] width 70 height 10
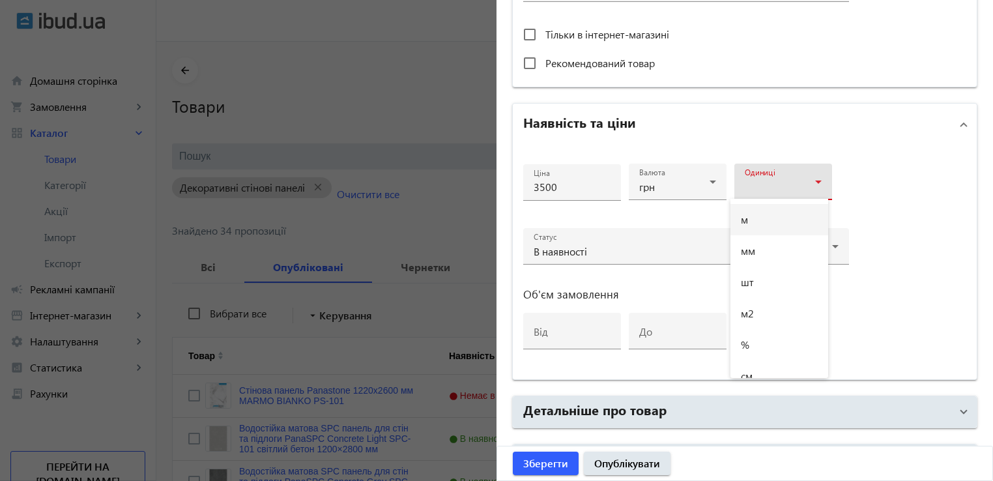
drag, startPoint x: 828, startPoint y: 207, endPoint x: 820, endPoint y: 216, distance: 11.5
click at [824, 238] on div "м мм шт м2 % см комплект кг 100 шт 1000 шт г 100 г т мл л м3 км пог. м т/км год…" at bounding box center [496, 240] width 993 height 481
click at [773, 337] on mat-option "лист" at bounding box center [779, 347] width 98 height 31
click at [873, 303] on div "Ціна 3500 Валюта грн Одиниці лист Статус В наявності Об'єм замовлення від до" at bounding box center [745, 262] width 464 height 234
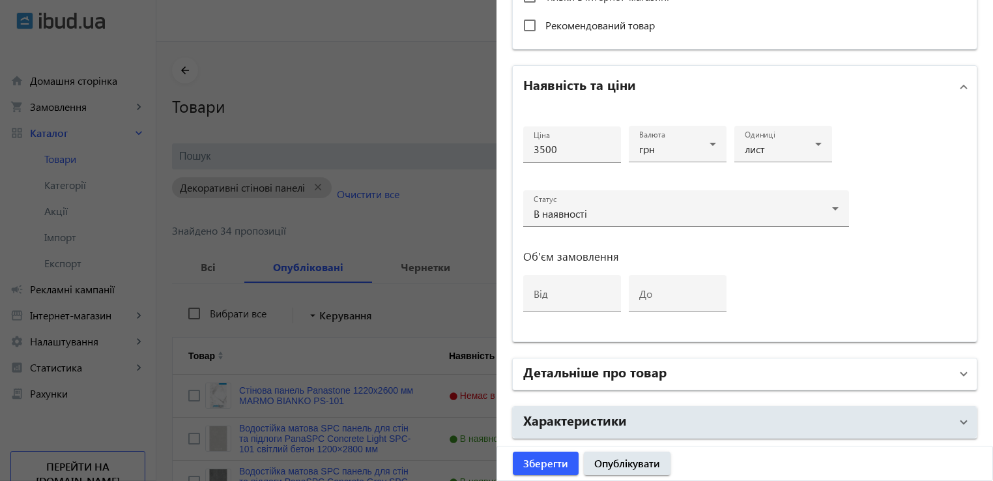
scroll to position [603, 0]
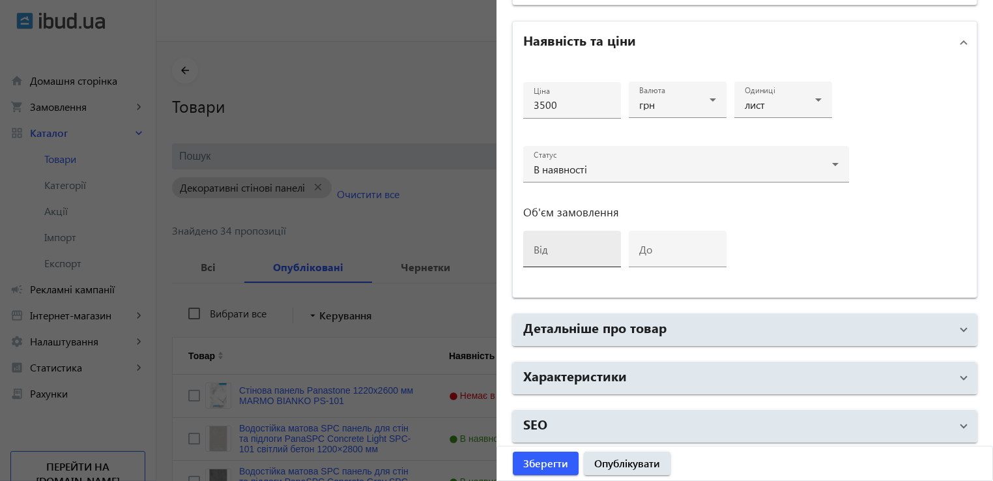
click at [539, 246] on mat-label "від" at bounding box center [541, 249] width 14 height 14
click at [539, 246] on input "від" at bounding box center [572, 253] width 77 height 14
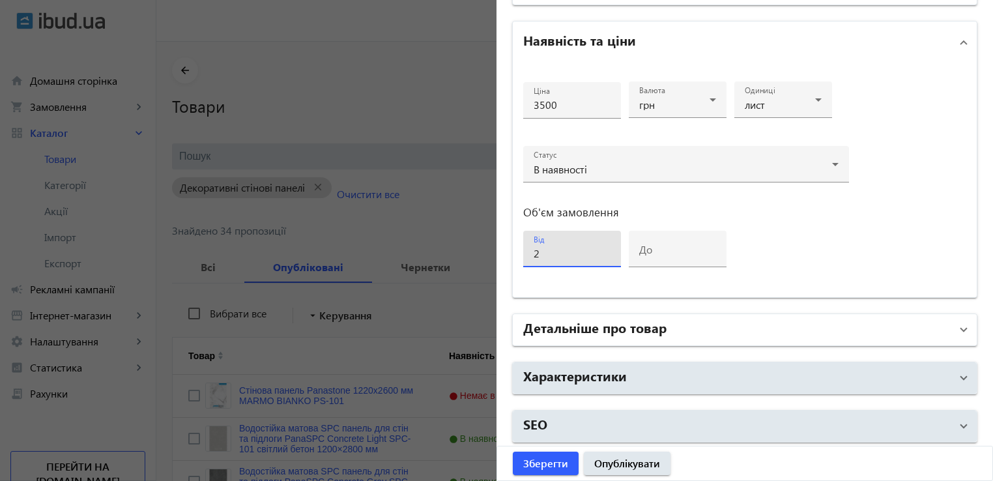
type input "2"
click at [621, 318] on h2 "Детальніше про товар" at bounding box center [594, 327] width 143 height 18
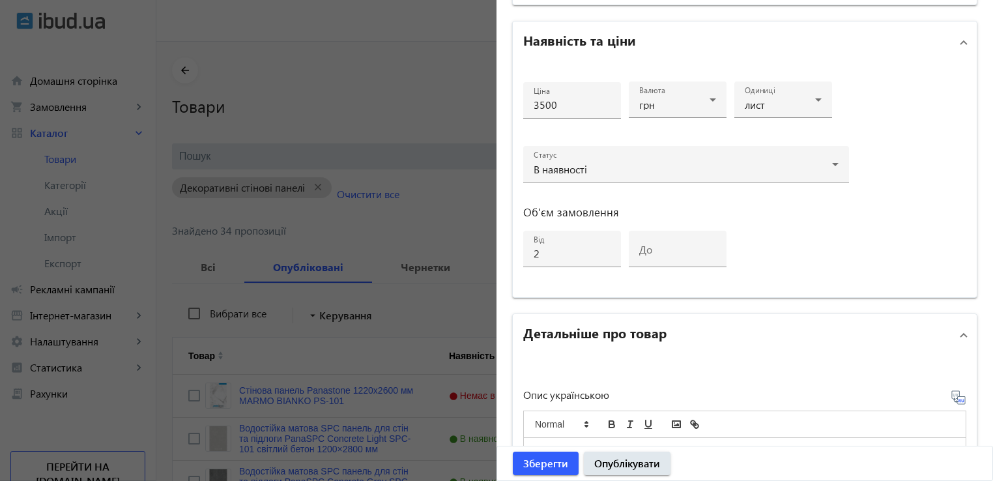
scroll to position [799, 0]
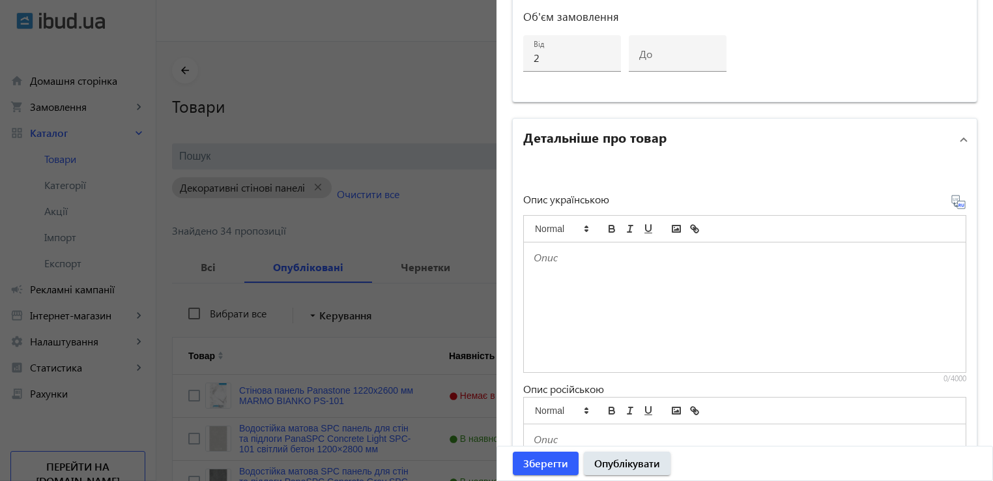
click at [593, 274] on div at bounding box center [745, 307] width 442 height 130
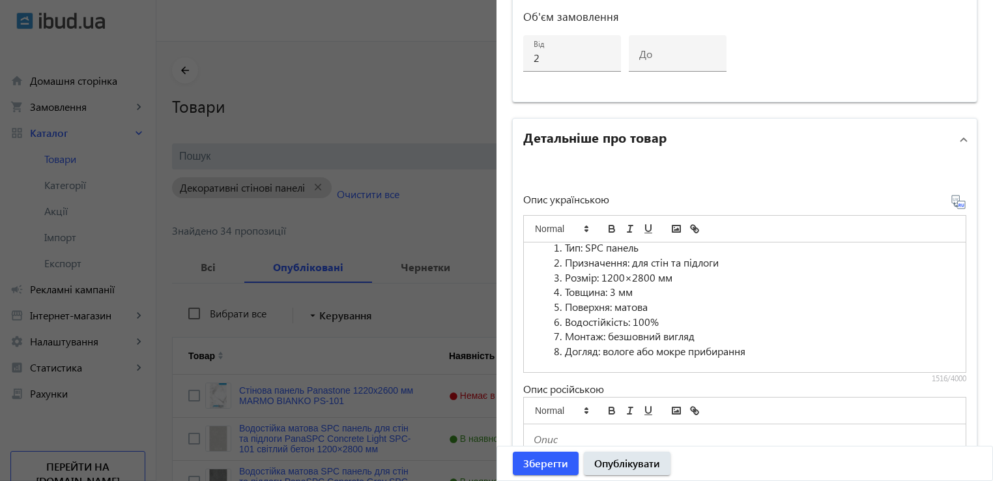
click at [954, 194] on icon at bounding box center [958, 202] width 16 height 16
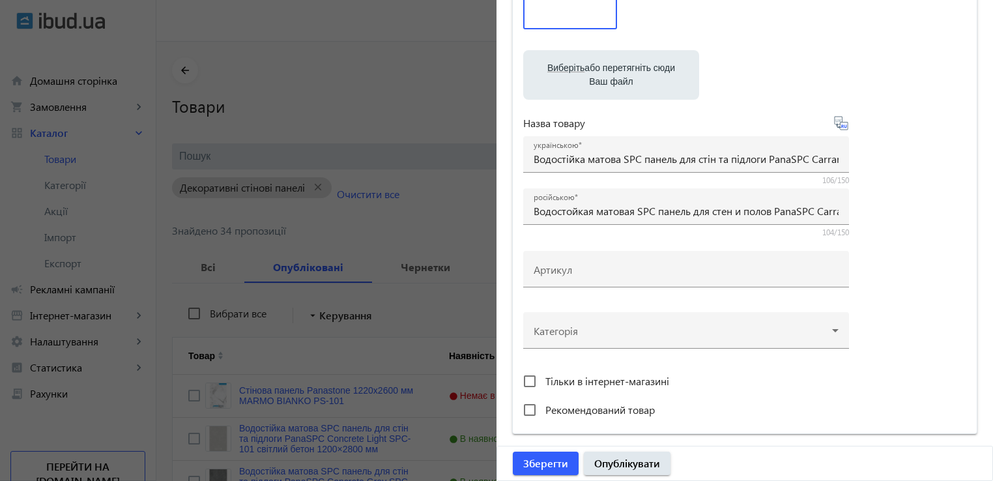
scroll to position [147, 0]
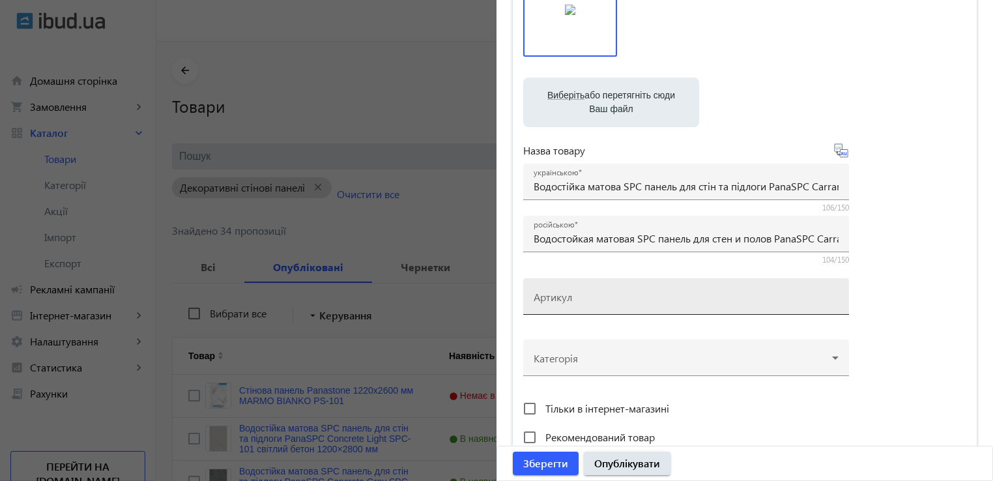
click at [644, 298] on input "Артикул" at bounding box center [686, 301] width 305 height 14
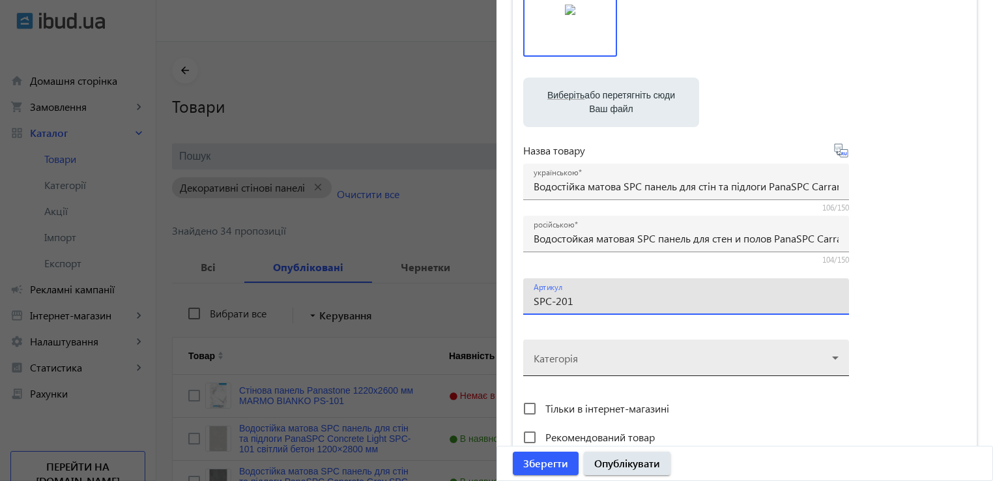
type input "SPC-201"
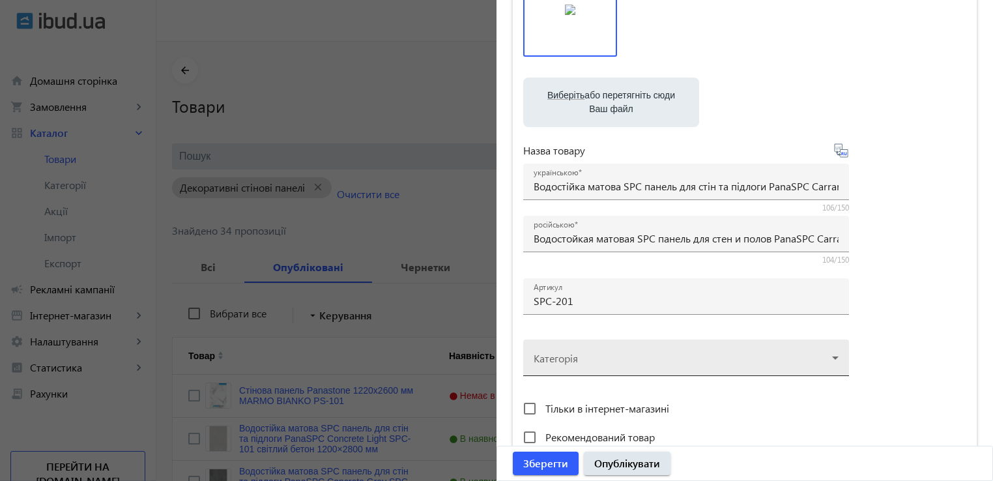
click at [638, 362] on div at bounding box center [686, 352] width 305 height 47
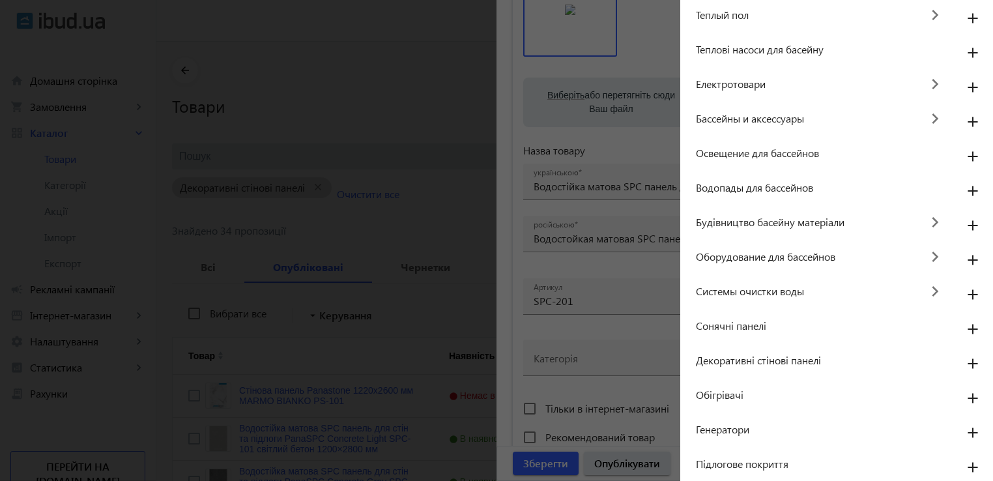
scroll to position [563, 0]
click at [964, 356] on mat-icon "add" at bounding box center [972, 361] width 31 height 23
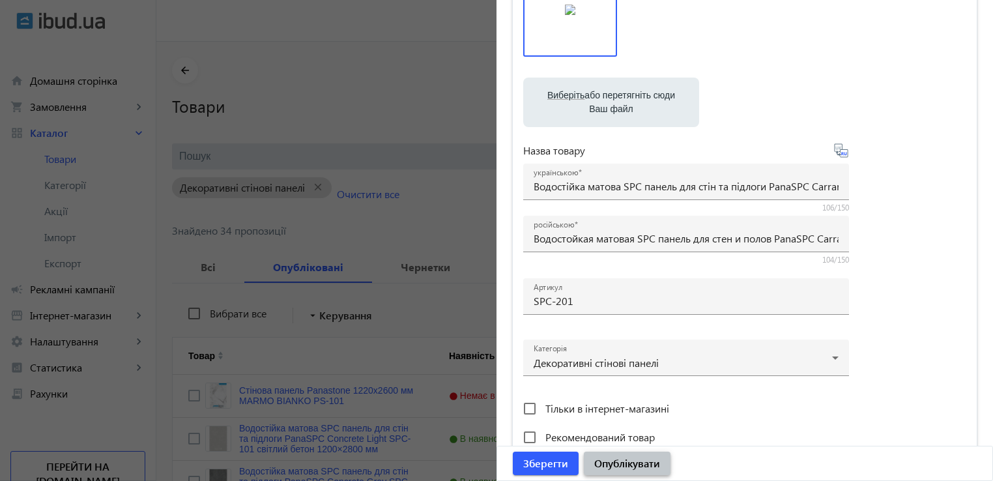
click at [651, 459] on span "Опублікувати" at bounding box center [627, 463] width 66 height 14
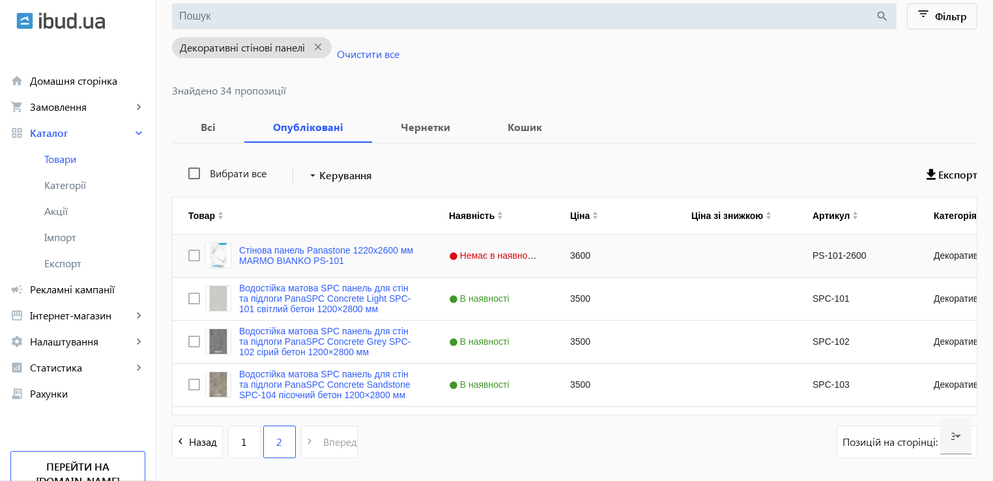
scroll to position [190, 0]
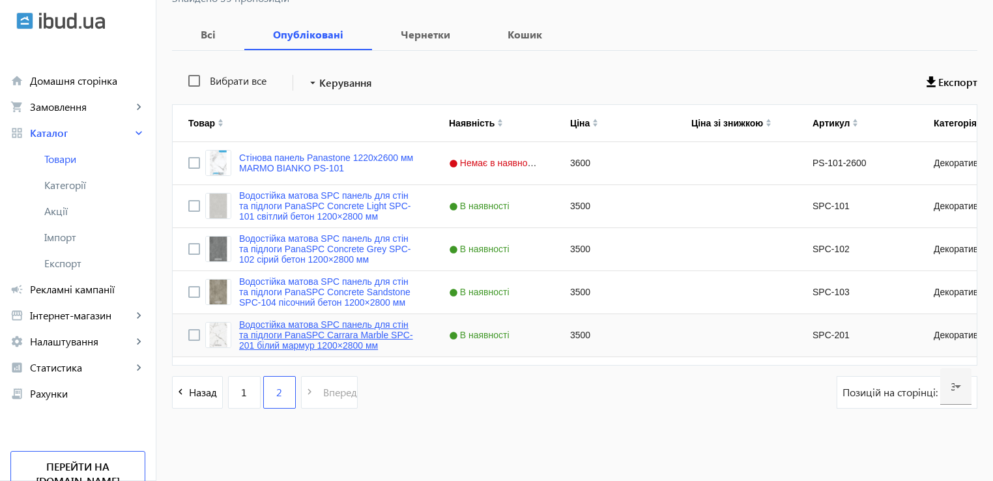
click at [313, 324] on link "Водостійка матова SPC панель для стін та підлоги PanaSPC Carrara Marble SPC-201…" at bounding box center [328, 334] width 179 height 31
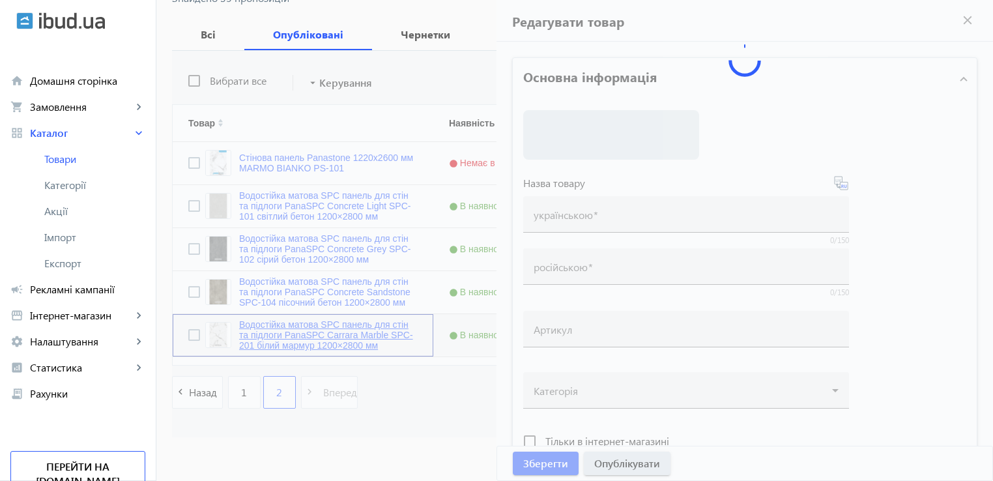
type input "Водостійка матова SPC панель для стін та підлоги PanaSPC Carrara Marble SPC-201…"
type input "Водостойкая матовая SPC панель для стен и полов PanaSPC Carrara Marble SPC-201 …"
type input "SPC-201"
type input "3500"
type input "2"
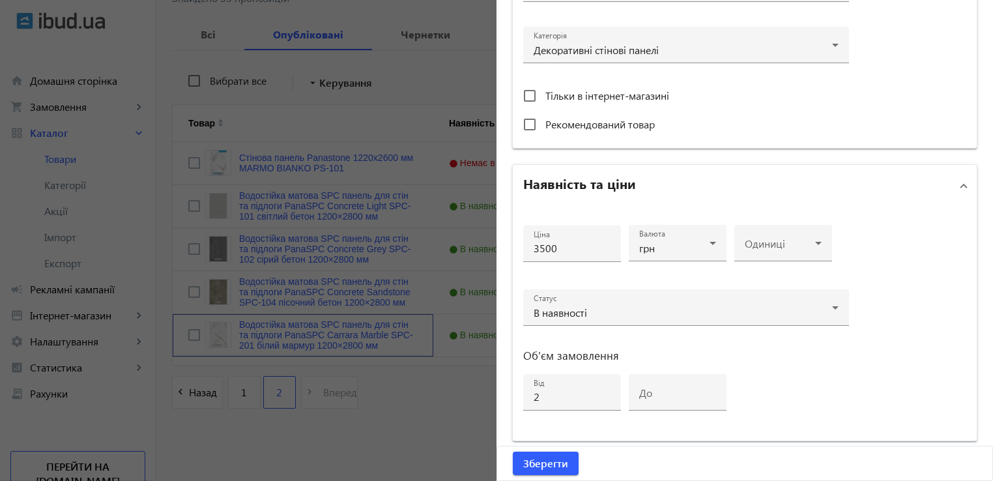
scroll to position [521, 0]
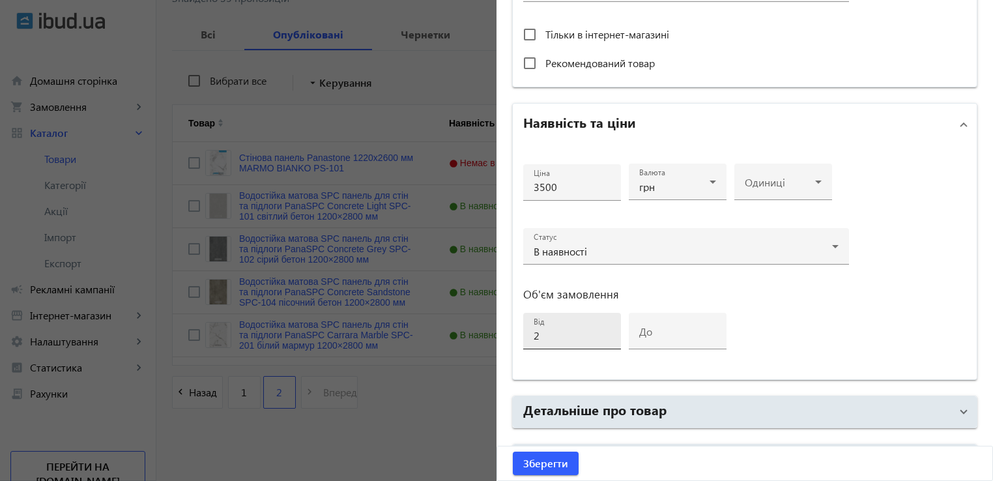
click at [550, 321] on div "від 2" at bounding box center [572, 331] width 77 height 36
click at [828, 312] on div "Ціна 3500 Валюта грн Одиниці Статус В наявності Об'єм замовлення від 2 до" at bounding box center [686, 262] width 326 height 213
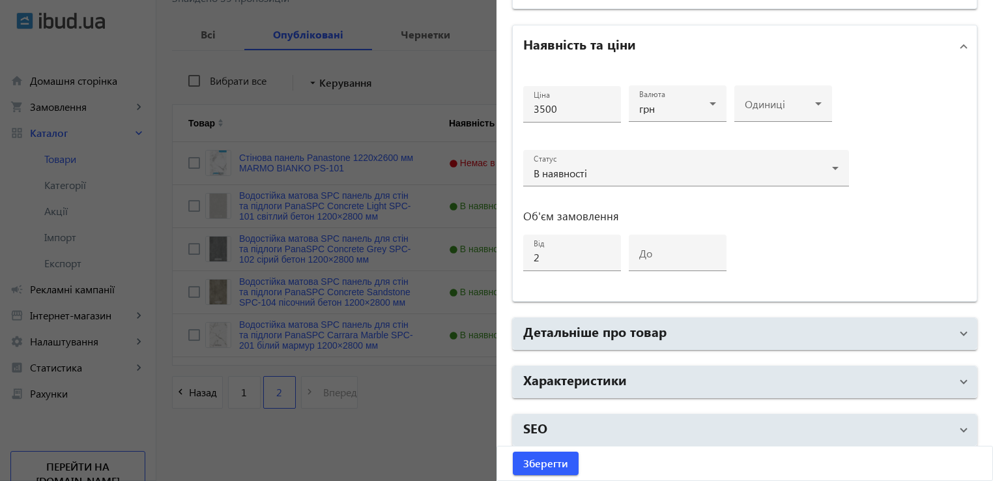
scroll to position [603, 0]
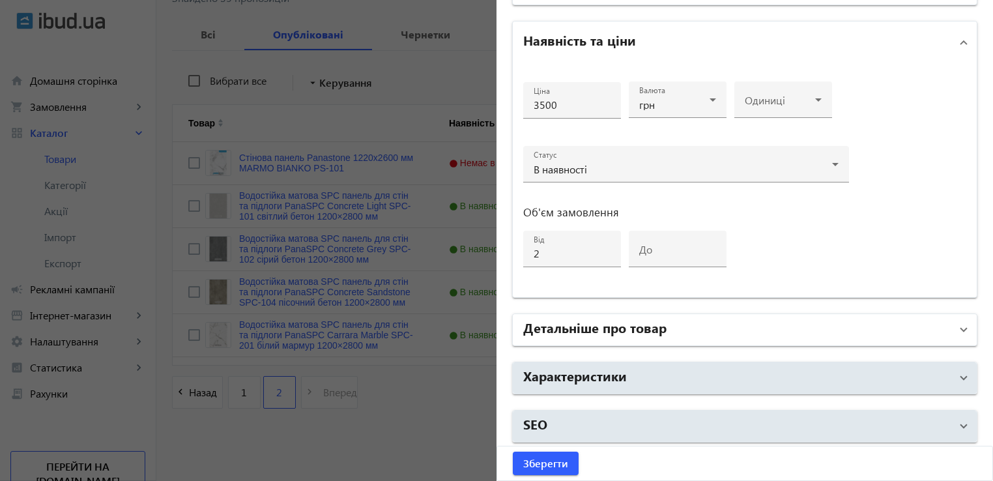
click at [649, 330] on h2 "Детальніше про товар" at bounding box center [594, 327] width 143 height 18
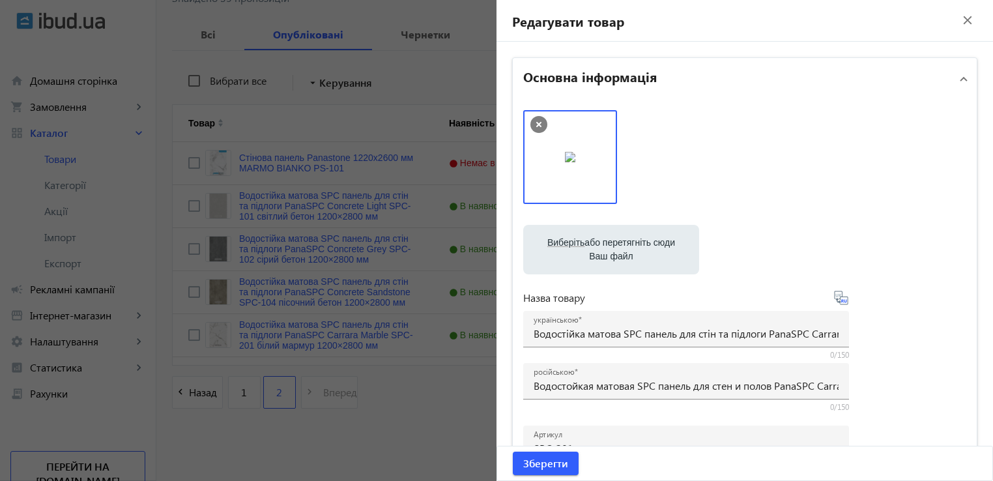
scroll to position [0, 0]
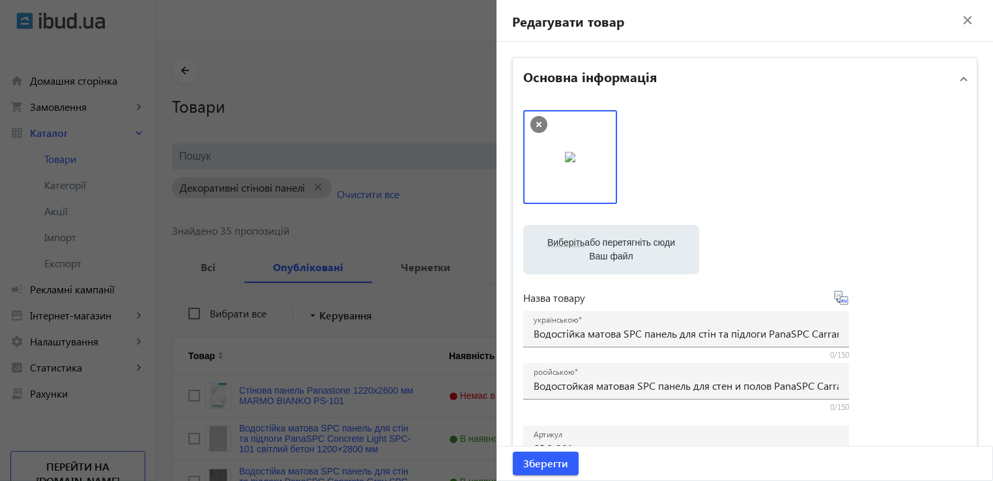
click at [964, 19] on mat-icon "close" at bounding box center [968, 20] width 20 height 20
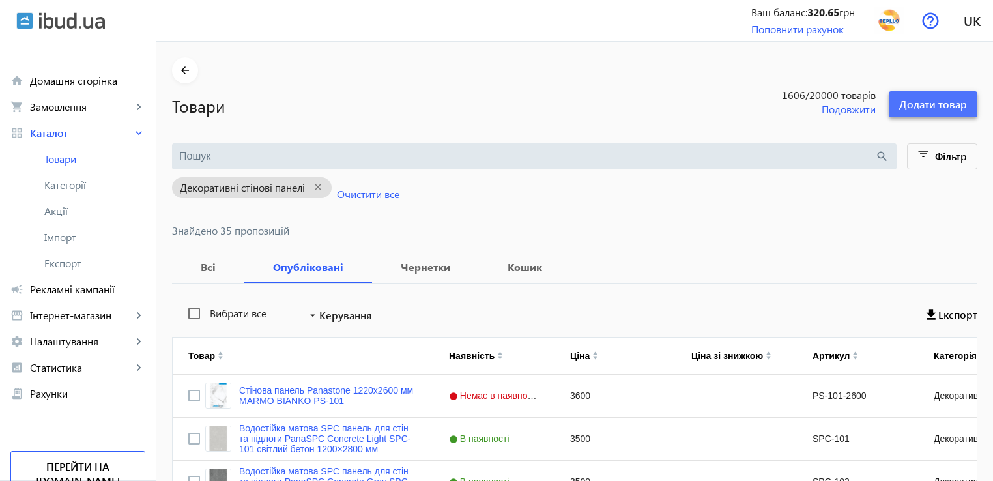
click at [919, 102] on span "Додати товар" at bounding box center [933, 104] width 68 height 14
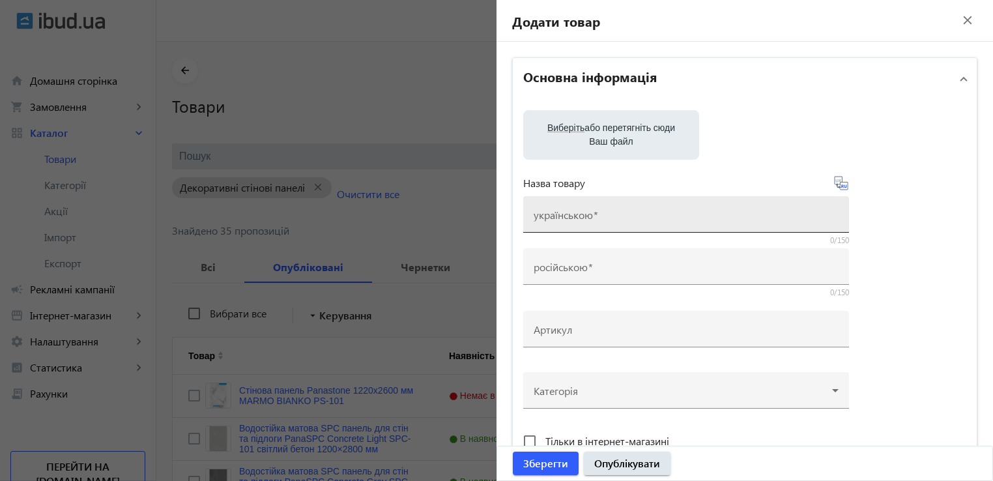
click at [605, 220] on input "українською" at bounding box center [686, 219] width 305 height 14
paste input "Водостійка матова SPC панель для стін та підлоги PanaSPC Travertine SPC-301 тра…"
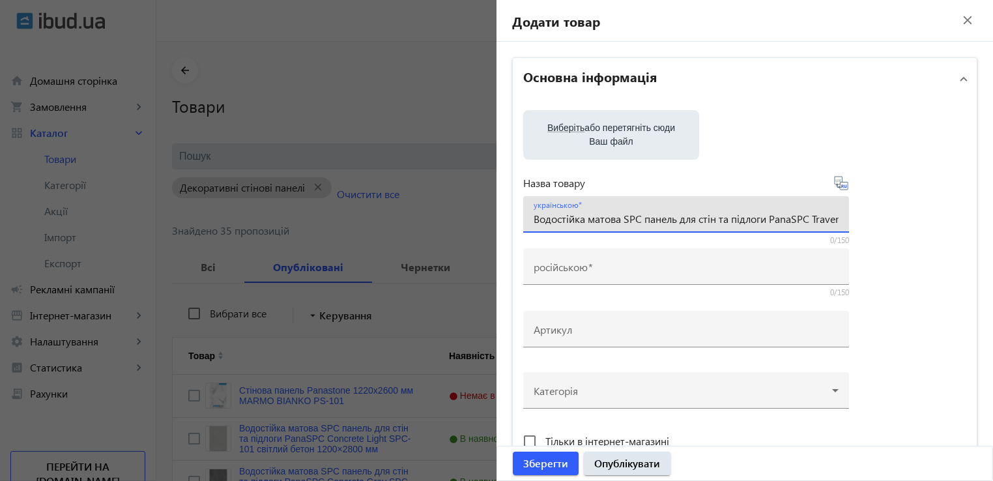
scroll to position [0, 188]
type input "Водостійка матова SPC панель для стін та підлоги PanaSPC Travertine SPC-301 тра…"
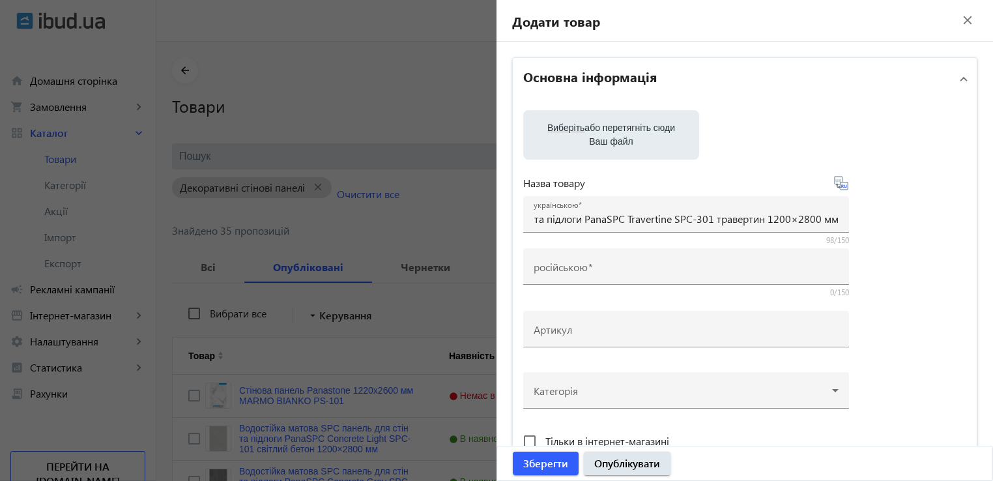
scroll to position [0, 0]
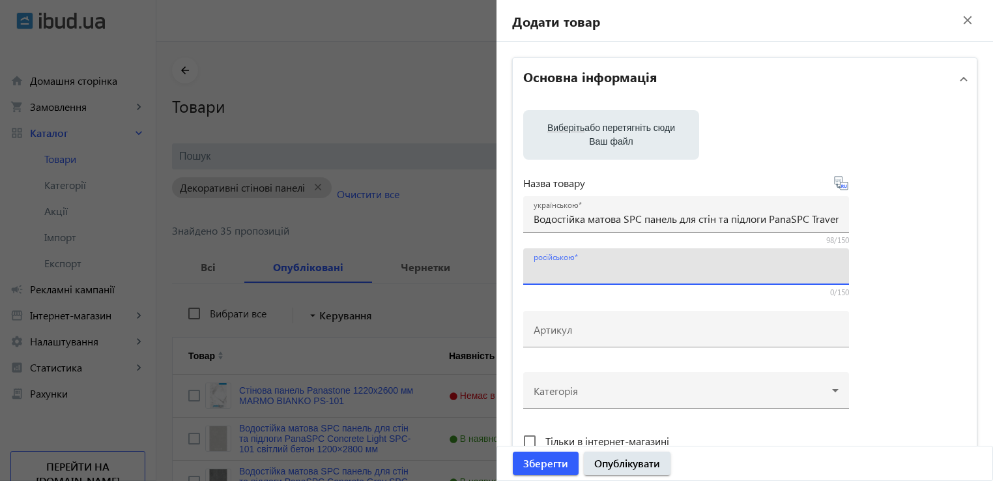
click at [616, 271] on input "російською" at bounding box center [686, 271] width 305 height 14
paste input "Водостойкая матовая SPC панель для стен и полов PanaSPC Travertine SPC-301 трав…"
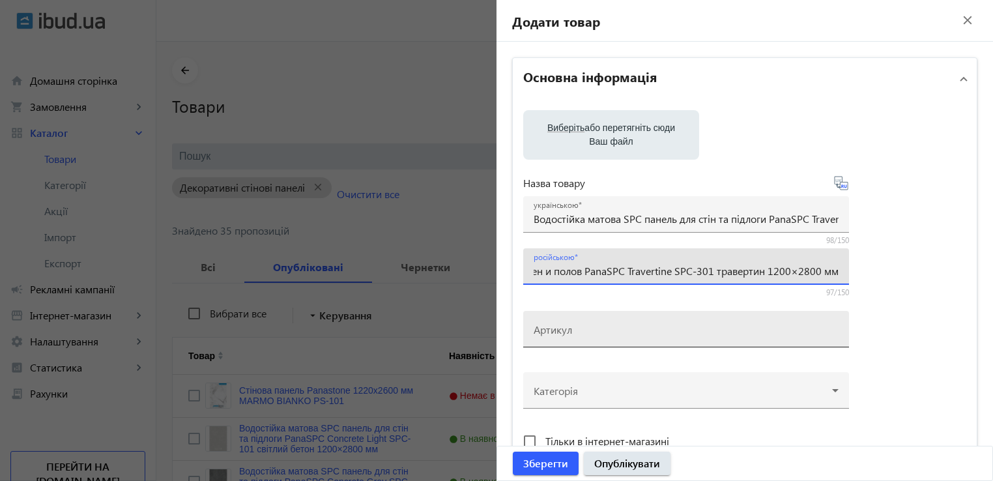
type input "Водостойкая матовая SPC панель для стен и полов PanaSPC Travertine SPC-301 трав…"
click at [588, 335] on input "Артикул" at bounding box center [686, 333] width 305 height 14
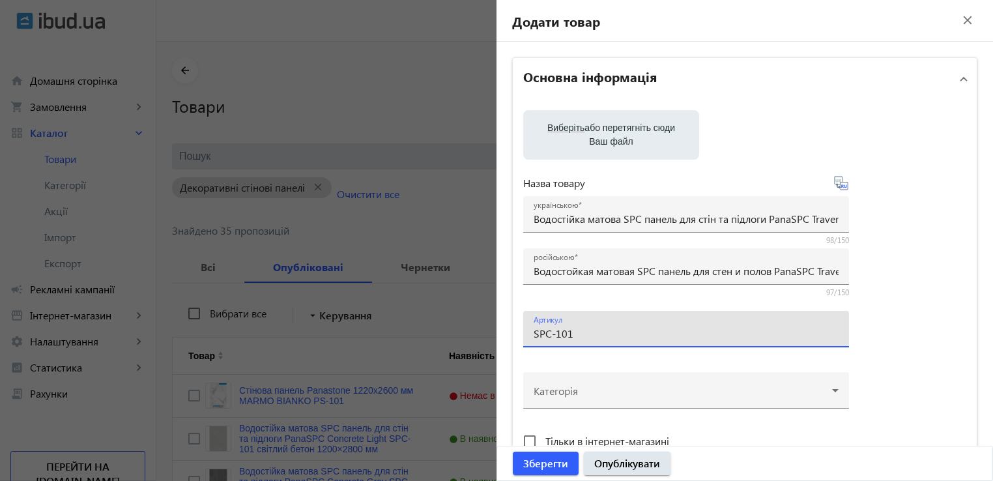
click at [571, 334] on input "SPC-101" at bounding box center [686, 333] width 305 height 14
type input "SPC-301"
click at [623, 387] on div at bounding box center [686, 385] width 305 height 47
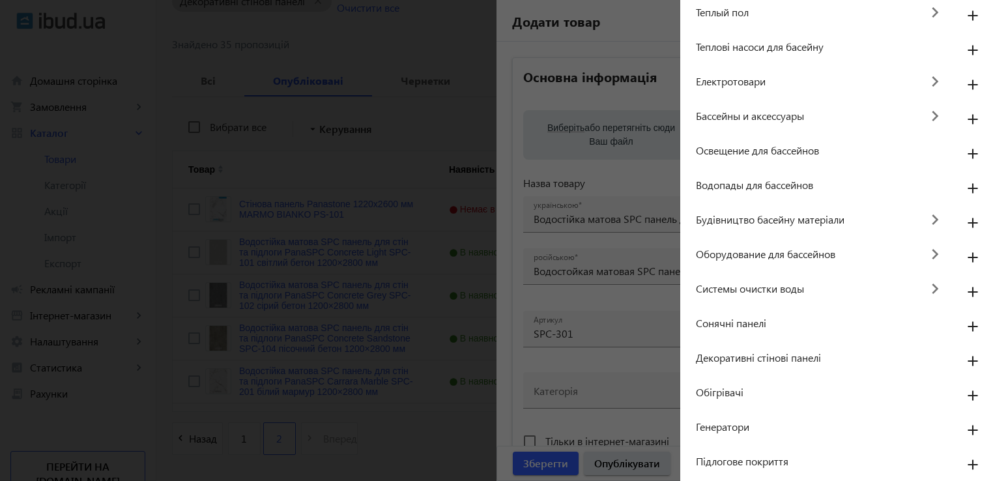
scroll to position [233, 0]
click at [963, 360] on mat-icon "add" at bounding box center [972, 361] width 31 height 23
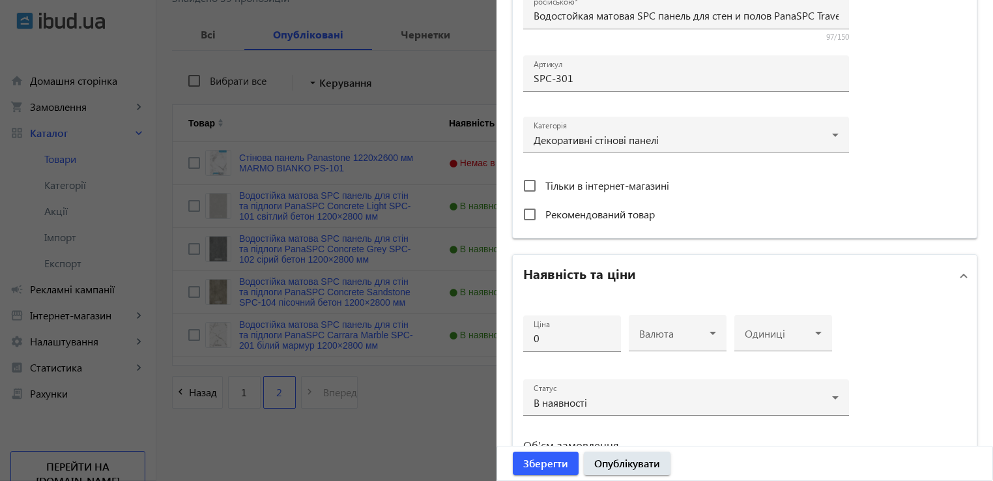
scroll to position [261, 0]
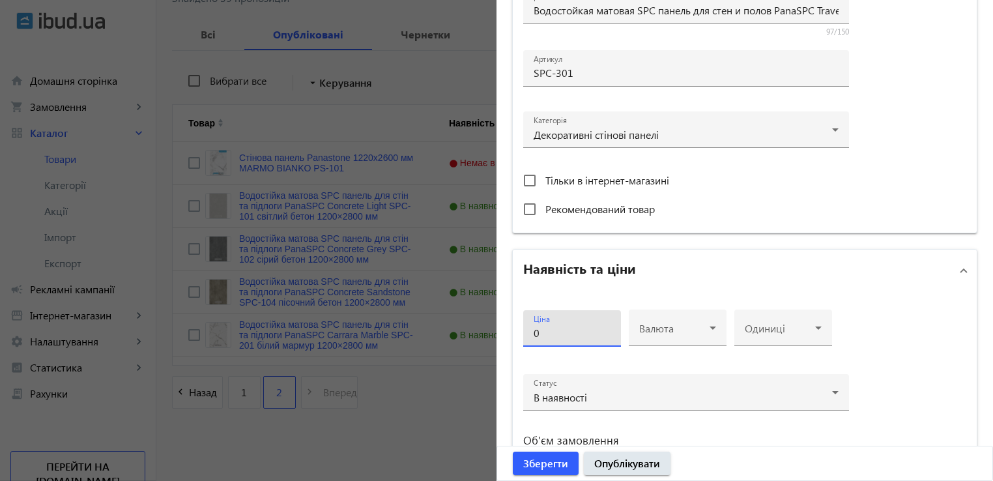
click at [534, 332] on input "0" at bounding box center [572, 333] width 77 height 14
type input "3500"
click at [662, 322] on mat-label "Валюта" at bounding box center [656, 328] width 35 height 14
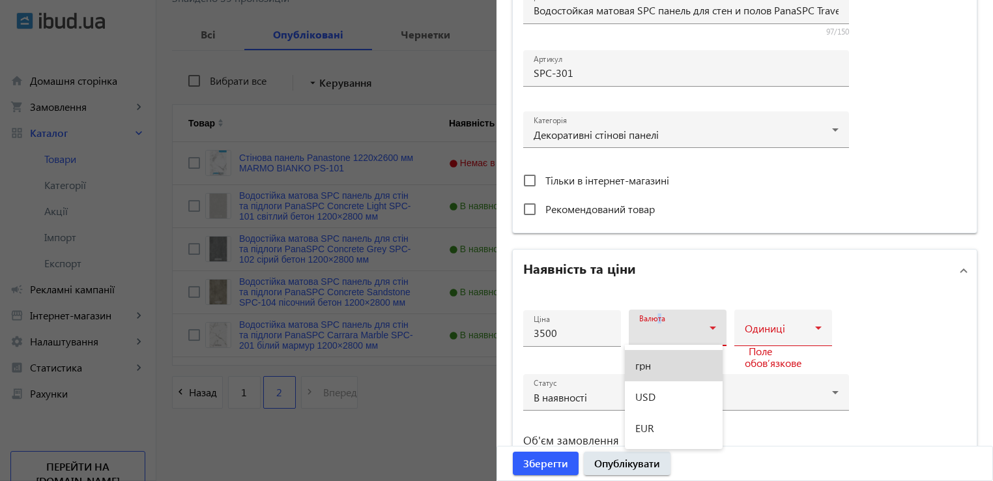
click at [664, 363] on mat-option "грн" at bounding box center [674, 365] width 98 height 31
click at [801, 316] on div "Одиниці" at bounding box center [783, 327] width 77 height 36
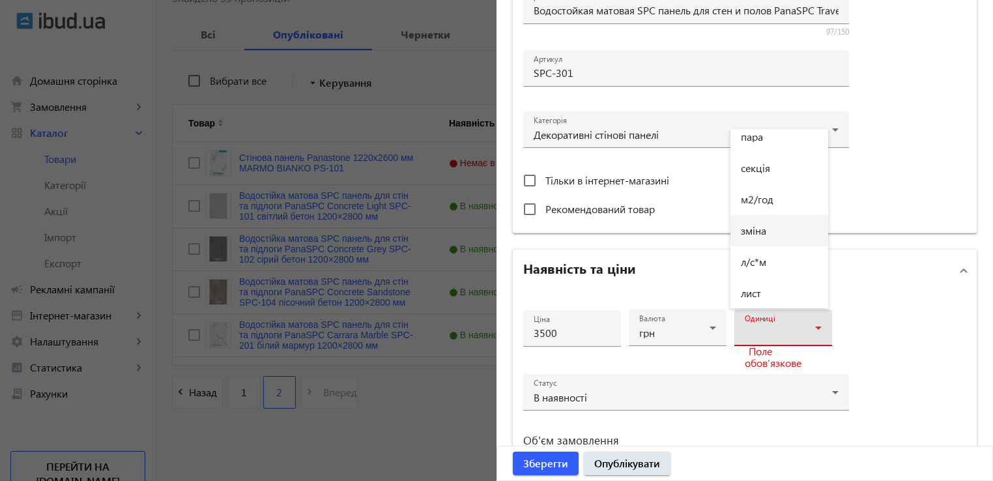
scroll to position [1144, 0]
click at [773, 165] on mat-option "лист" at bounding box center [779, 162] width 98 height 31
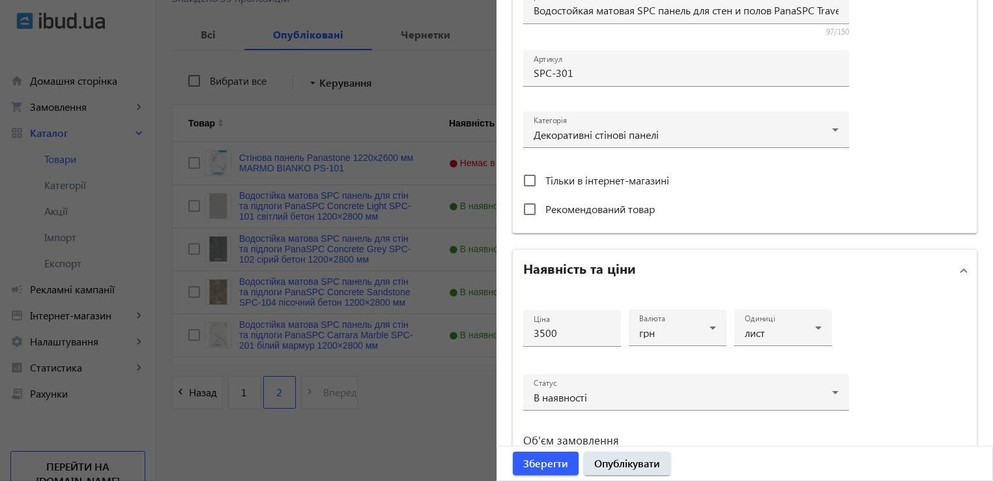
click at [917, 309] on div "Ціна 3500 Валюта грн Одиниці лист Статус В наявності Об'єм замовлення від до" at bounding box center [745, 408] width 464 height 234
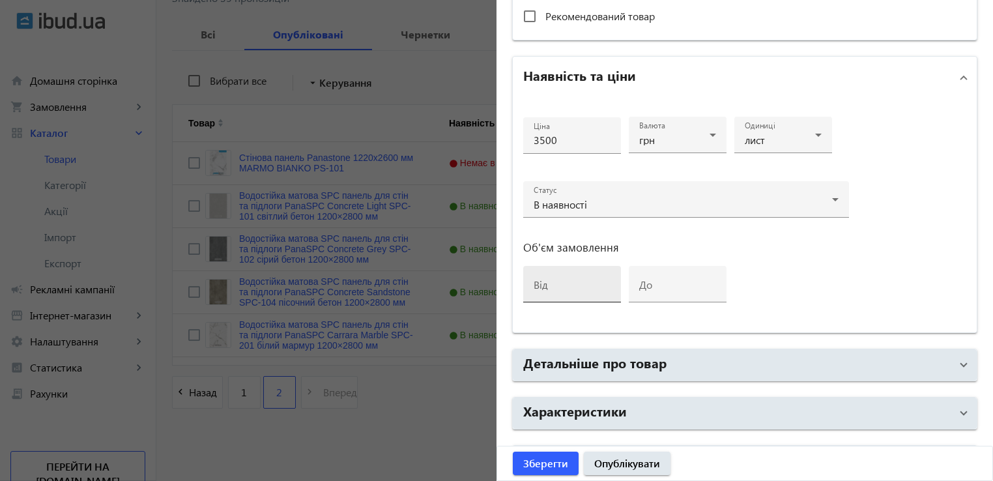
scroll to position [358, 0]
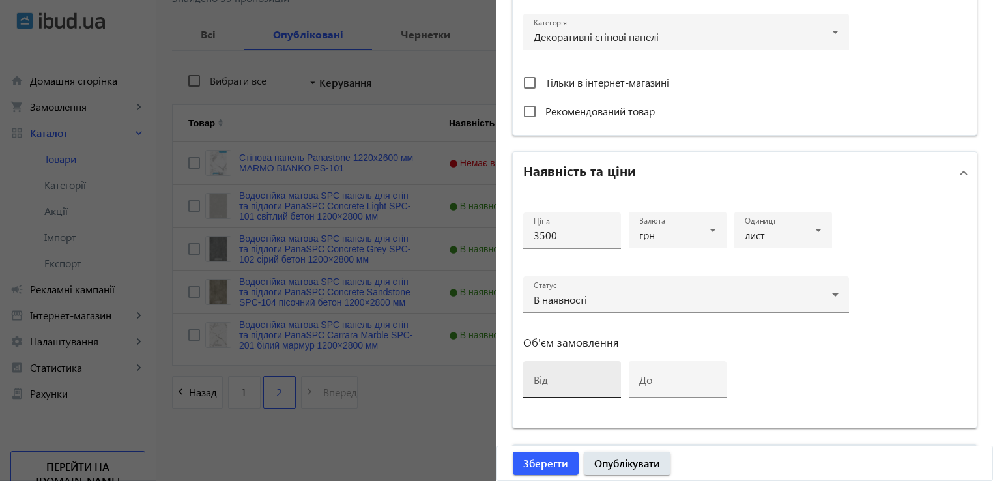
click at [558, 383] on input "від" at bounding box center [572, 384] width 77 height 14
type input "2"
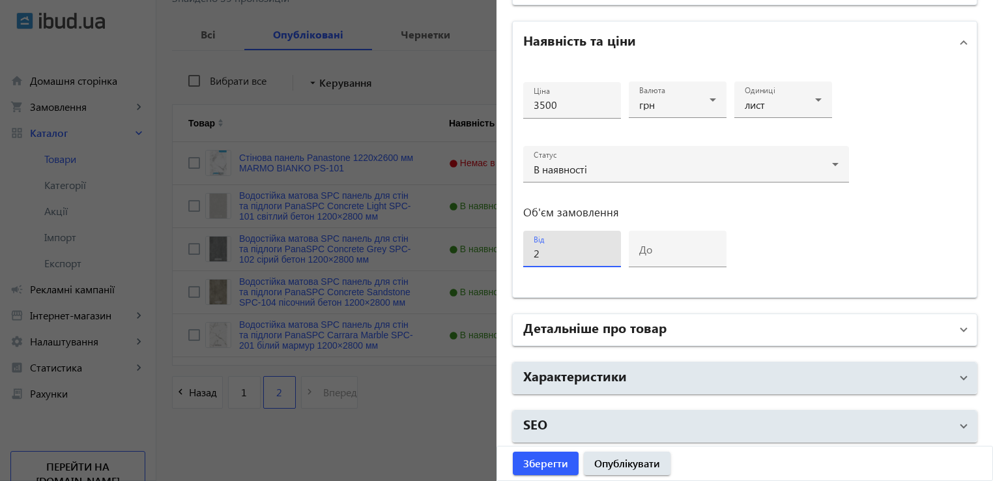
click at [647, 325] on h2 "Детальніше про товар" at bounding box center [594, 327] width 143 height 18
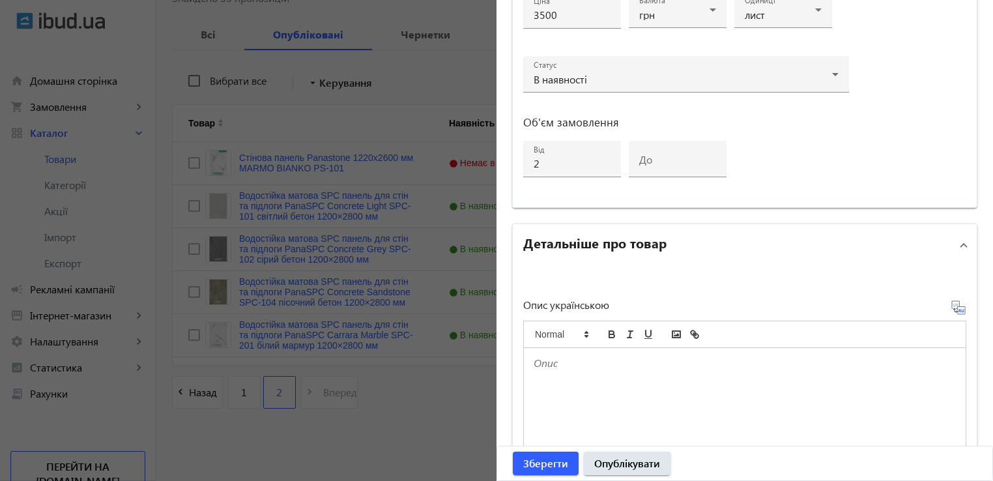
scroll to position [684, 0]
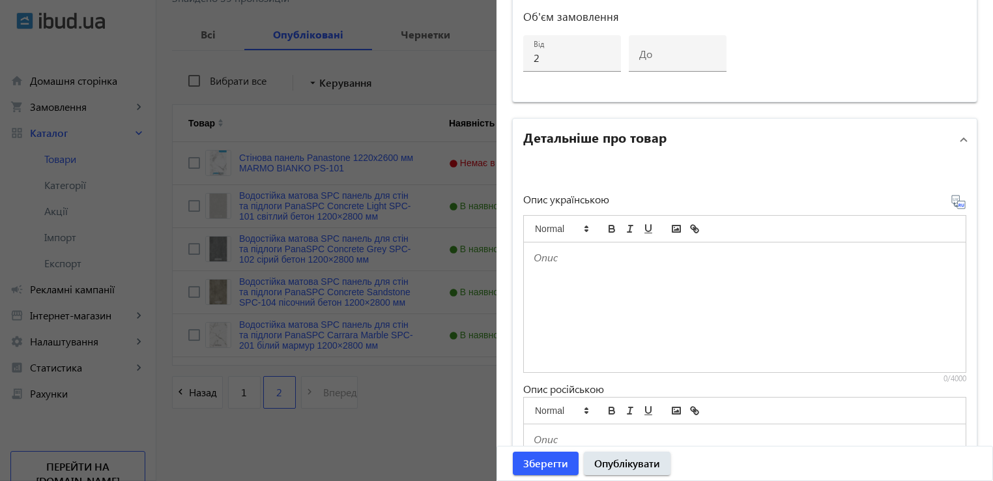
click at [609, 281] on div at bounding box center [745, 307] width 442 height 130
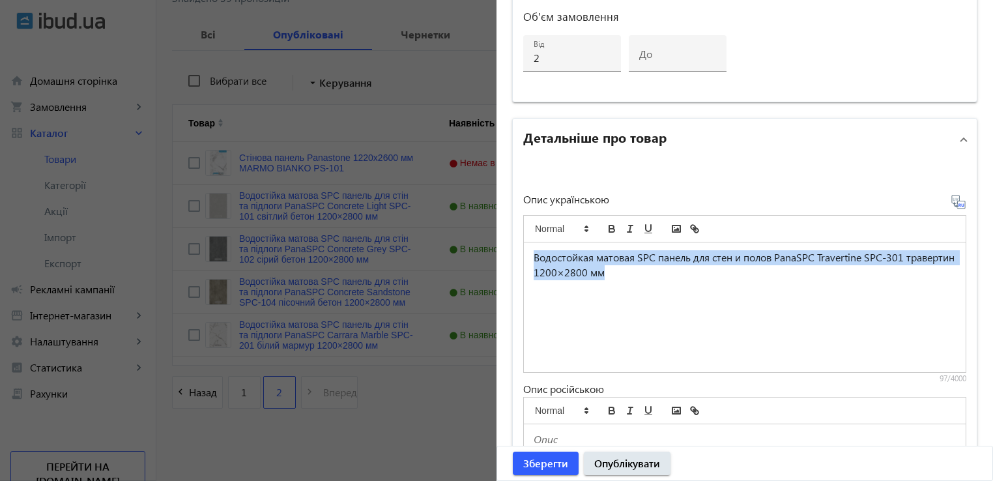
drag, startPoint x: 667, startPoint y: 266, endPoint x: 435, endPoint y: 188, distance: 245.4
click at [437, 192] on mat-sidenav-container "arrow_back Товари 1606 /20000 товарів Подовжити Додати товар search filter_list…" at bounding box center [574, 145] width 836 height 672
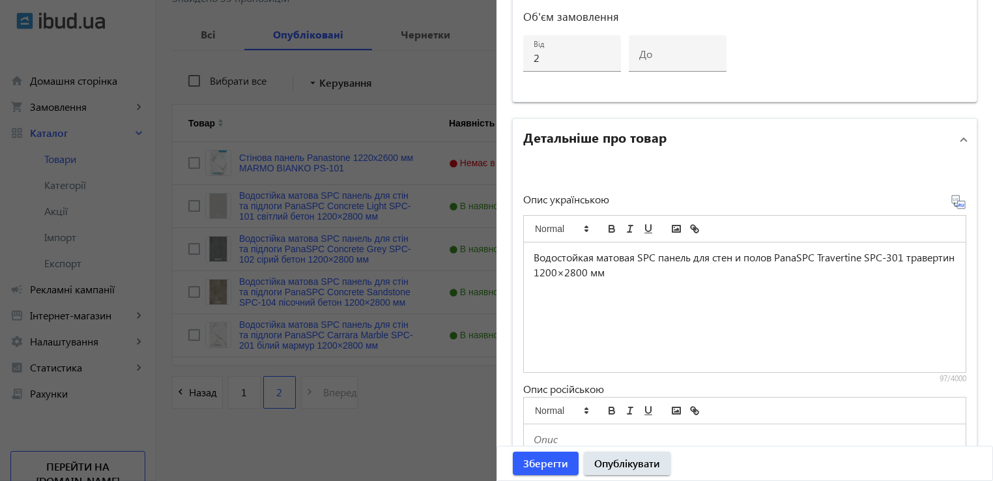
scroll to position [425, 0]
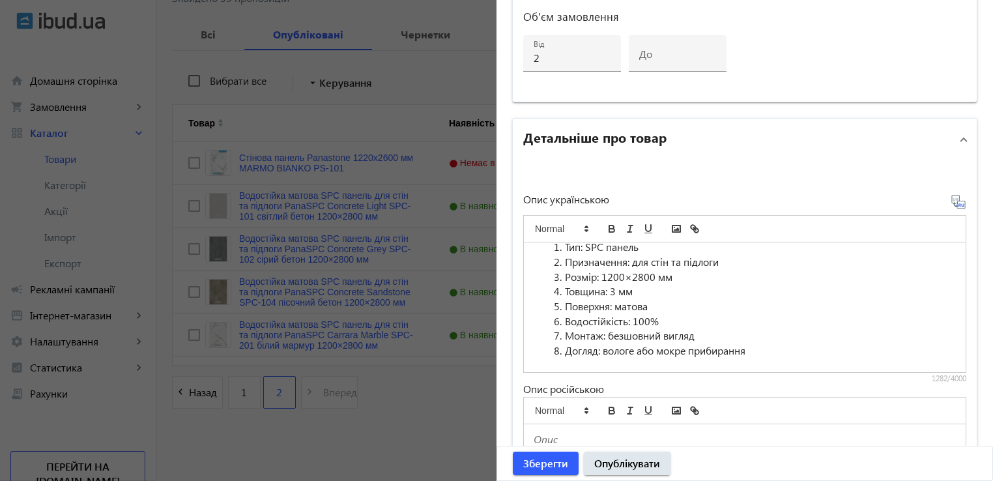
click at [954, 200] on icon at bounding box center [958, 202] width 16 height 16
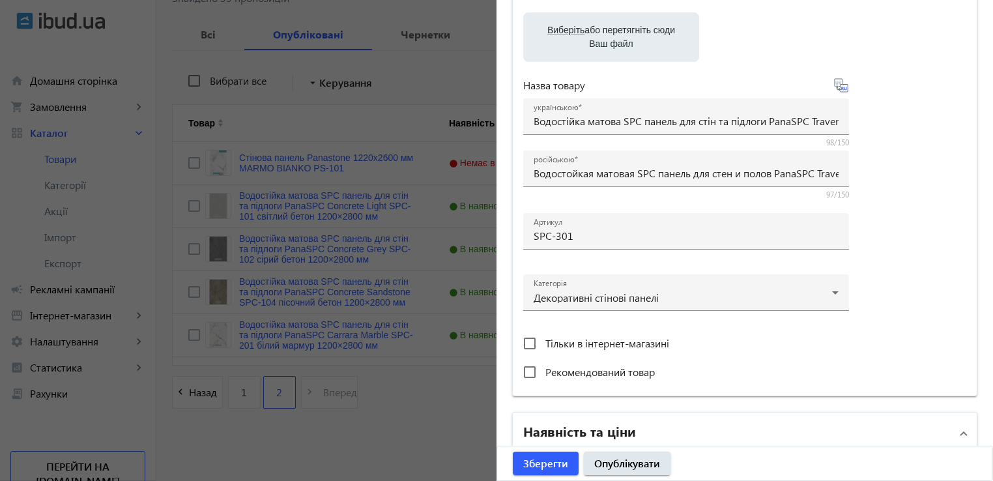
scroll to position [0, 0]
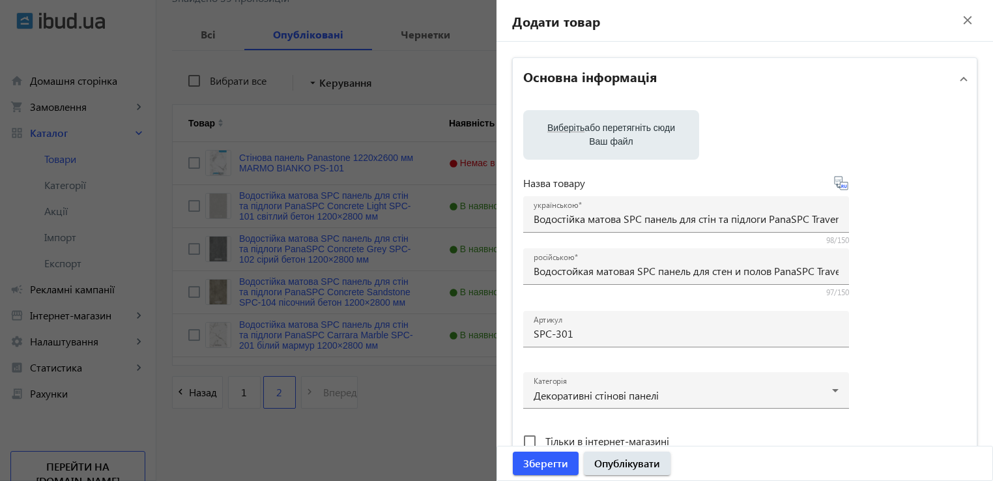
click at [616, 130] on label "Виберіть або перетягніть сюди Ваш файл" at bounding box center [611, 135] width 155 height 36
click at [616, 130] on input "Виберіть або перетягніть сюди Ваш файл" at bounding box center [611, 136] width 155 height 16
type input "C:\fakepath\spc-301.jpg"
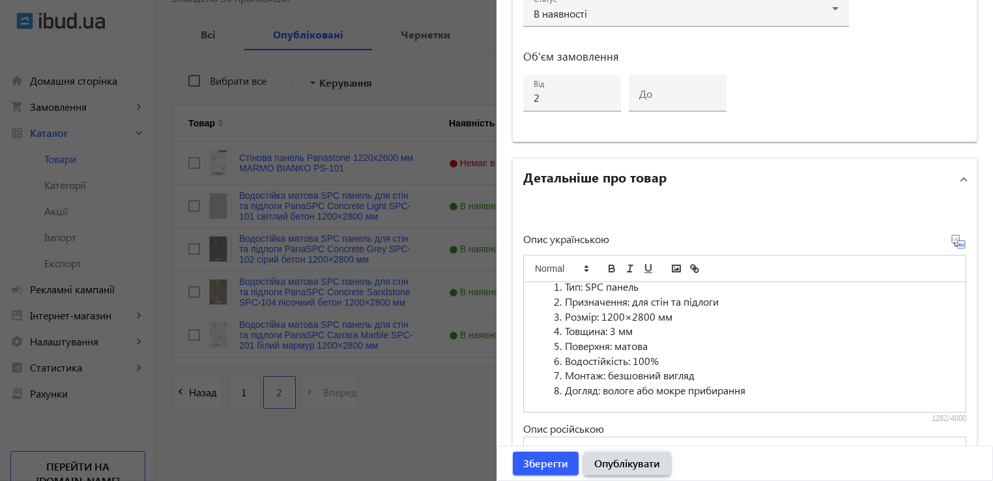
scroll to position [782, 0]
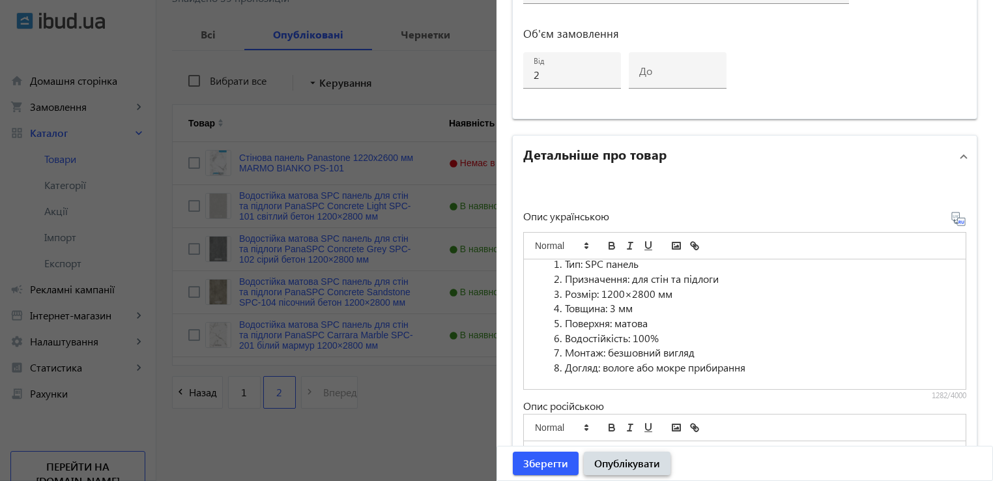
click at [637, 466] on span "Опублікувати" at bounding box center [627, 463] width 66 height 14
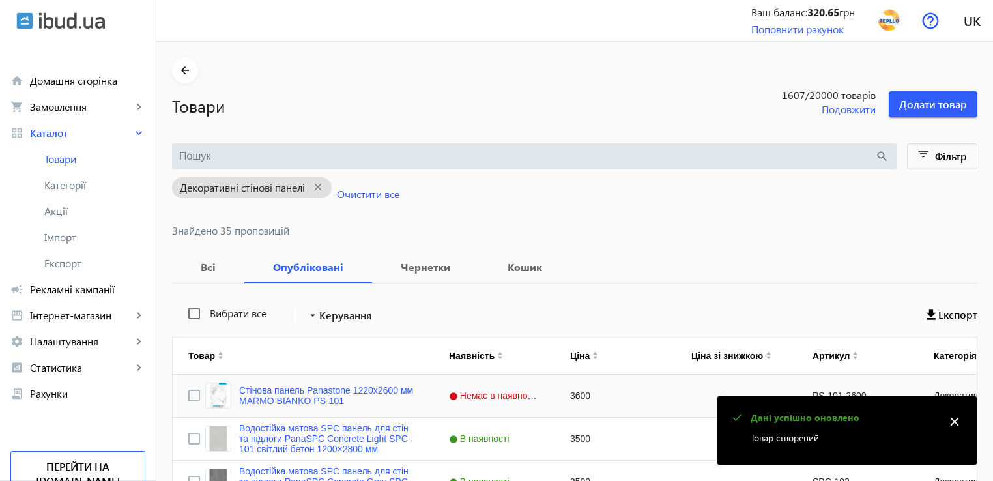
scroll to position [233, 0]
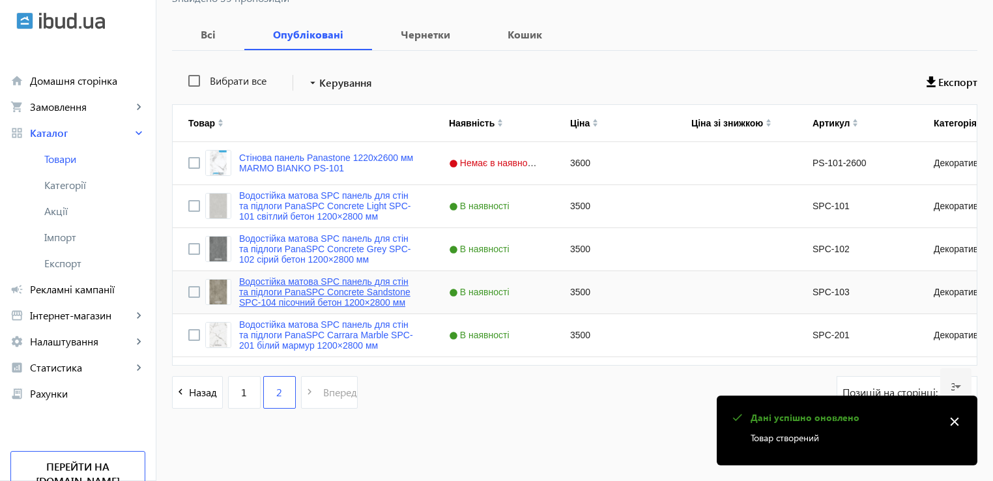
click at [289, 307] on link "Водостійка матова SPC панель для стін та підлоги PanaSPC Concrete Sandstone SPC…" at bounding box center [328, 291] width 179 height 31
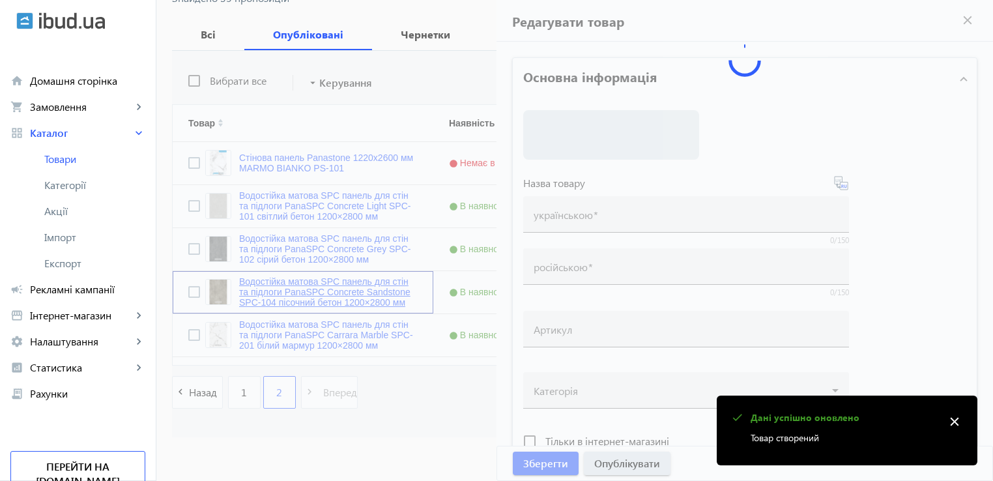
type input "Водостійка матова SPC панель для стін та підлоги PanaSPC Concrete Sandstone SPC…"
type input "Водостойкая матовая SPC панель для стен и полов PanaSPC Concrete Sandstone SPC-…"
type input "SPC-103"
type input "3500"
type input "2"
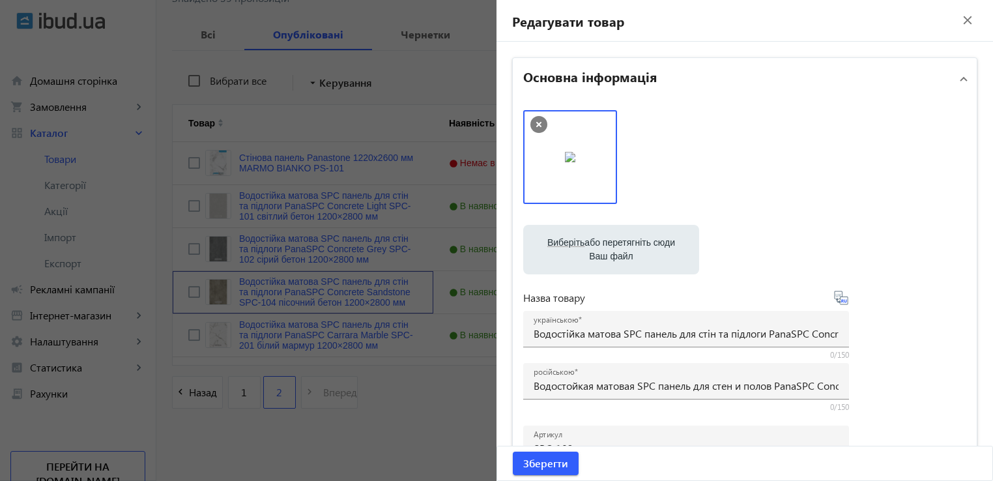
scroll to position [195, 0]
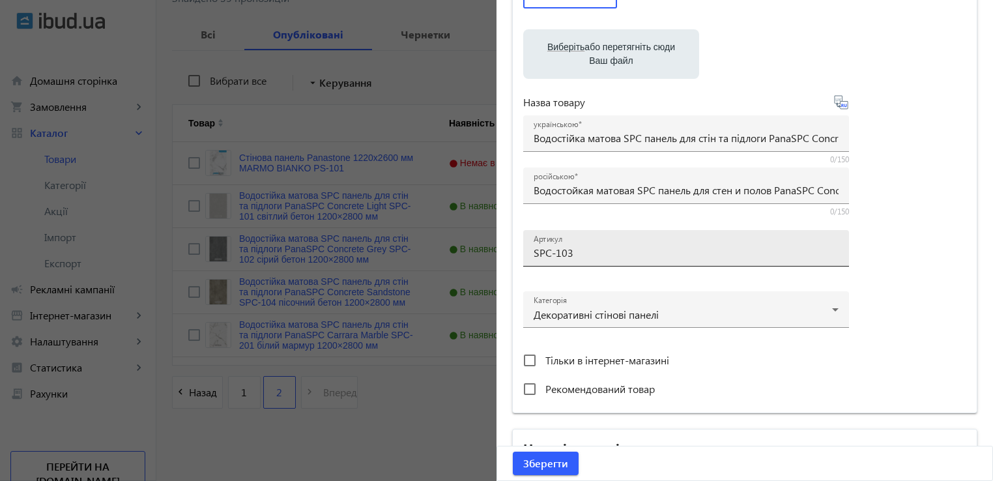
click at [582, 243] on div "Артикул SPC-103" at bounding box center [686, 248] width 305 height 36
click at [581, 256] on input "SPC-103" at bounding box center [686, 253] width 305 height 14
click at [583, 253] on input "SPC-103" at bounding box center [686, 253] width 305 height 14
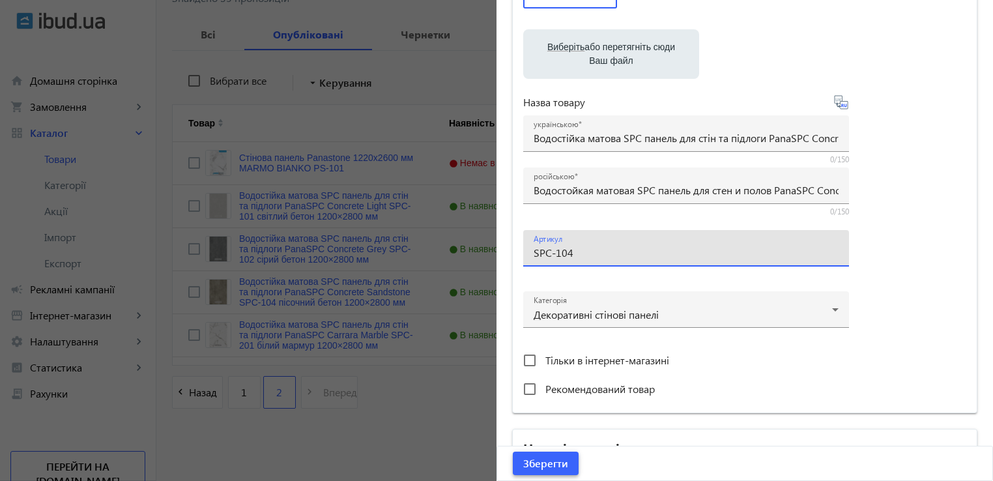
type input "SPC-104"
click at [538, 466] on span "Зберегти" at bounding box center [545, 463] width 45 height 14
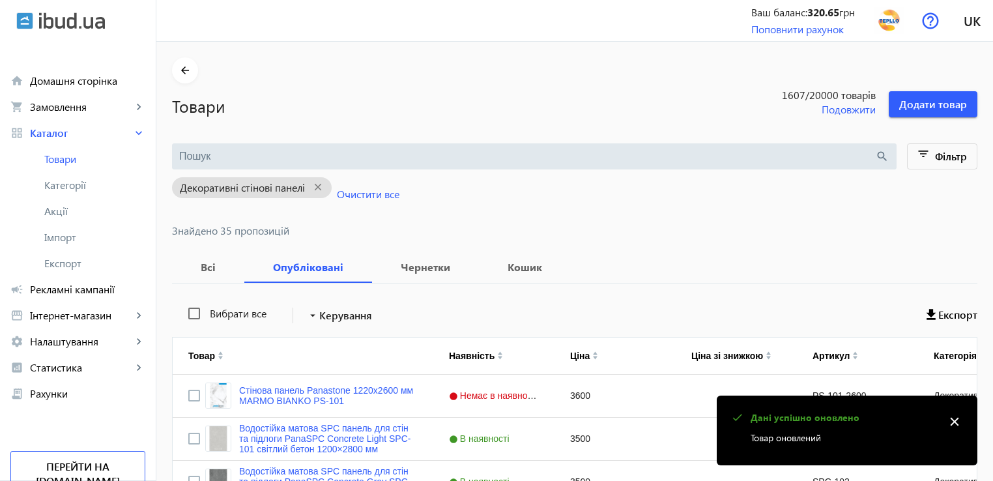
scroll to position [233, 0]
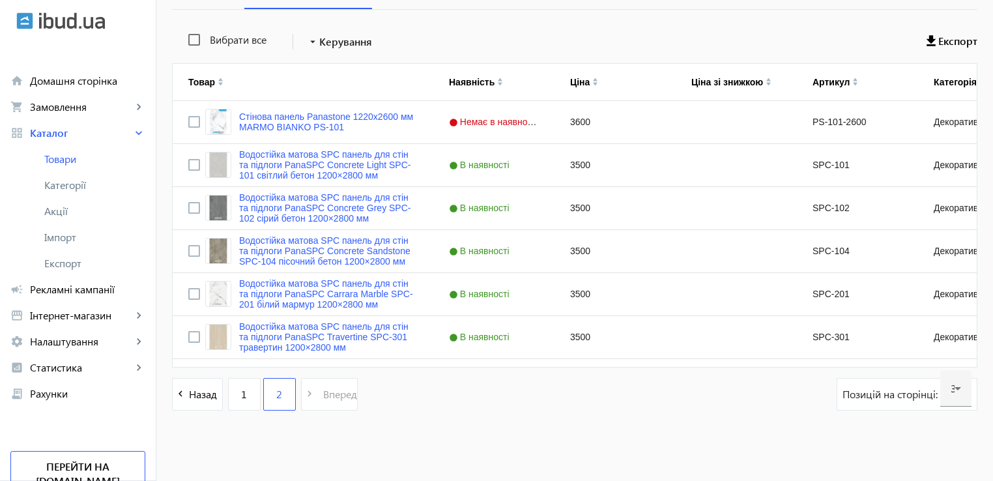
scroll to position [276, 0]
